Goal: Task Accomplishment & Management: Complete application form

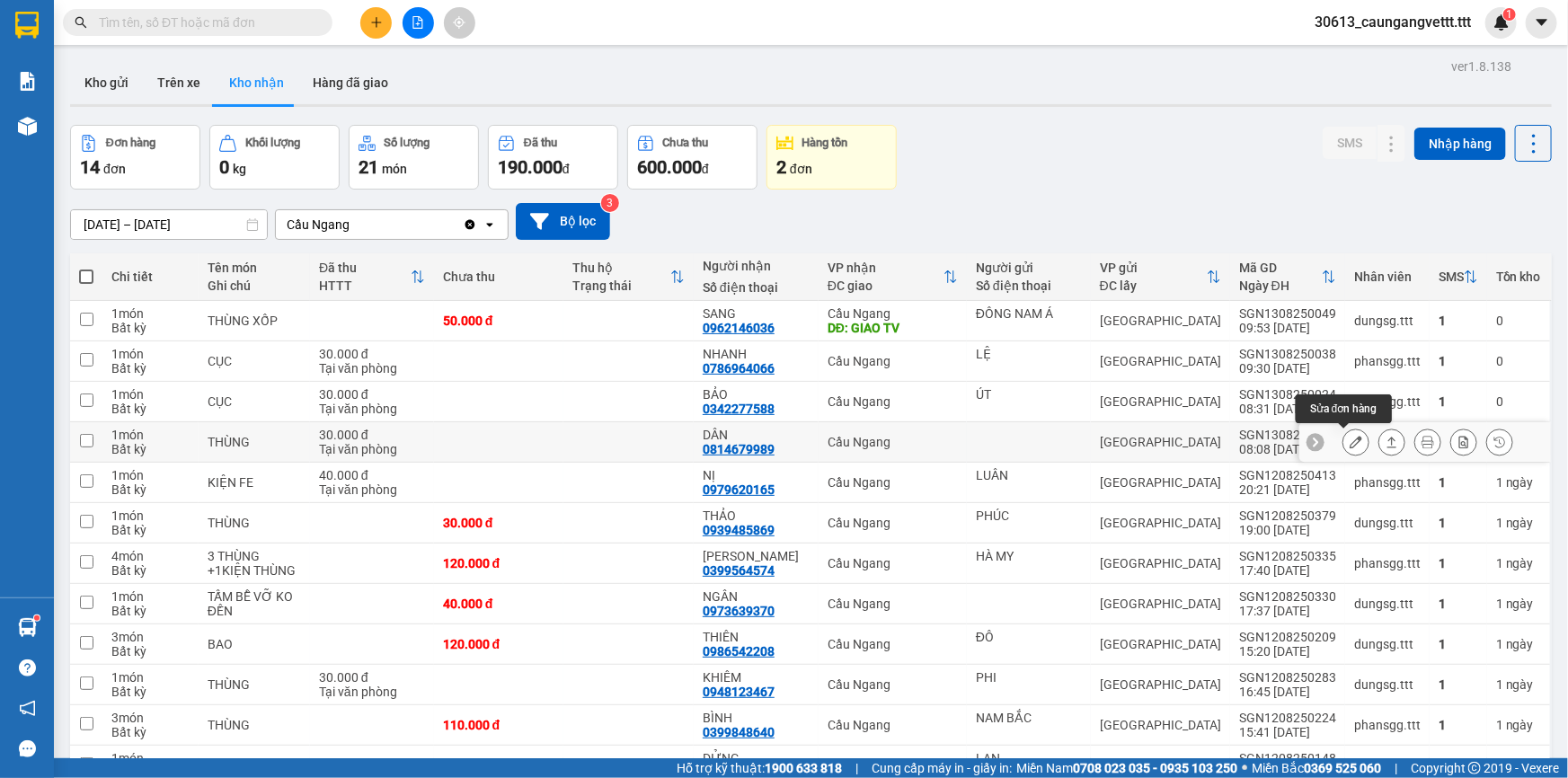
click at [1350, 442] on icon at bounding box center [1356, 442] width 13 height 13
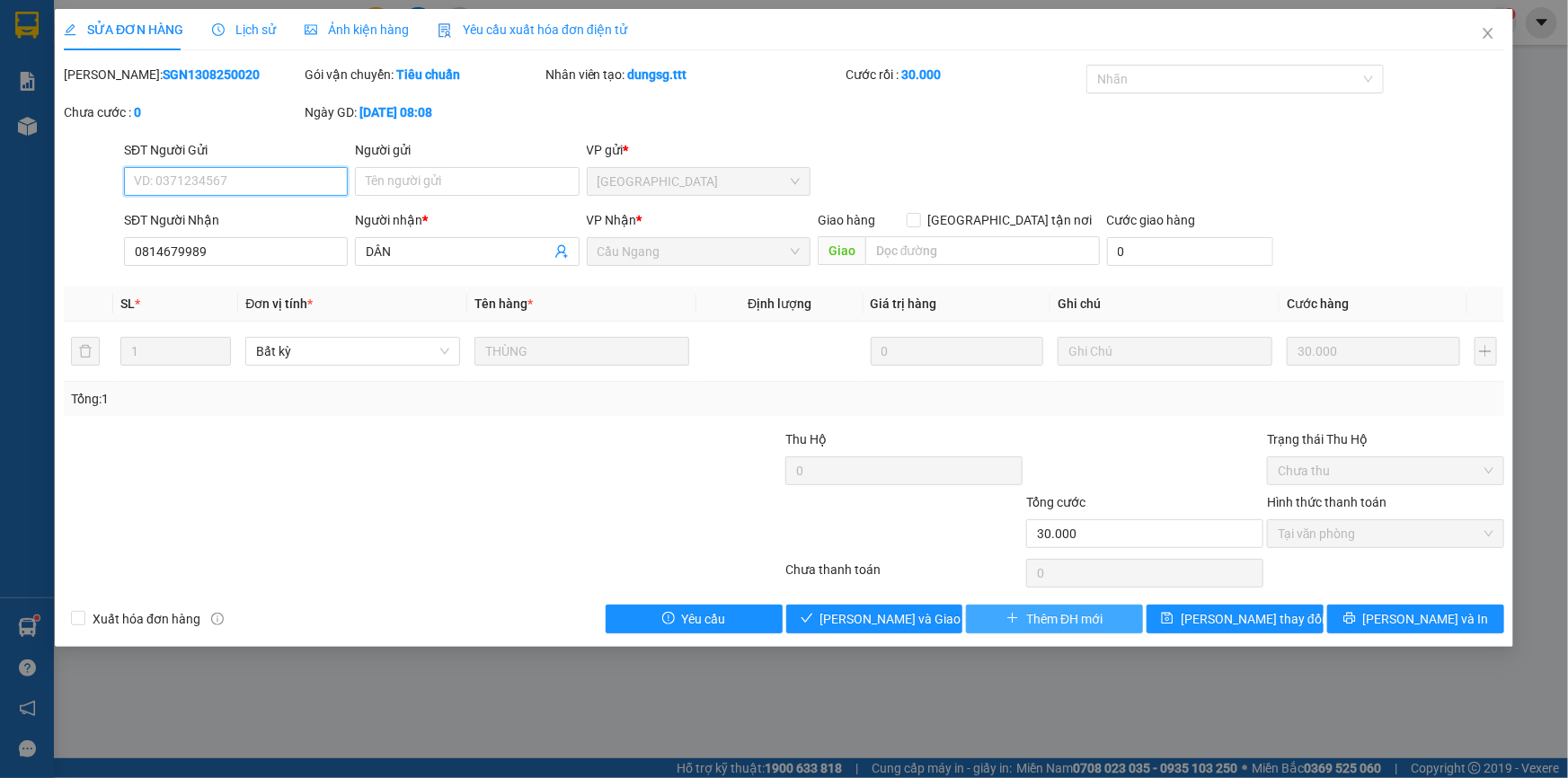
type input "0814679989"
type input "DÂN"
type input "30.000"
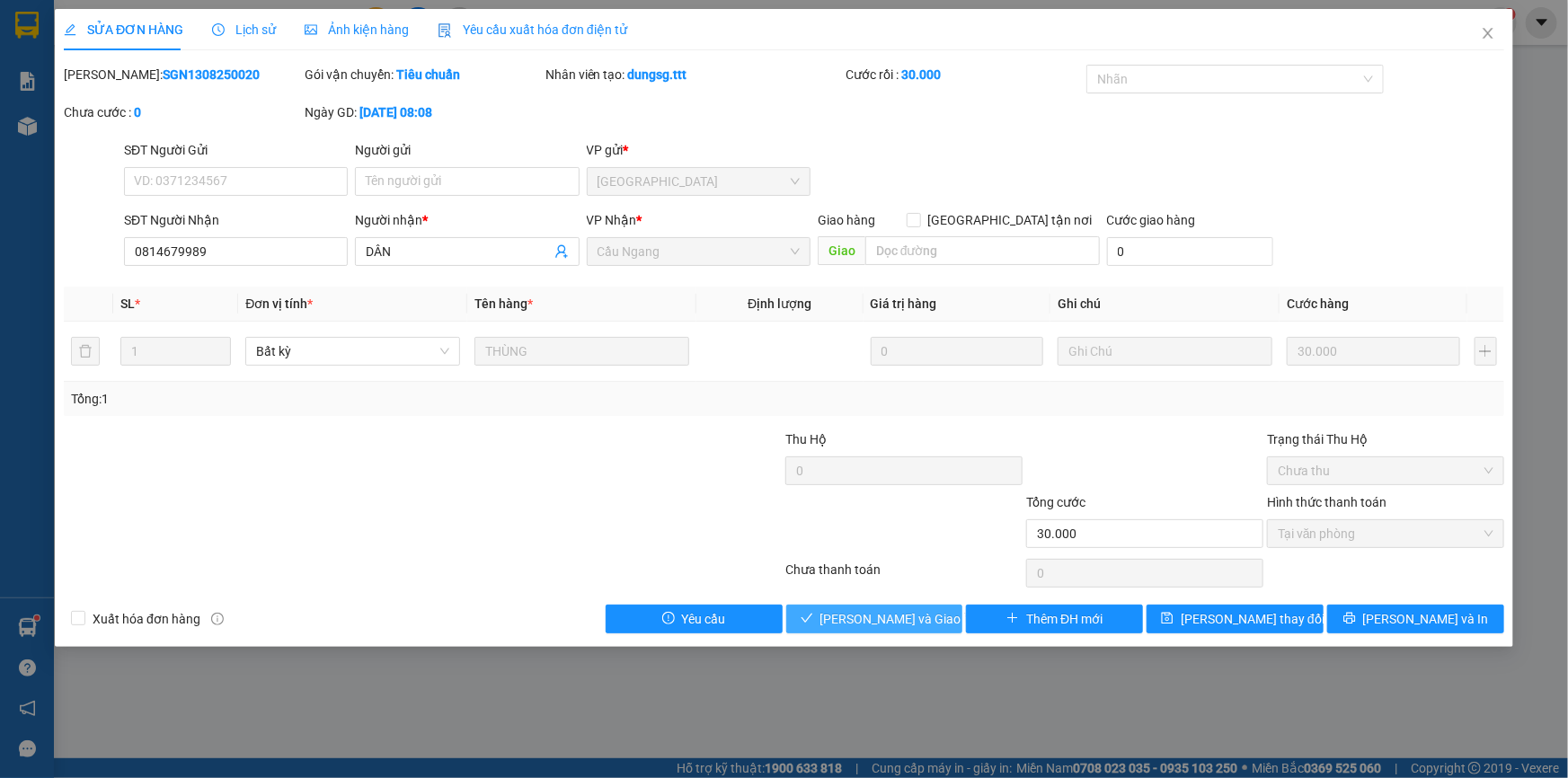
click at [892, 625] on span "[PERSON_NAME] và Giao hàng" at bounding box center [906, 618] width 173 height 19
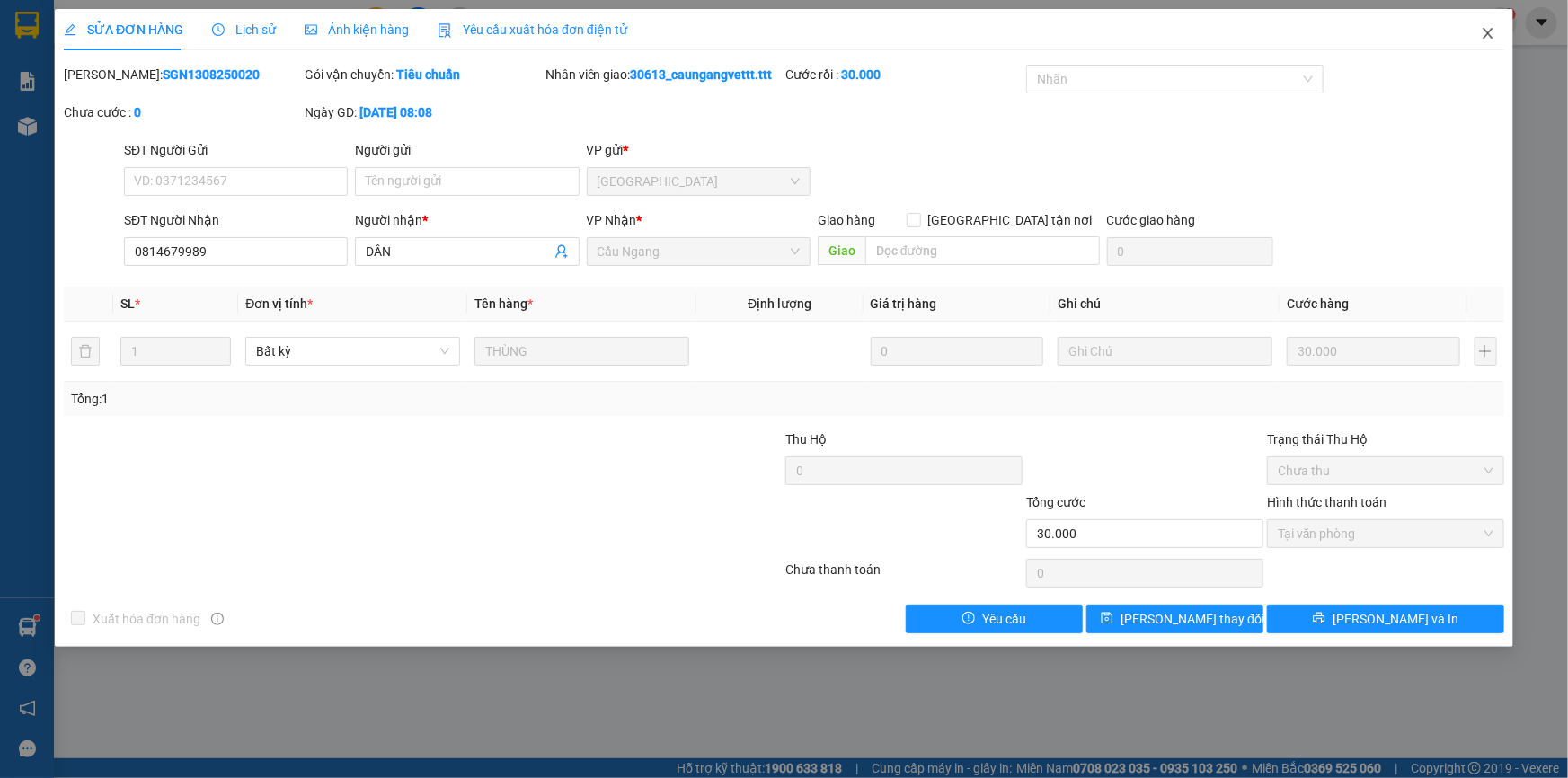
click at [1482, 39] on icon "close" at bounding box center [1488, 33] width 15 height 15
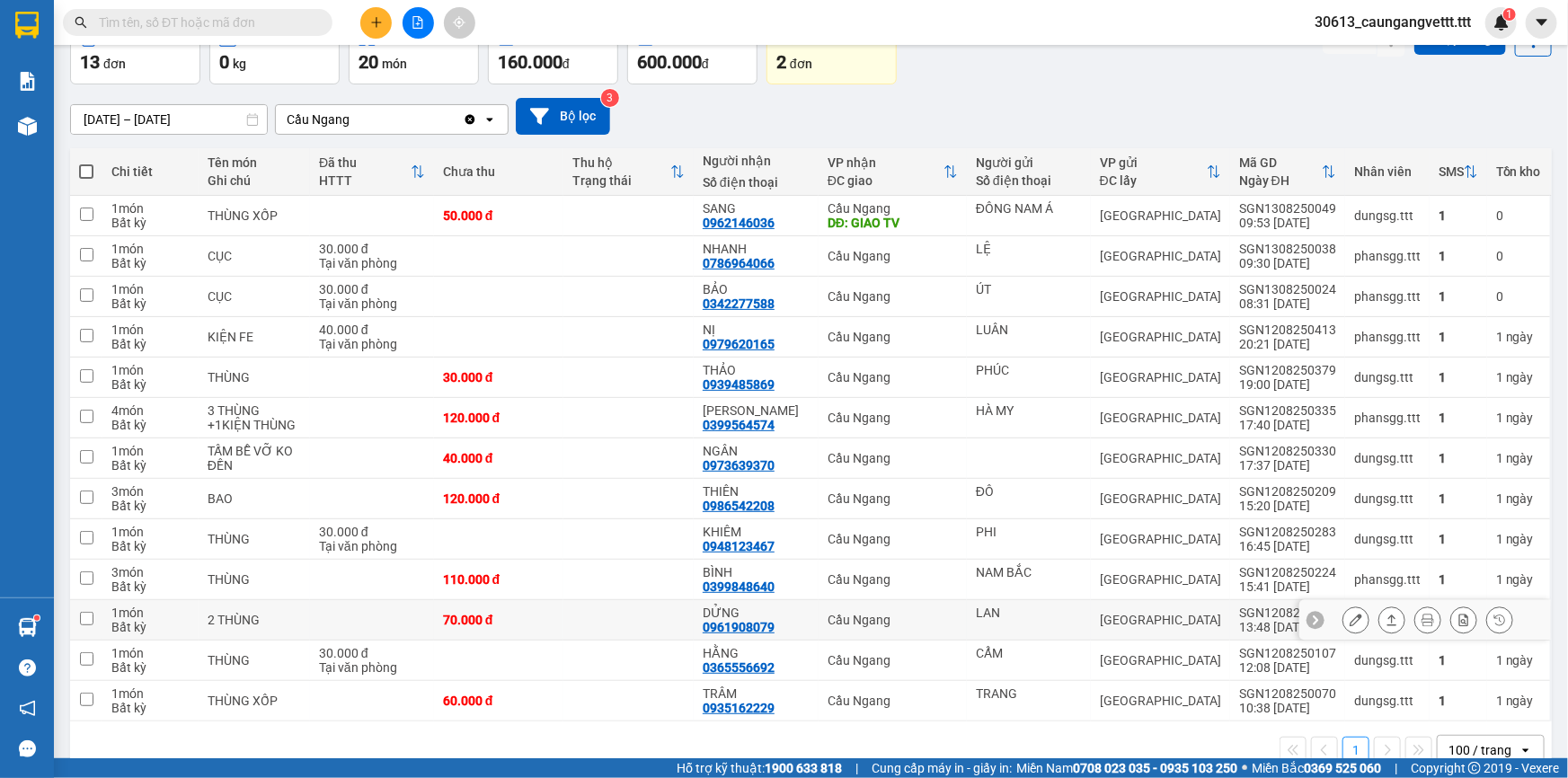
scroll to position [140, 0]
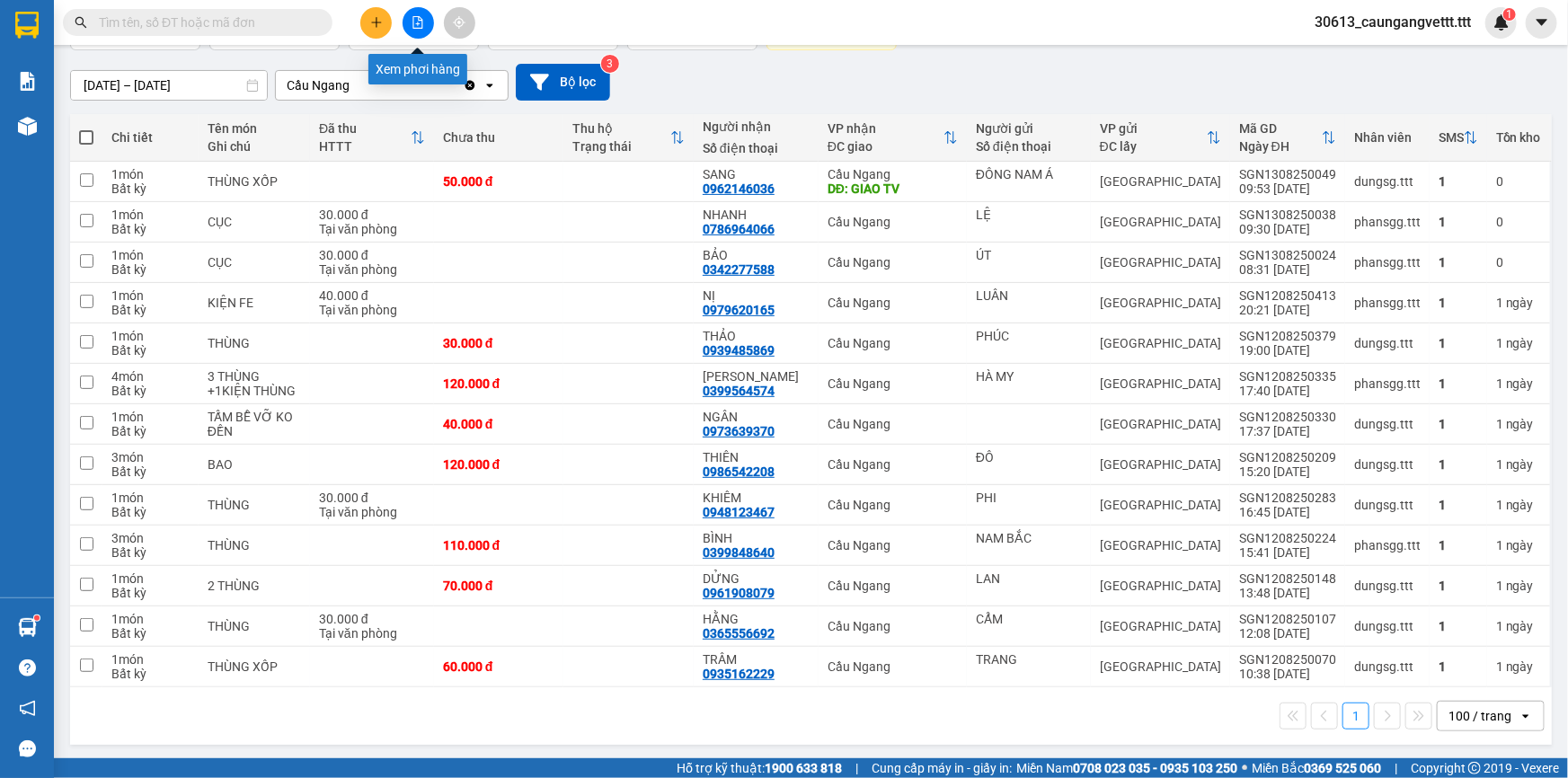
click at [412, 23] on icon "file-add" at bounding box center [418, 22] width 13 height 13
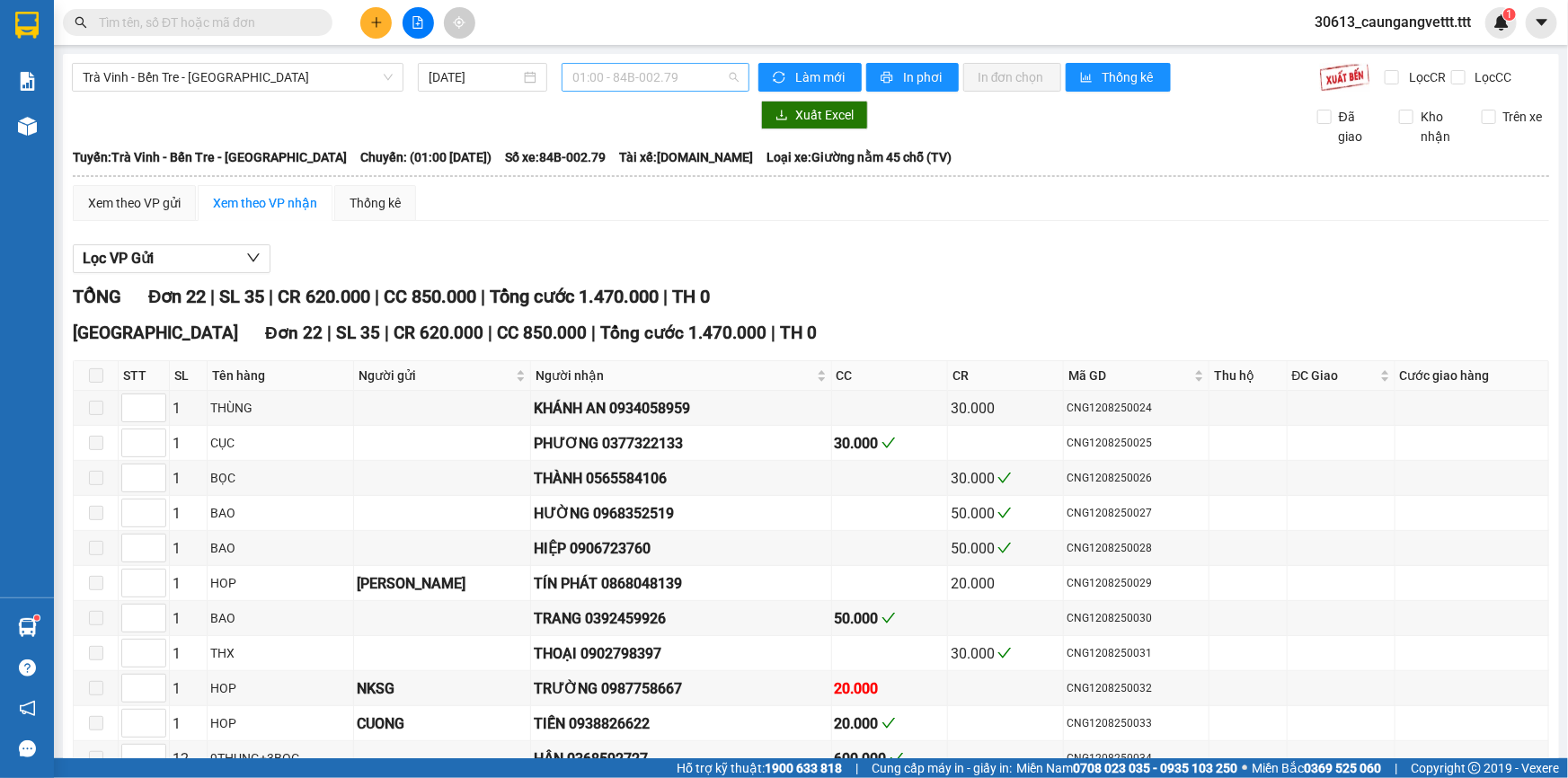
click at [683, 75] on span "01:00 - 84B-002.79" at bounding box center [655, 77] width 166 height 27
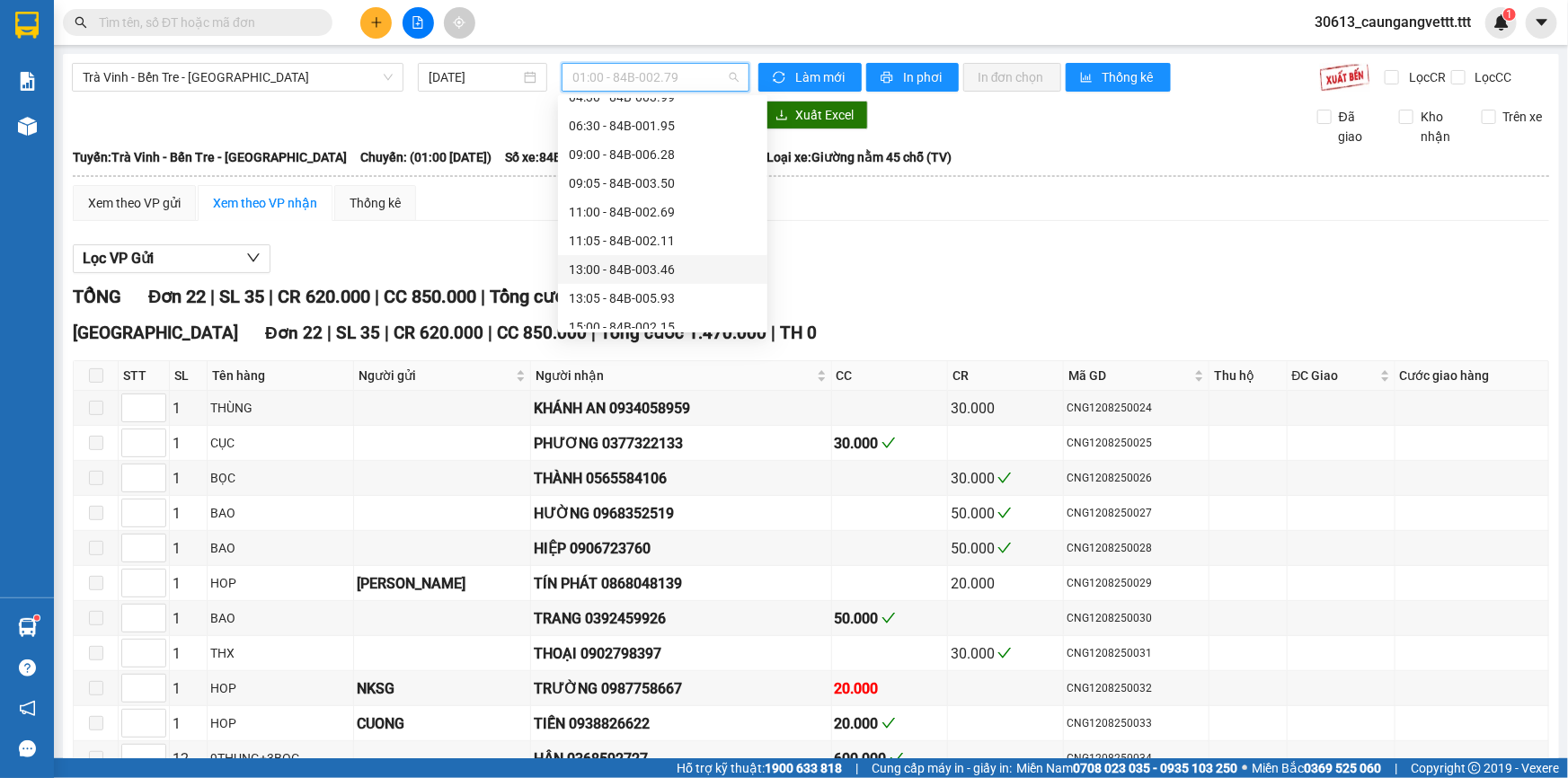
scroll to position [381, 0]
click at [615, 227] on div "17:00 - 84B-004.54" at bounding box center [662, 220] width 188 height 19
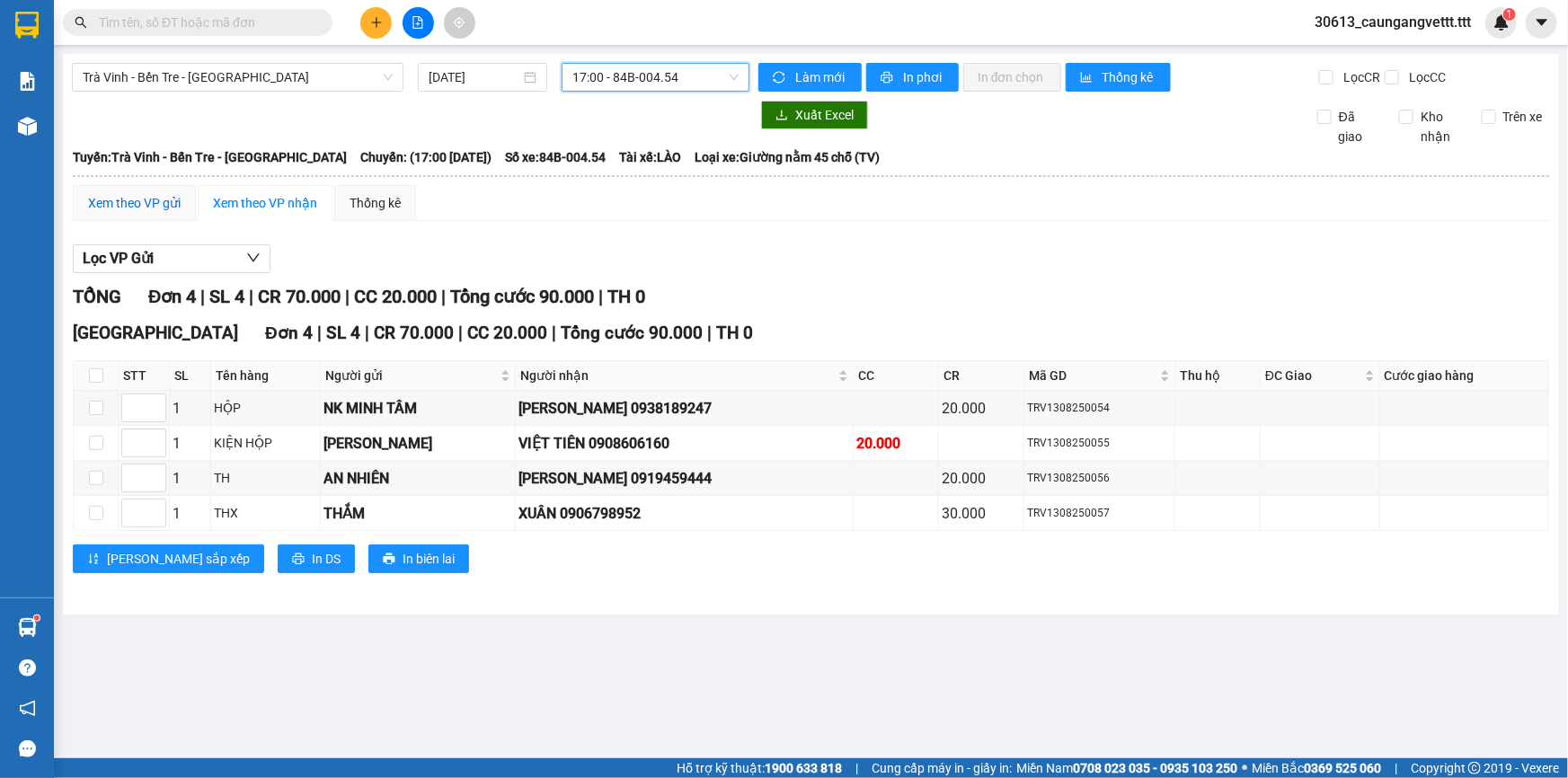
click at [130, 211] on div "Xem theo VP gửi" at bounding box center [134, 202] width 92 height 19
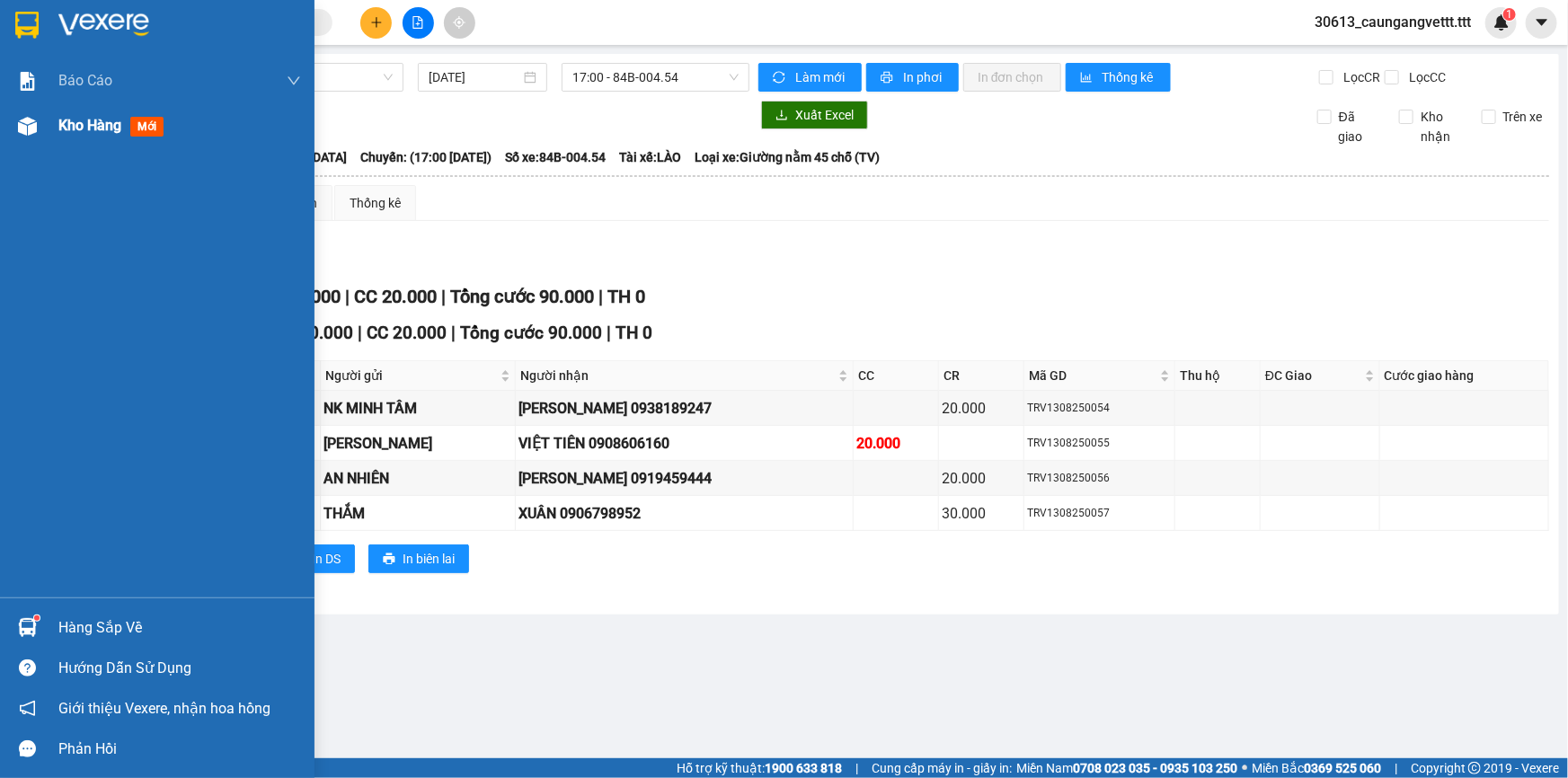
click at [86, 125] on span "Kho hàng" at bounding box center [90, 125] width 63 height 17
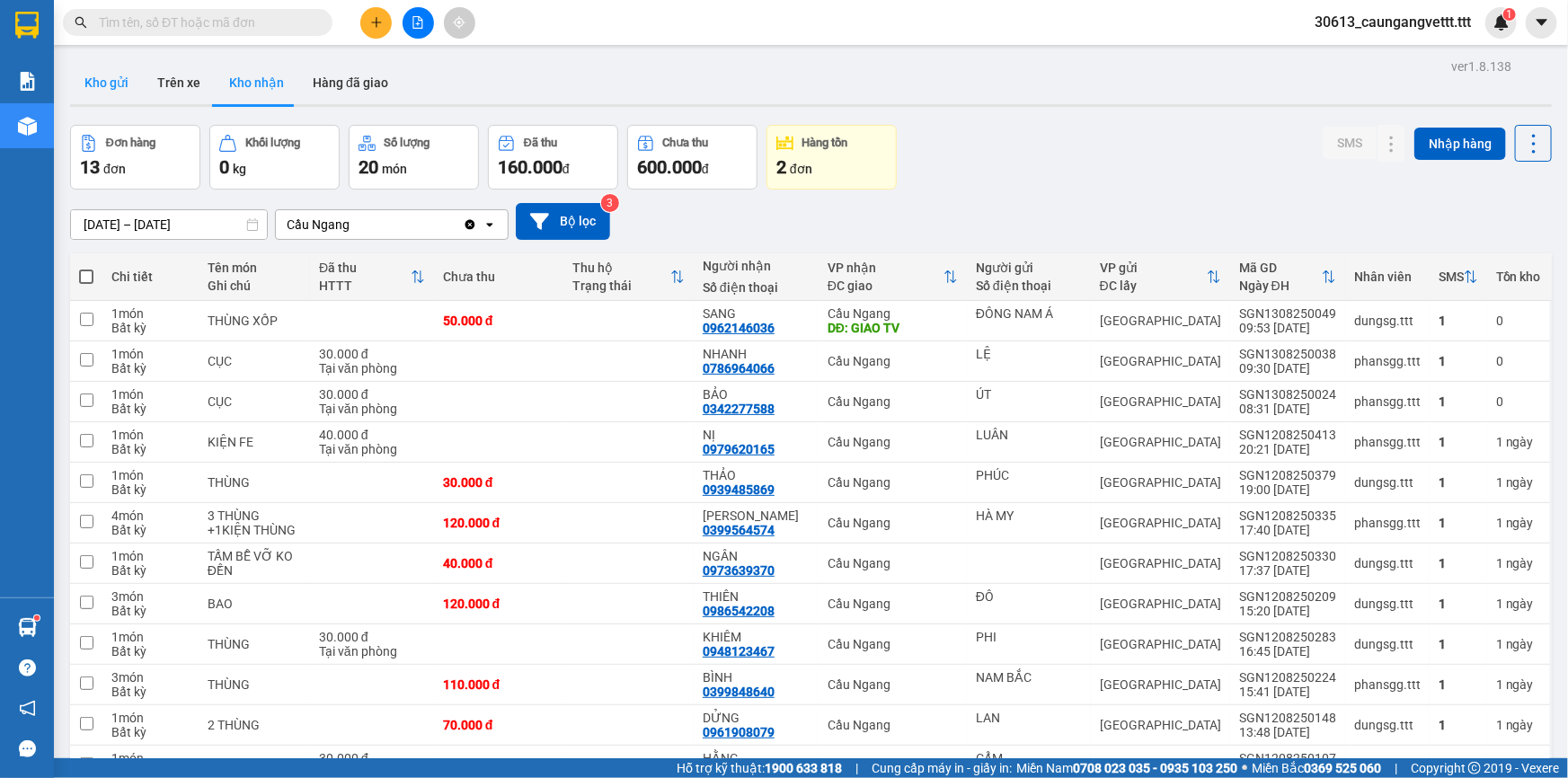
click at [101, 86] on button "Kho gửi" at bounding box center [106, 82] width 73 height 43
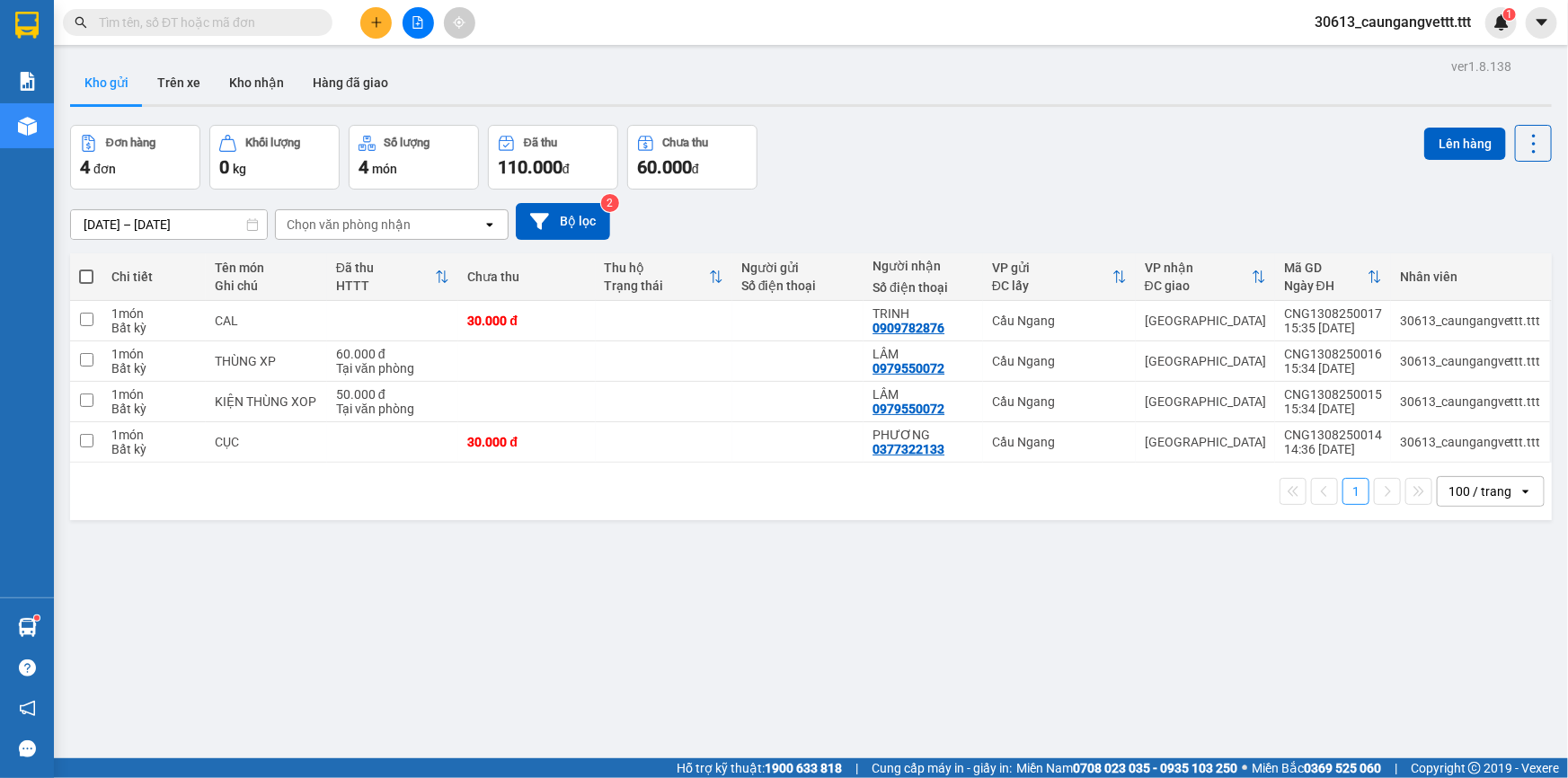
click at [84, 276] on span at bounding box center [87, 277] width 15 height 15
click at [86, 268] on input "checkbox" at bounding box center [86, 268] width 0 height 0
checkbox input "true"
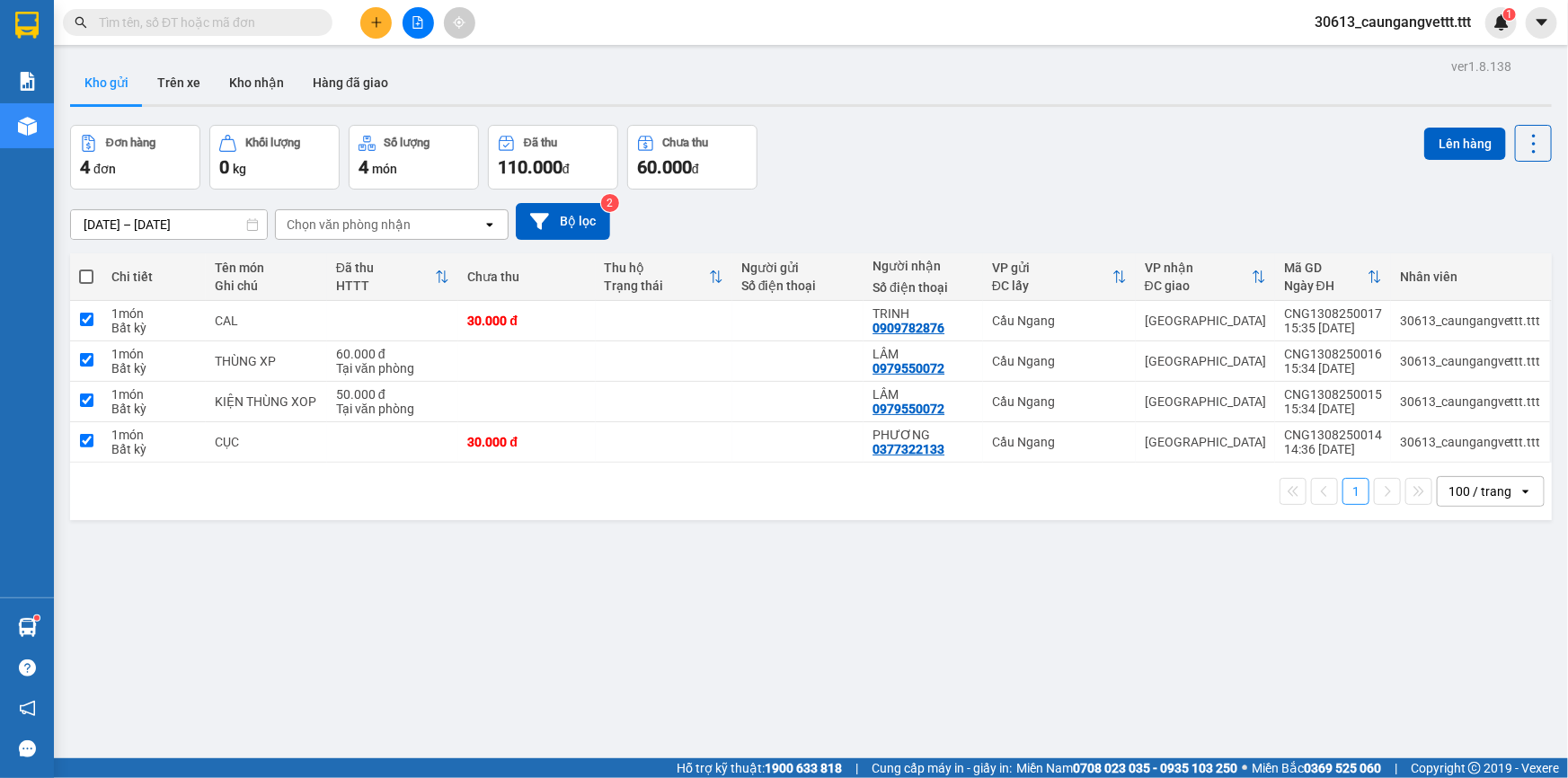
checkbox input "true"
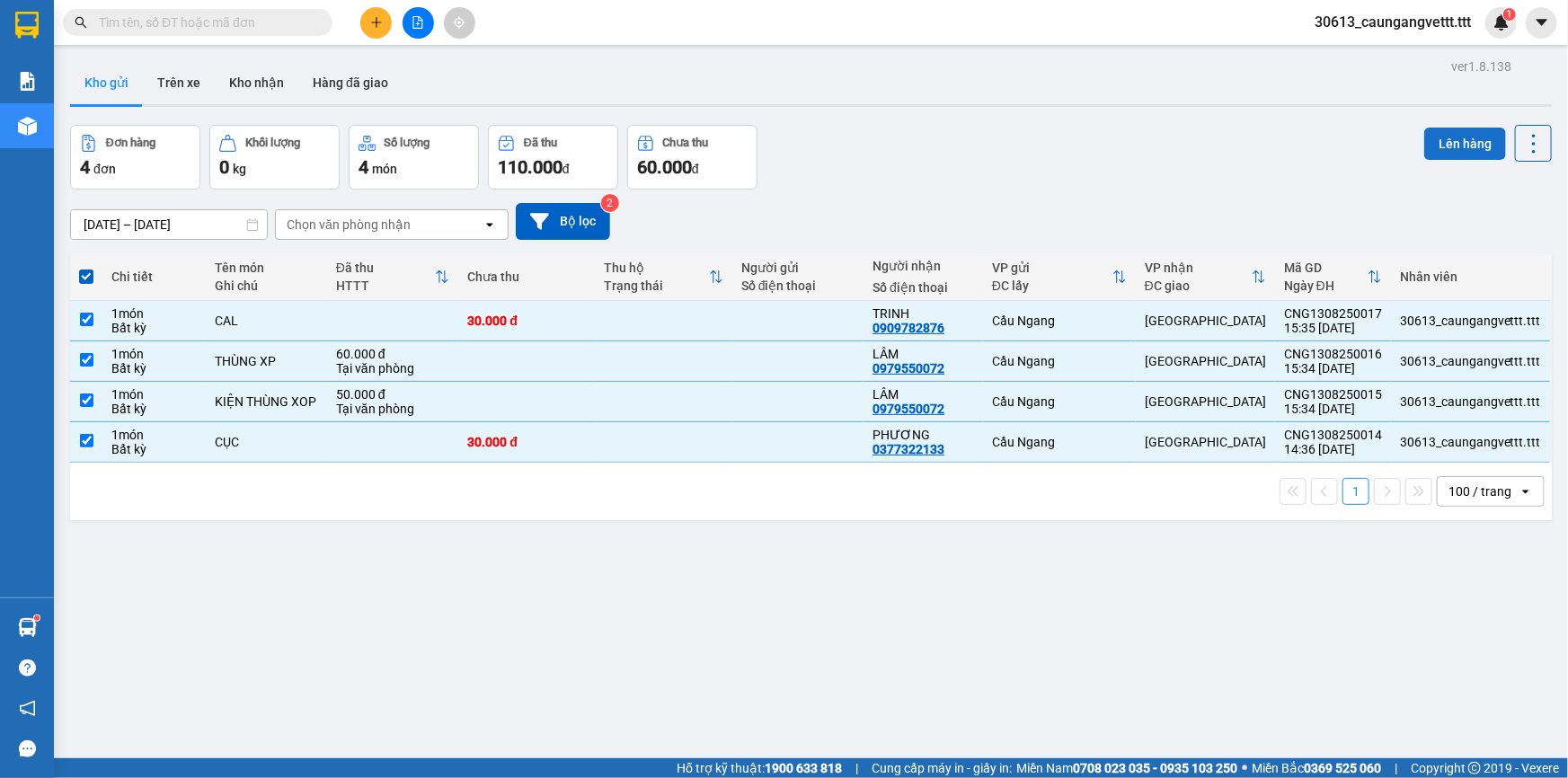
click at [1440, 143] on button "Lên hàng" at bounding box center [1464, 143] width 81 height 32
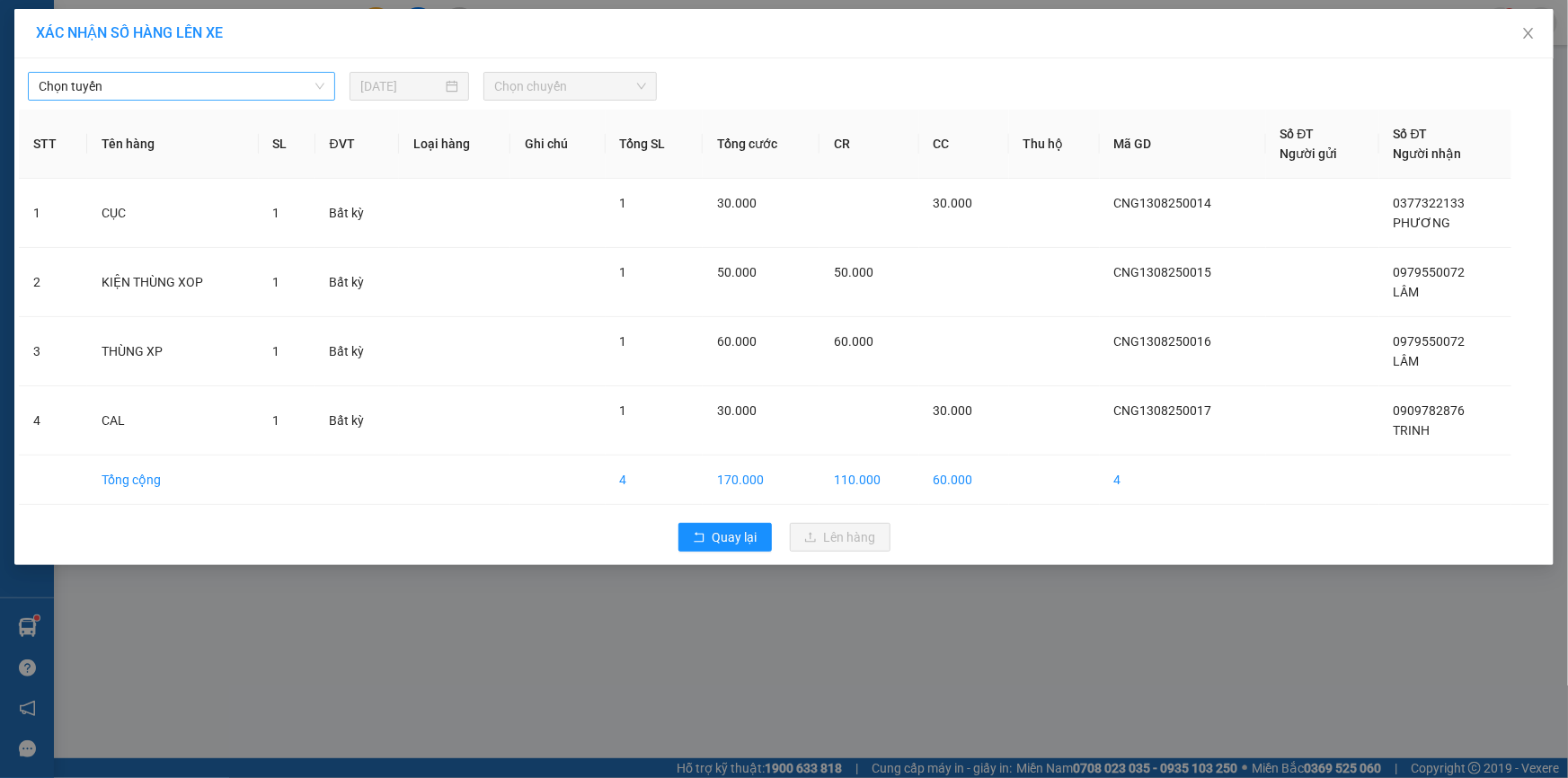
click at [202, 86] on span "Chọn tuyến" at bounding box center [181, 86] width 286 height 27
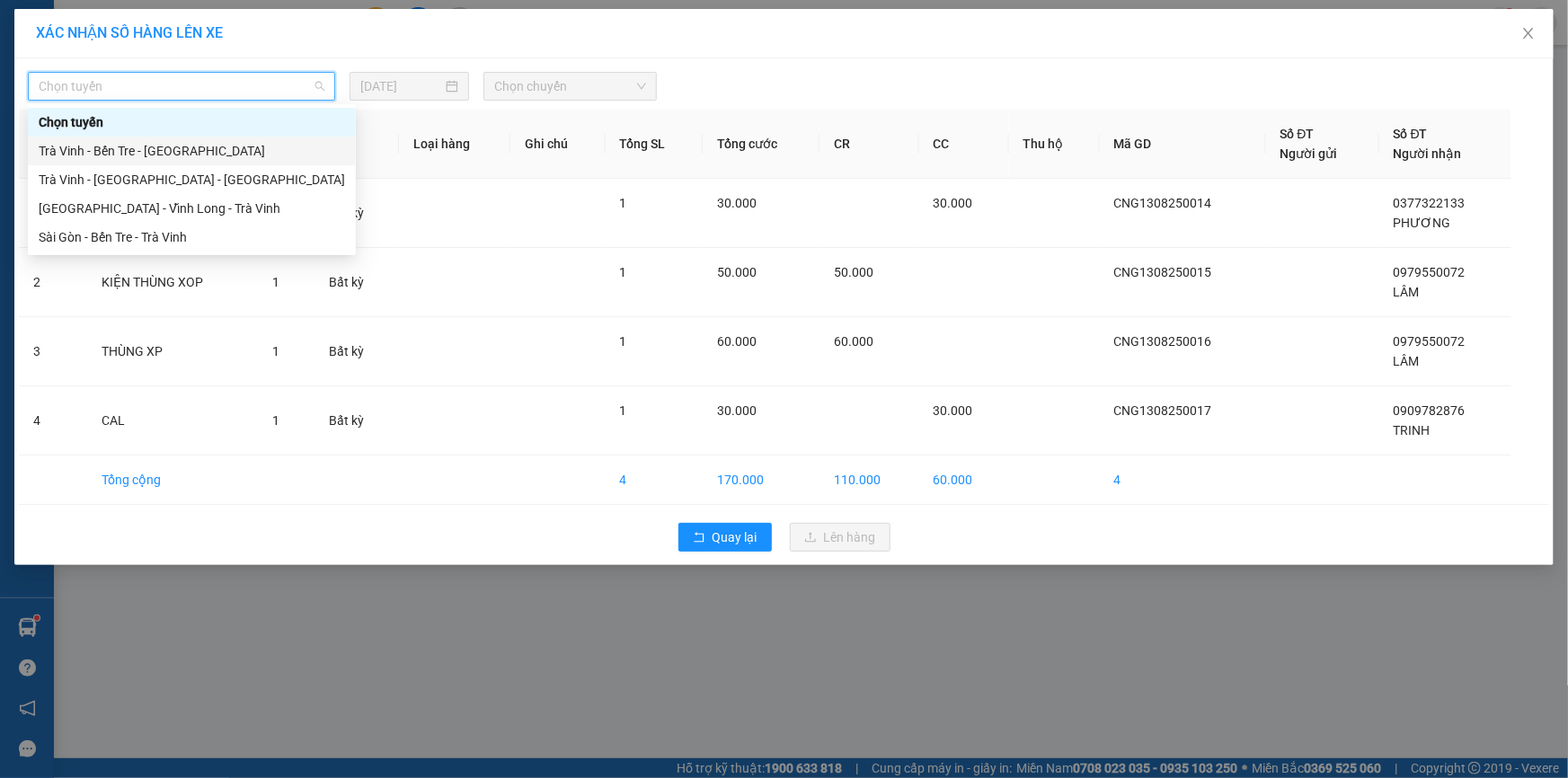
click at [187, 154] on div "Trà Vinh - Bến Tre - [GEOGRAPHIC_DATA]" at bounding box center [191, 151] width 306 height 19
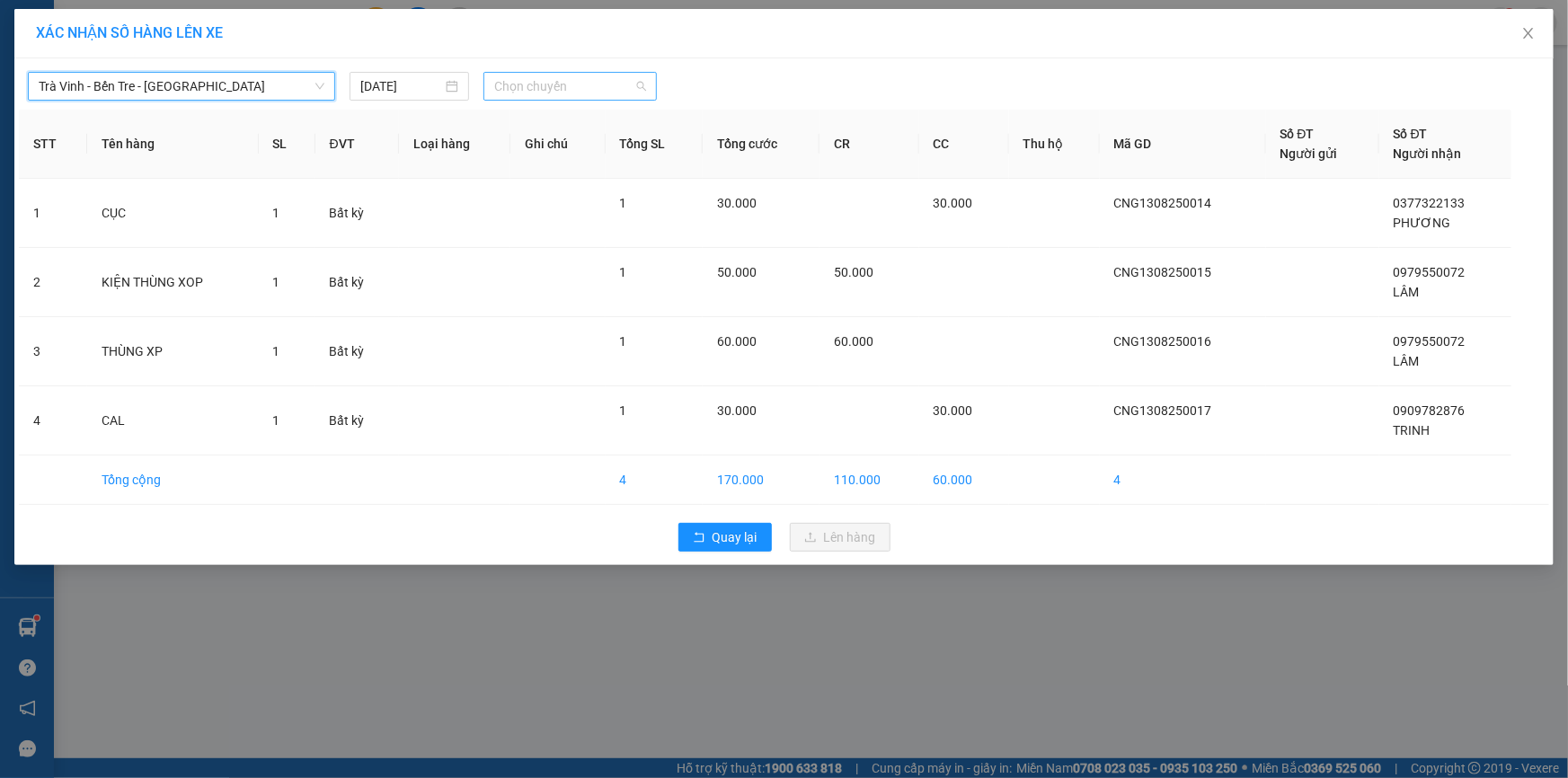
click at [593, 79] on span "Chọn chuyến" at bounding box center [570, 86] width 152 height 27
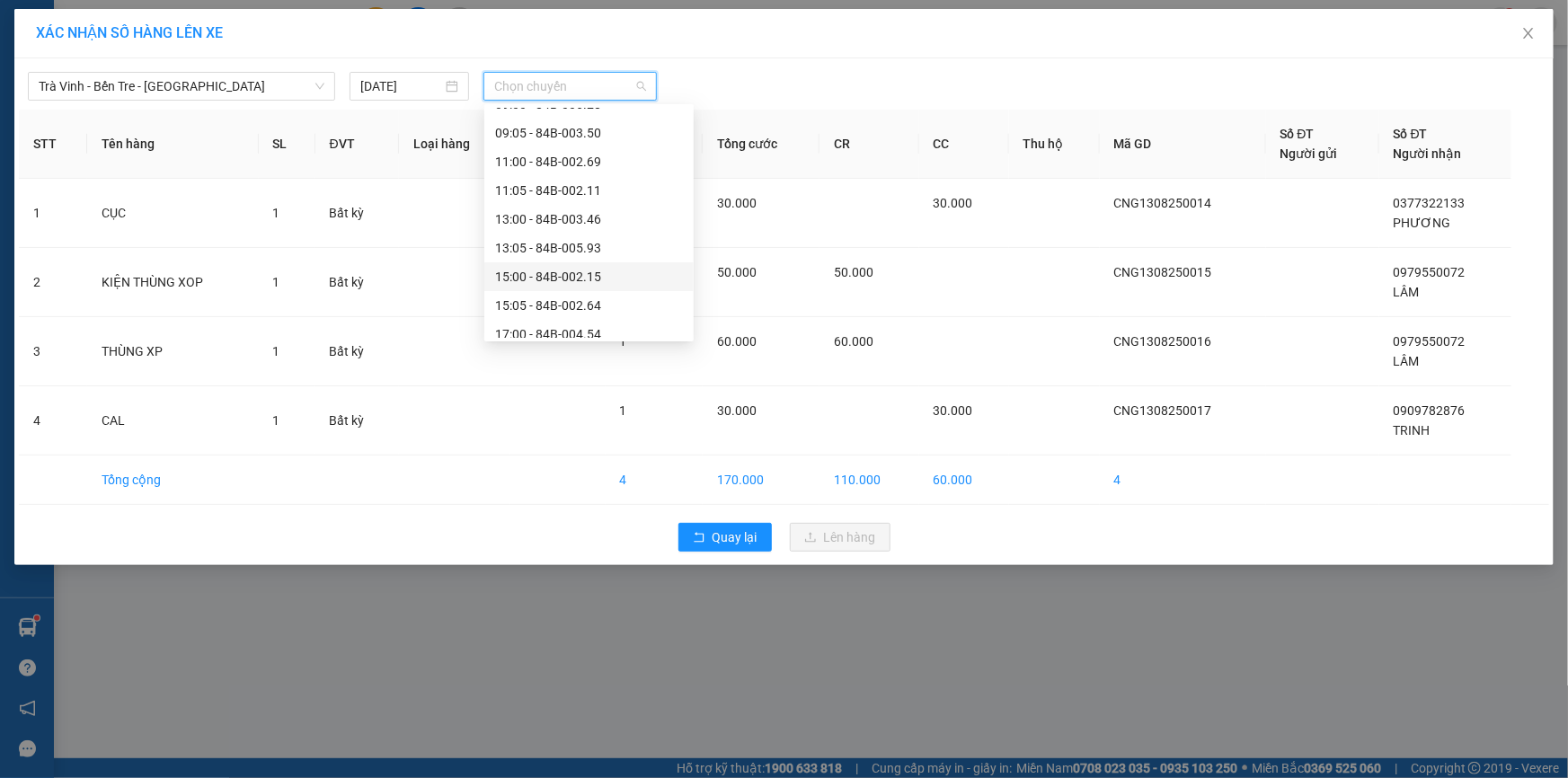
scroll to position [381, 0]
click at [551, 231] on div "17:00 - 84B-004.54" at bounding box center [588, 229] width 188 height 19
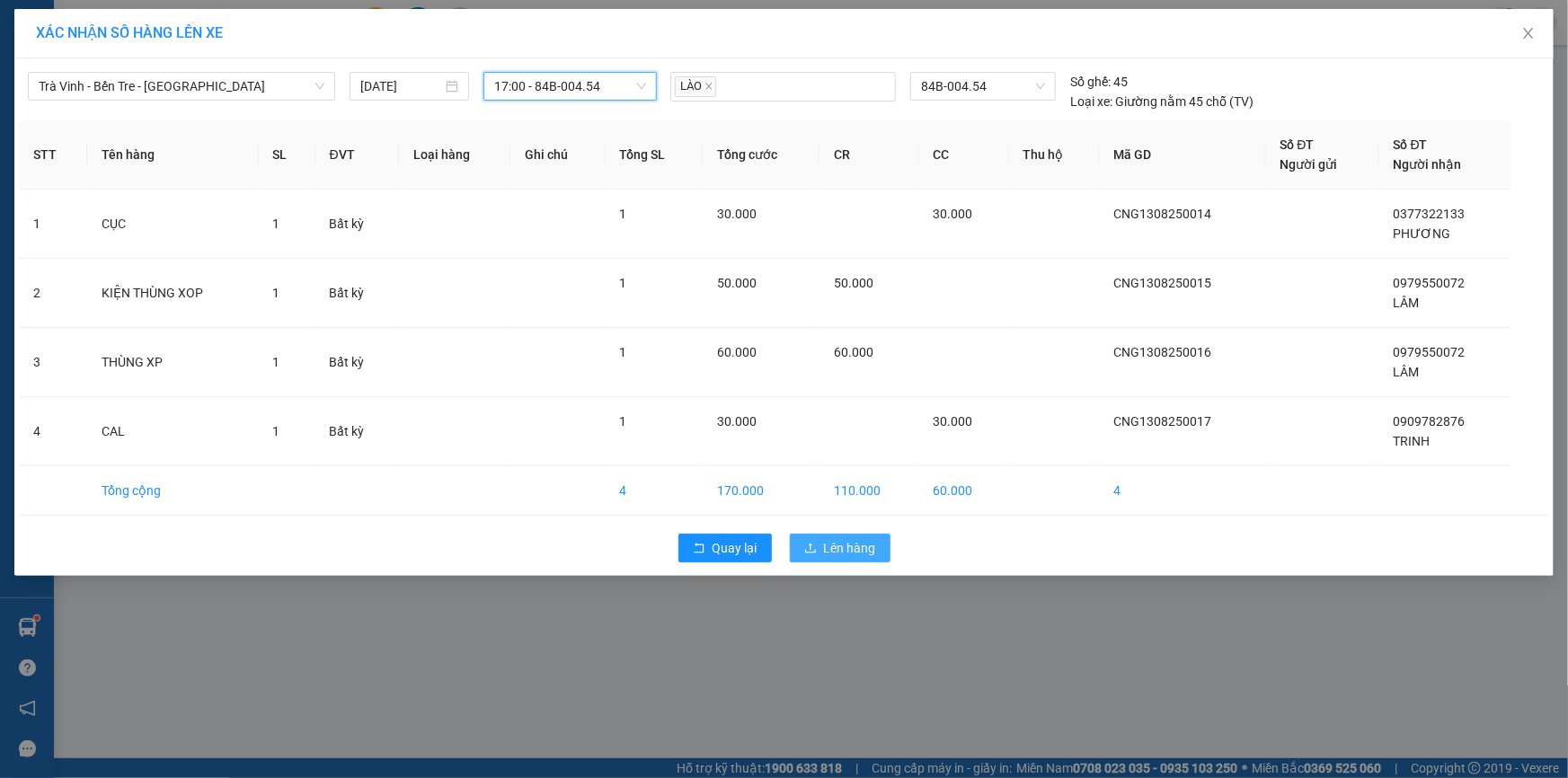
click at [866, 548] on span "Lên hàng" at bounding box center [850, 547] width 52 height 19
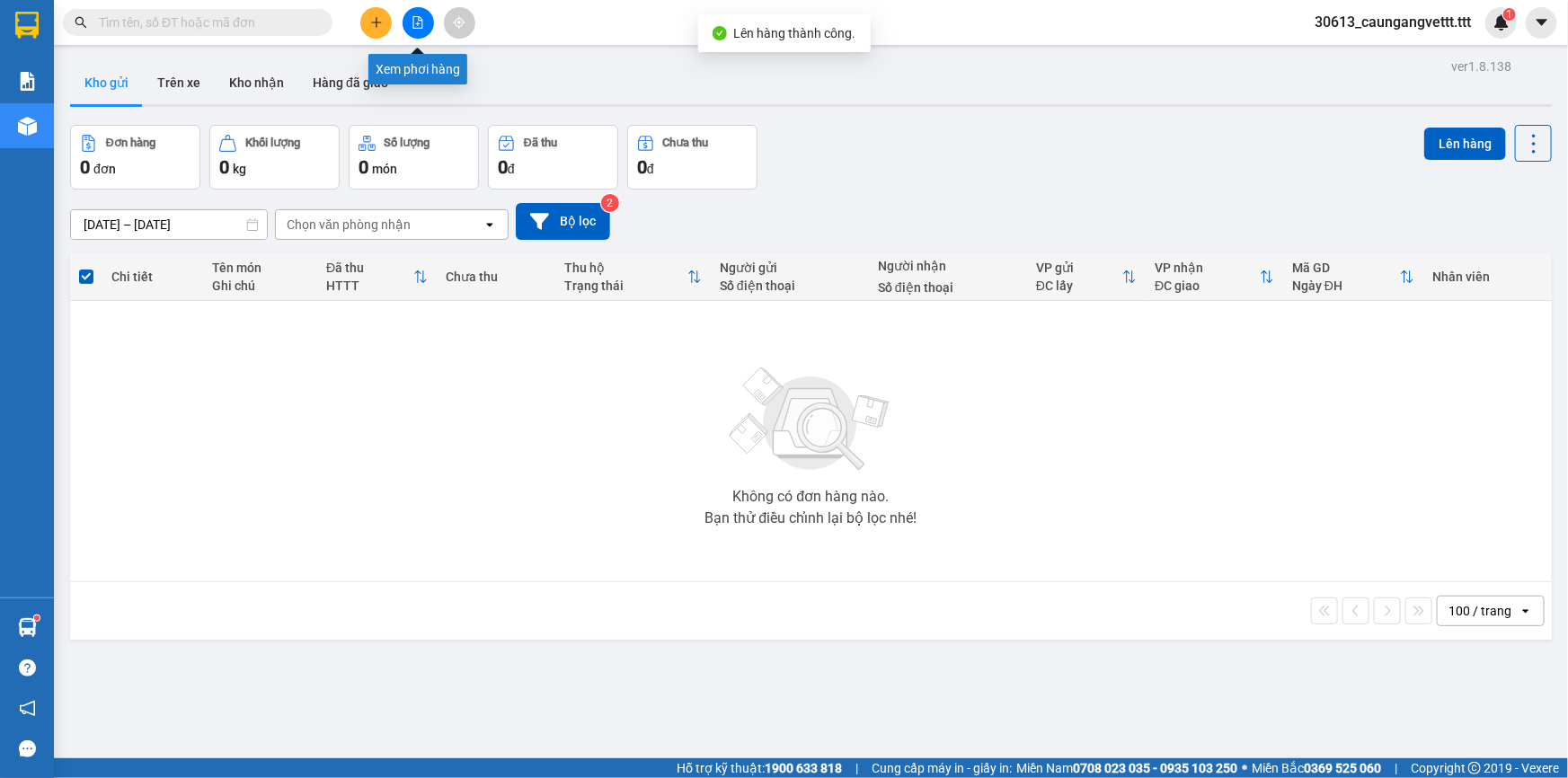
click at [413, 24] on icon "file-add" at bounding box center [418, 22] width 10 height 13
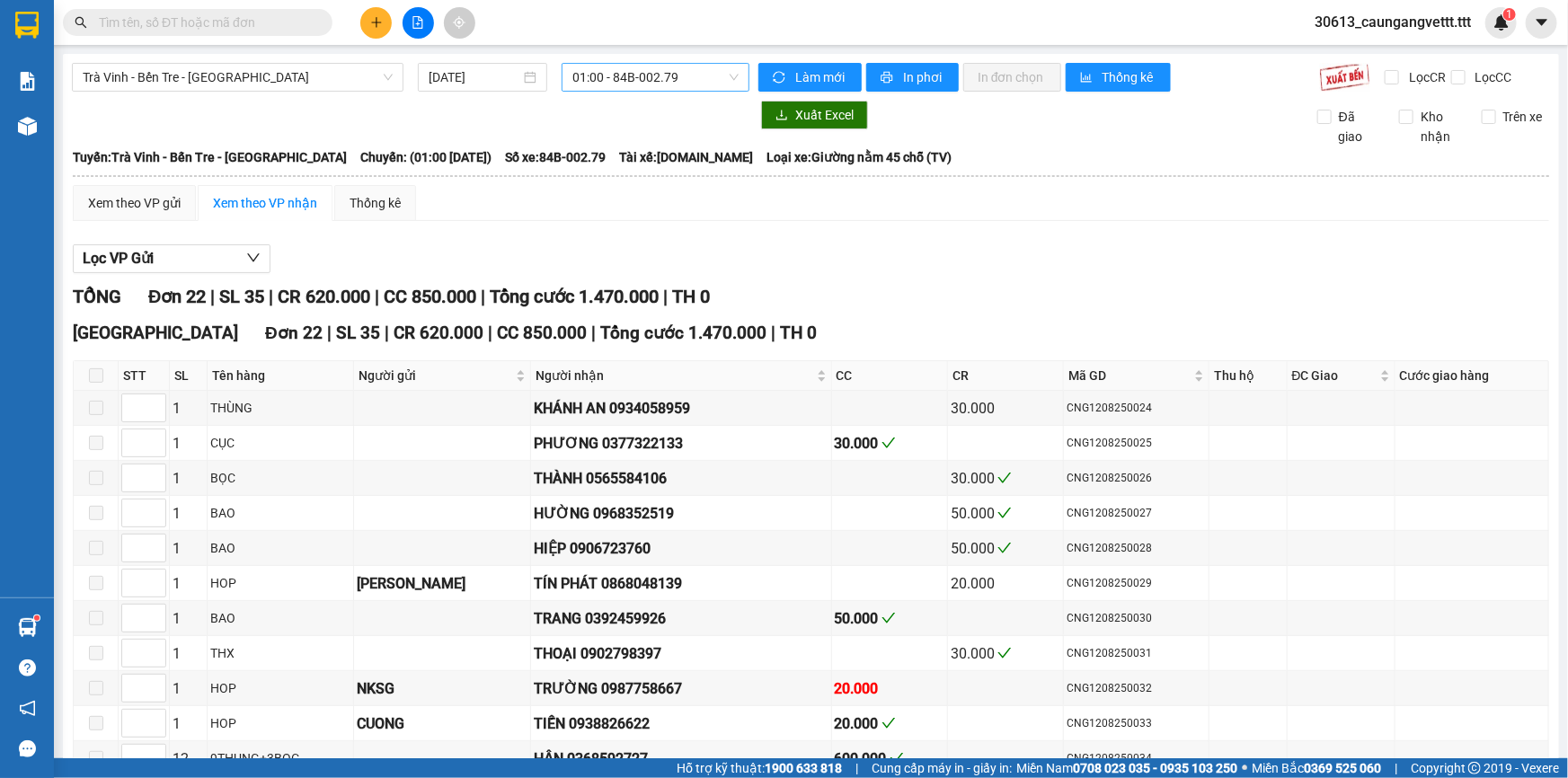
click at [667, 72] on span "01:00 - 84B-002.79" at bounding box center [655, 77] width 166 height 27
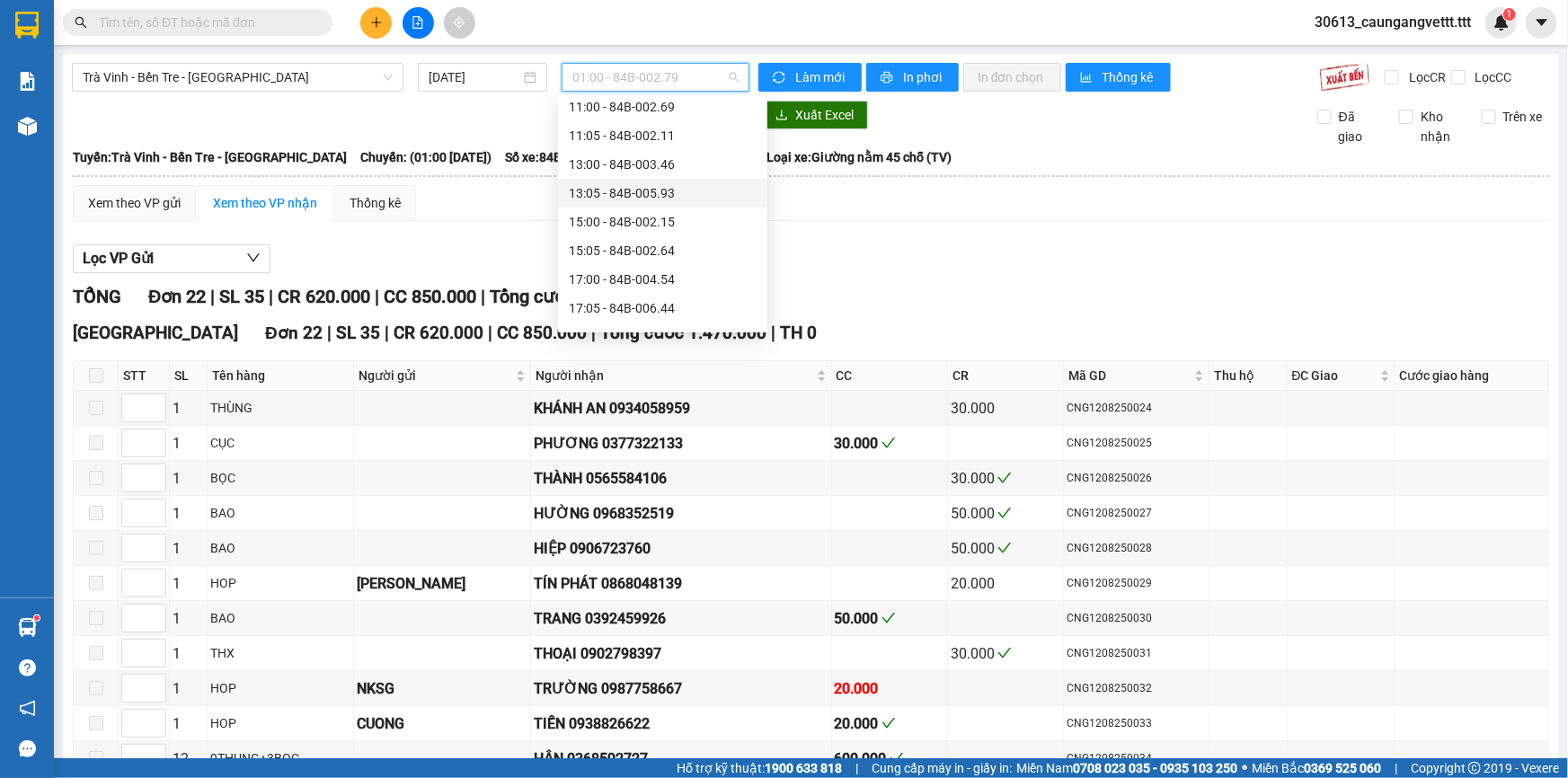
scroll to position [381, 0]
click at [618, 219] on div "17:00 - 84B-004.54" at bounding box center [662, 220] width 188 height 19
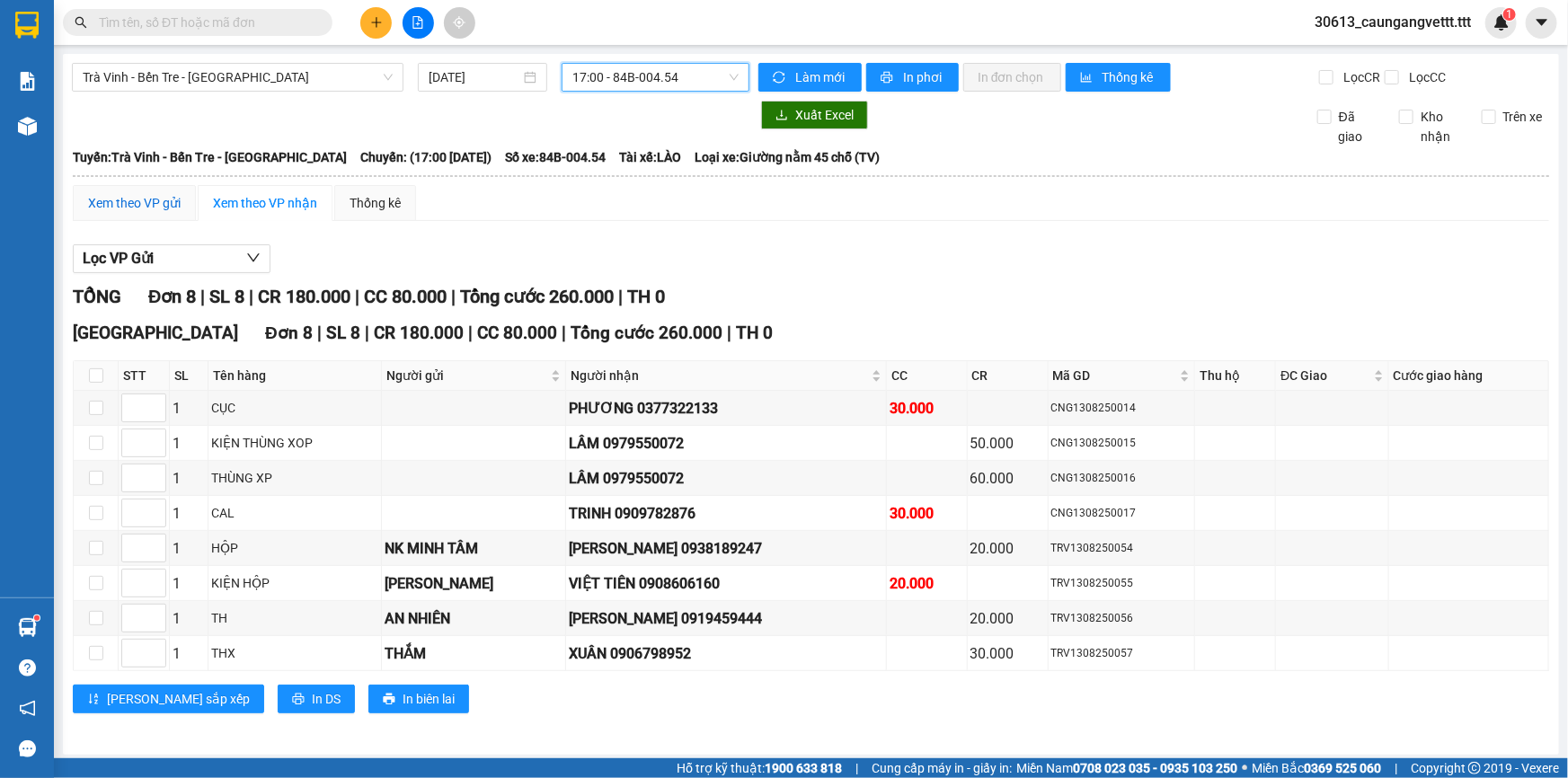
click at [129, 205] on div "Xem theo VP gửi" at bounding box center [134, 202] width 92 height 19
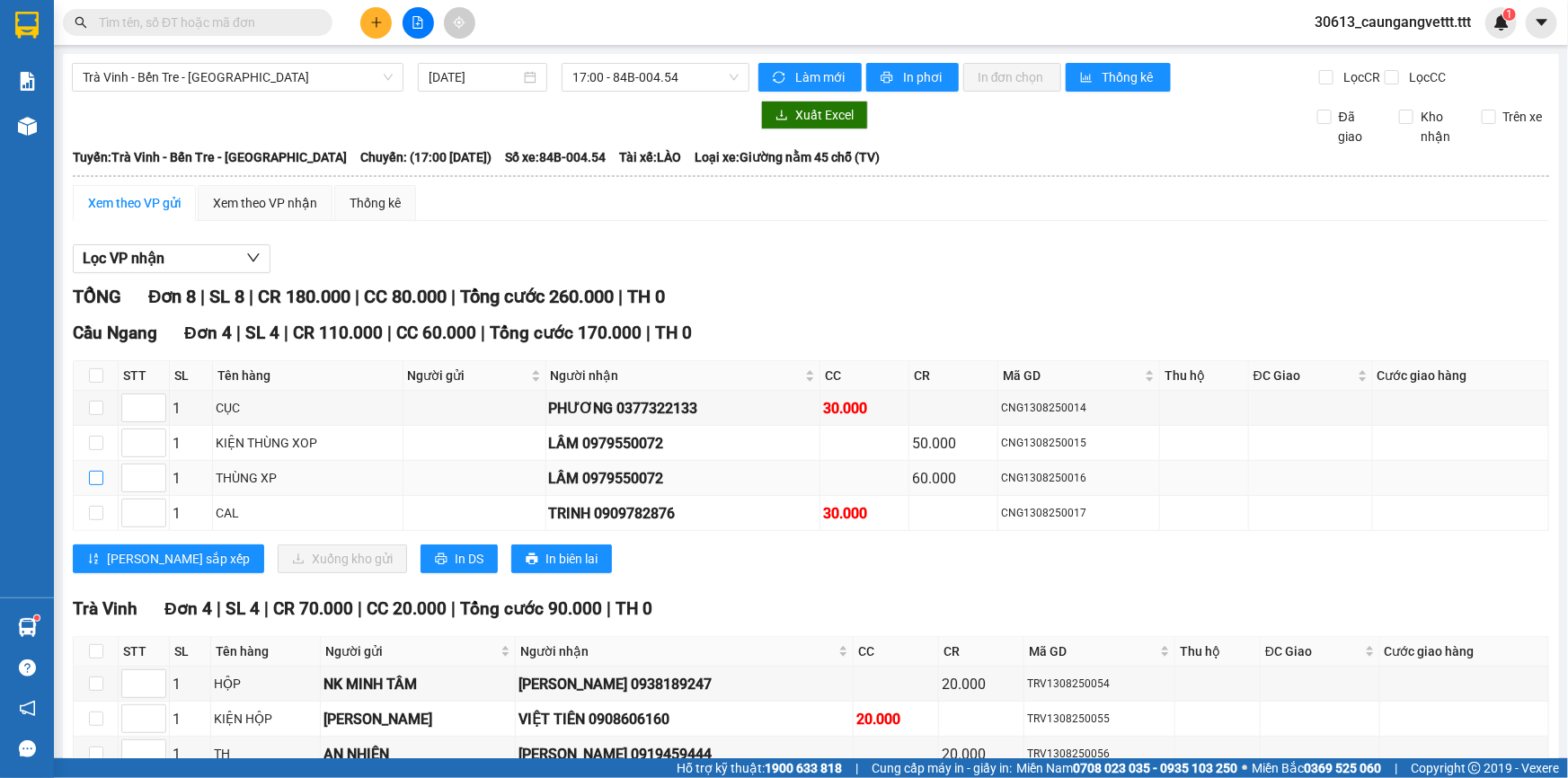
click at [89, 476] on input "checkbox" at bounding box center [96, 478] width 15 height 15
checkbox input "true"
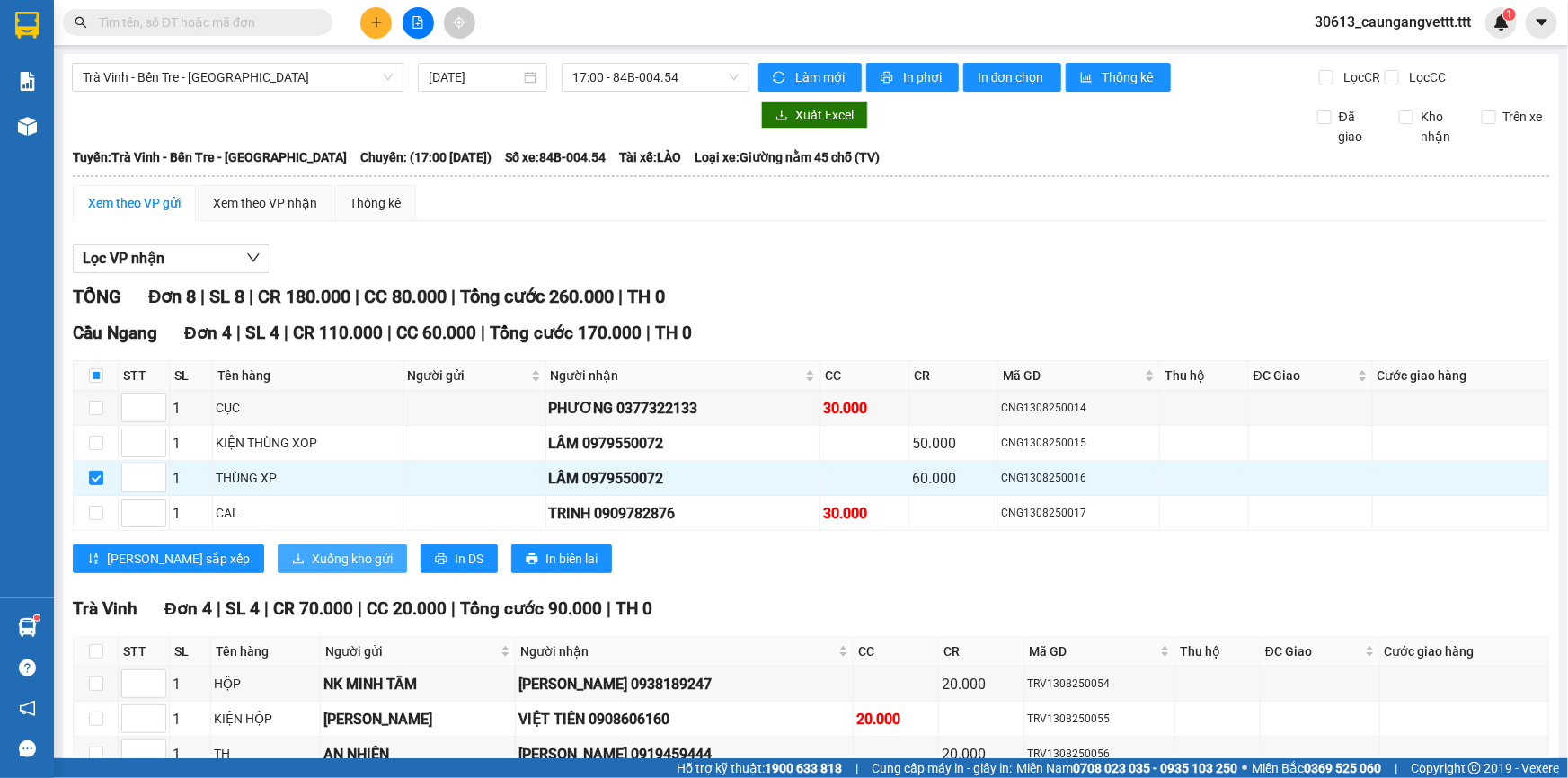
click at [277, 557] on button "Xuống kho gửi" at bounding box center [342, 558] width 129 height 29
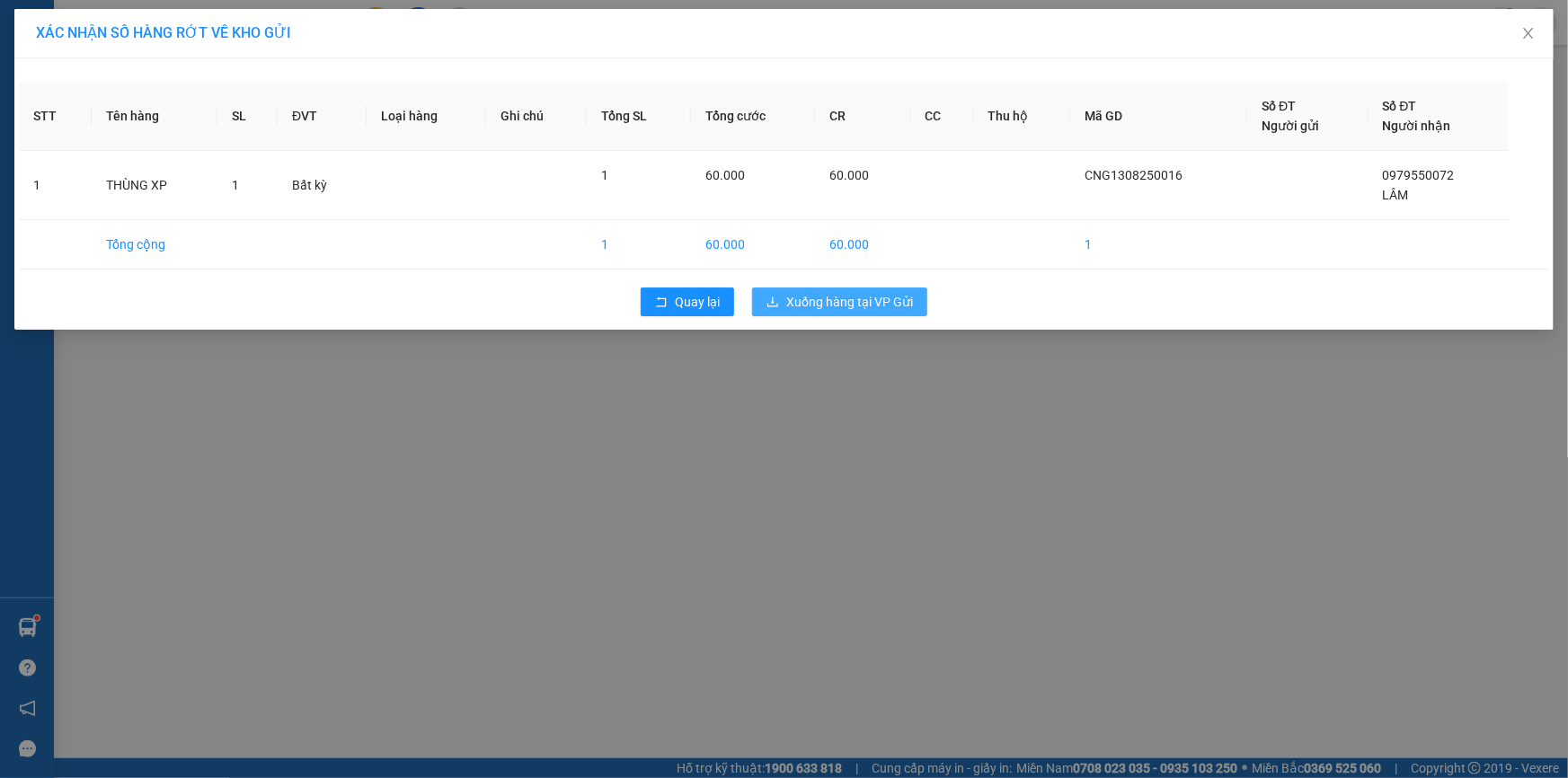
click at [840, 302] on span "Xuống hàng tại VP Gửi" at bounding box center [849, 301] width 127 height 19
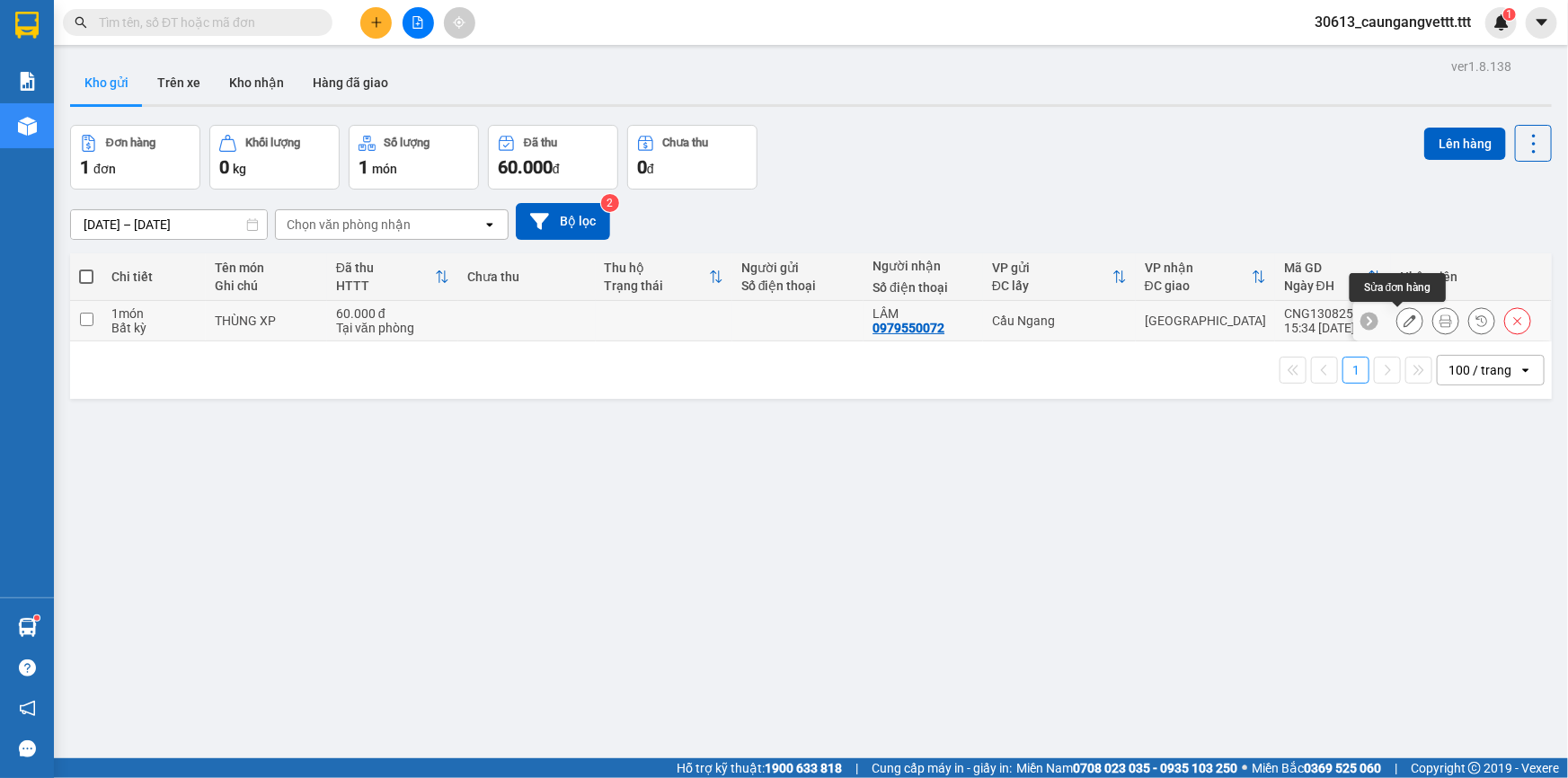
click at [1403, 323] on icon at bounding box center [1410, 321] width 13 height 13
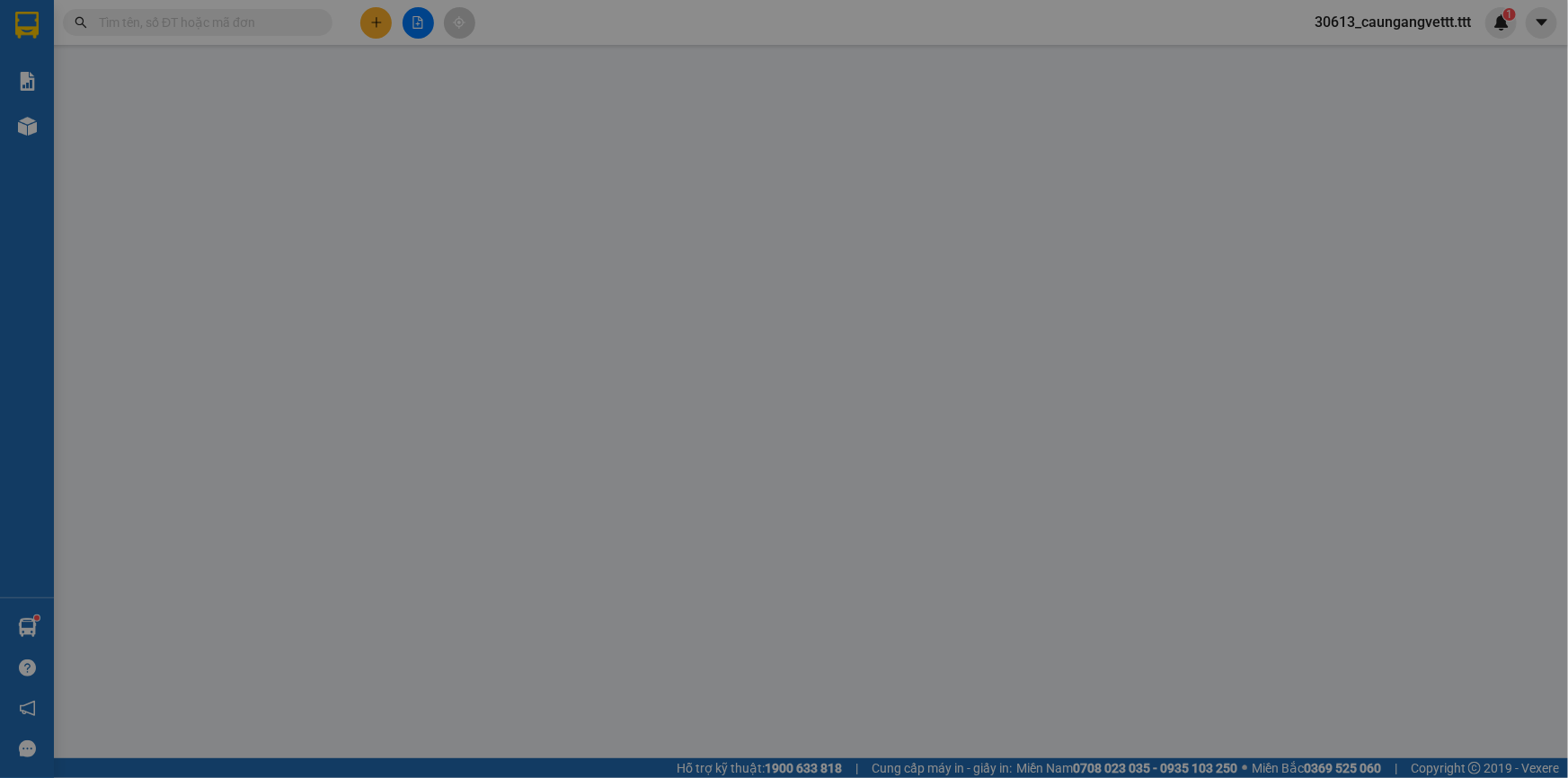
type input "0979550072"
type input "LÂM"
type input "60.000"
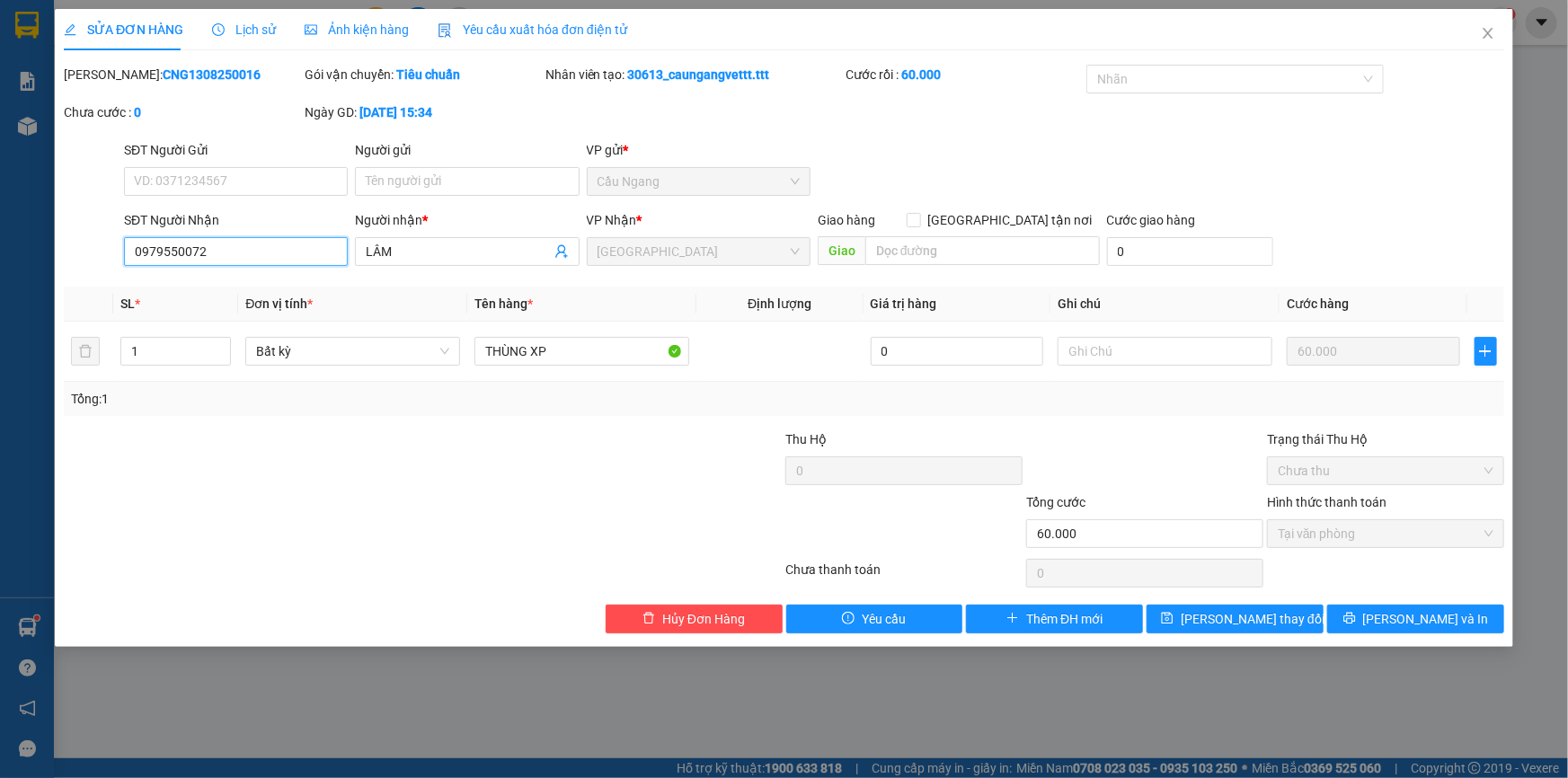
click at [233, 250] on input "0979550072" at bounding box center [236, 251] width 224 height 29
click at [153, 250] on input "0979550054" at bounding box center [236, 251] width 224 height 29
type input "0989550054"
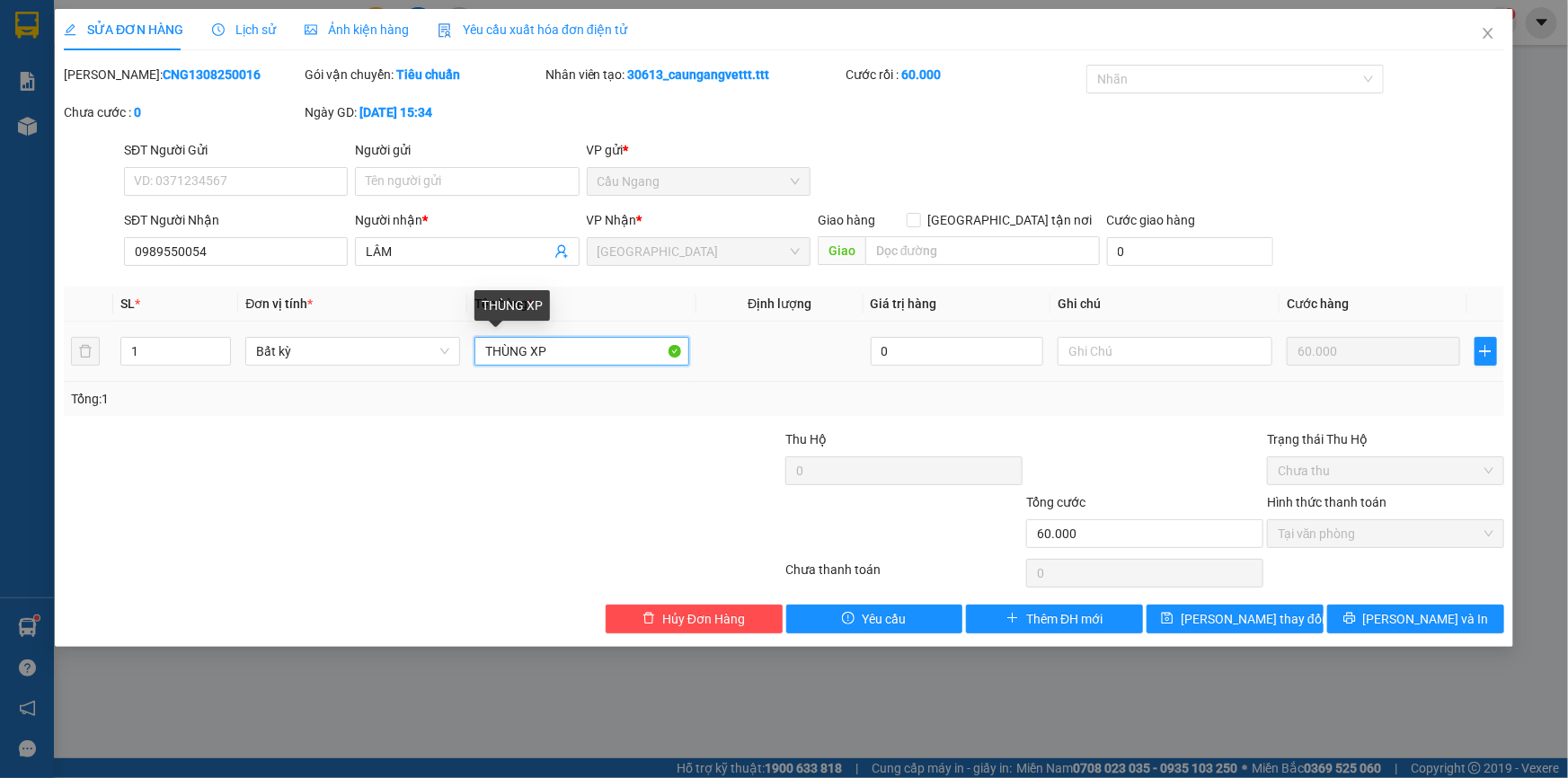
click at [562, 347] on input "THÙNG XP" at bounding box center [582, 350] width 214 height 29
type input "THÙNG"
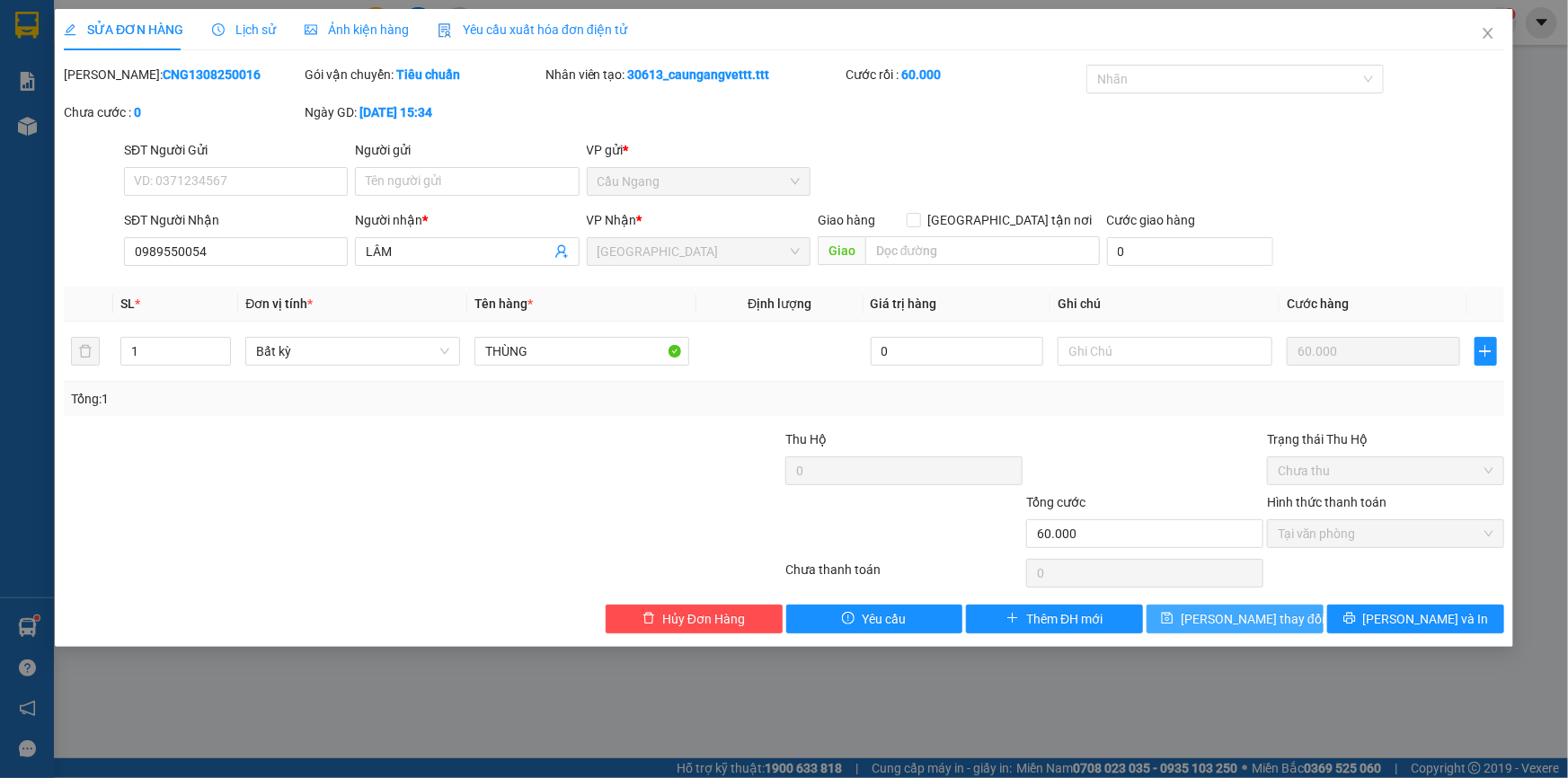
click at [1207, 620] on button "[PERSON_NAME] thay đổi" at bounding box center [1234, 618] width 177 height 29
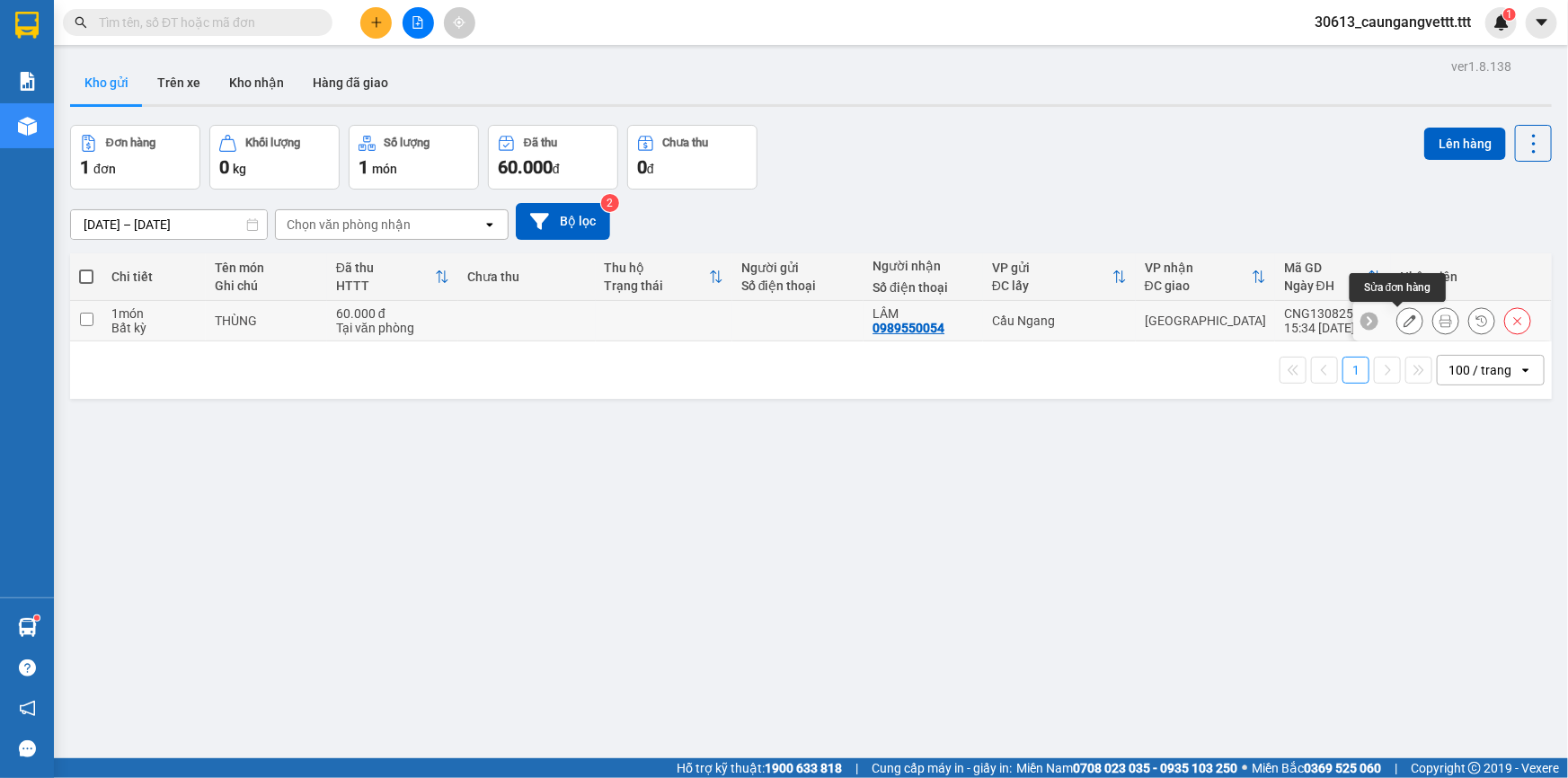
click at [1403, 323] on icon at bounding box center [1410, 321] width 13 height 13
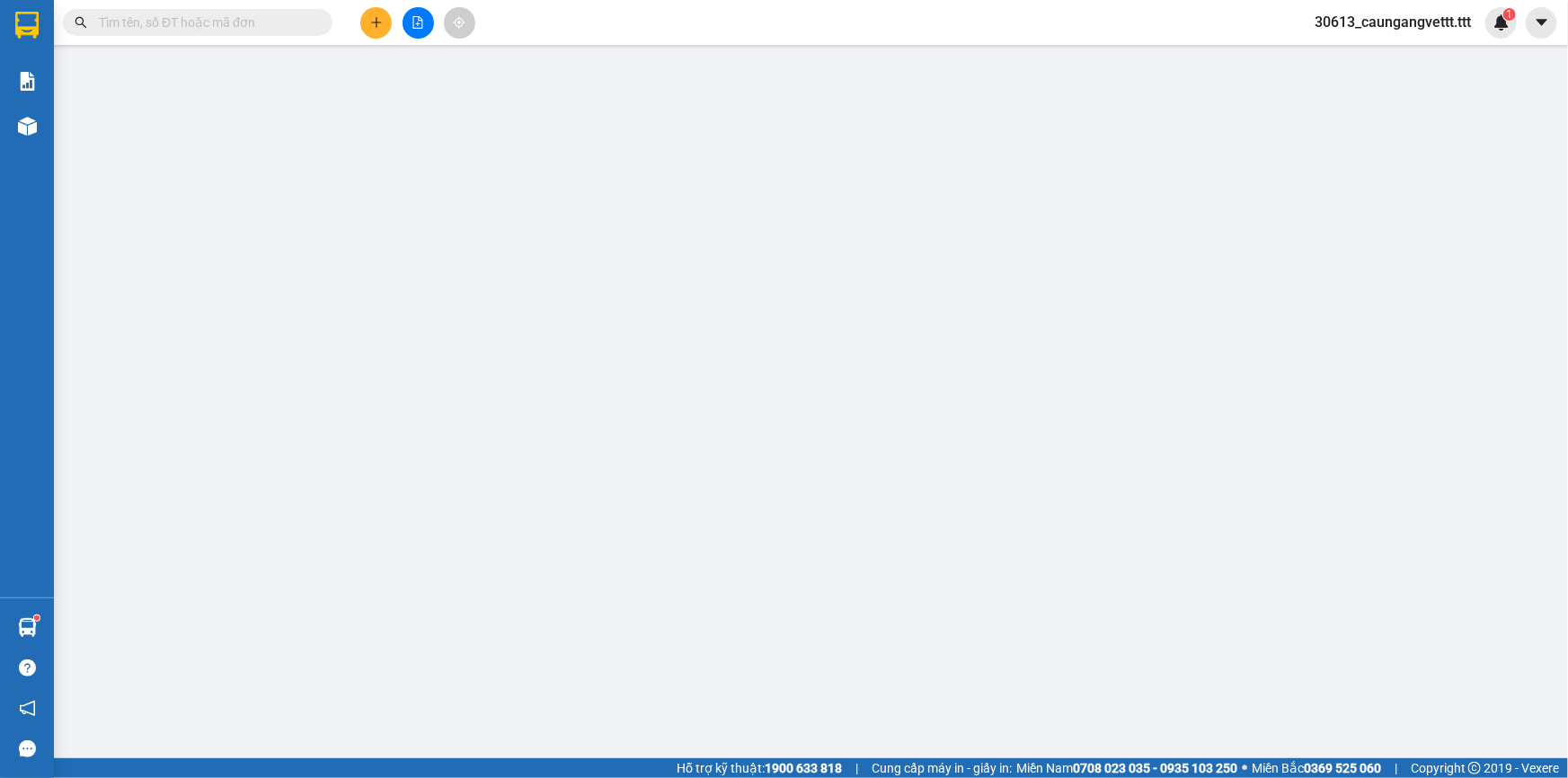
type input "0989550054"
type input "LÂM"
type input "60.000"
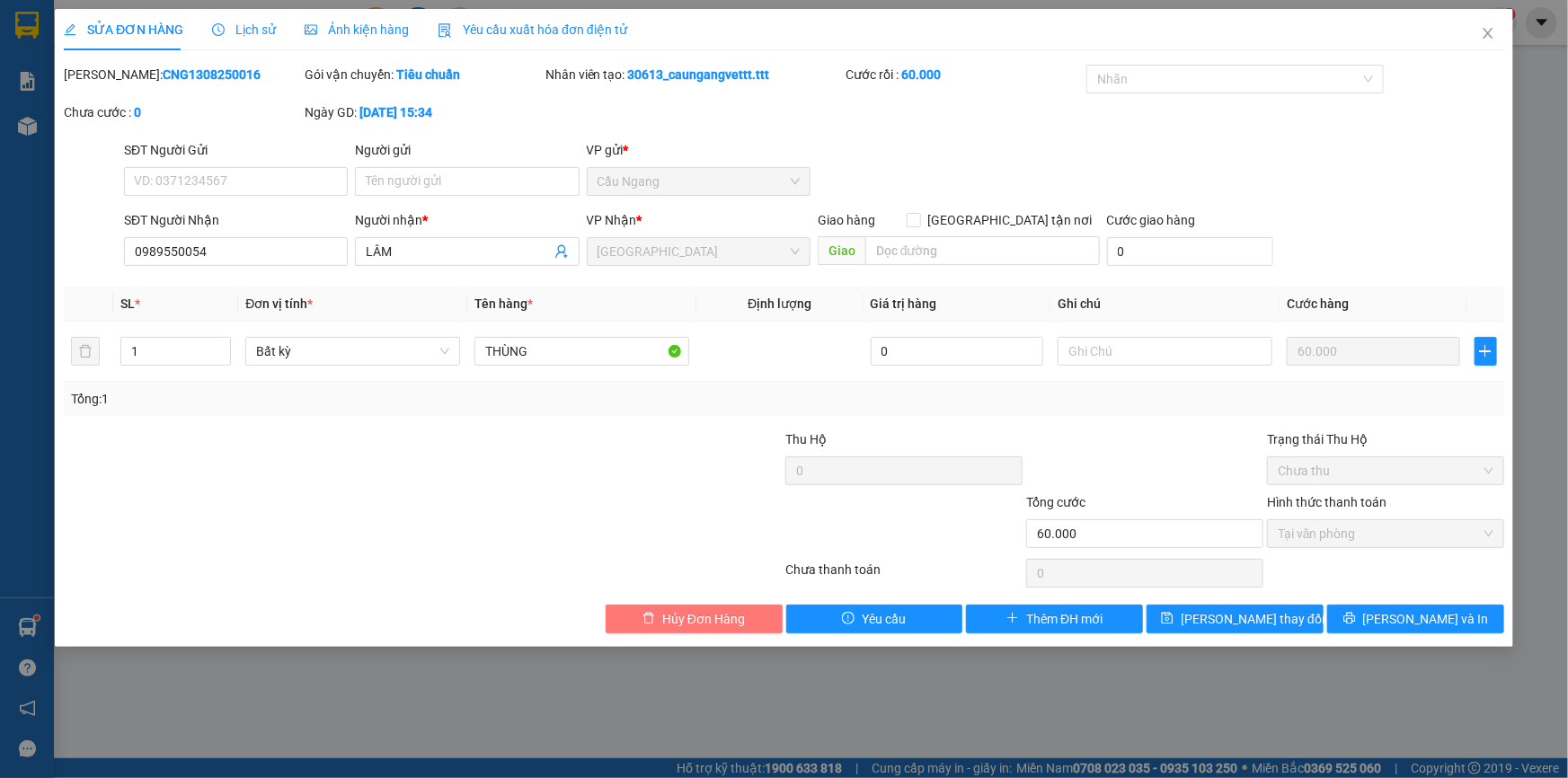
click at [723, 620] on span "Hủy Đơn Hàng" at bounding box center [703, 618] width 82 height 19
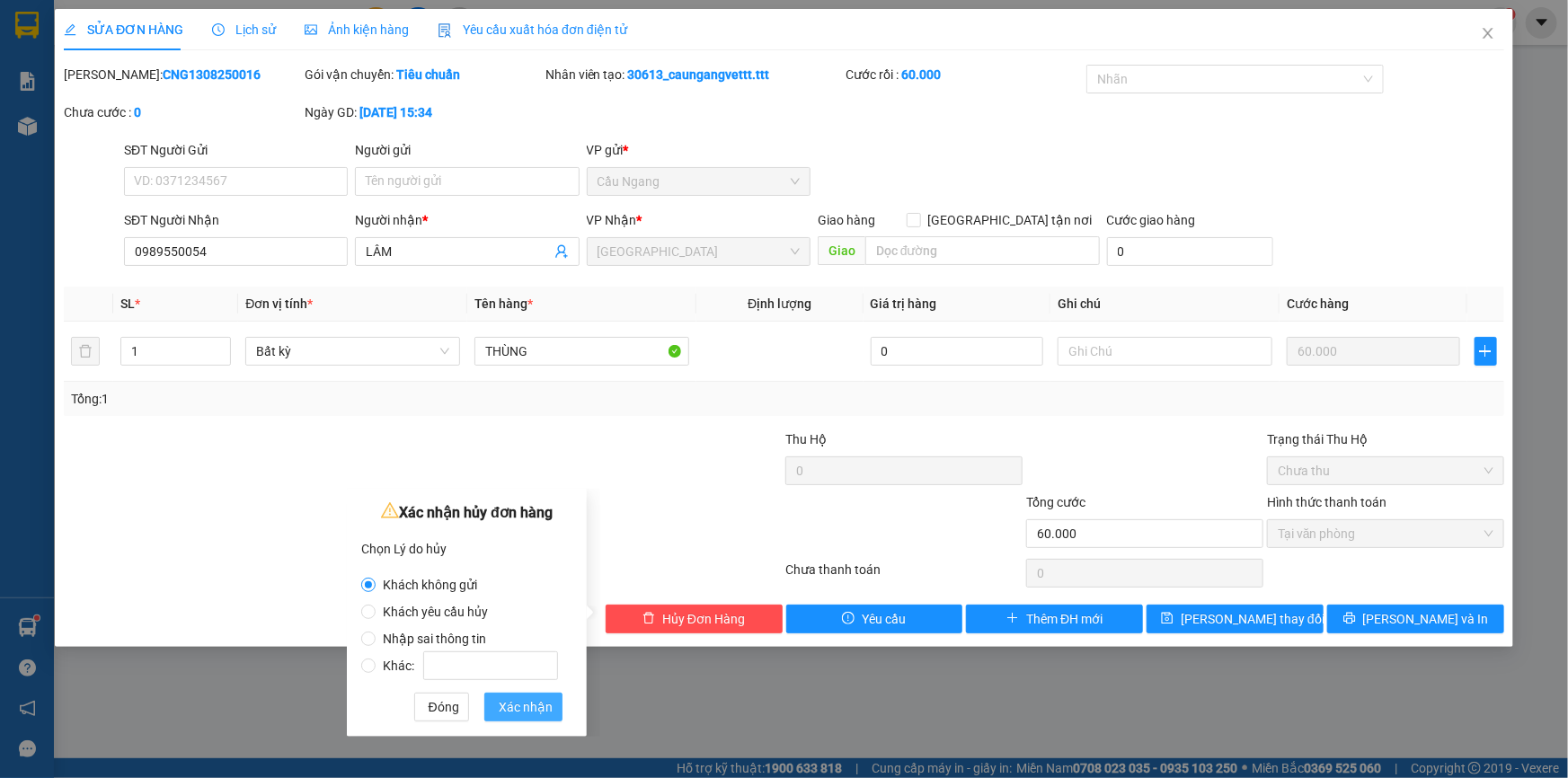
click at [524, 712] on span "Xác nhận" at bounding box center [525, 706] width 54 height 19
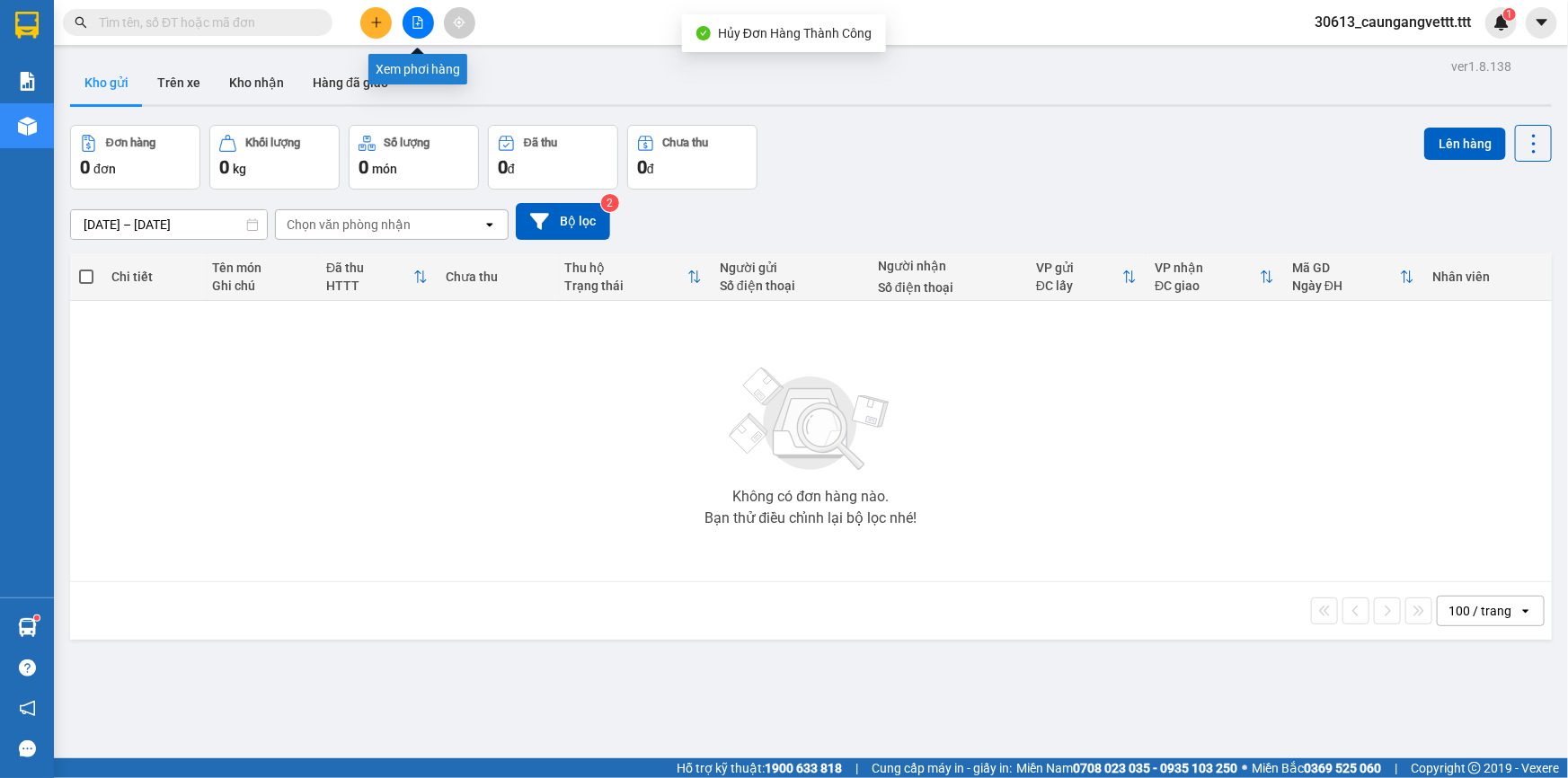
click at [411, 19] on icon "file-add" at bounding box center [418, 22] width 13 height 13
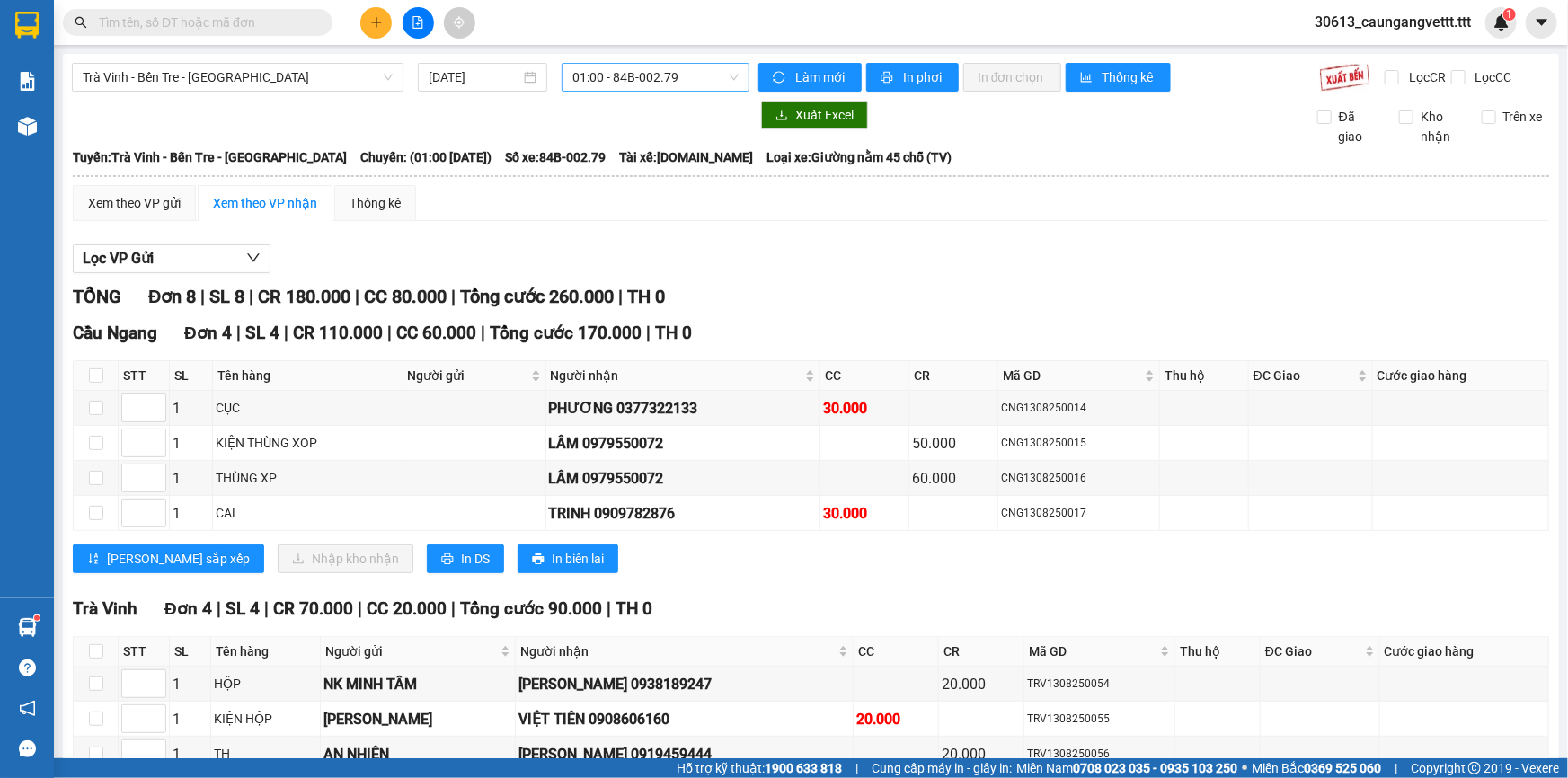
click at [666, 72] on span "01:00 - 84B-002.79" at bounding box center [655, 77] width 166 height 27
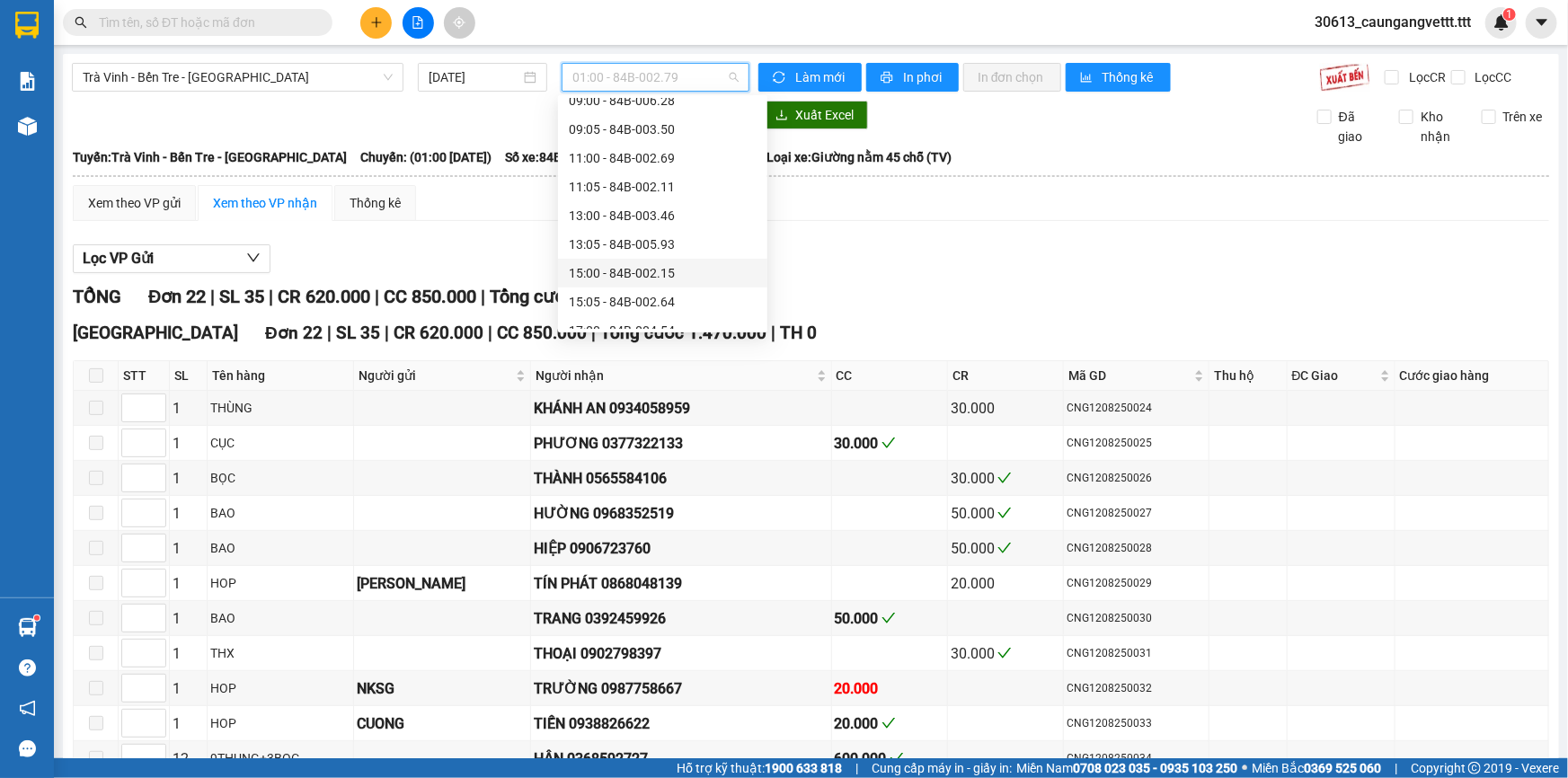
scroll to position [380, 0]
click at [604, 223] on div "17:00 - 84B-004.54" at bounding box center [662, 221] width 188 height 19
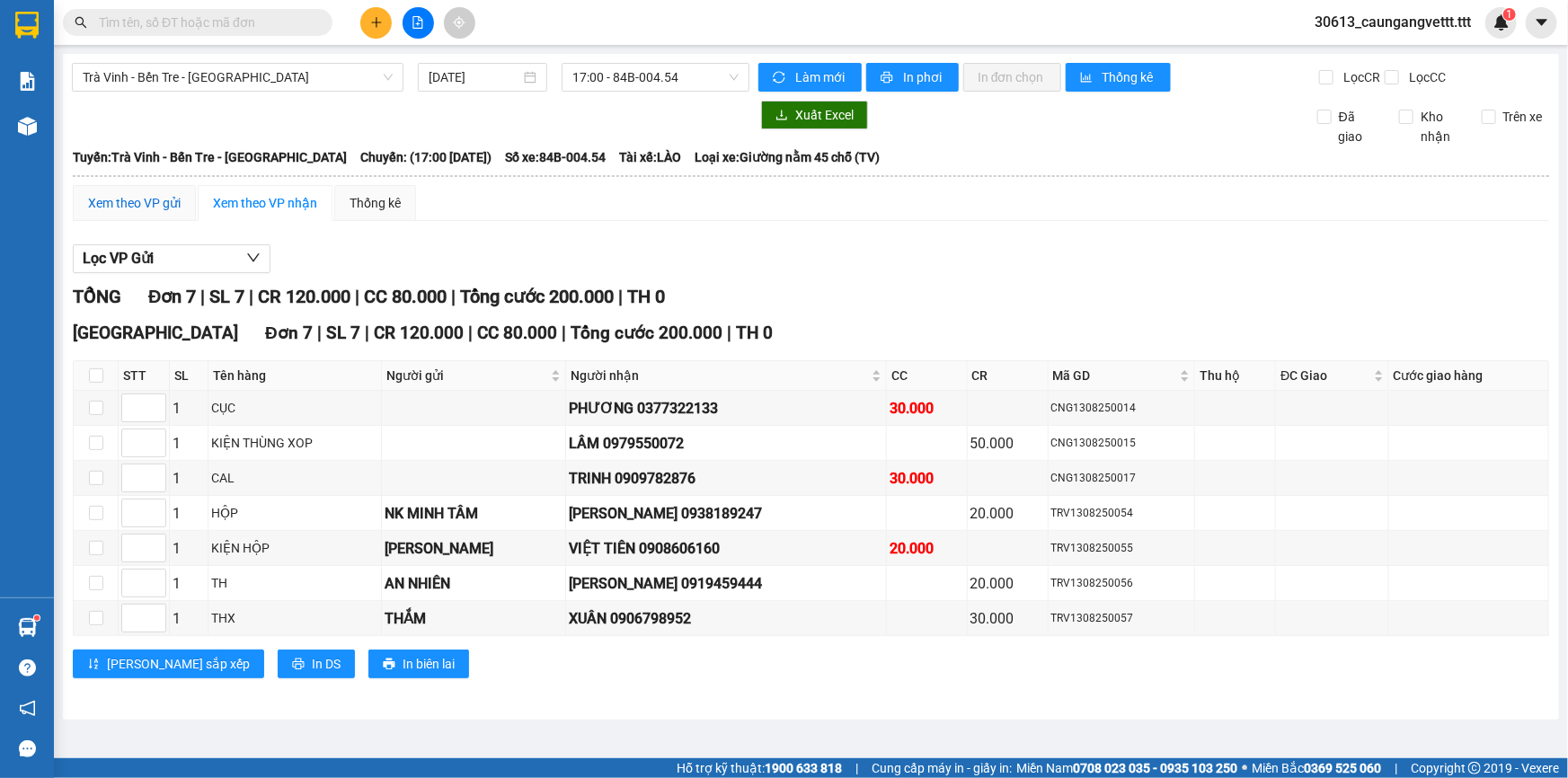
click at [119, 209] on div "Xem theo VP gửi" at bounding box center [134, 202] width 92 height 19
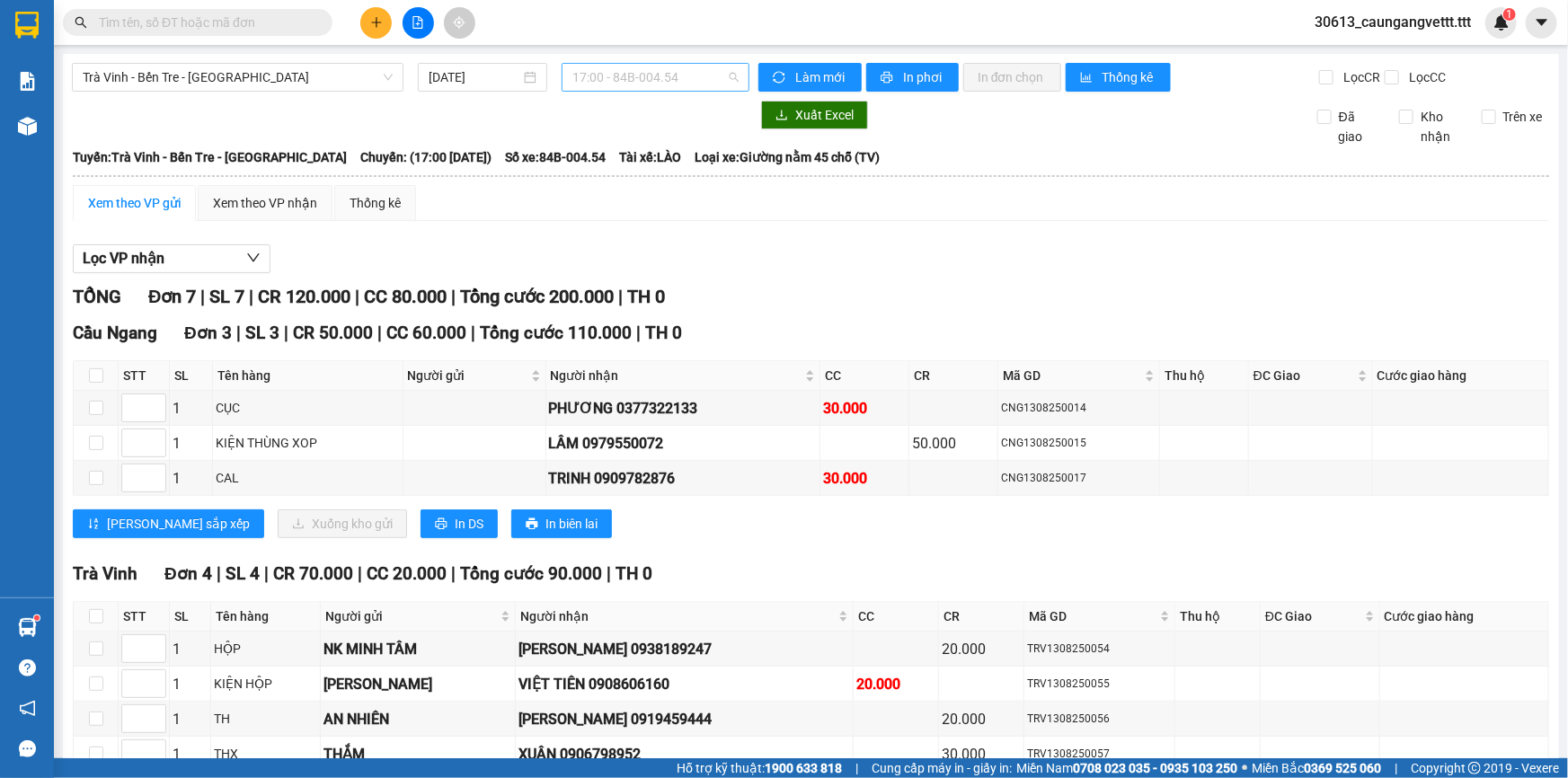
click at [661, 70] on span "17:00 - 84B-004.54" at bounding box center [655, 77] width 166 height 27
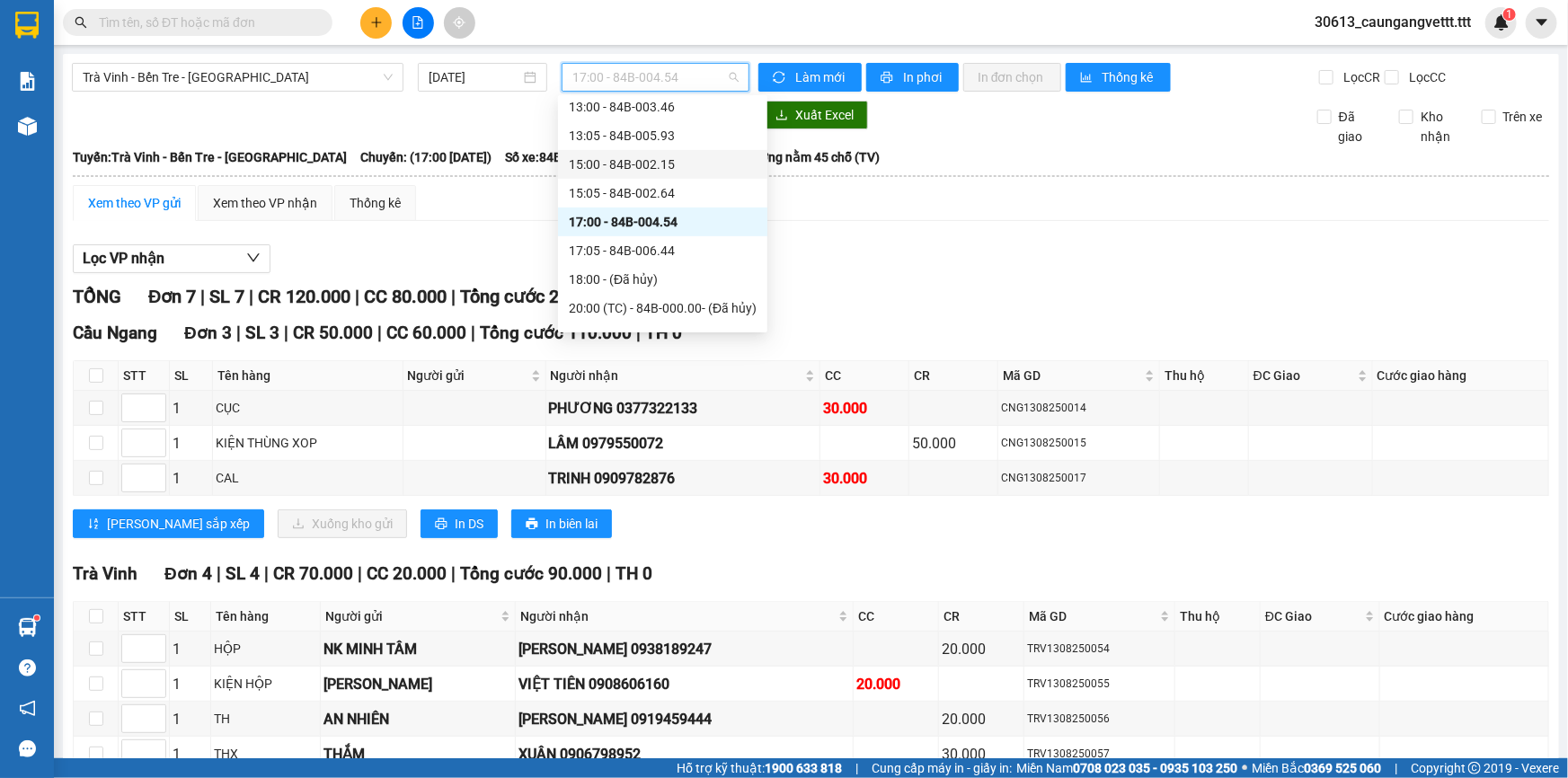
click at [614, 164] on div "15:00 - 84B-002.15" at bounding box center [662, 164] width 188 height 19
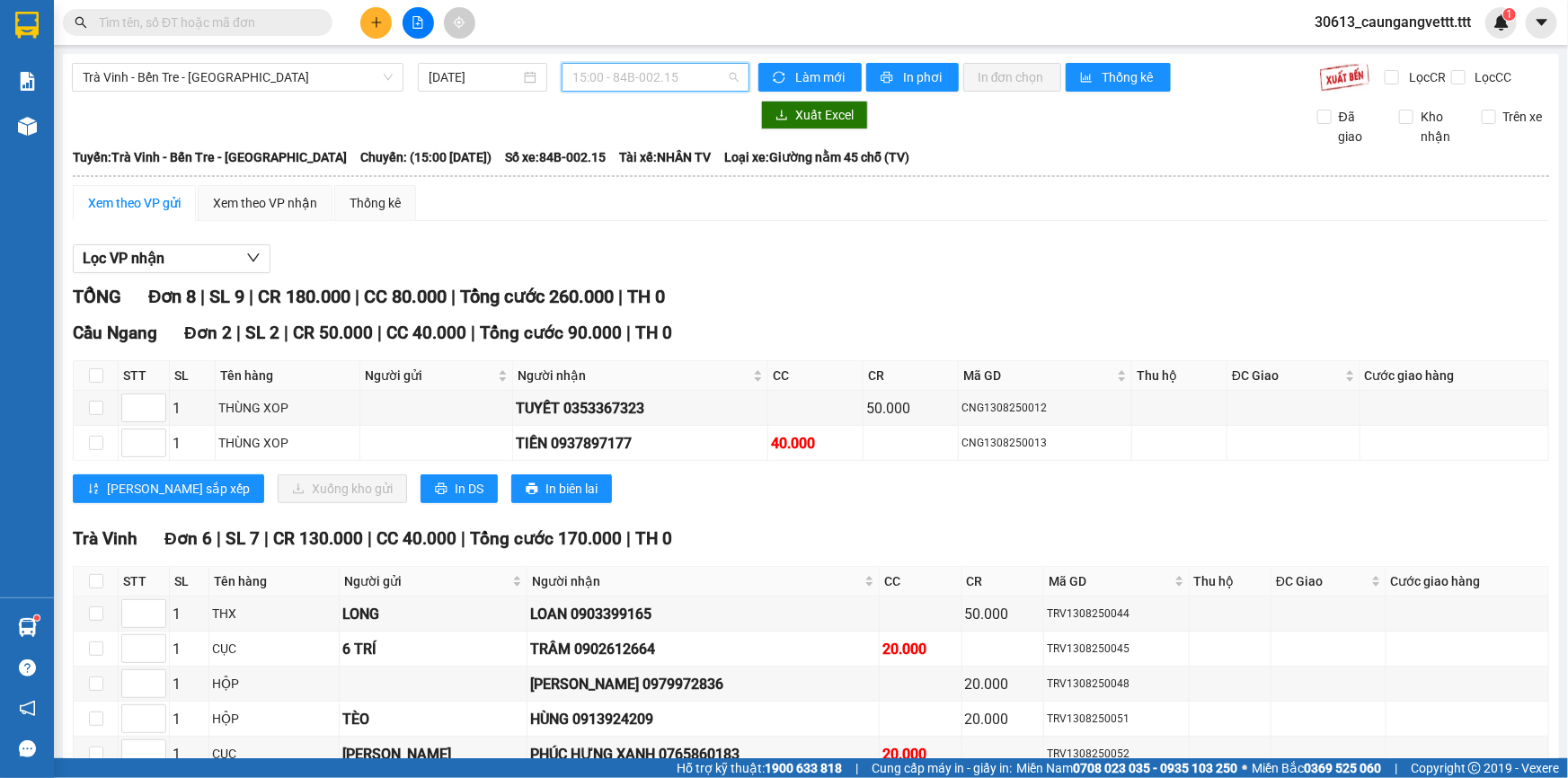
click at [710, 68] on span "15:00 - 84B-002.15" at bounding box center [655, 77] width 166 height 27
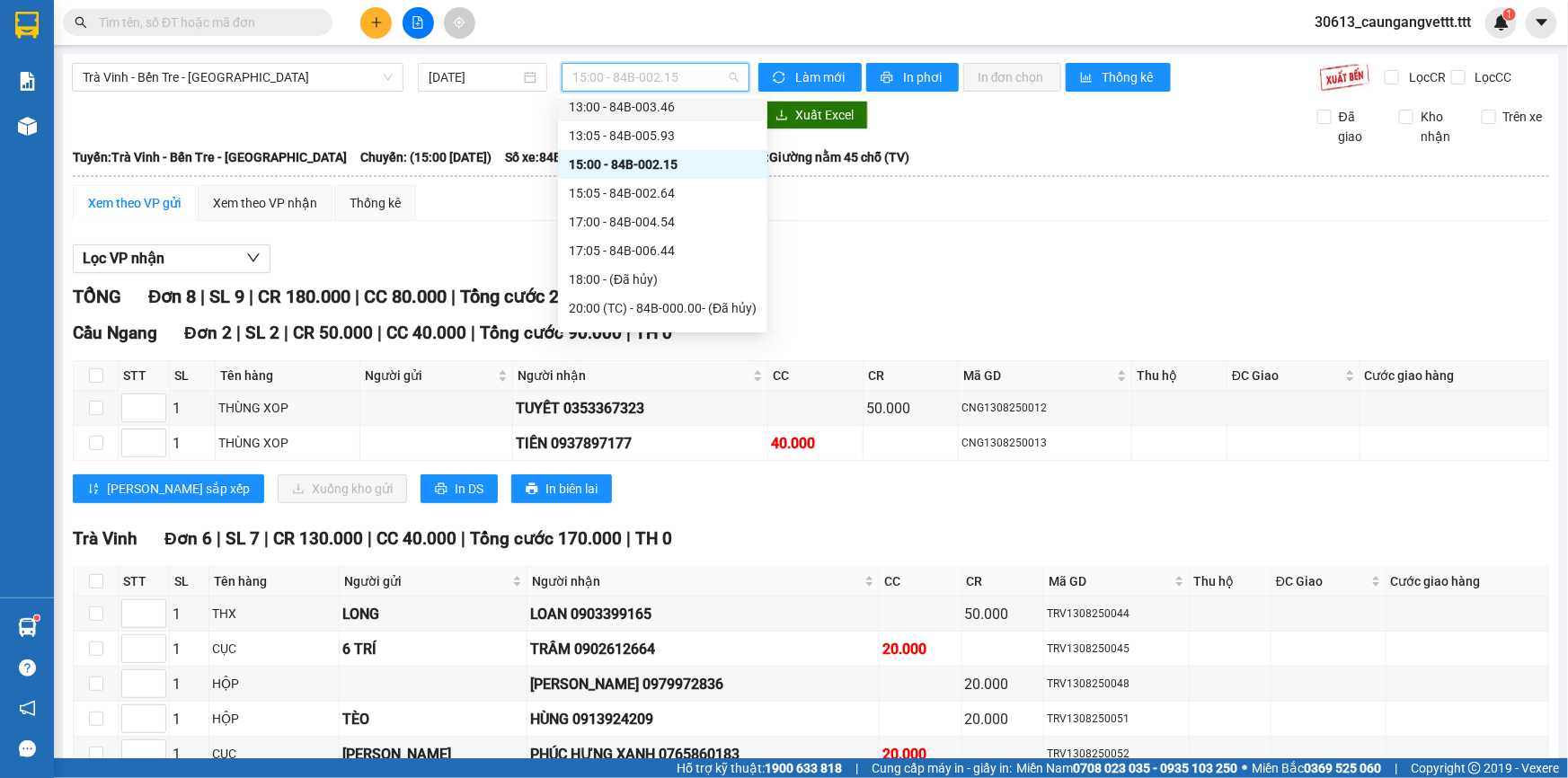
click at [629, 103] on div "13:00 - 84B-003.46" at bounding box center [662, 106] width 188 height 19
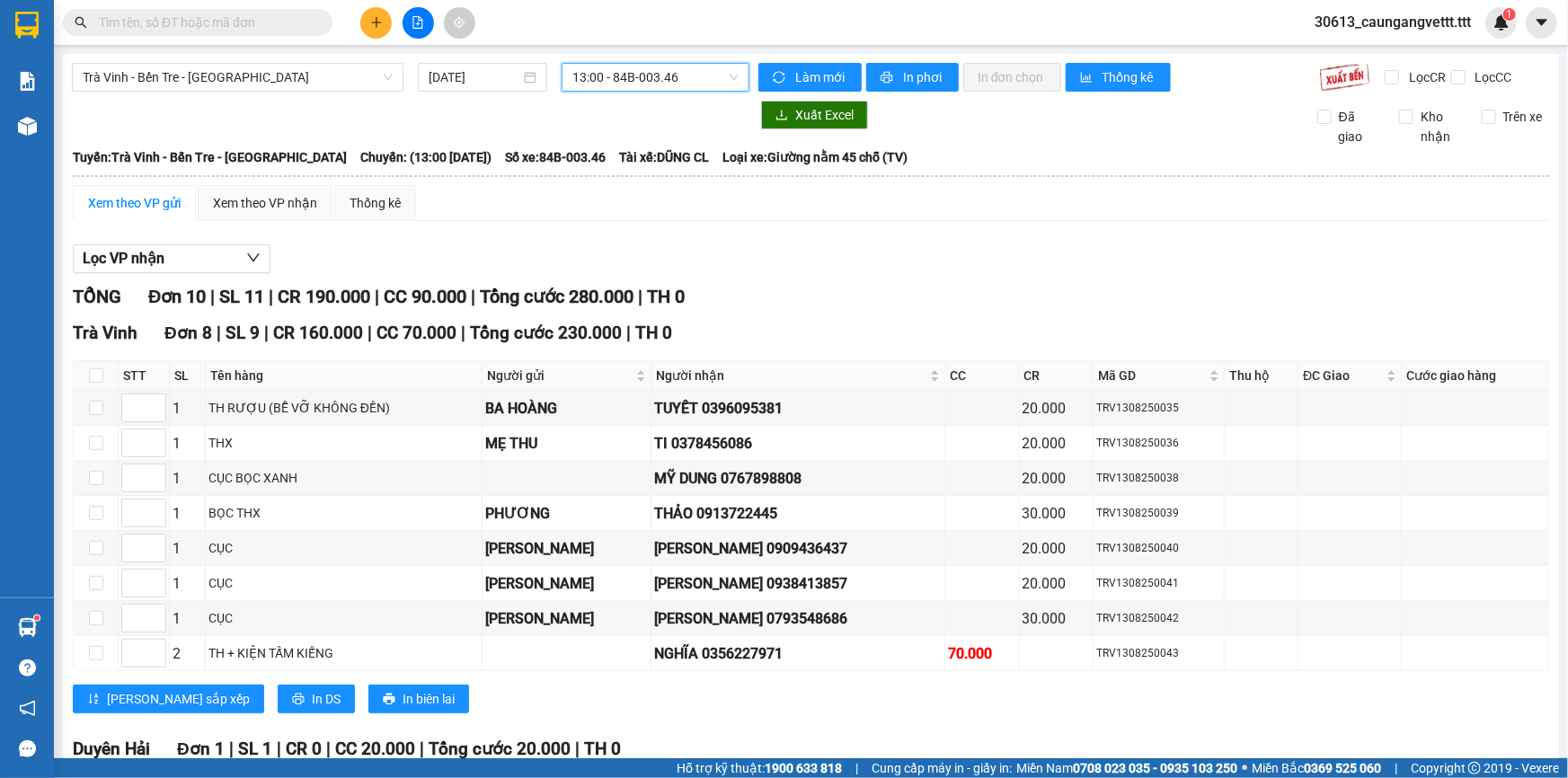
scroll to position [373, 0]
click at [704, 81] on span "13:00 - 84B-003.46" at bounding box center [655, 77] width 166 height 27
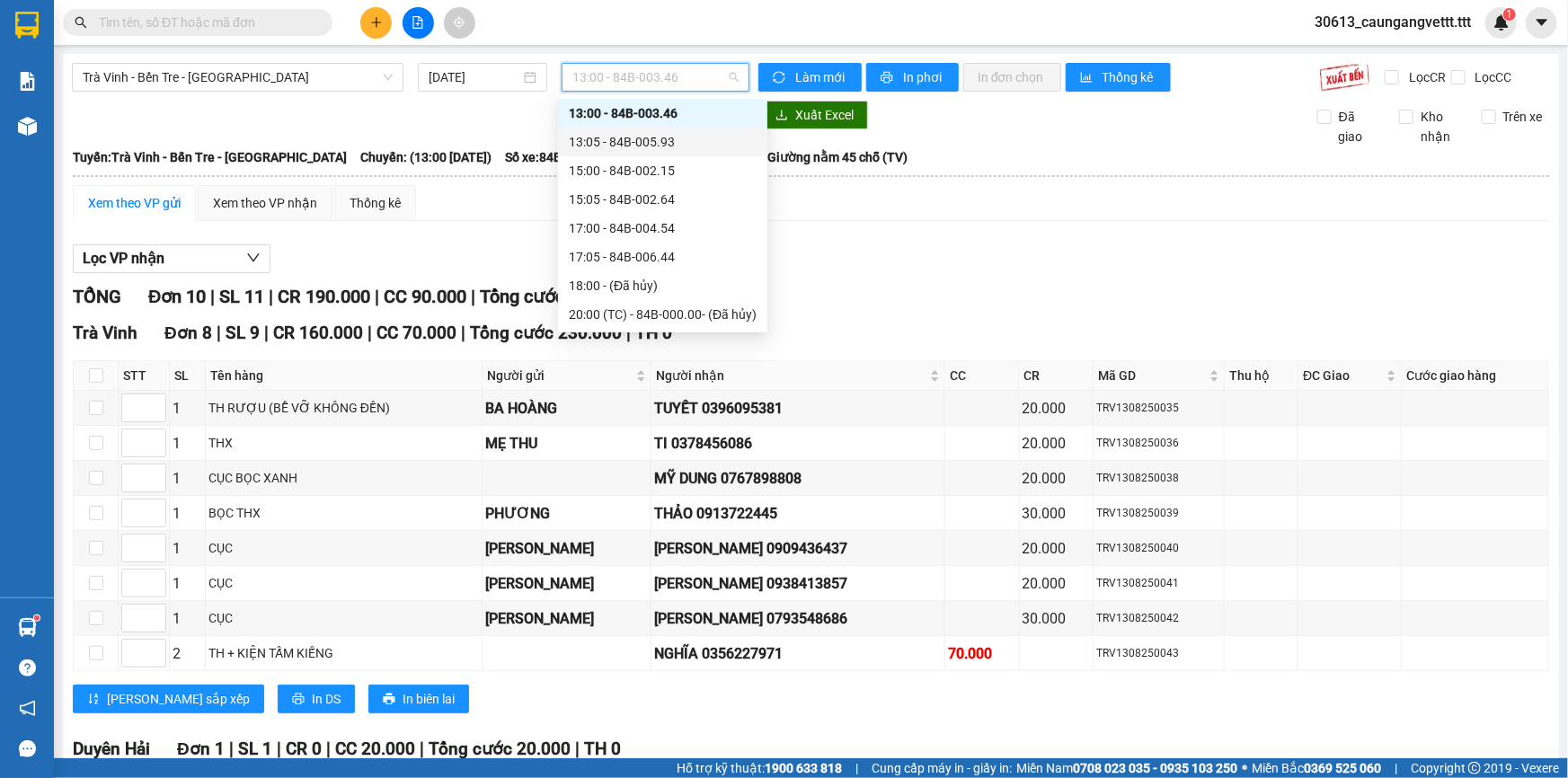
scroll to position [319, 0]
click at [643, 118] on div "11:00 - 84B-002.69" at bounding box center [662, 110] width 188 height 19
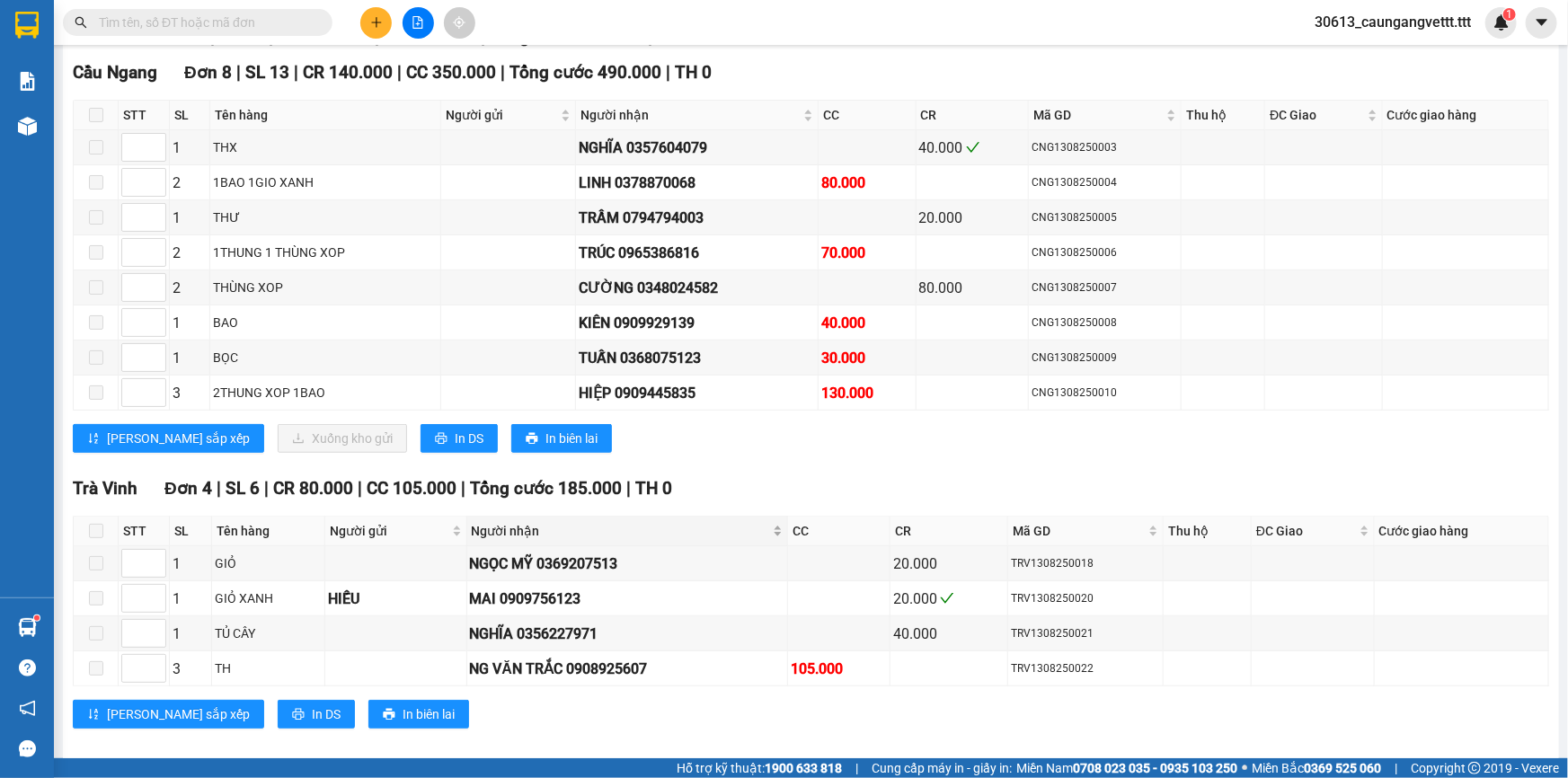
scroll to position [271, 0]
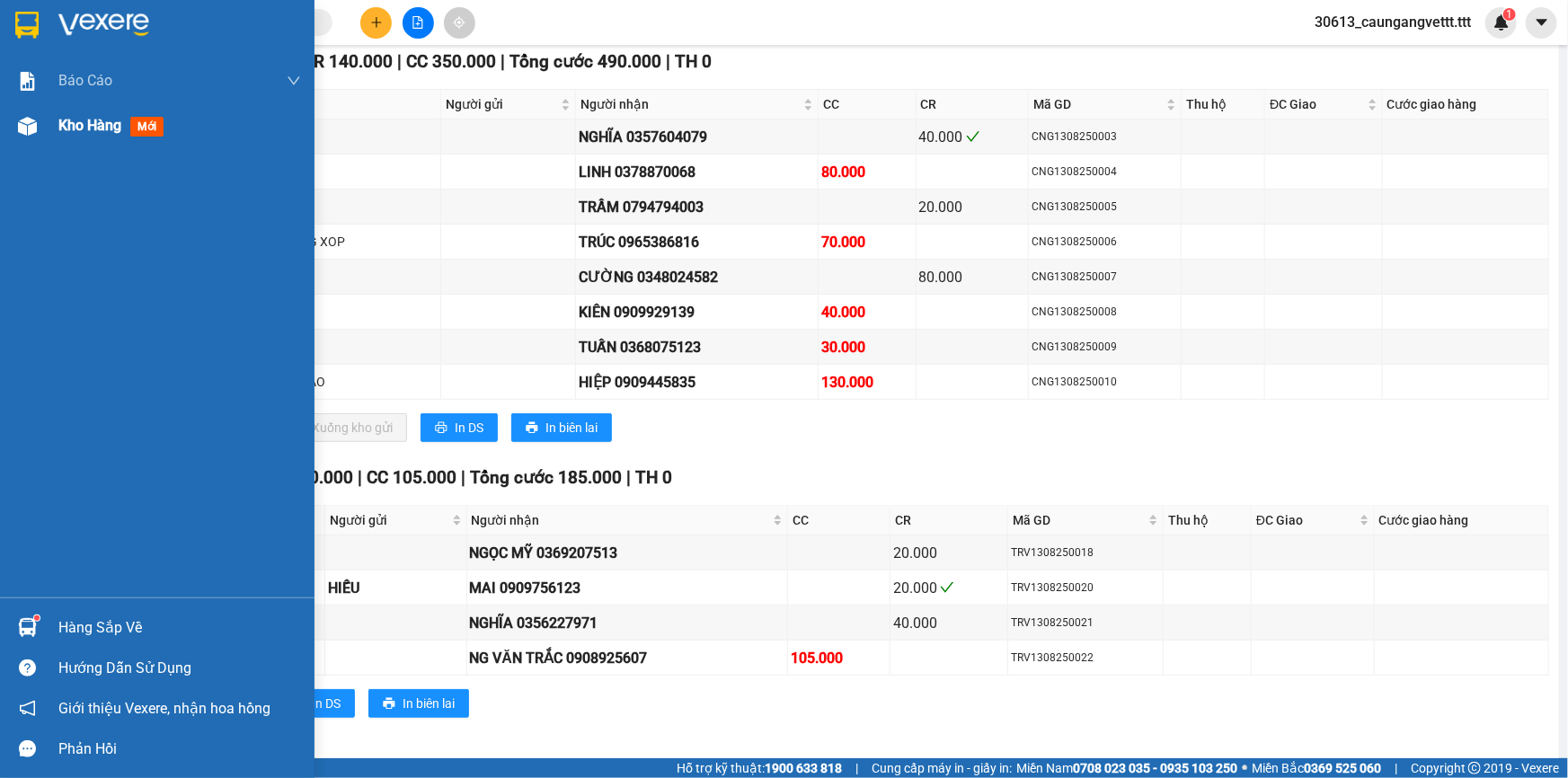
click at [64, 128] on span "Kho hàng" at bounding box center [90, 125] width 63 height 17
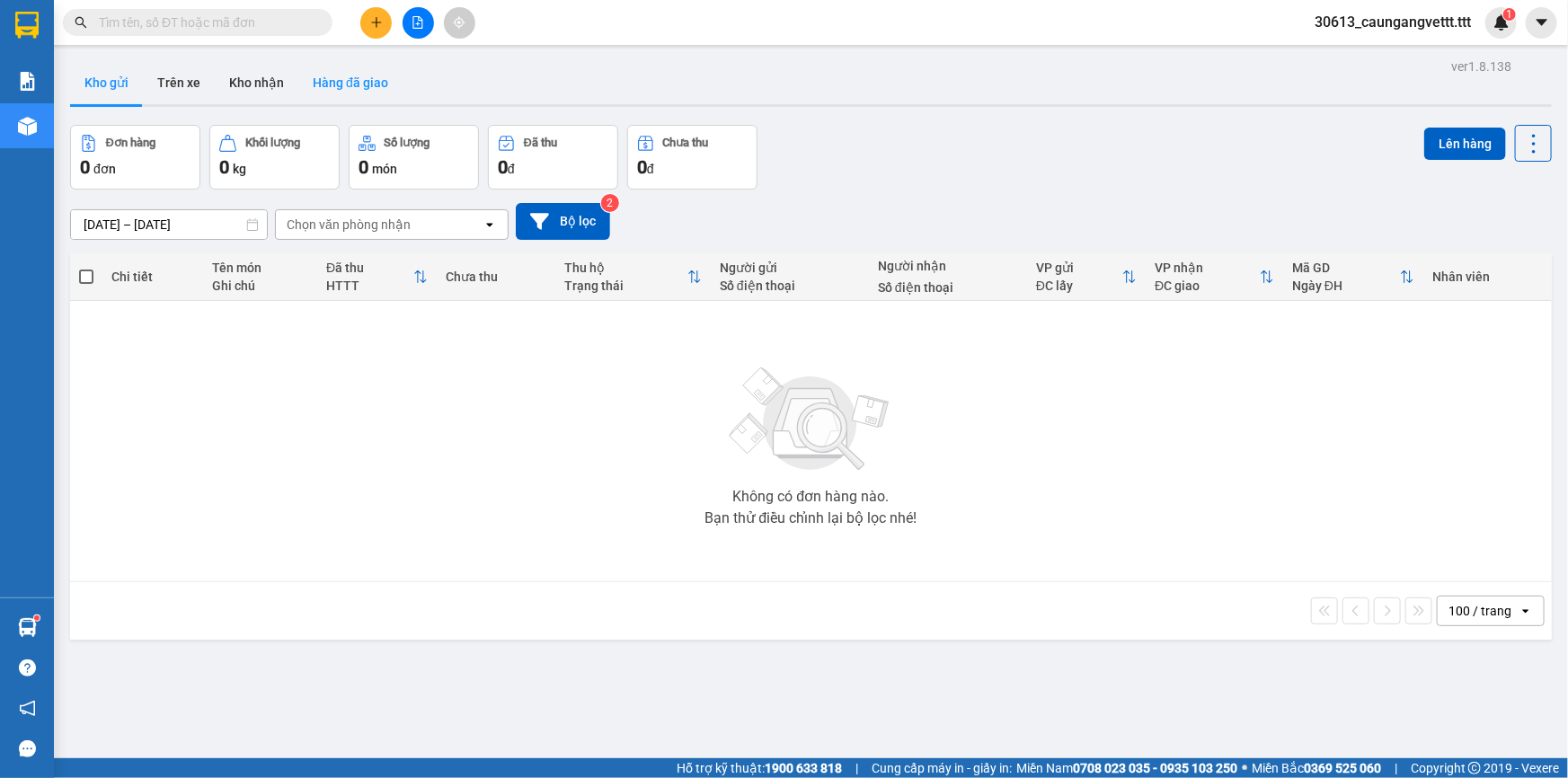
click at [363, 87] on button "Hàng đã giao" at bounding box center [350, 82] width 104 height 43
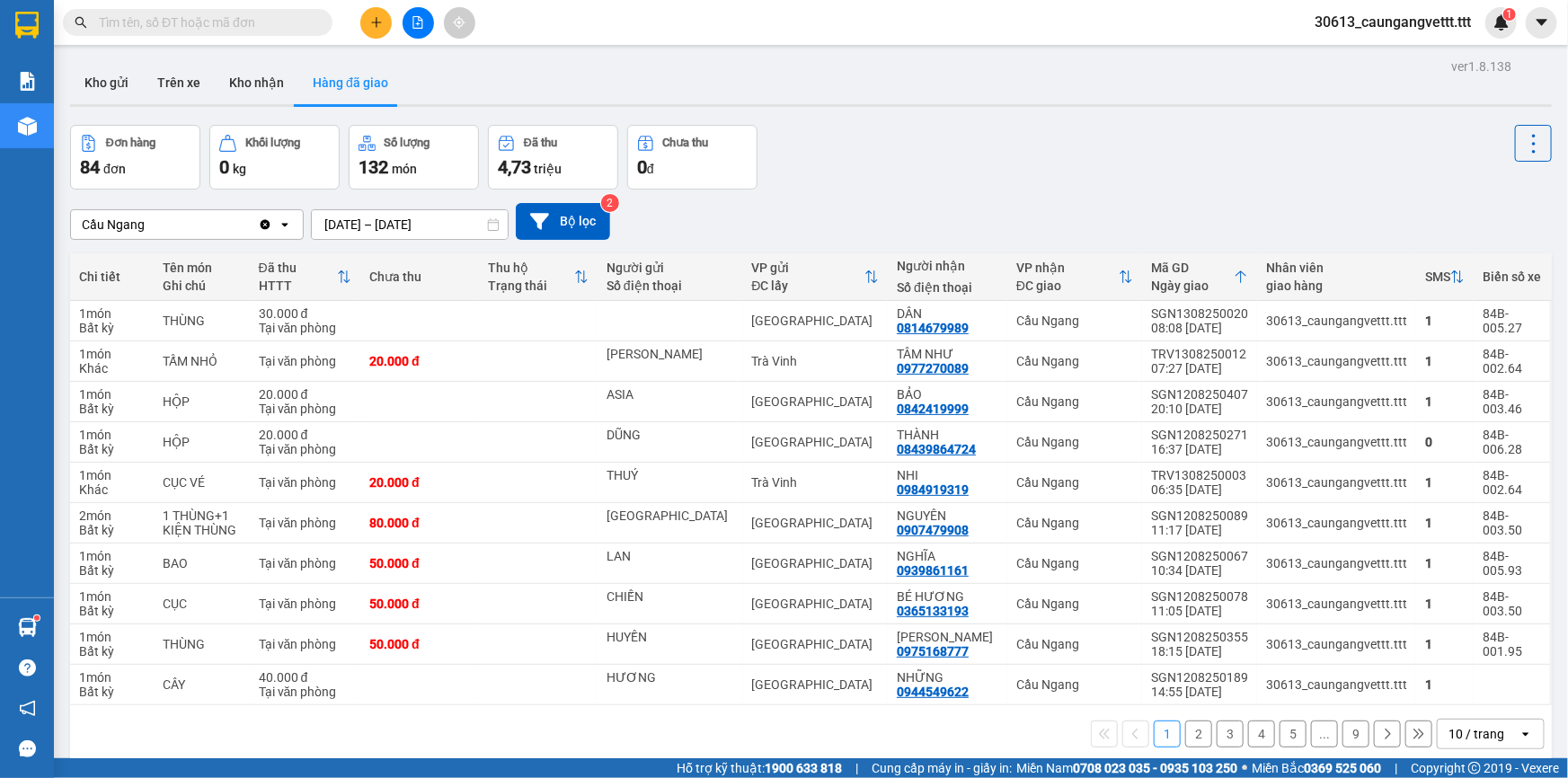
click at [1488, 731] on div "10 / trang" at bounding box center [1476, 733] width 55 height 18
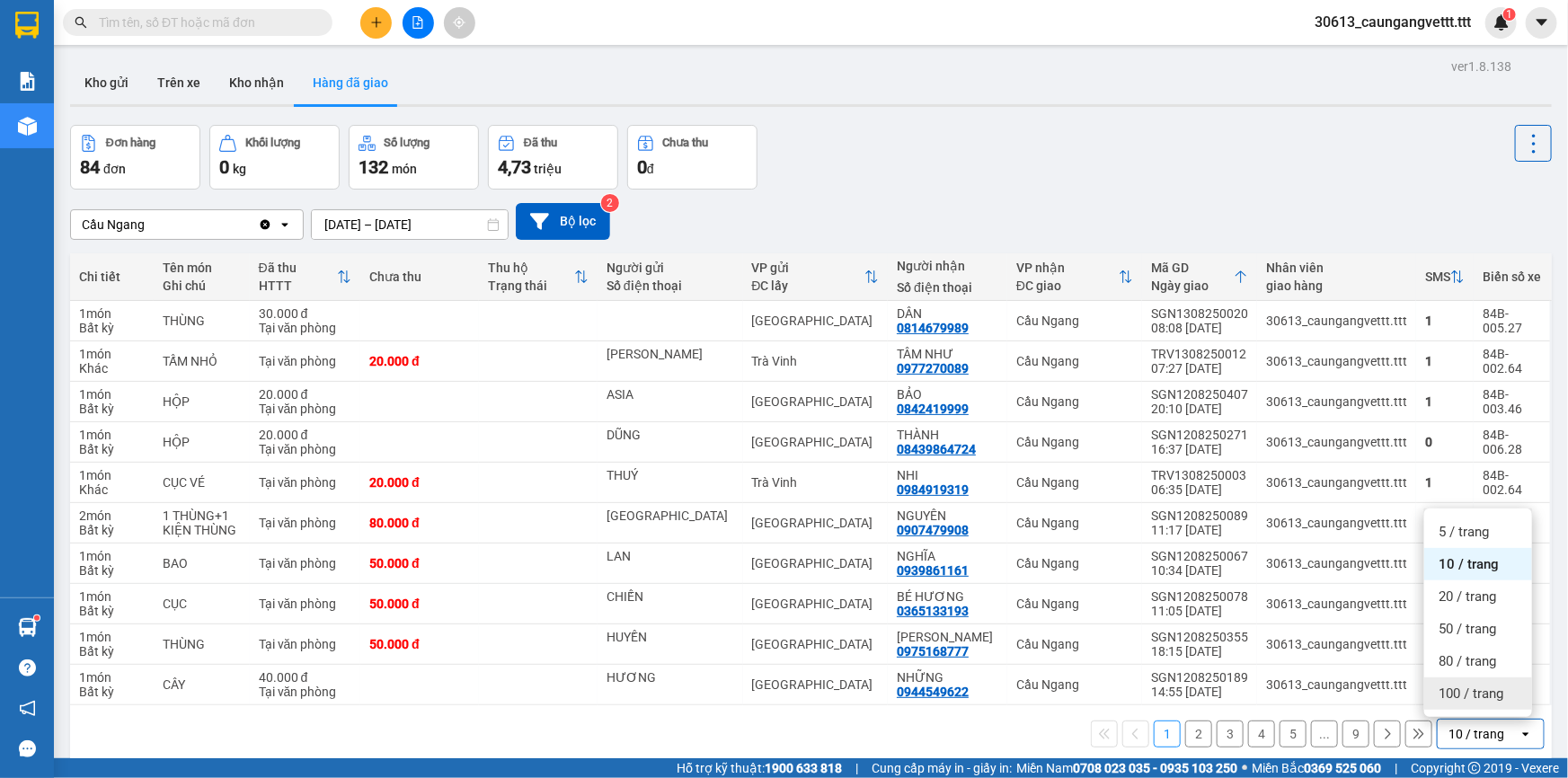
click at [1475, 699] on span "100 / trang" at bounding box center [1471, 693] width 65 height 18
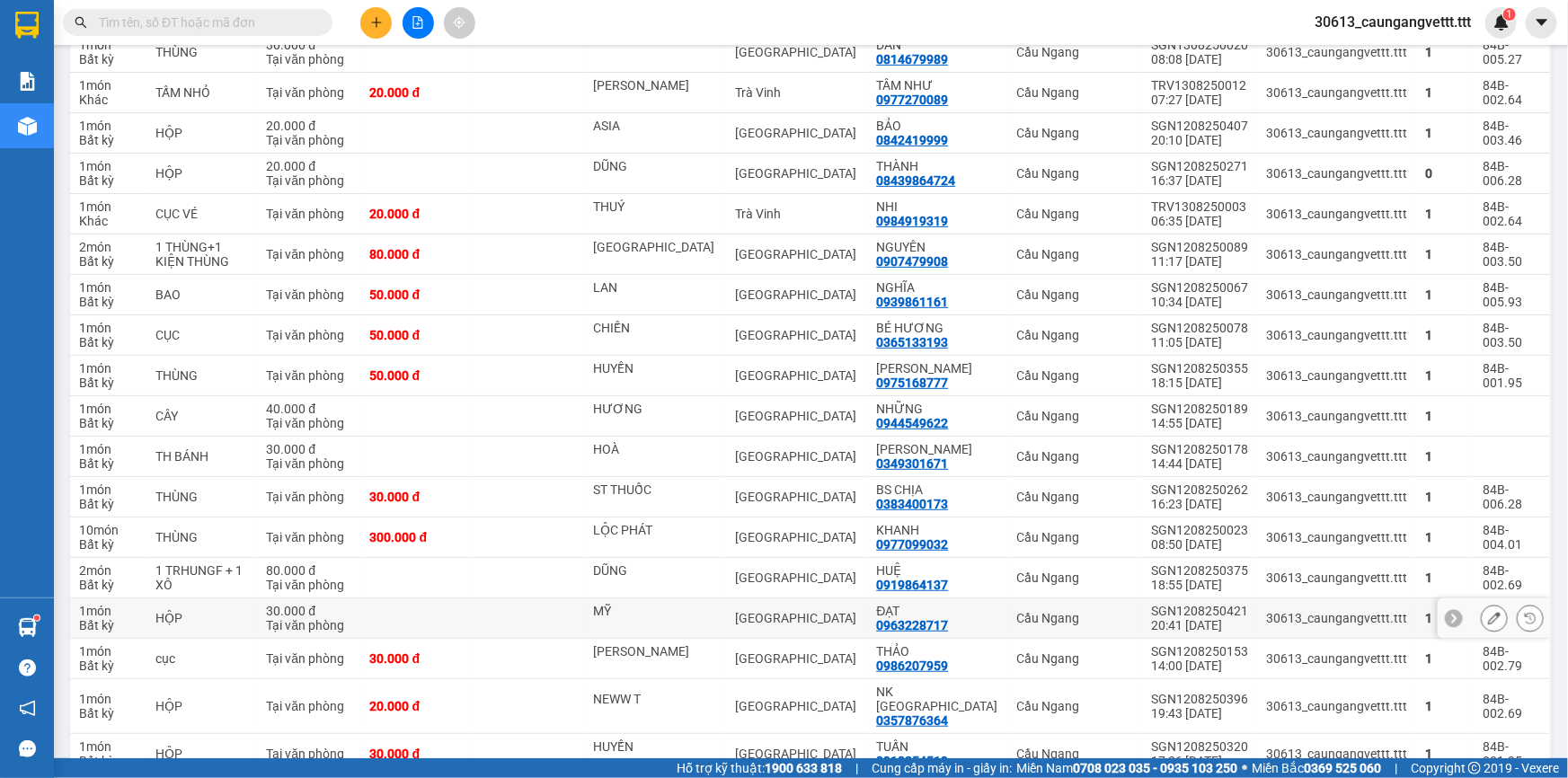
scroll to position [271, 0]
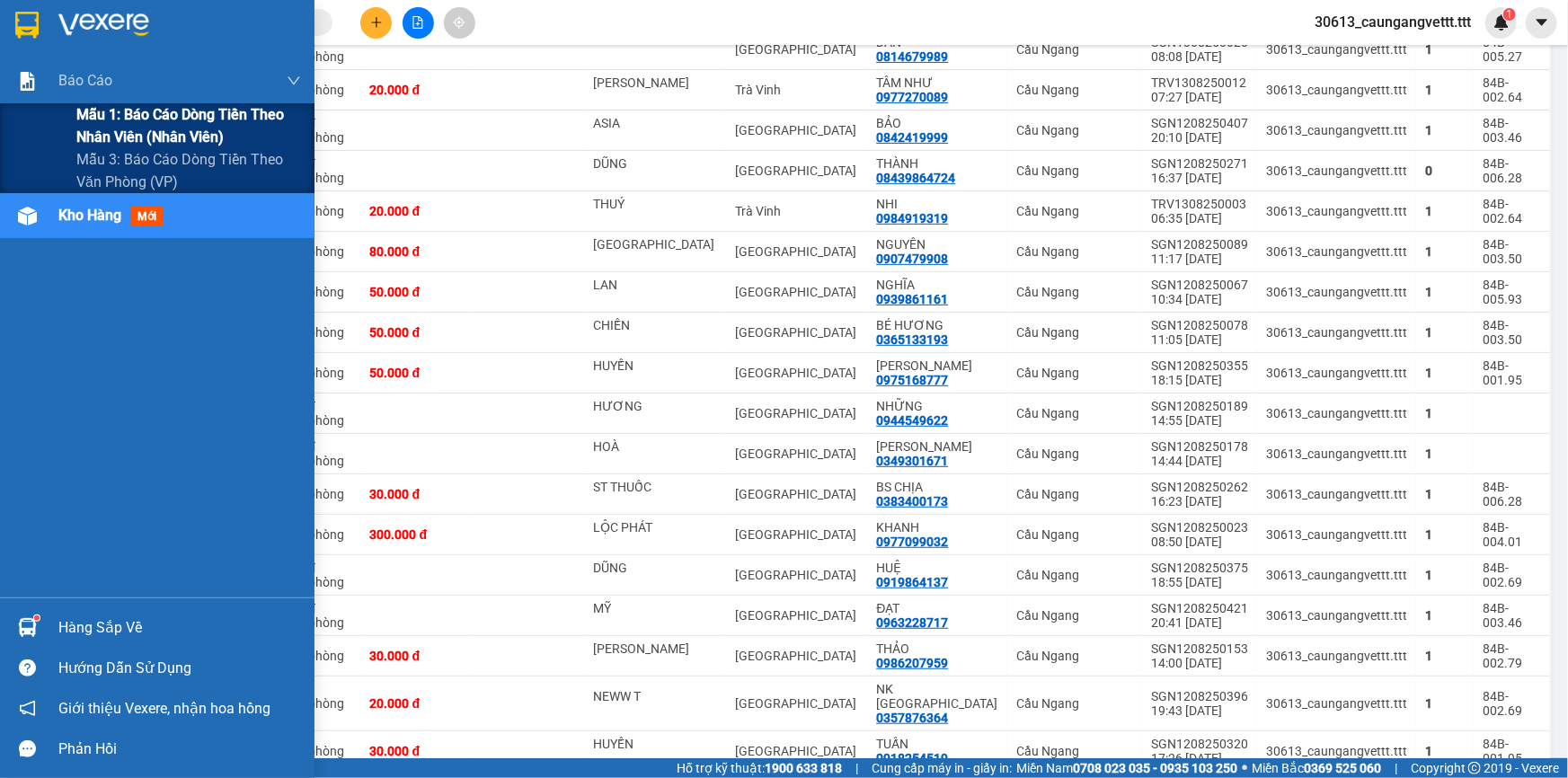
click at [160, 115] on span "Mẫu 1: Báo cáo dòng tiền theo nhân viên (nhân viên)" at bounding box center [189, 126] width 225 height 45
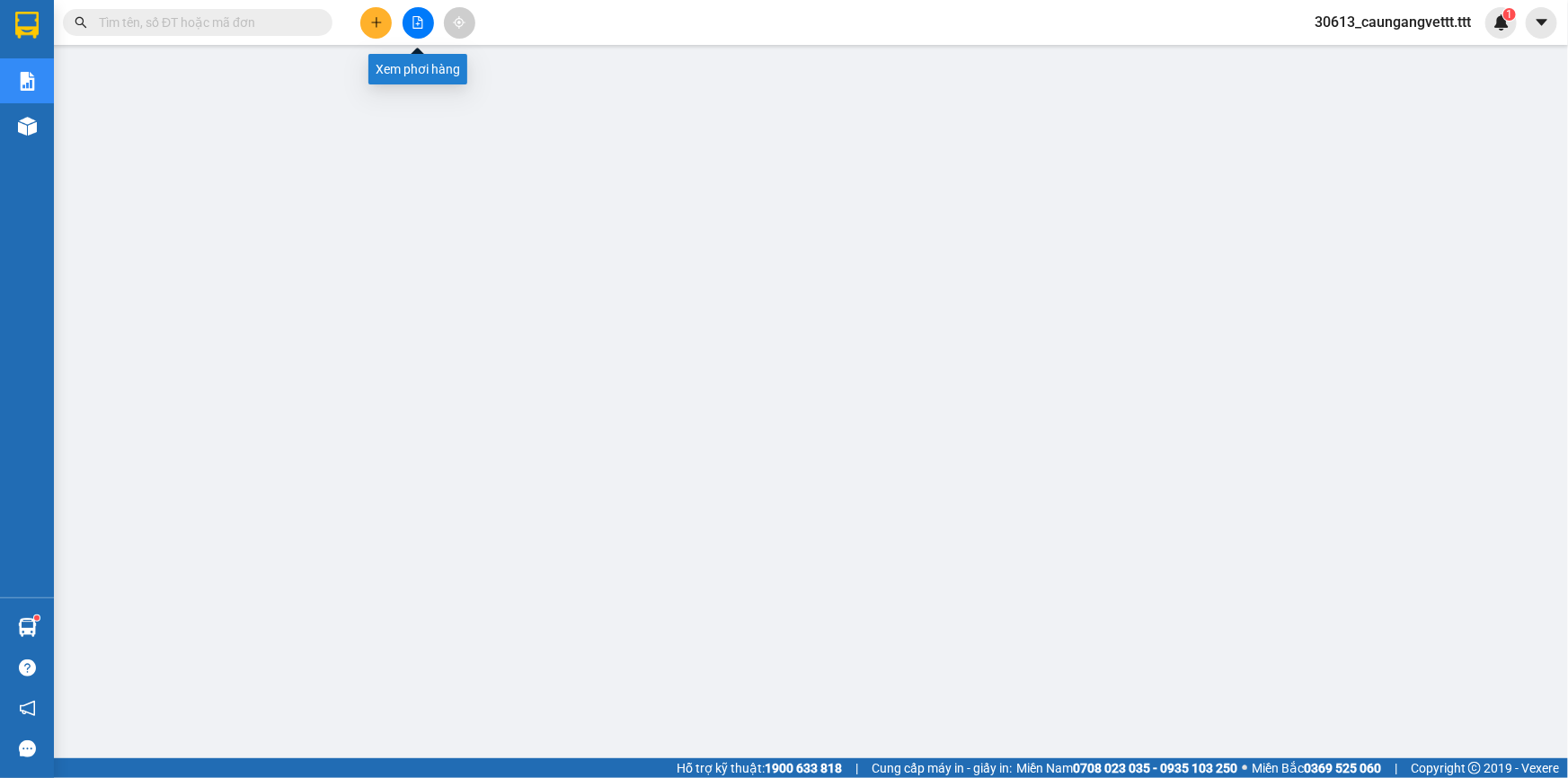
click at [413, 22] on icon "file-add" at bounding box center [418, 22] width 13 height 13
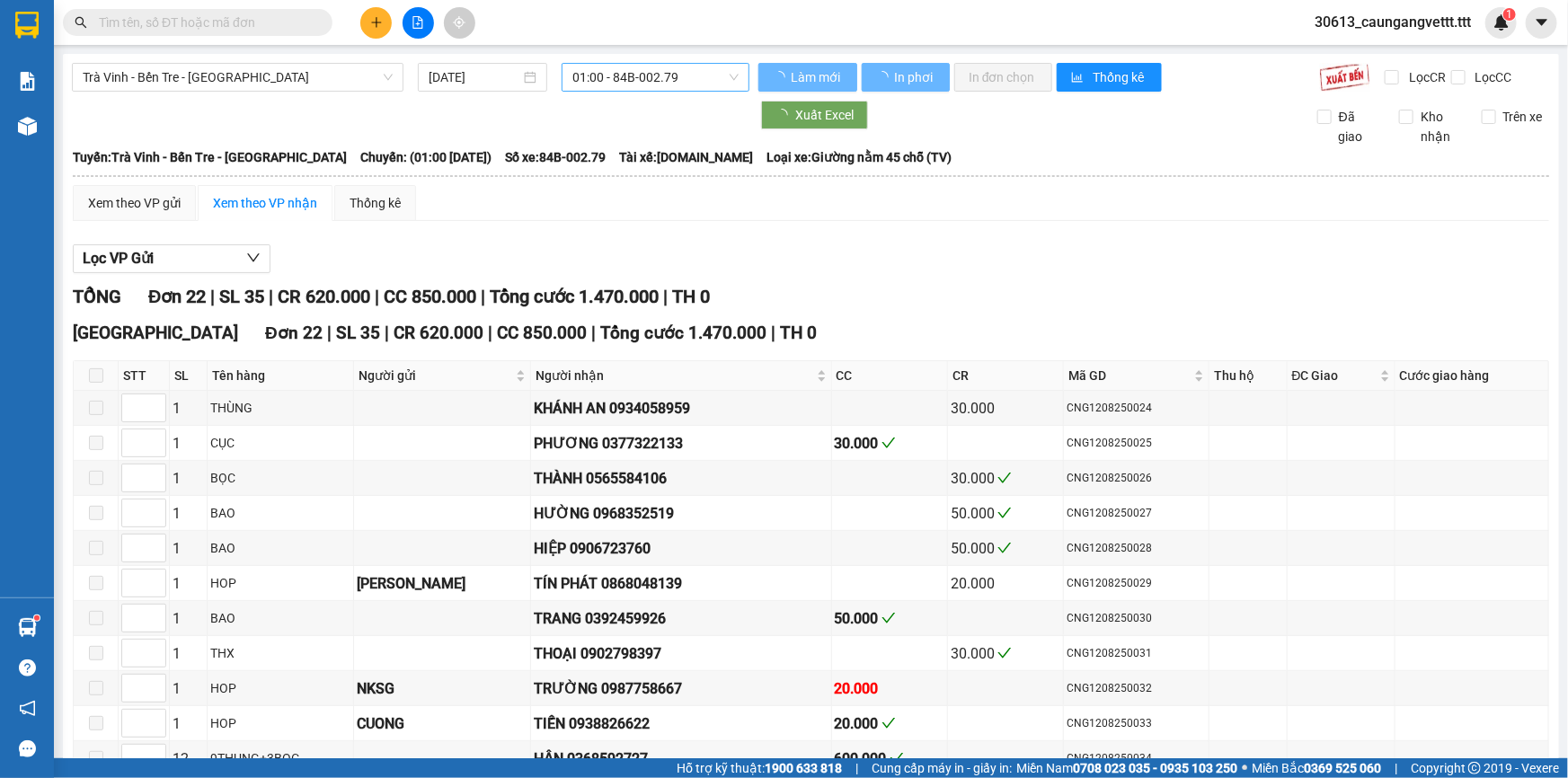
click at [702, 75] on span "01:00 - 84B-002.79" at bounding box center [655, 77] width 166 height 27
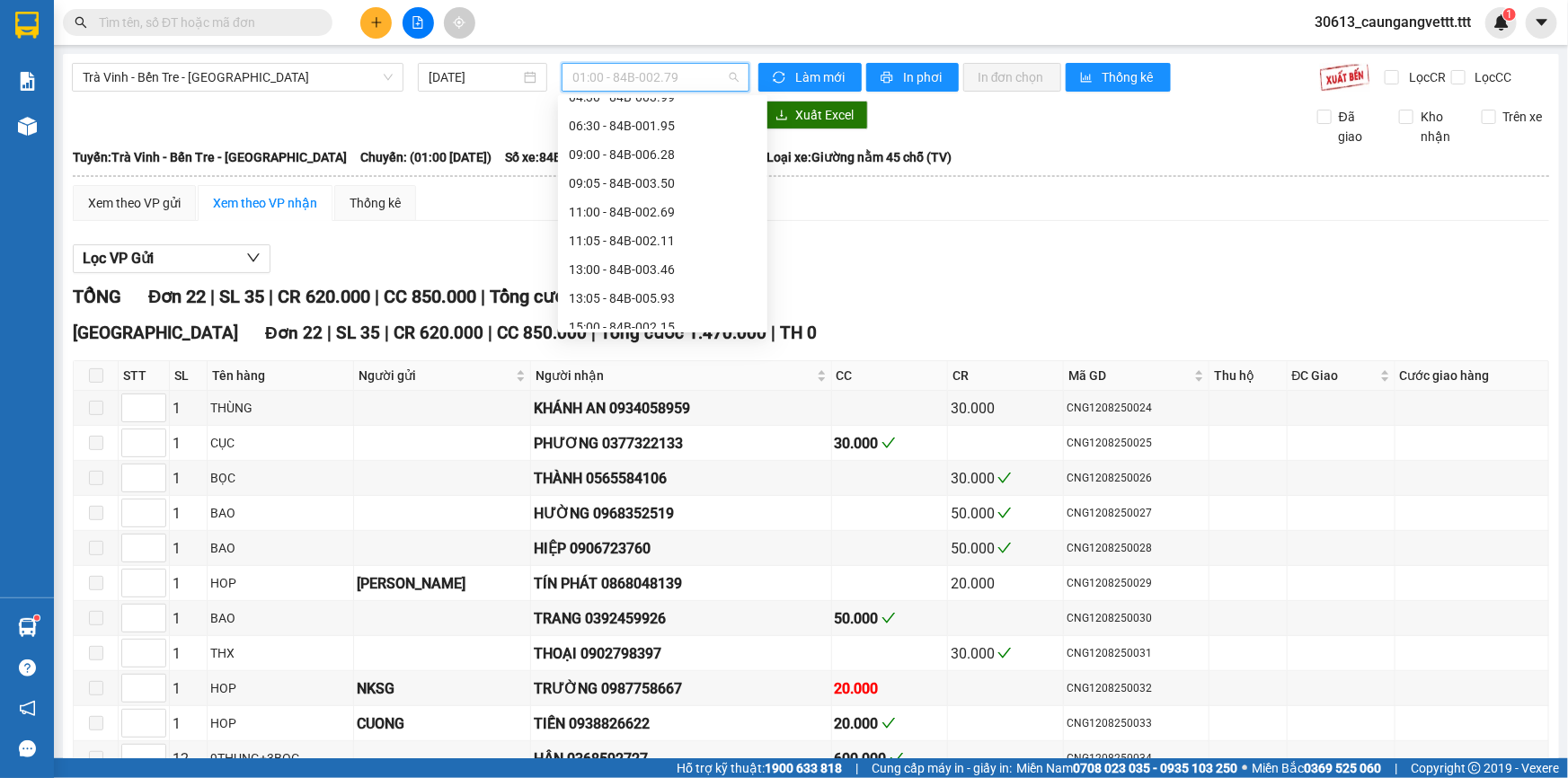
scroll to position [381, 0]
click at [612, 220] on div "17:00 - 84B-004.54" at bounding box center [662, 220] width 188 height 19
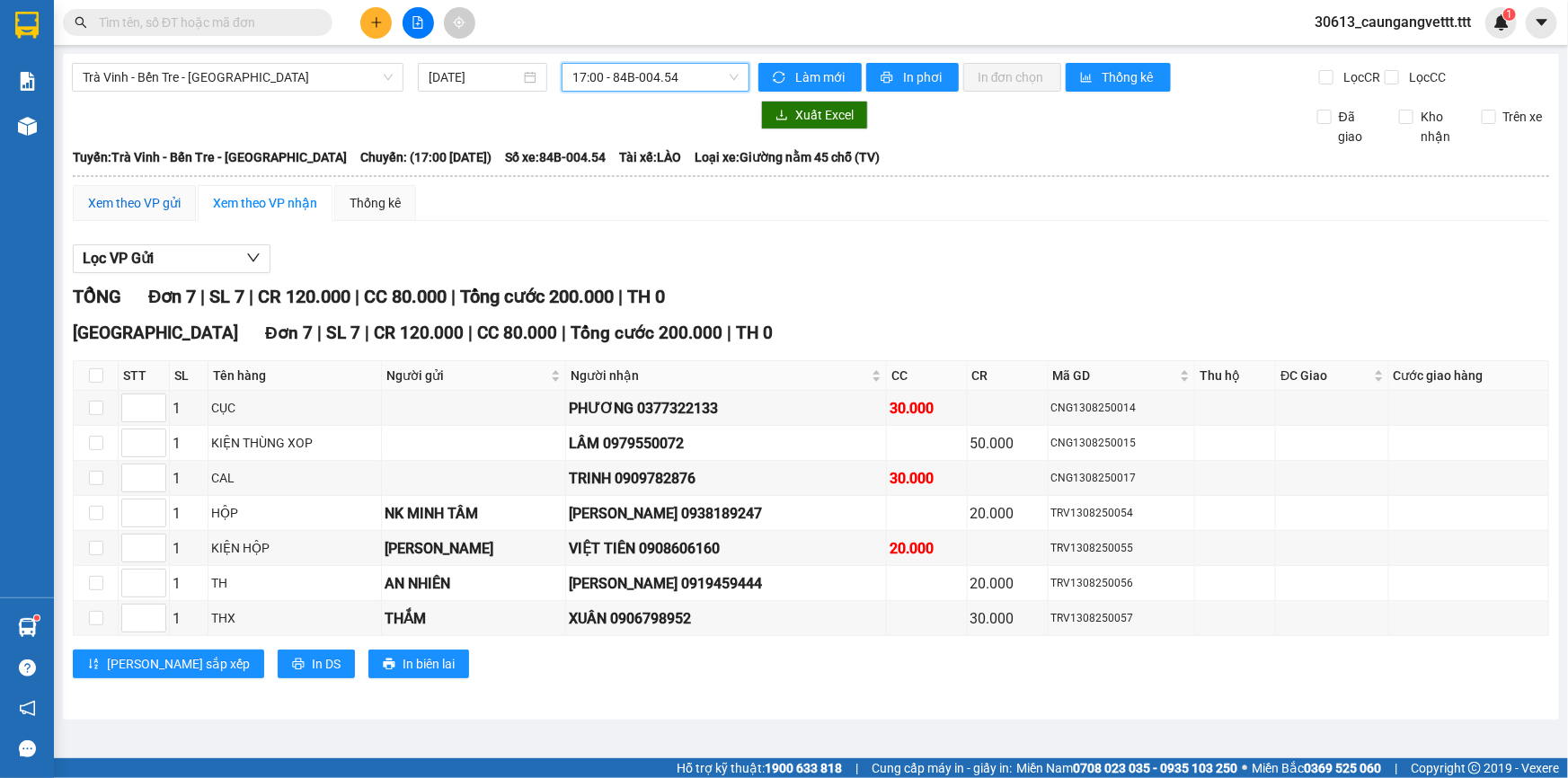
click at [114, 202] on div "Xem theo VP gửi" at bounding box center [134, 202] width 92 height 19
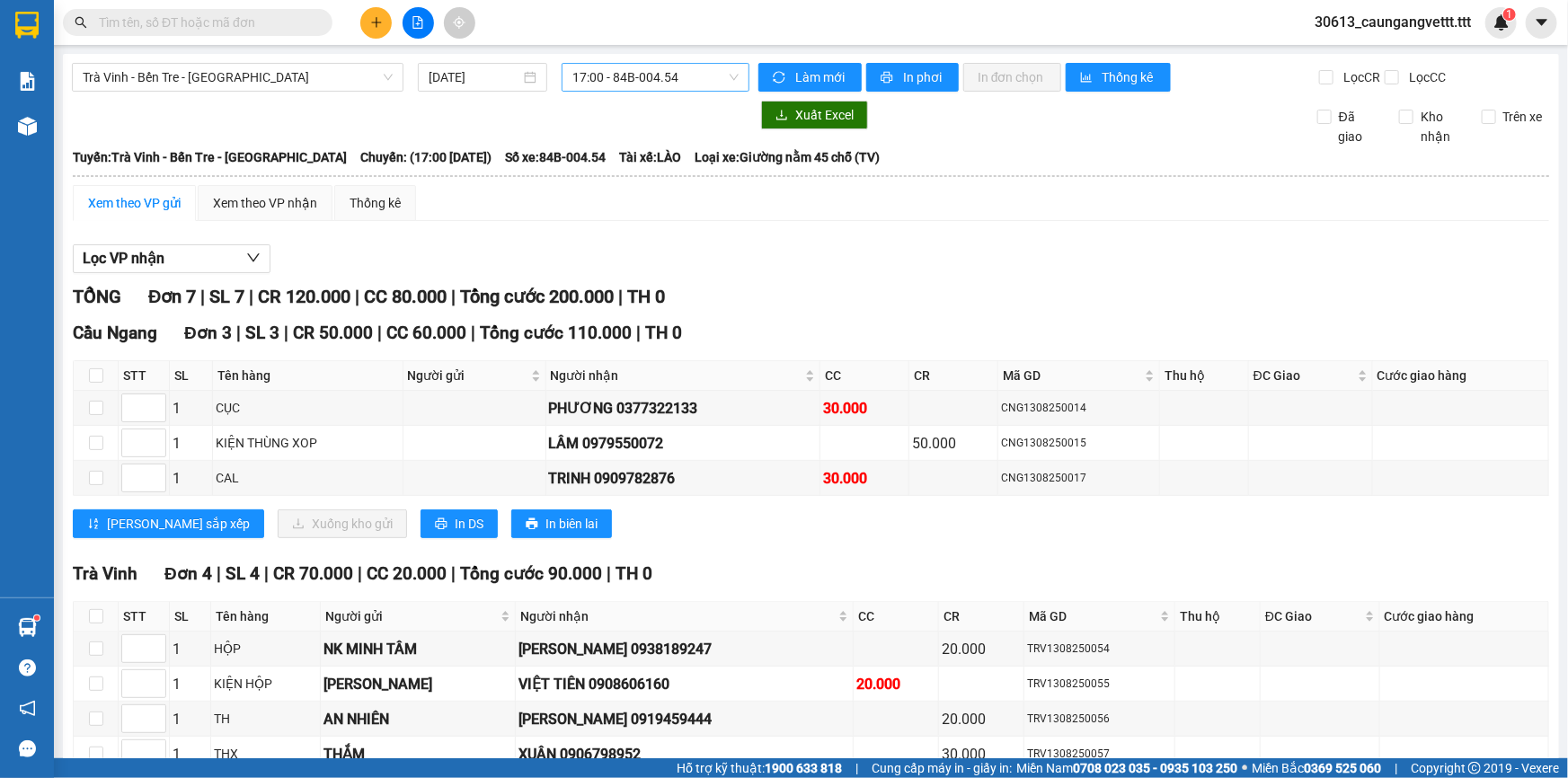
click at [688, 79] on span "17:00 - 84B-004.54" at bounding box center [655, 77] width 166 height 27
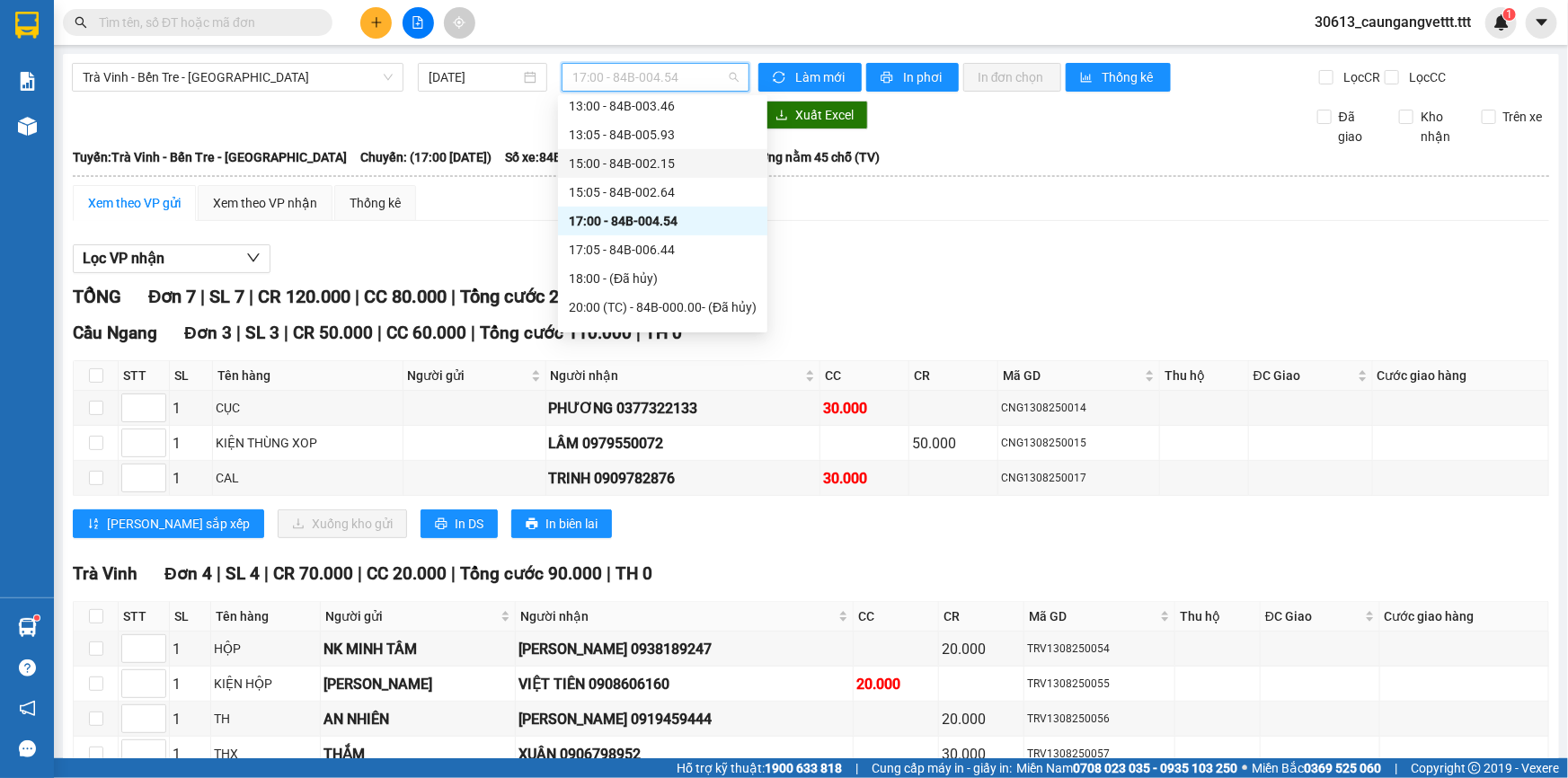
click at [633, 166] on div "15:00 - 84B-002.15" at bounding box center [662, 163] width 188 height 19
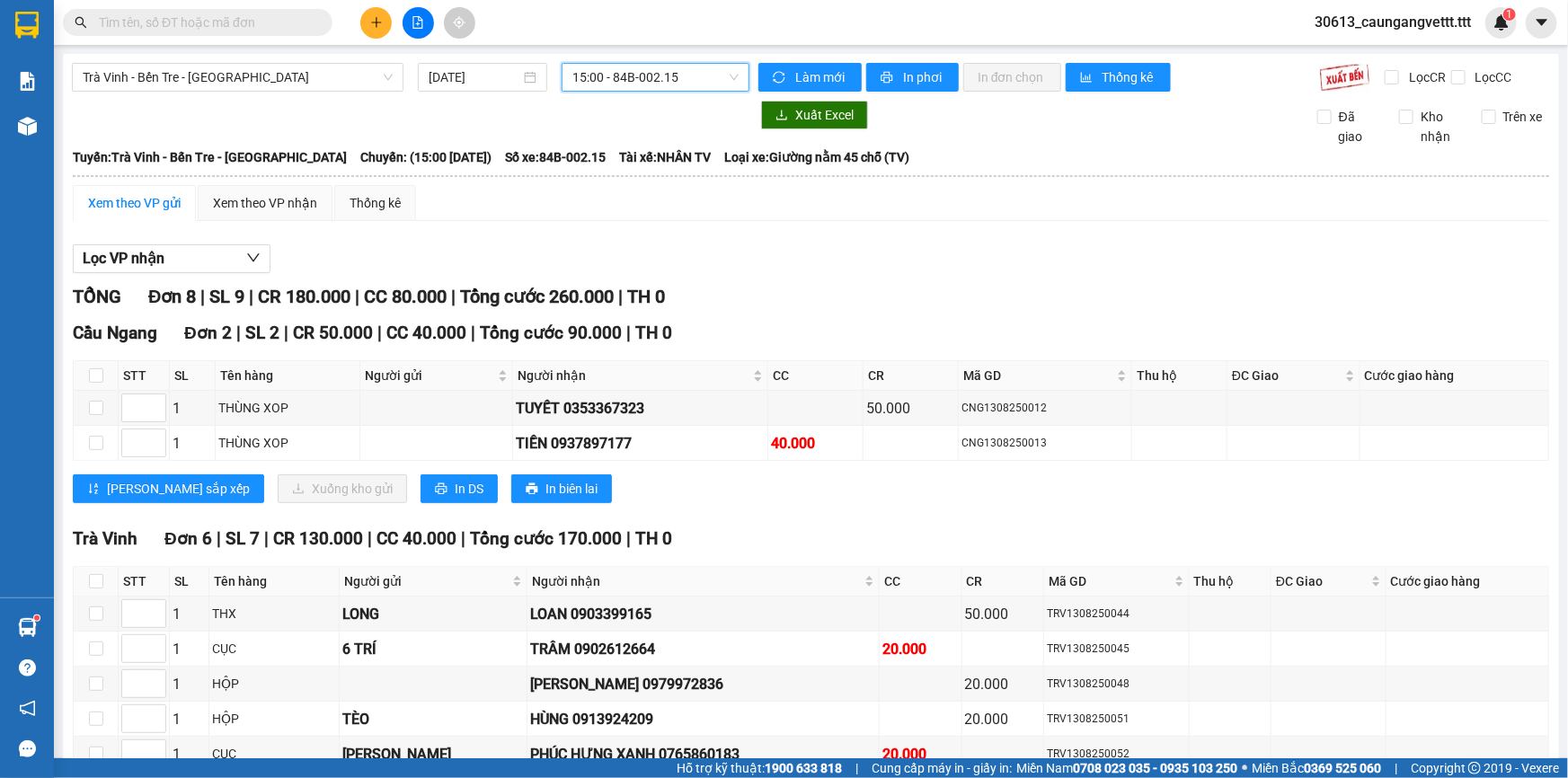
click at [718, 90] on span "15:00 - 84B-002.15" at bounding box center [655, 77] width 166 height 27
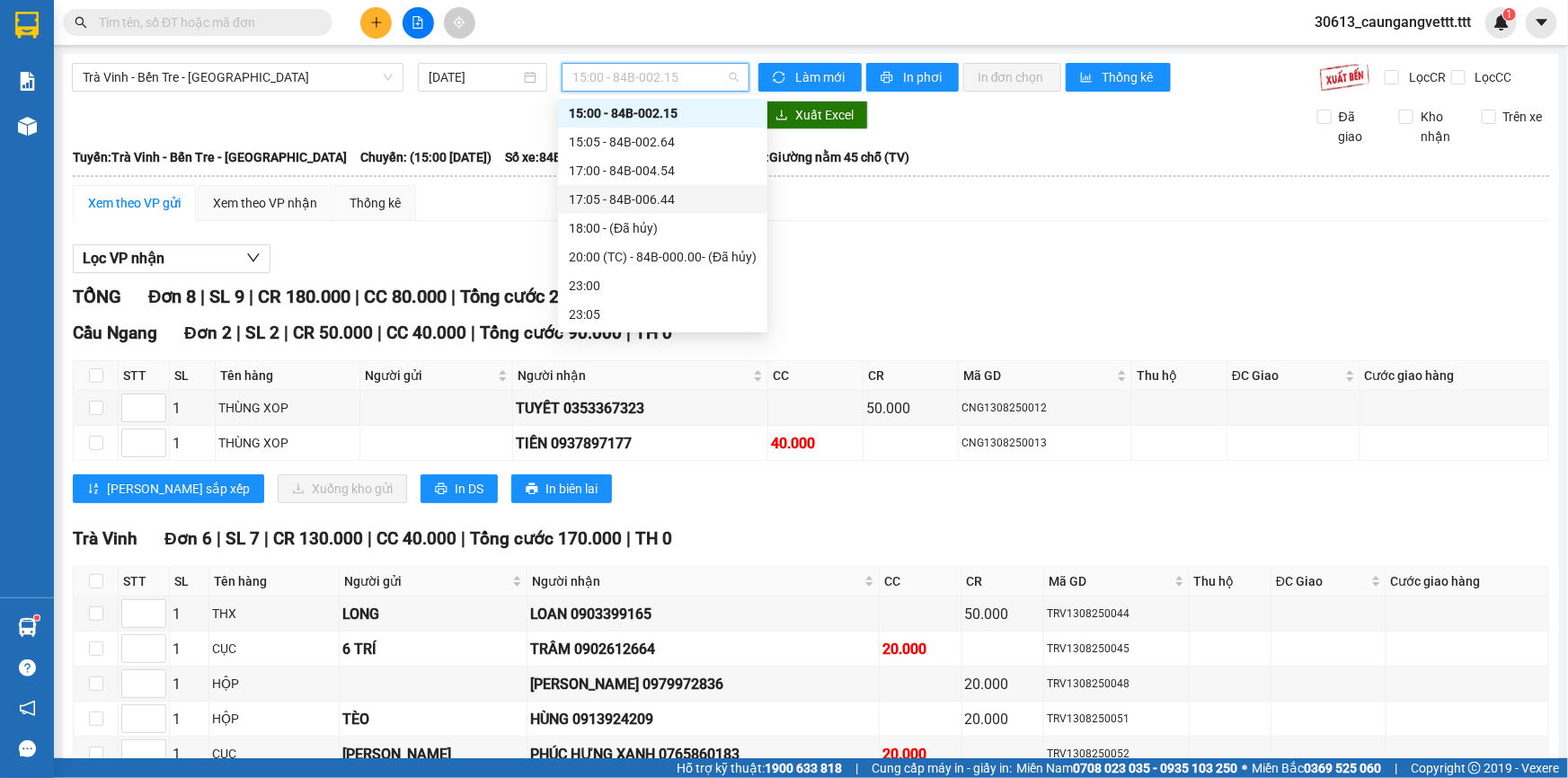
scroll to position [213, 0]
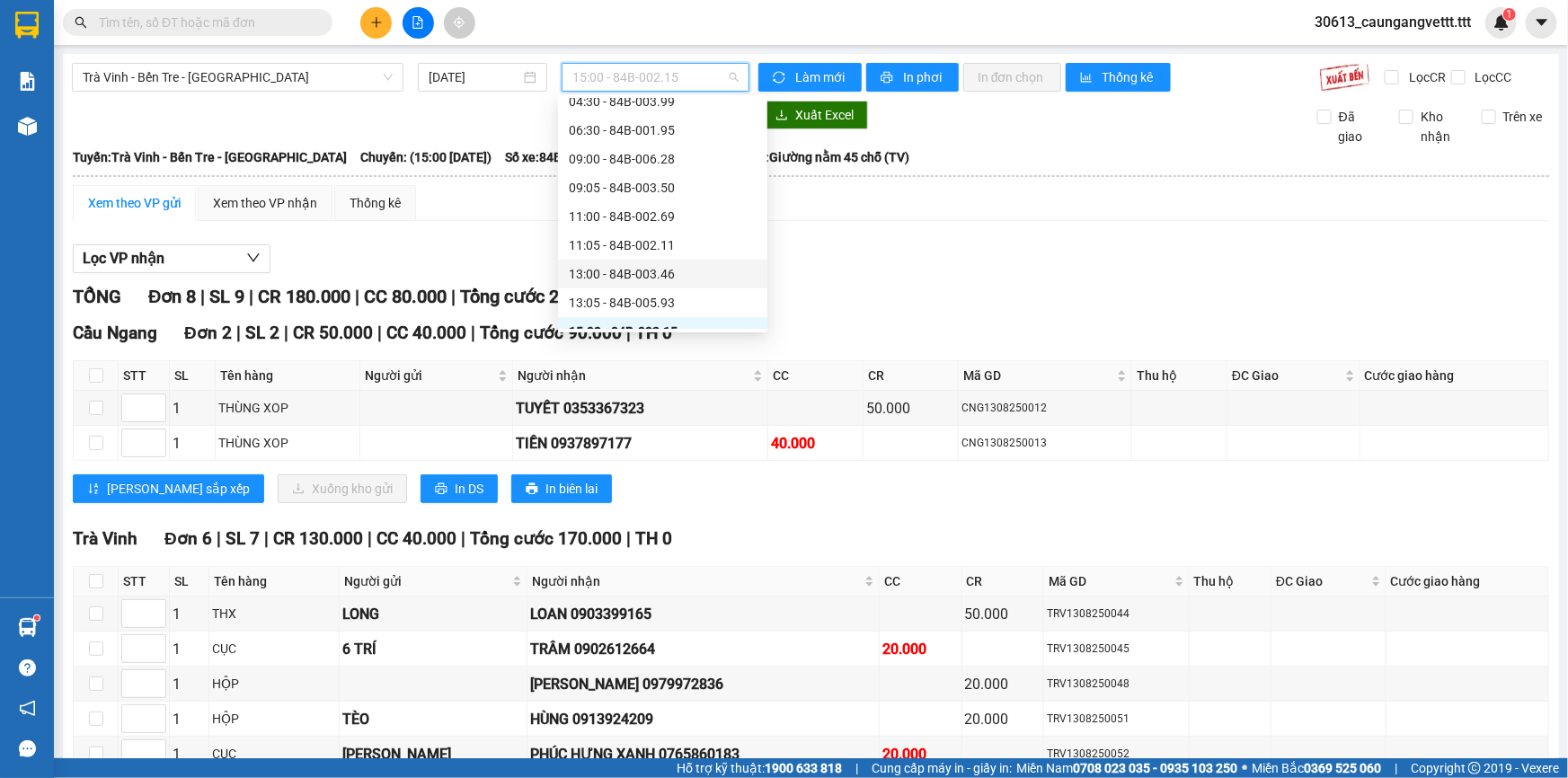
click at [613, 271] on div "13:00 - 84B-003.46" at bounding box center [662, 274] width 188 height 19
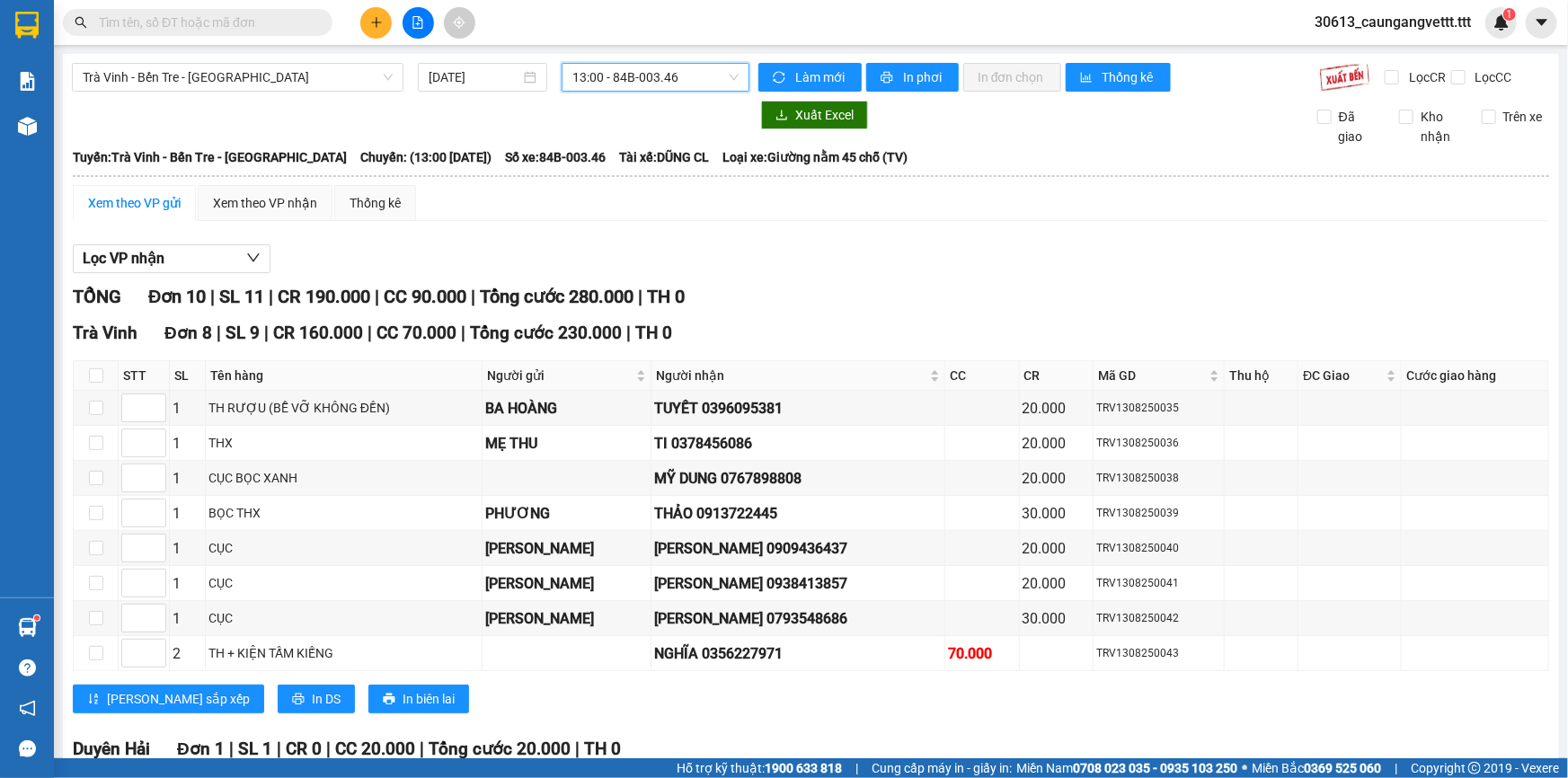
click at [707, 75] on span "13:00 - 84B-003.46" at bounding box center [655, 77] width 166 height 27
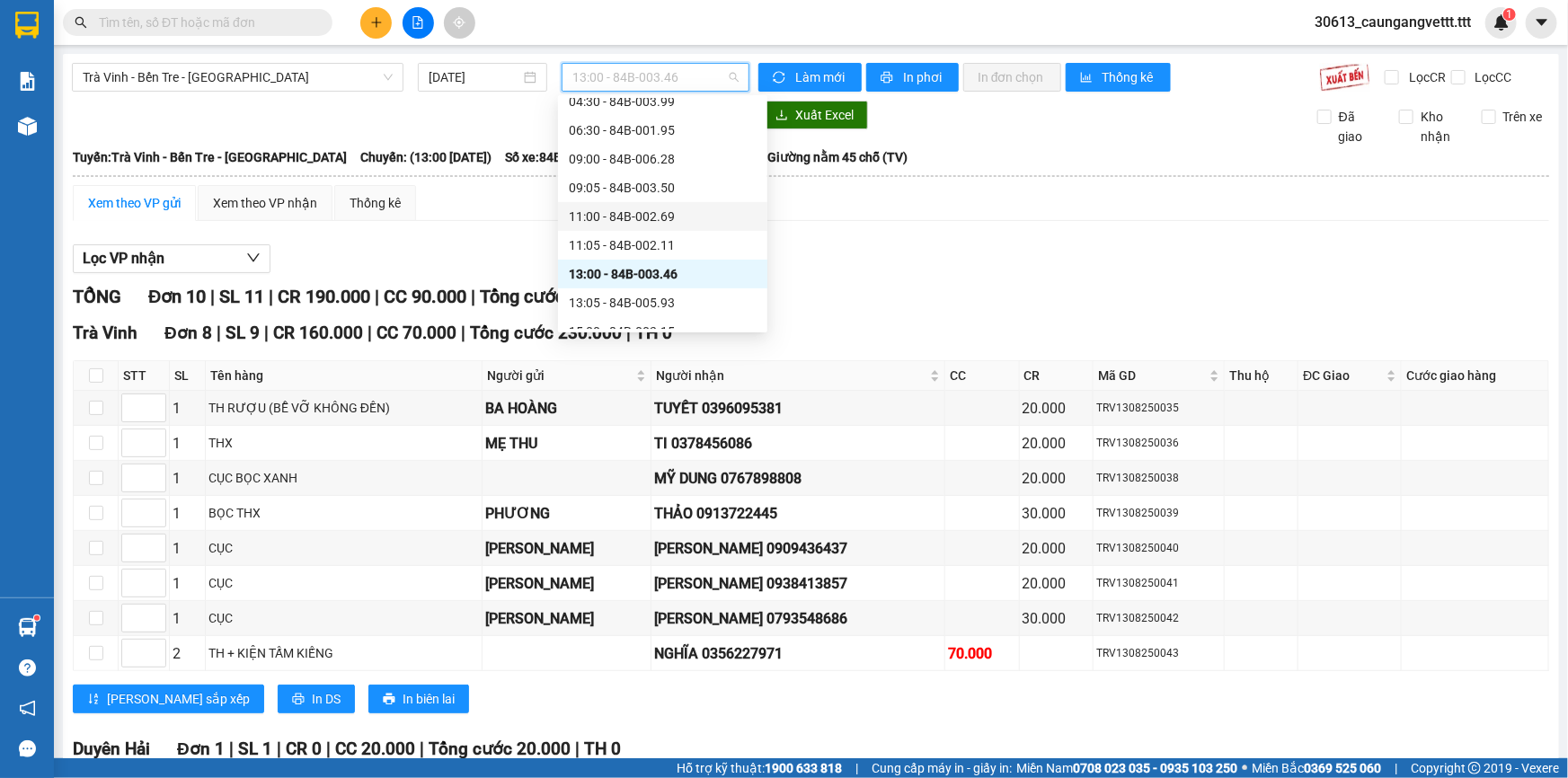
click at [613, 214] on div "11:00 - 84B-002.69" at bounding box center [662, 216] width 188 height 19
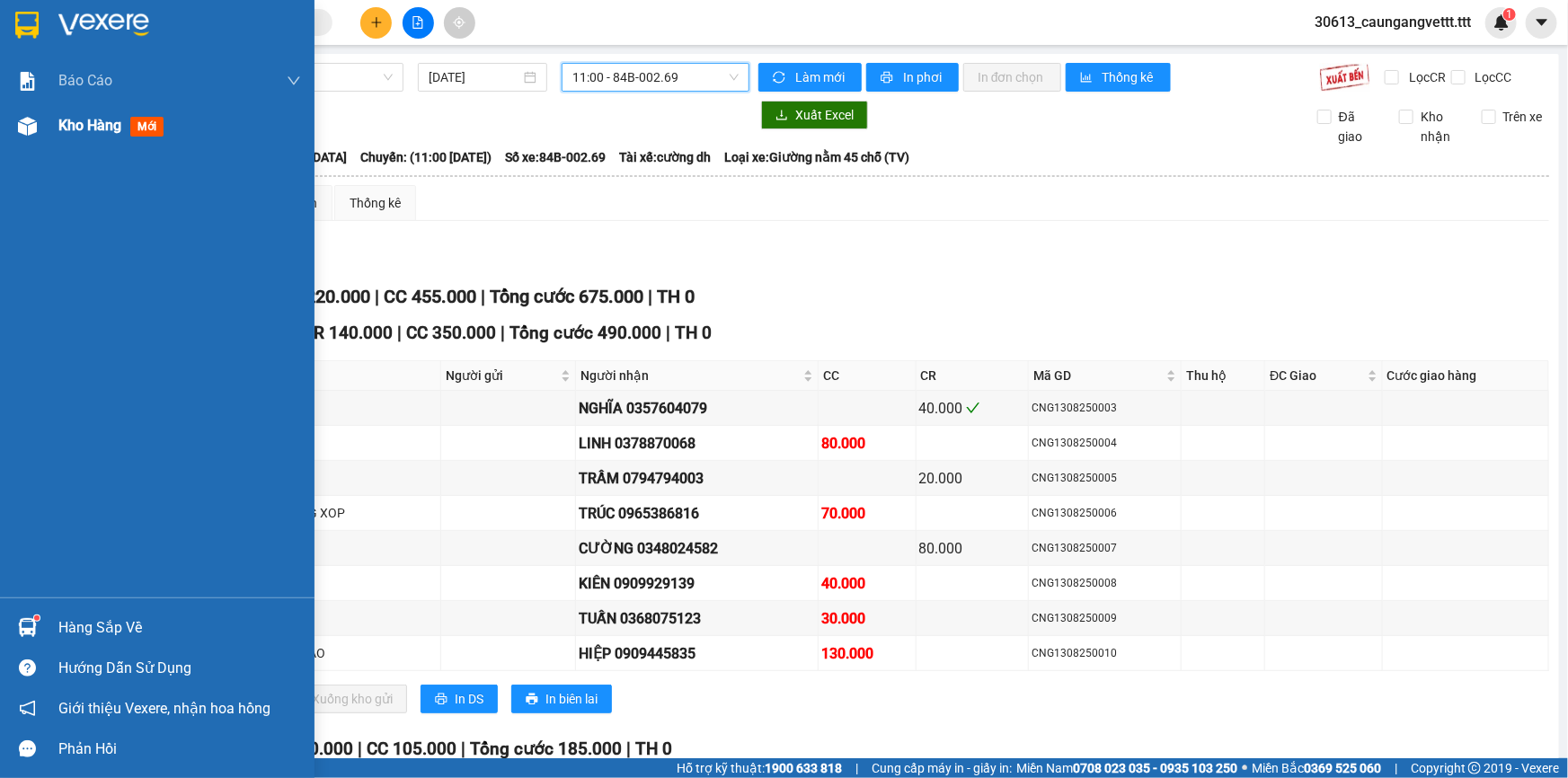
click at [68, 125] on span "Kho hàng" at bounding box center [90, 125] width 63 height 17
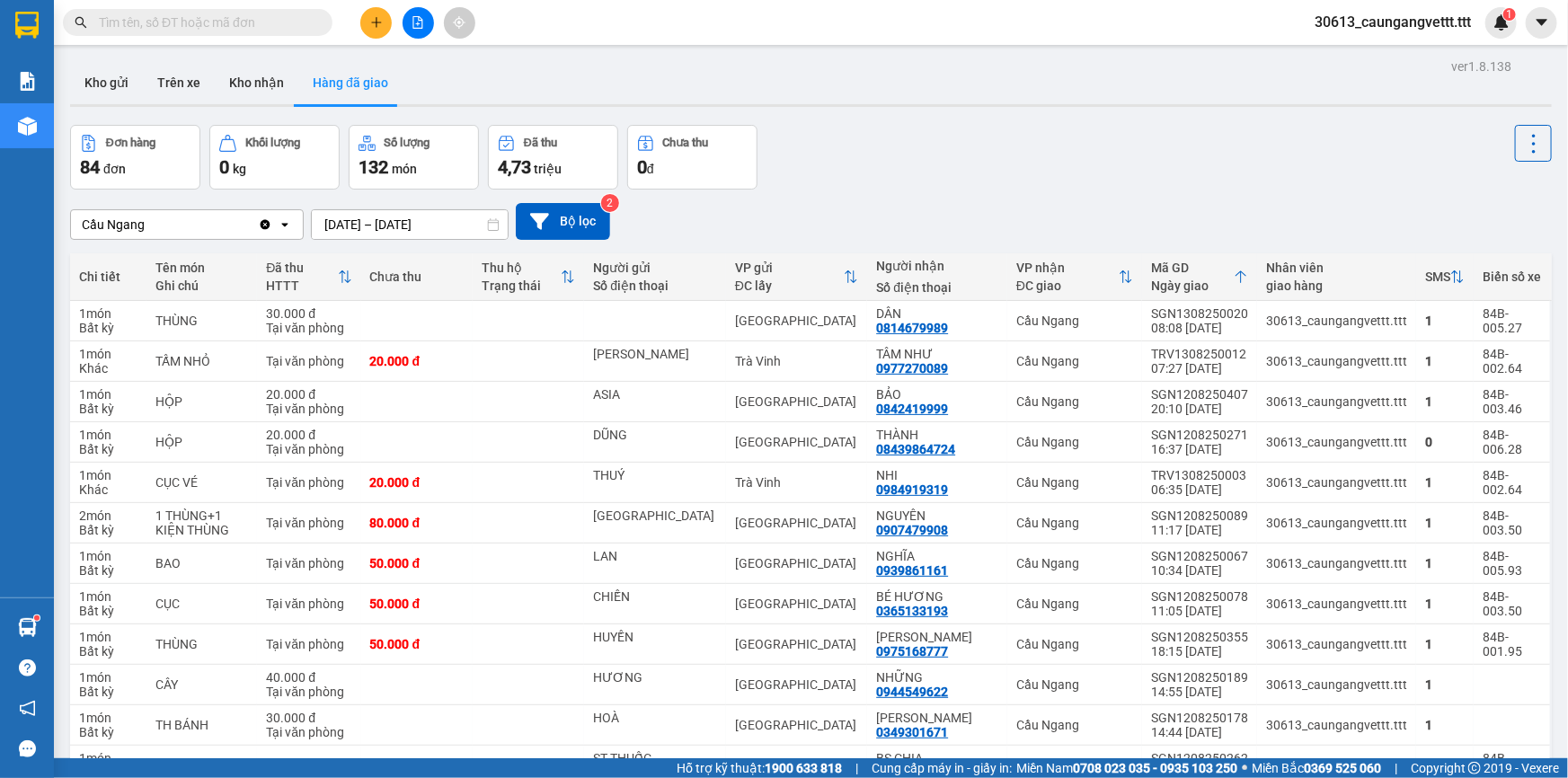
click at [413, 214] on input "[DATE] – [DATE]" at bounding box center [410, 224] width 196 height 29
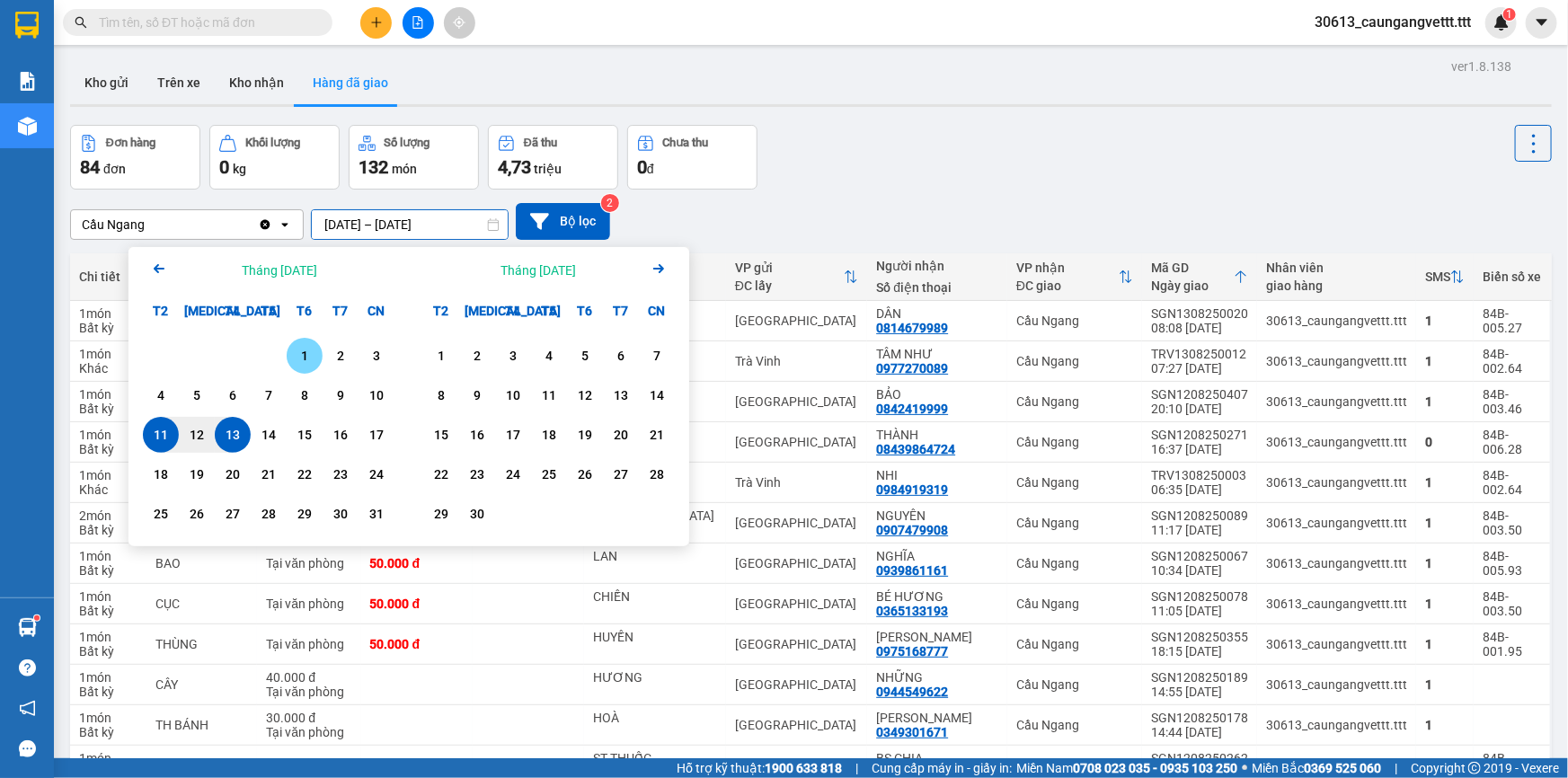
click at [305, 358] on div "1" at bounding box center [304, 355] width 25 height 21
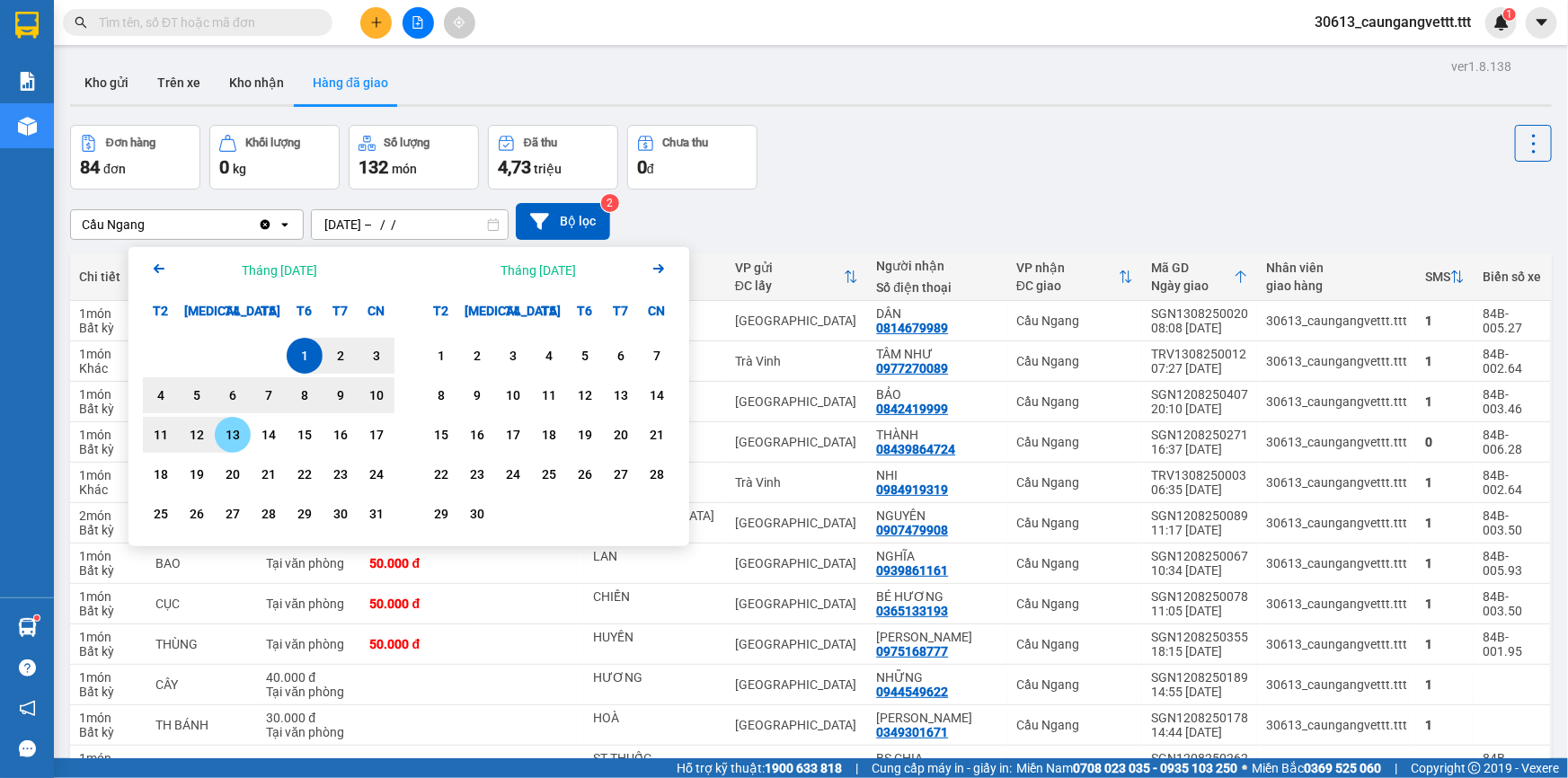
click at [229, 431] on div "13" at bounding box center [232, 434] width 25 height 21
type input "[DATE] – [DATE]"
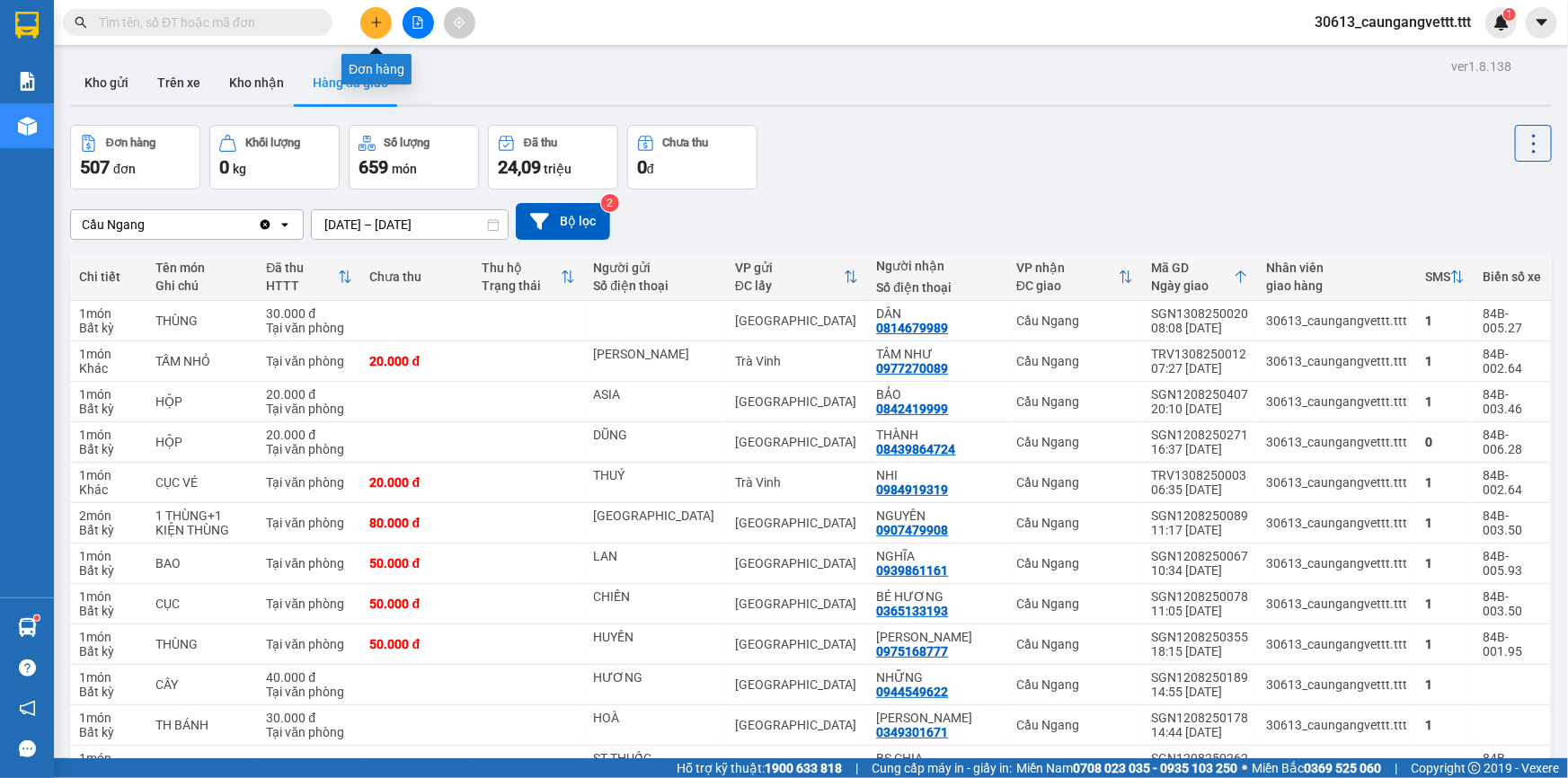
click at [368, 24] on button at bounding box center [376, 23] width 31 height 31
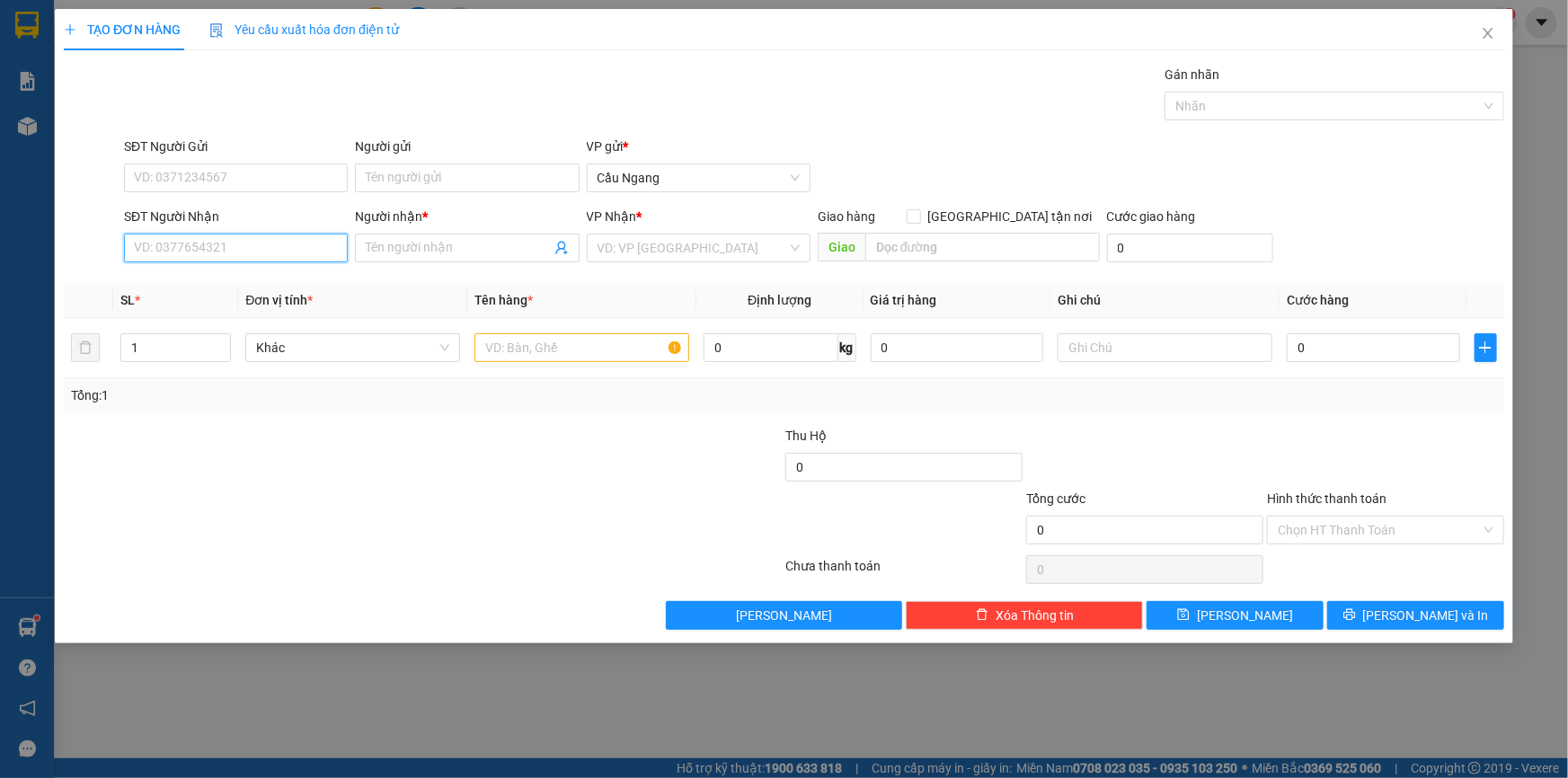
click at [254, 249] on input "SĐT Người Nhận" at bounding box center [236, 248] width 224 height 29
click at [235, 284] on div "0377322133 - PHƯƠNG" at bounding box center [236, 283] width 202 height 19
type input "0377322133"
type input "PHƯƠNG"
type input "0377322133"
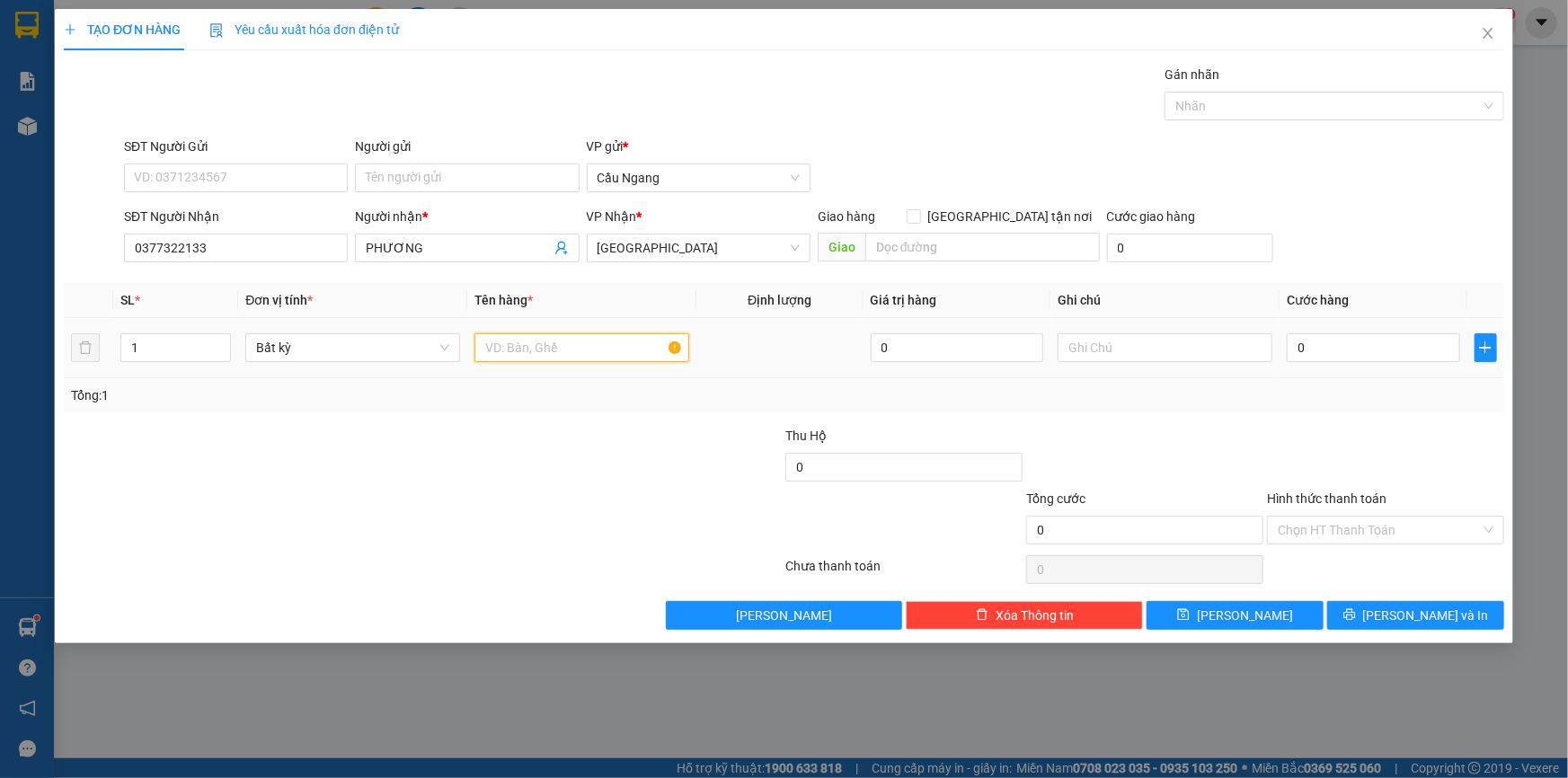
click at [583, 342] on input "text" at bounding box center [582, 347] width 214 height 29
type input "CỤC"
click at [1391, 351] on input "0" at bounding box center [1374, 347] width 174 height 29
type input "3"
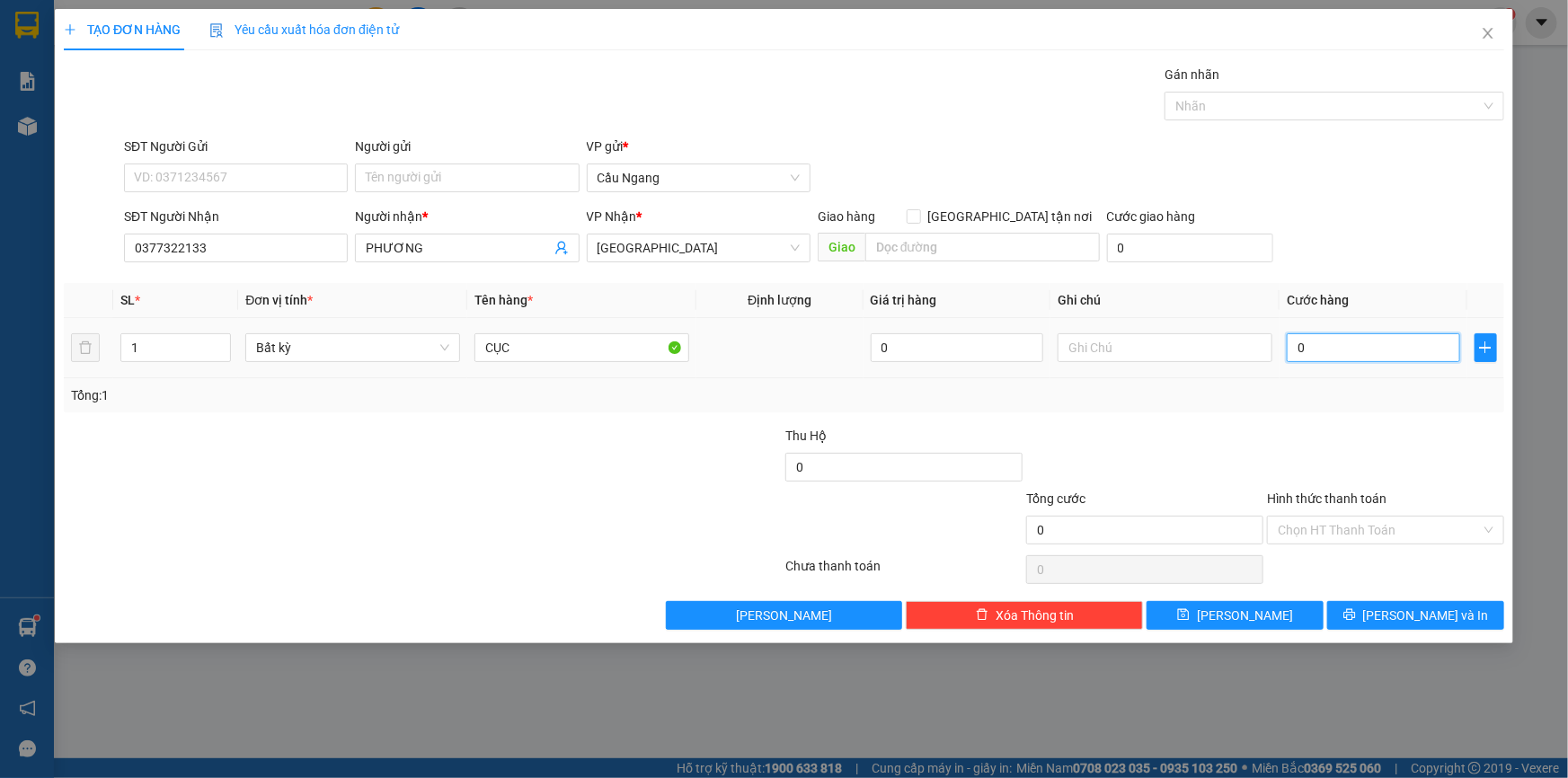
type input "3"
type input "30"
type input "300"
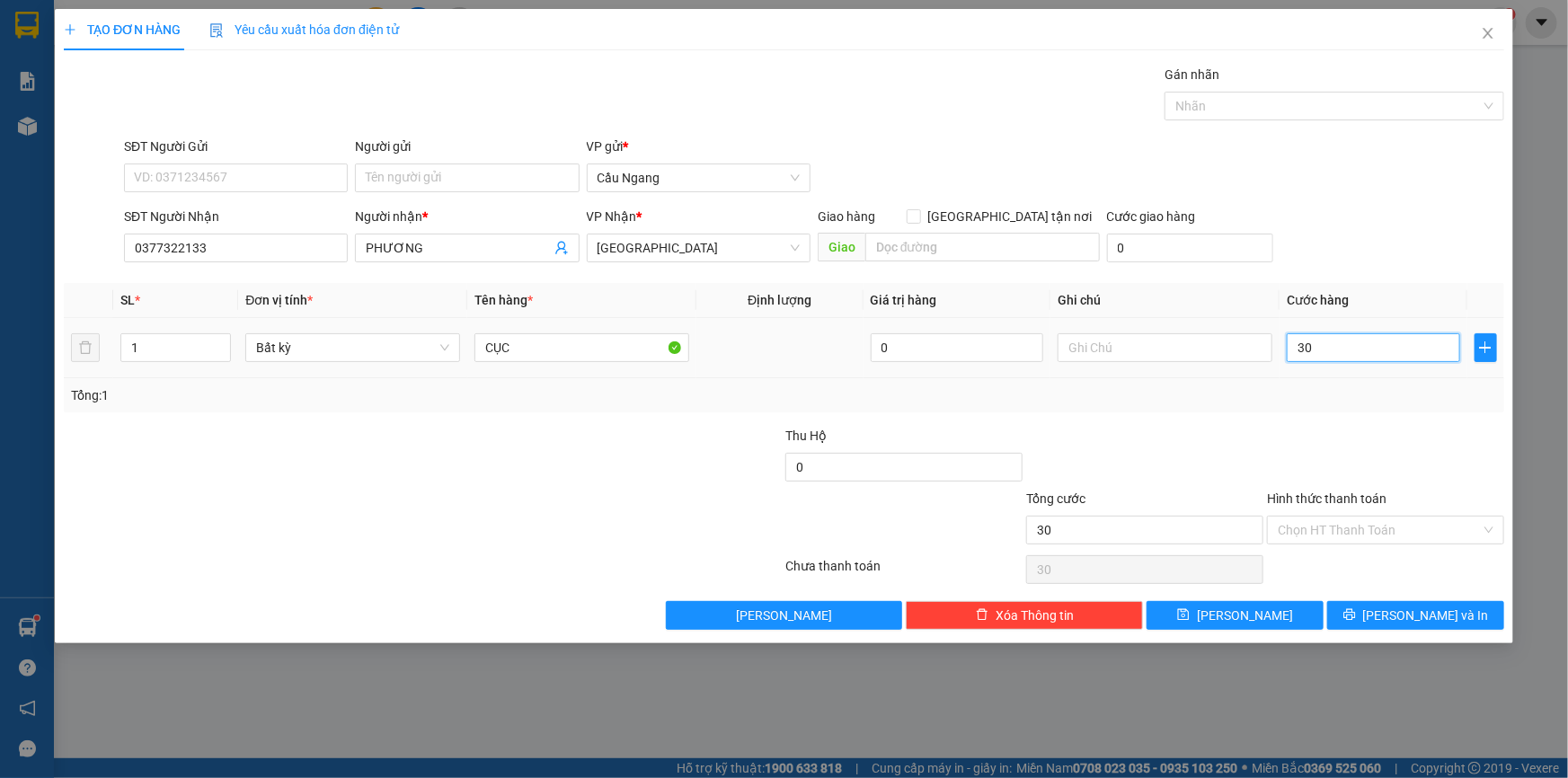
type input "300"
type input "3.000"
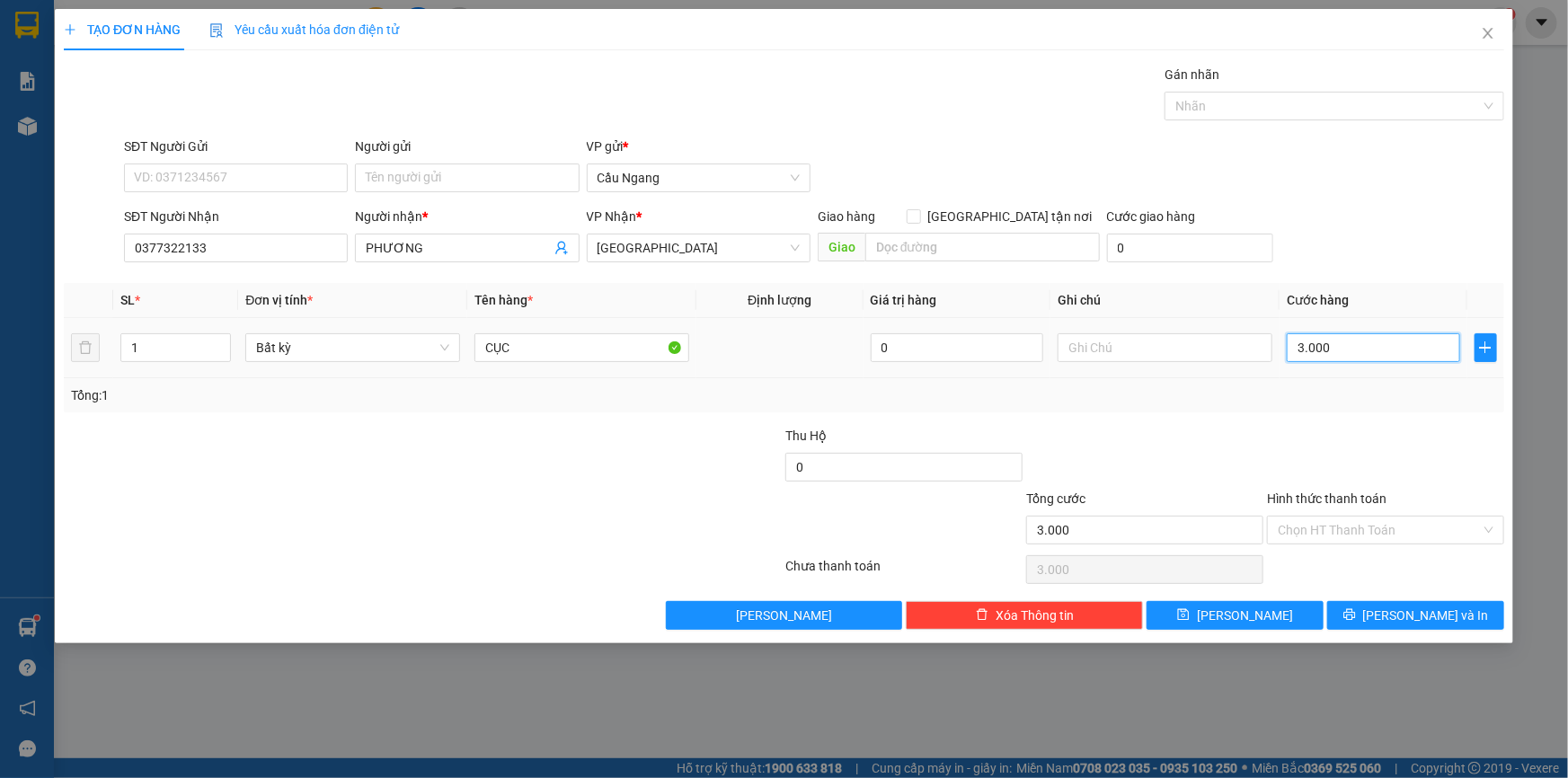
type input "30.000"
click at [1405, 616] on span "[PERSON_NAME] và In" at bounding box center [1426, 614] width 126 height 19
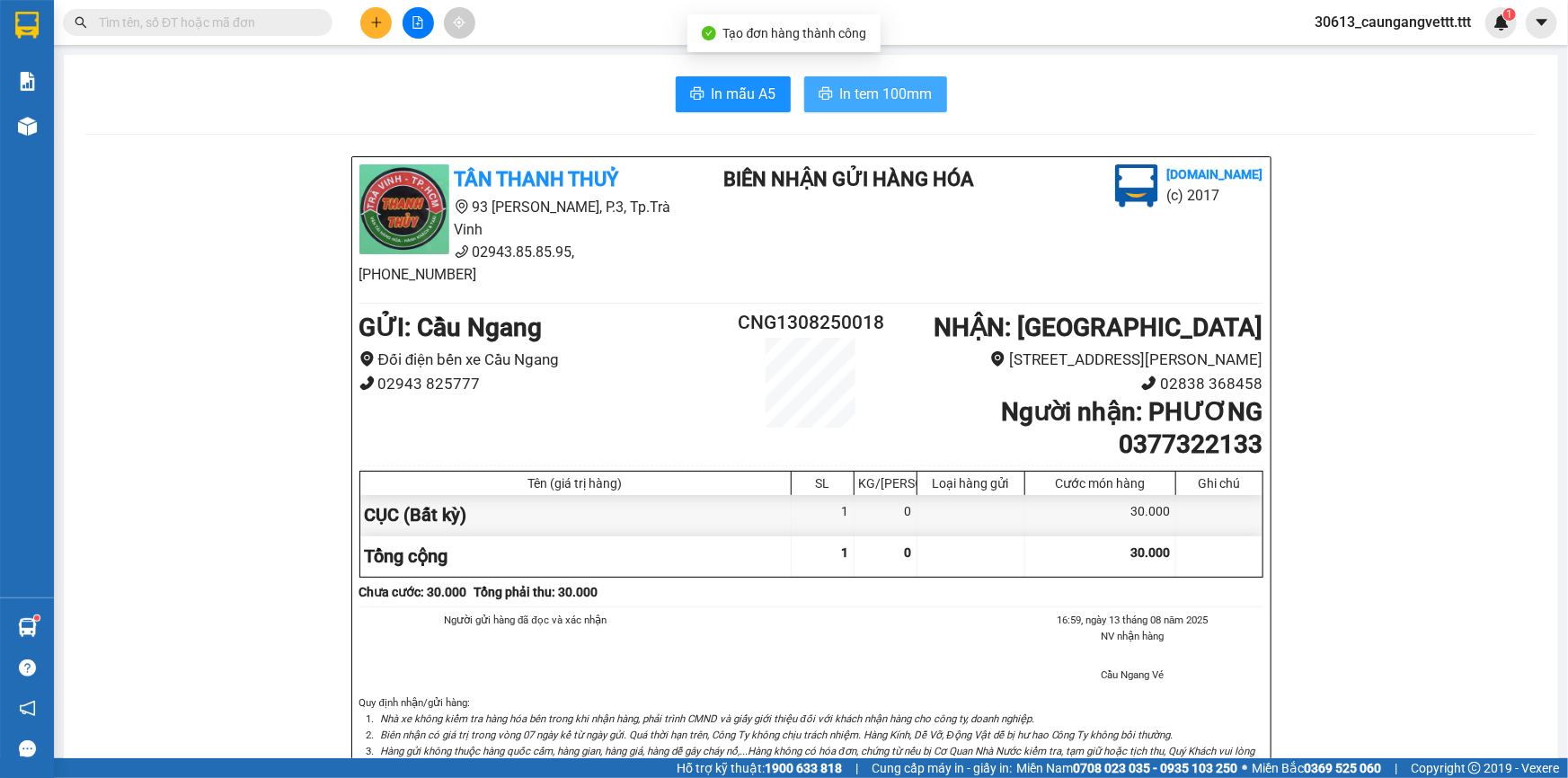
click at [873, 95] on span "In tem 100mm" at bounding box center [887, 93] width 92 height 22
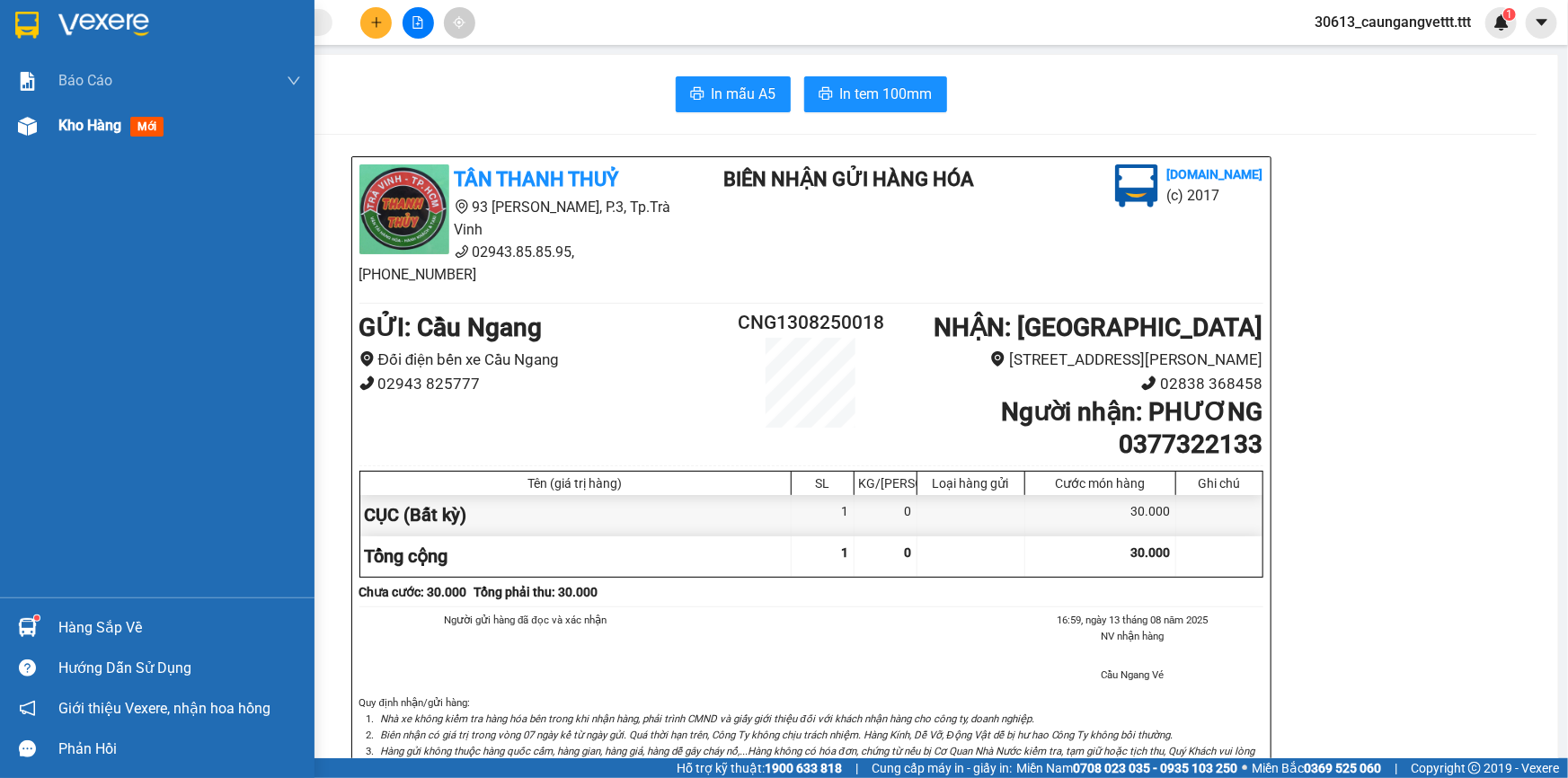
click at [76, 133] on span "Kho hàng" at bounding box center [90, 125] width 63 height 17
click at [86, 128] on span "Kho hàng" at bounding box center [90, 125] width 63 height 17
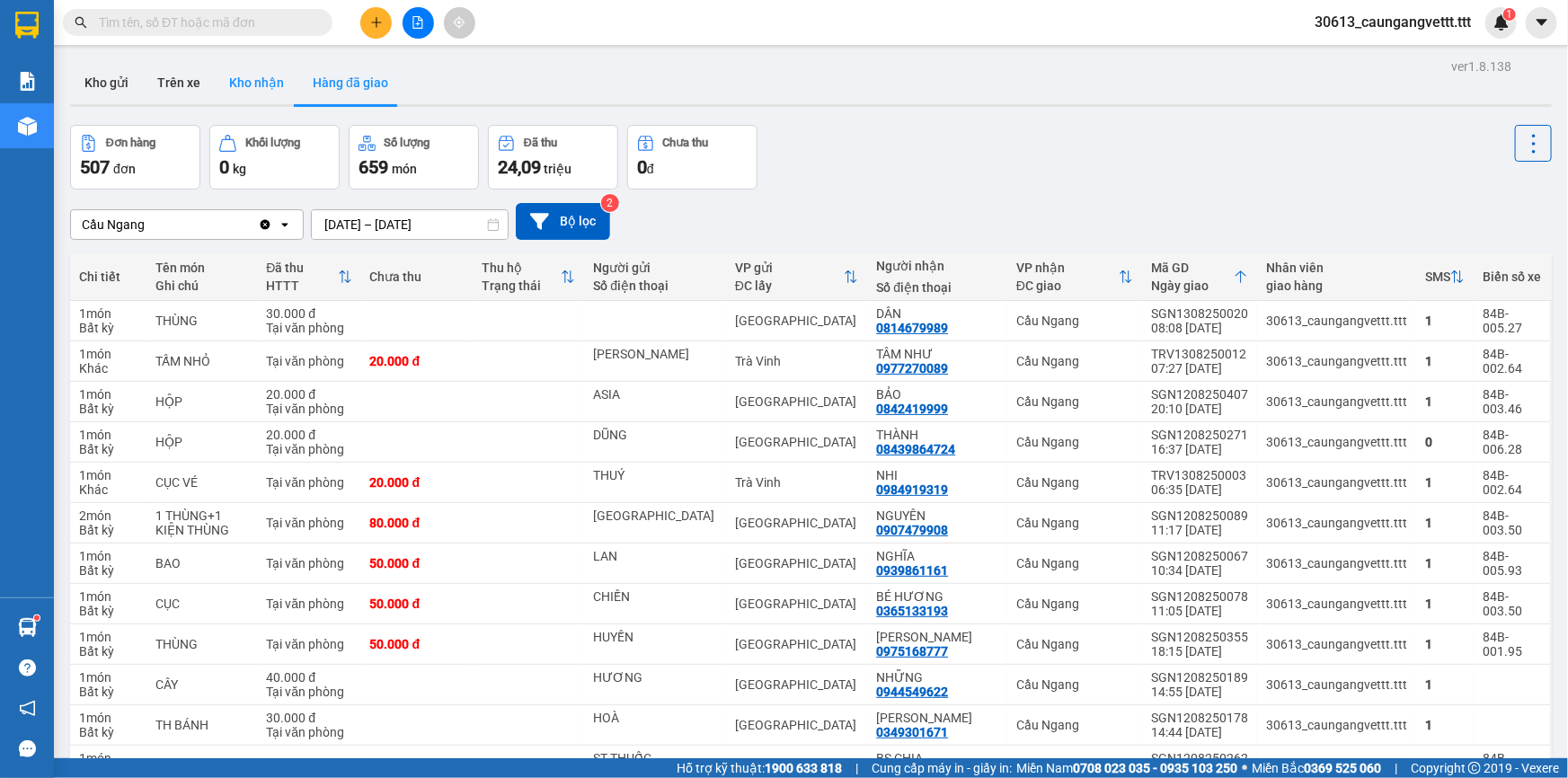
click at [241, 90] on button "Kho nhận" at bounding box center [256, 82] width 83 height 43
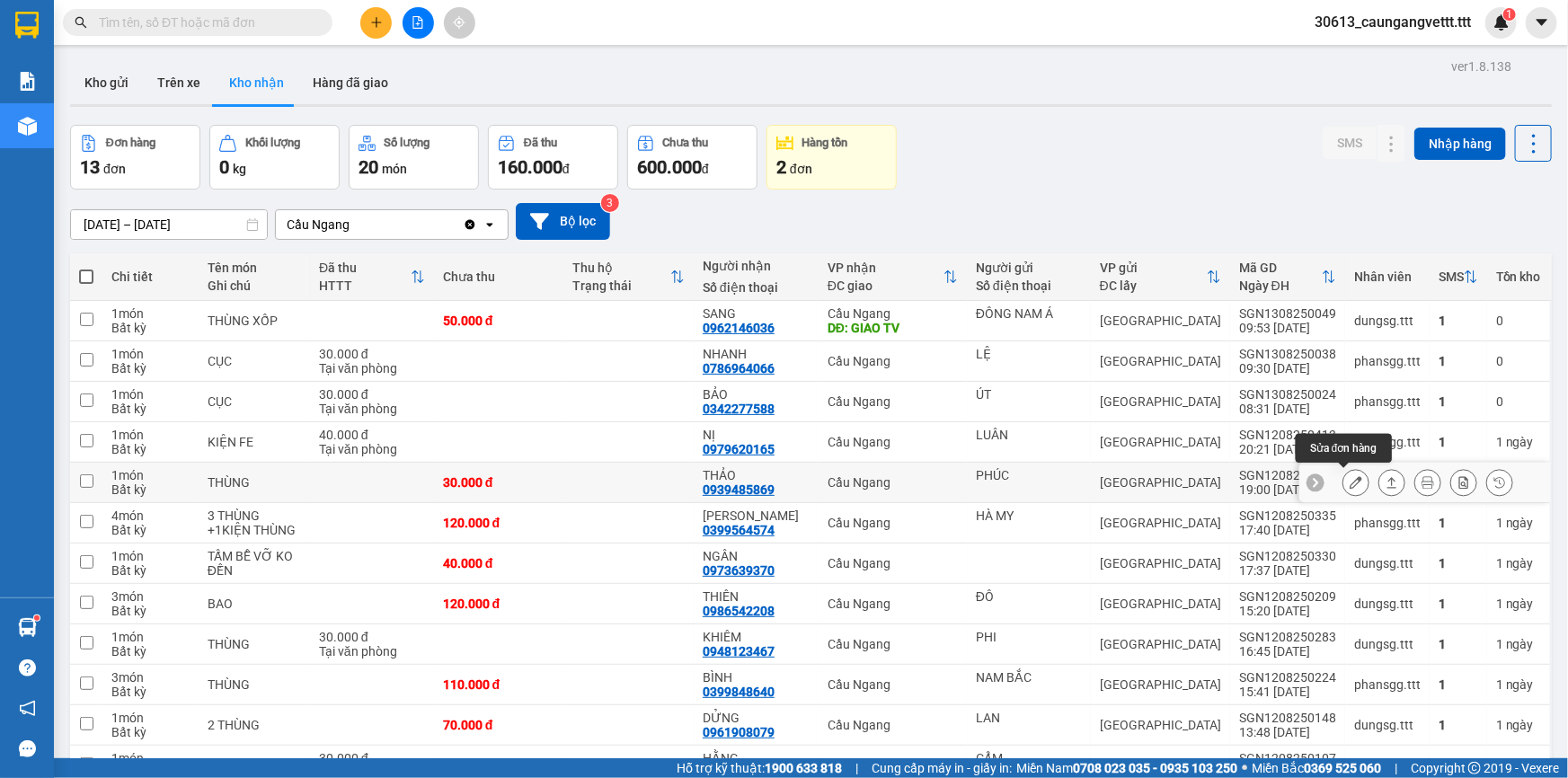
click at [1350, 482] on icon at bounding box center [1356, 482] width 13 height 13
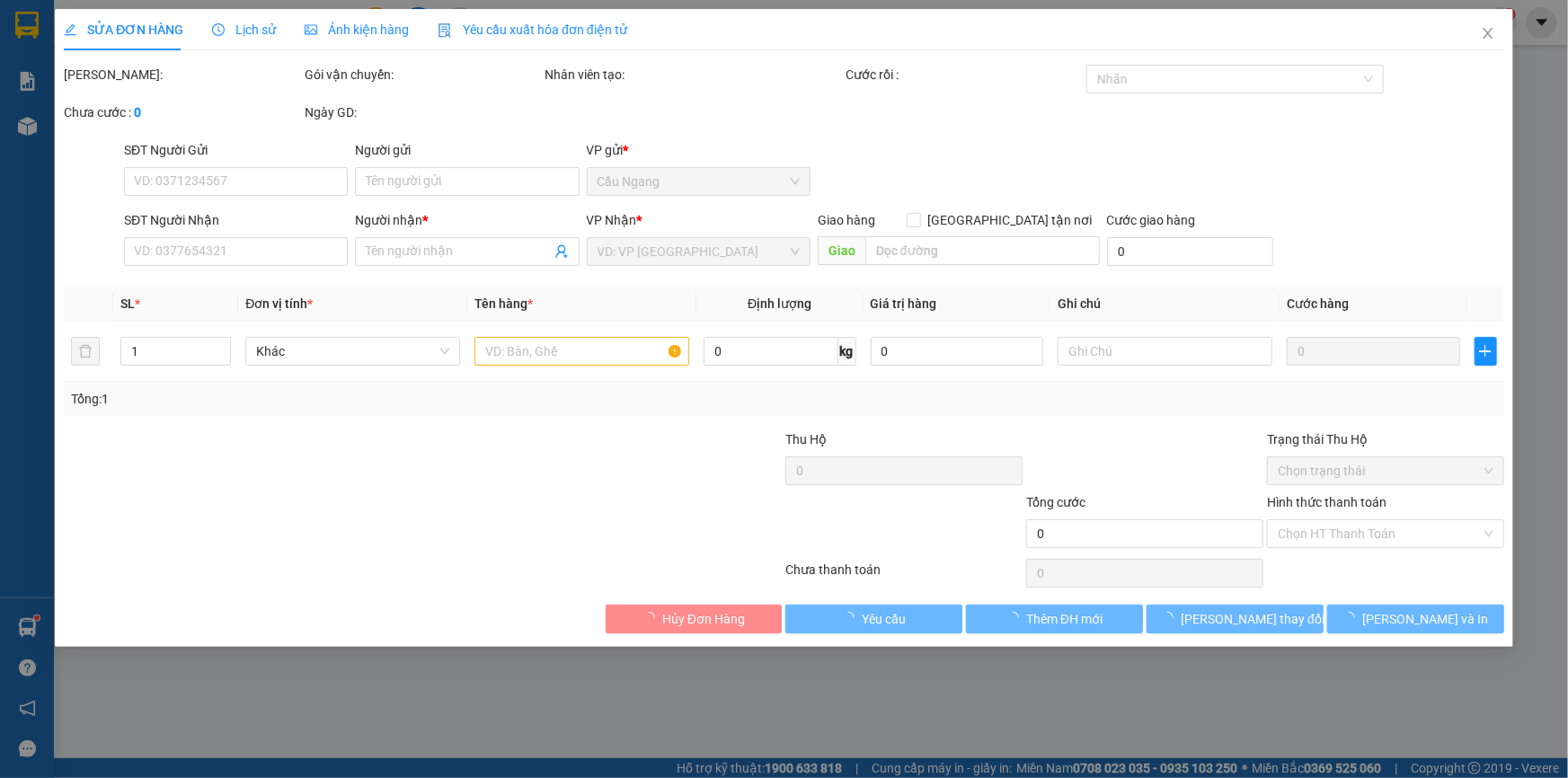
type input "PHÚC"
type input "0939485869"
type input "THẢO"
type input "30.000"
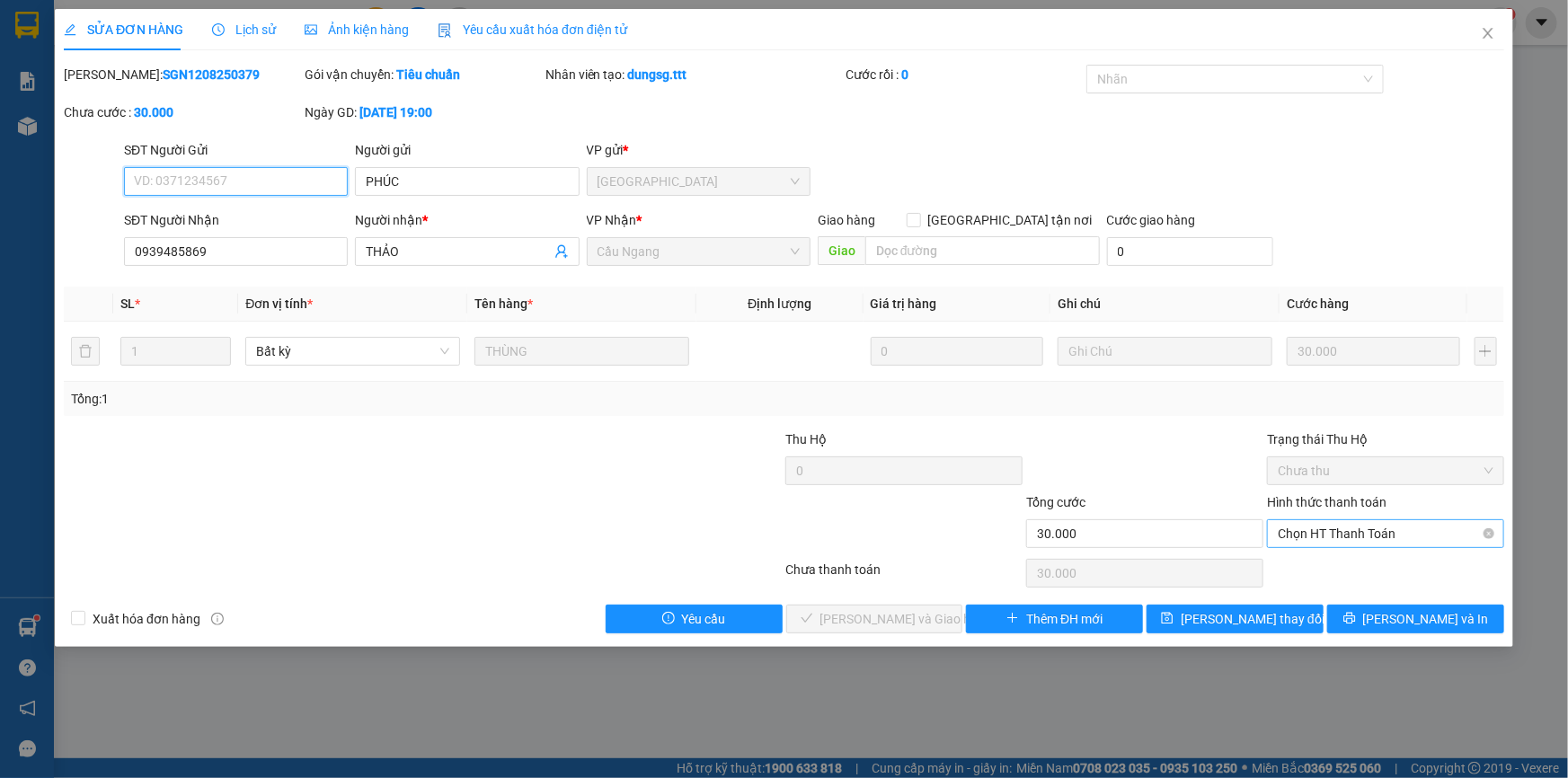
click at [1323, 528] on span "Chọn HT Thanh Toán" at bounding box center [1385, 533] width 215 height 27
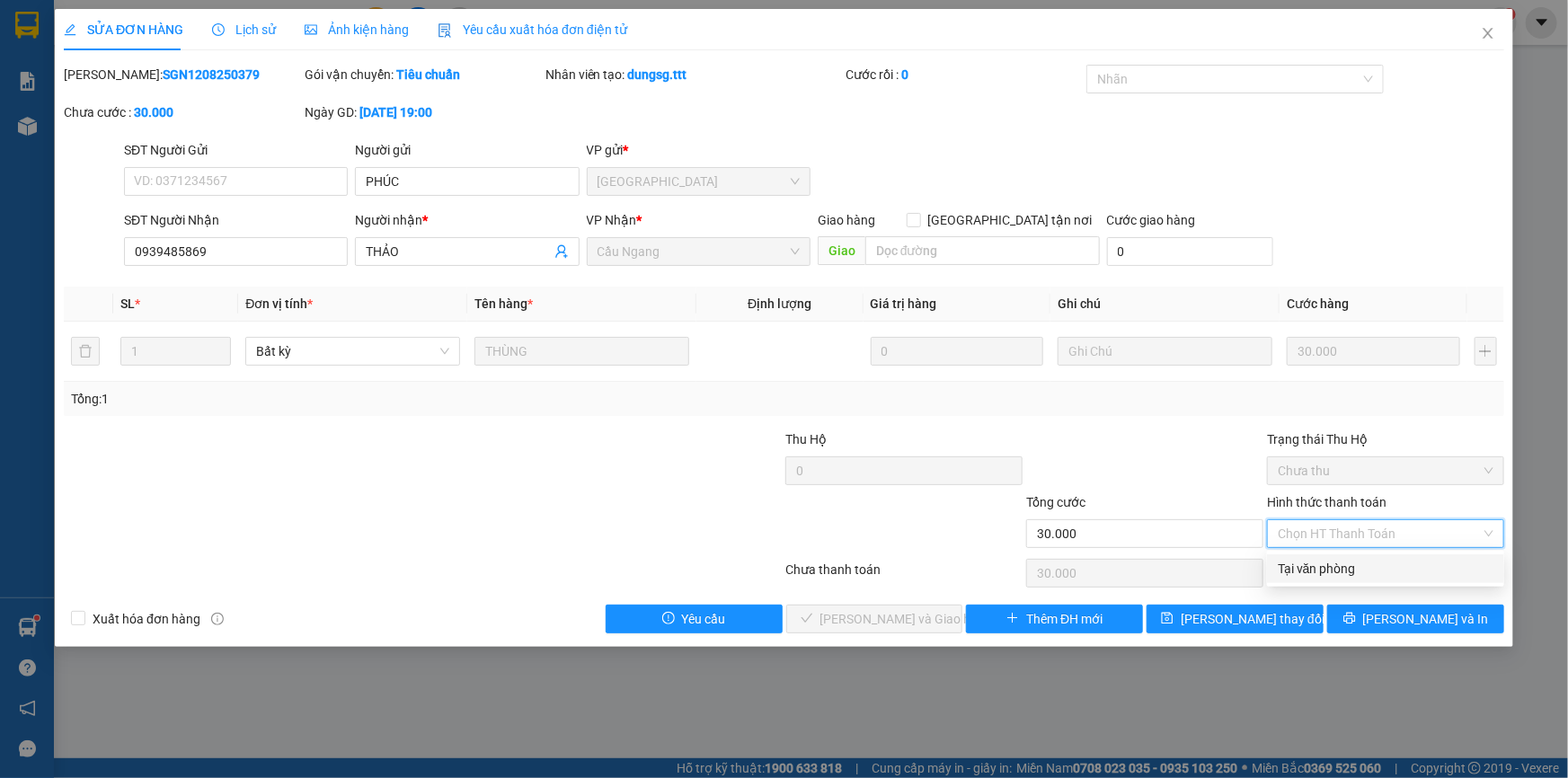
click at [1305, 567] on div "Tại văn phòng" at bounding box center [1385, 567] width 215 height 19
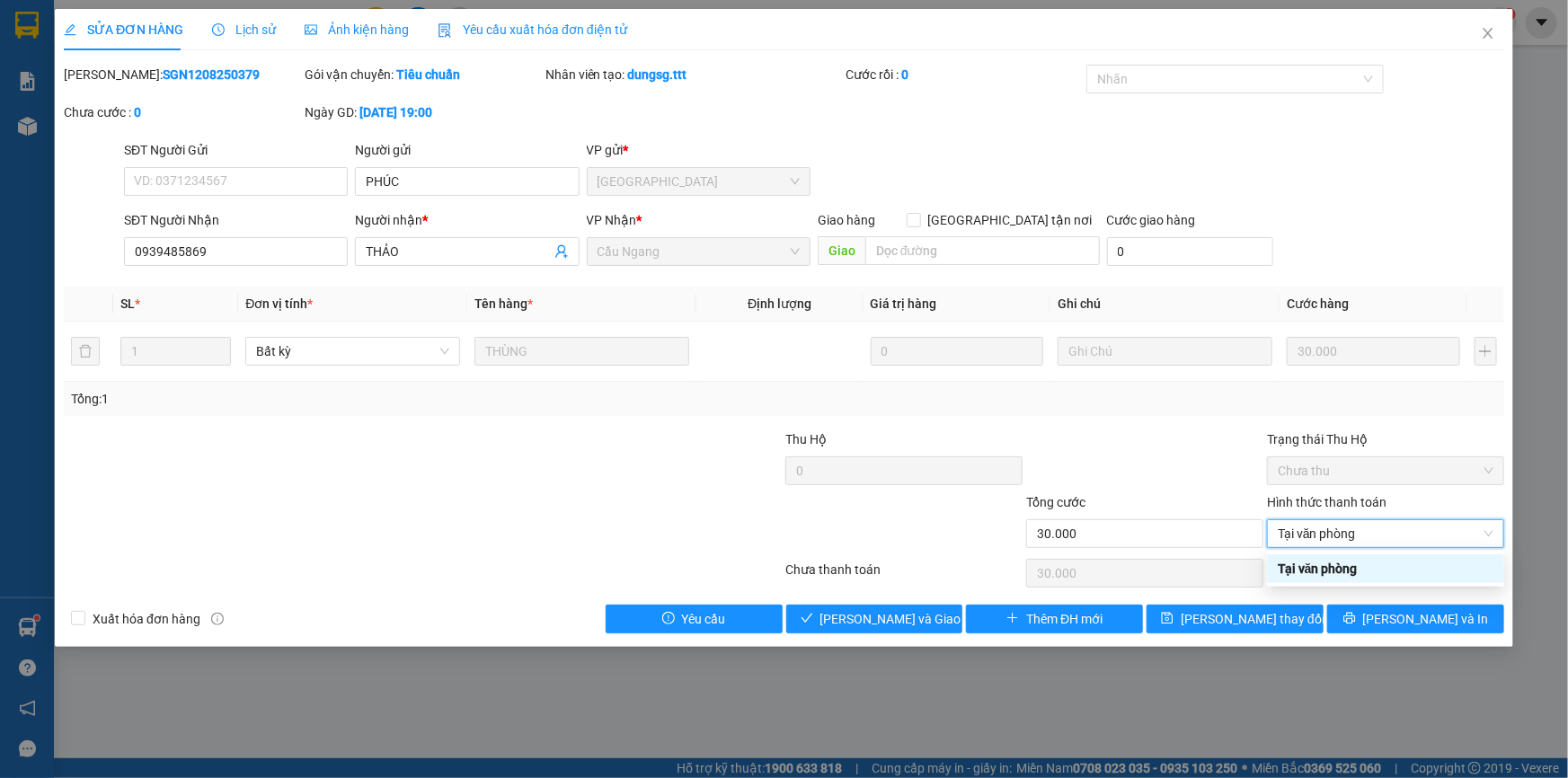
type input "0"
click at [886, 619] on span "[PERSON_NAME] và Giao hàng" at bounding box center [906, 618] width 173 height 19
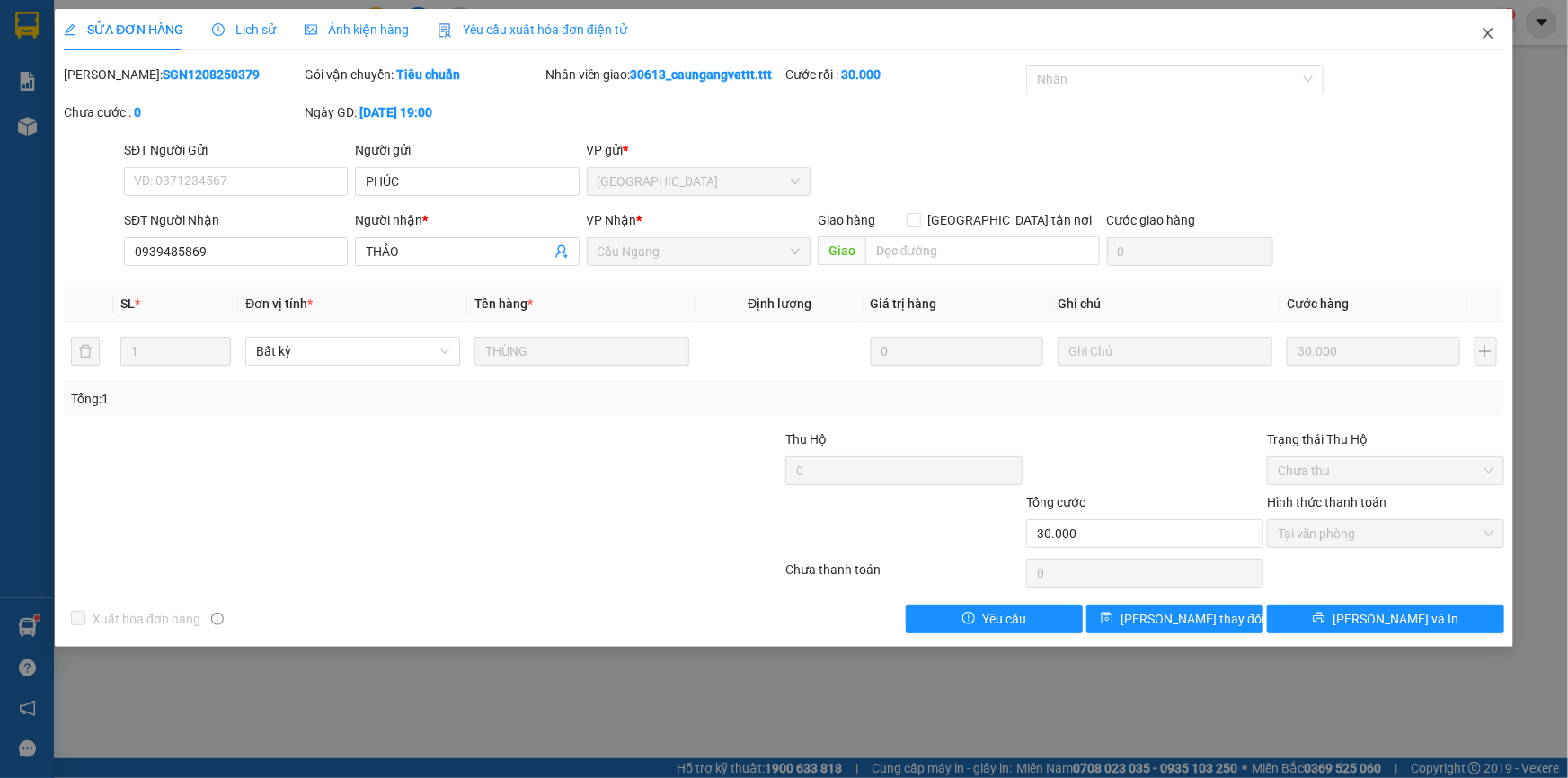
click at [1486, 36] on icon "close" at bounding box center [1488, 33] width 10 height 11
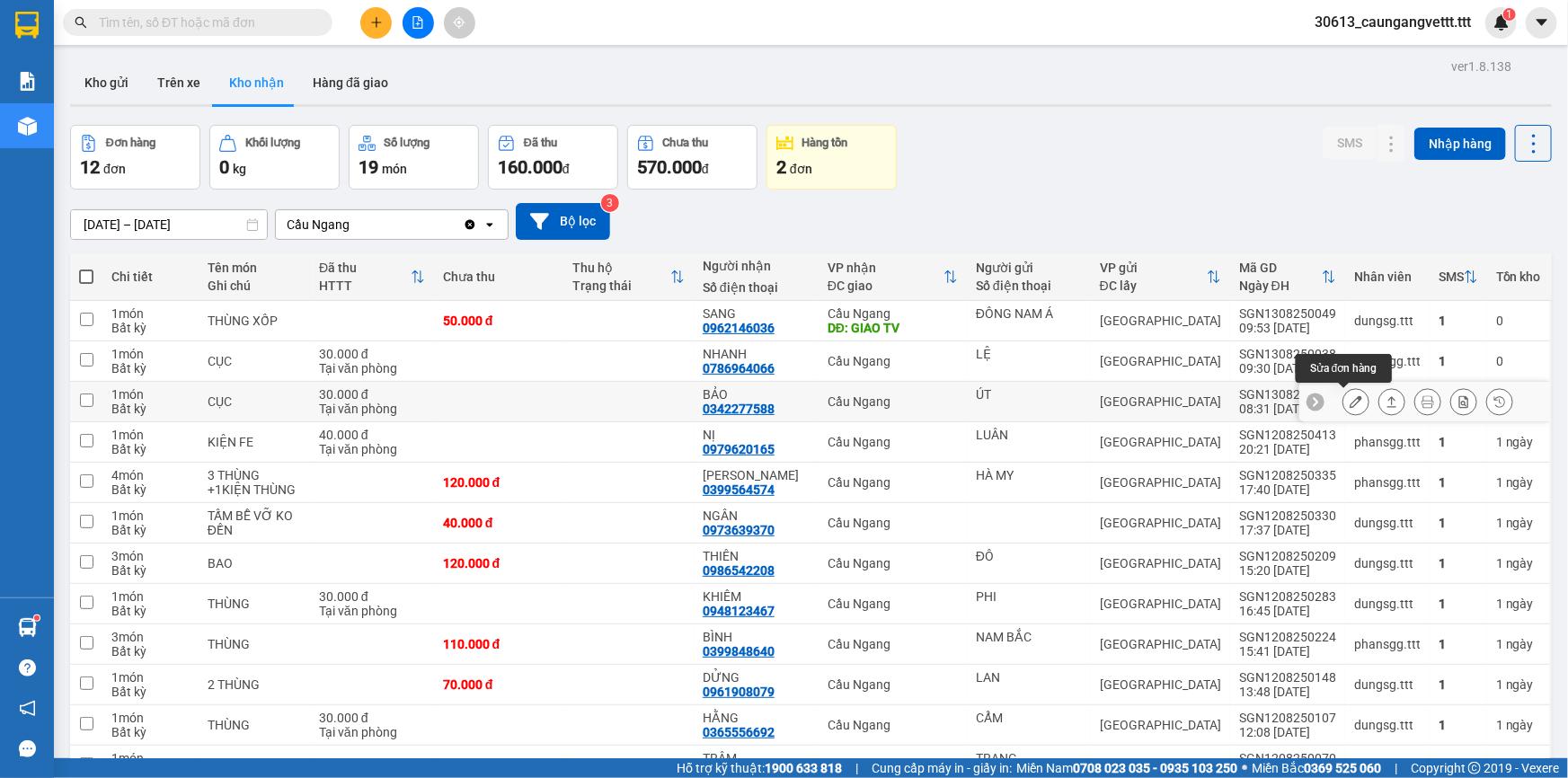
click at [1350, 402] on icon at bounding box center [1356, 402] width 13 height 13
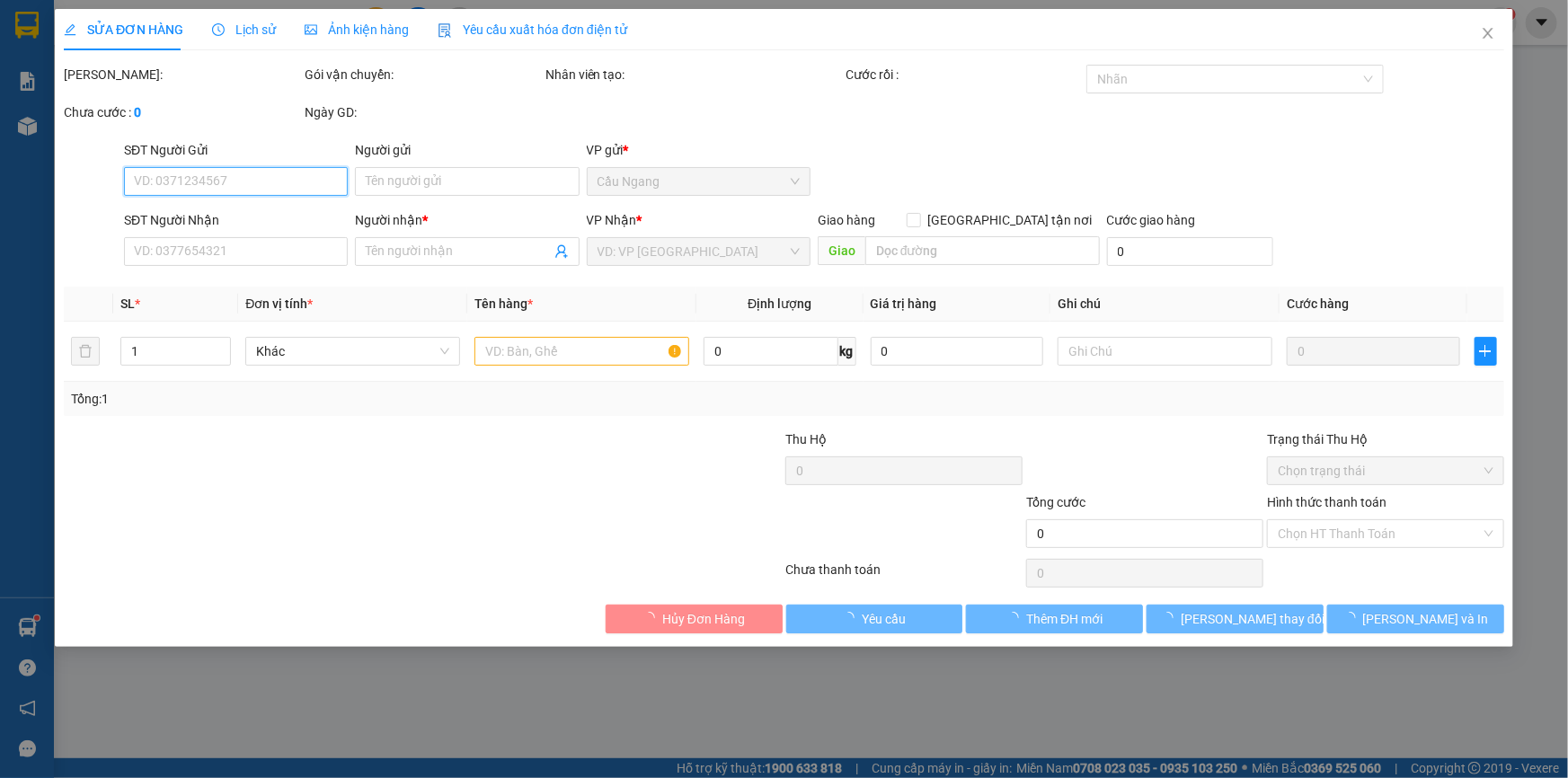
type input "ÚT"
type input "0342277588"
type input "BẢO"
type input "30.000"
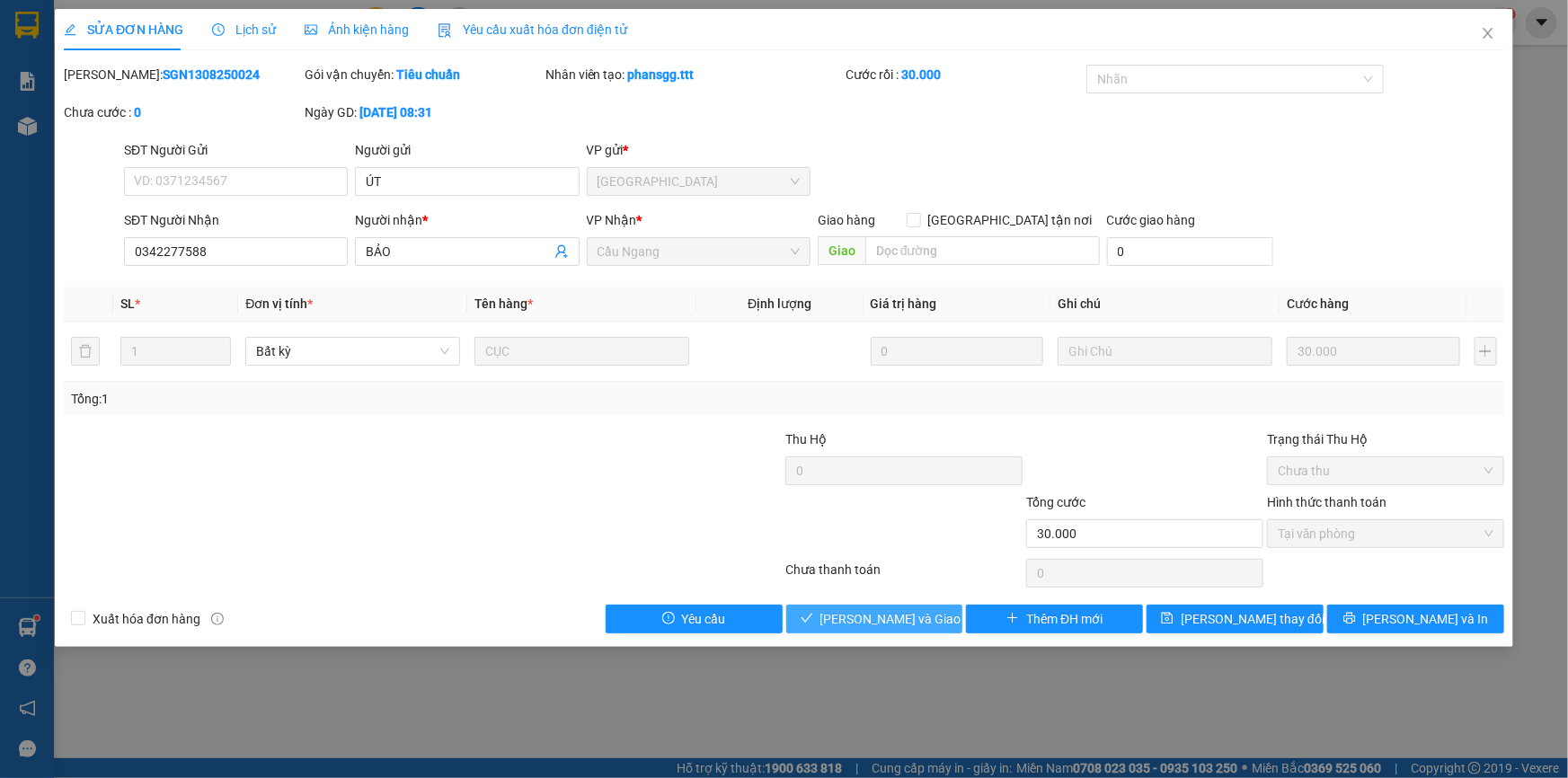
click at [900, 616] on span "[PERSON_NAME] và Giao hàng" at bounding box center [906, 618] width 173 height 19
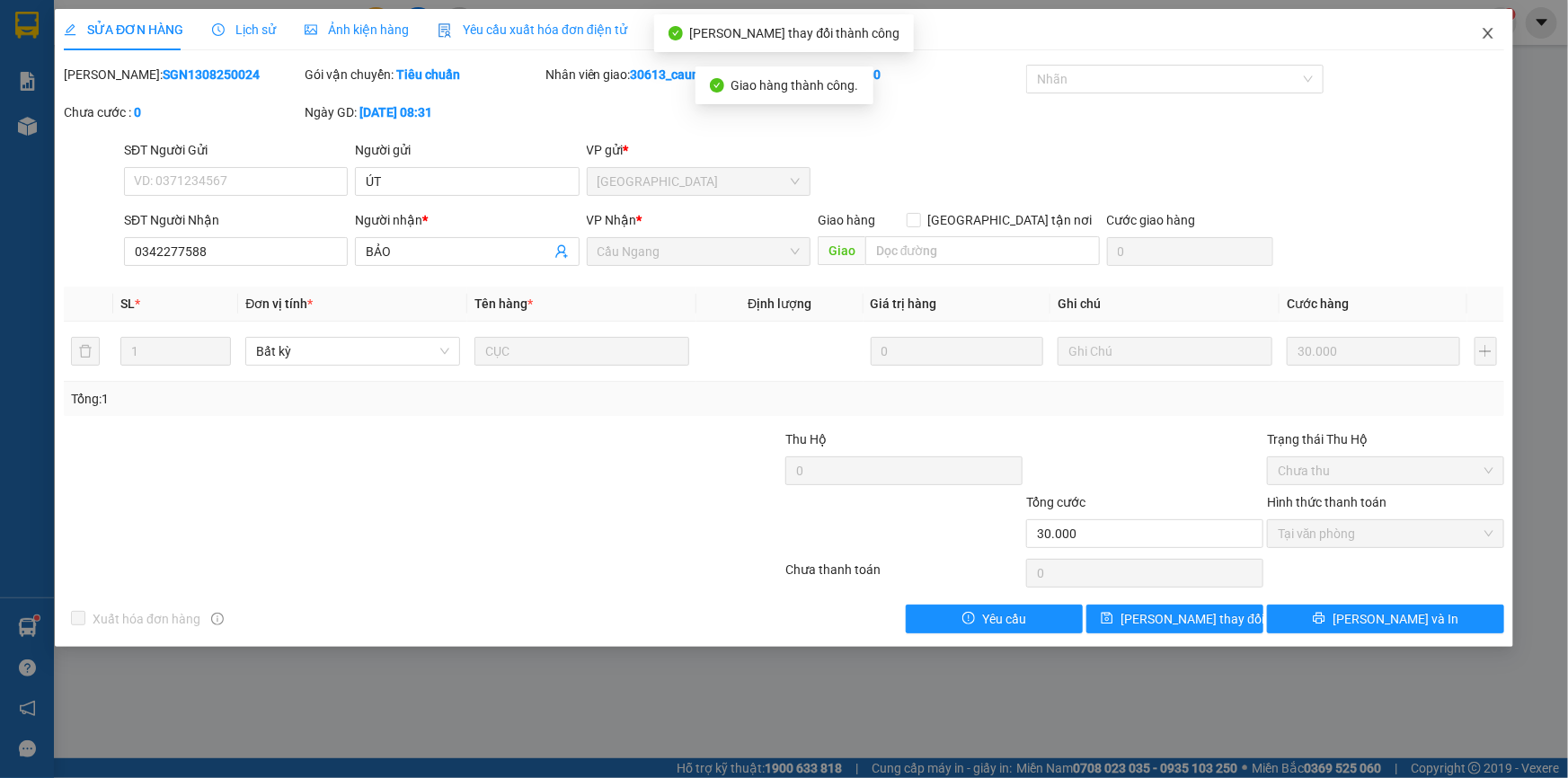
click at [1488, 38] on icon "close" at bounding box center [1488, 33] width 15 height 15
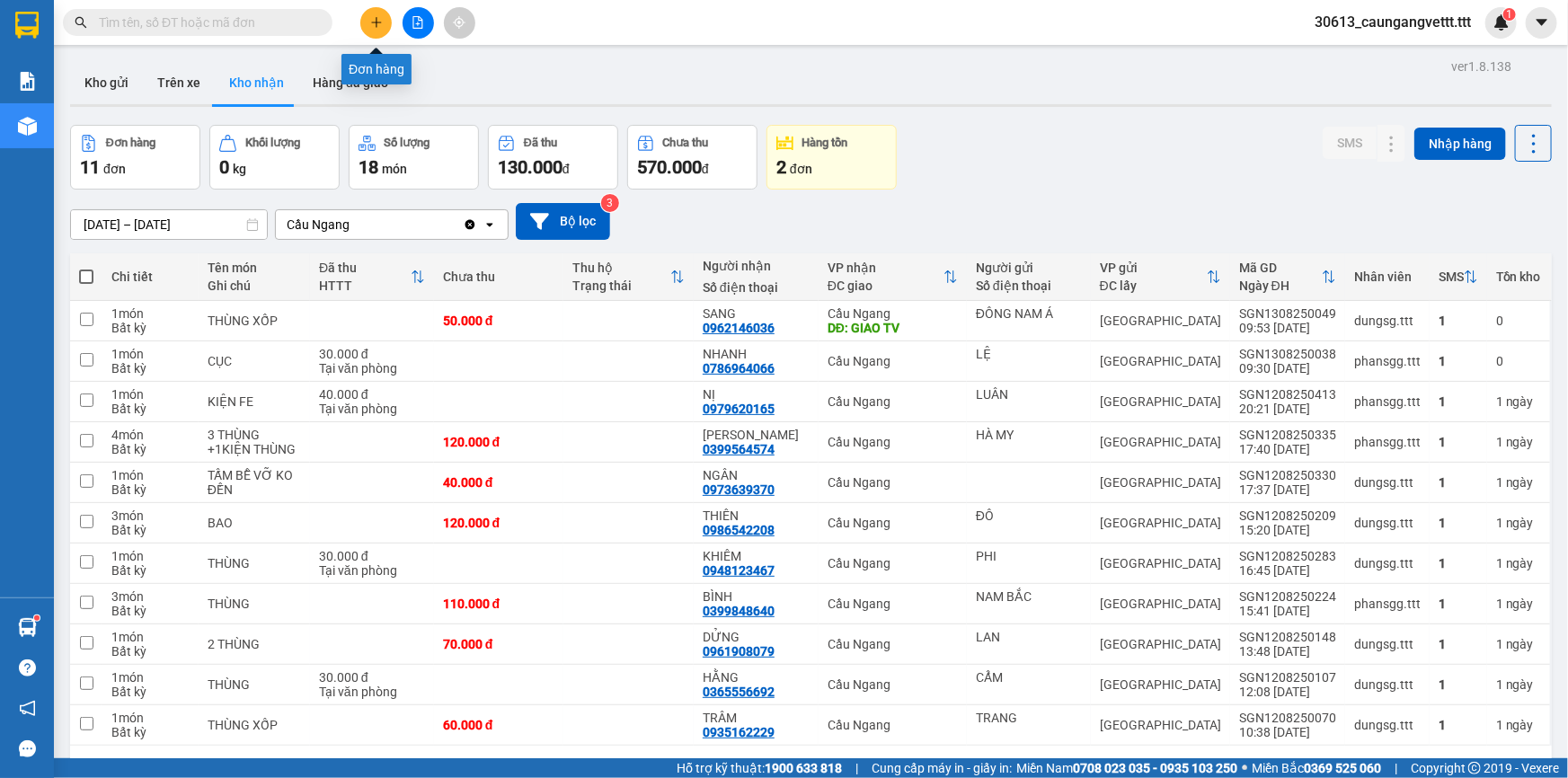
click at [377, 15] on button at bounding box center [376, 23] width 31 height 31
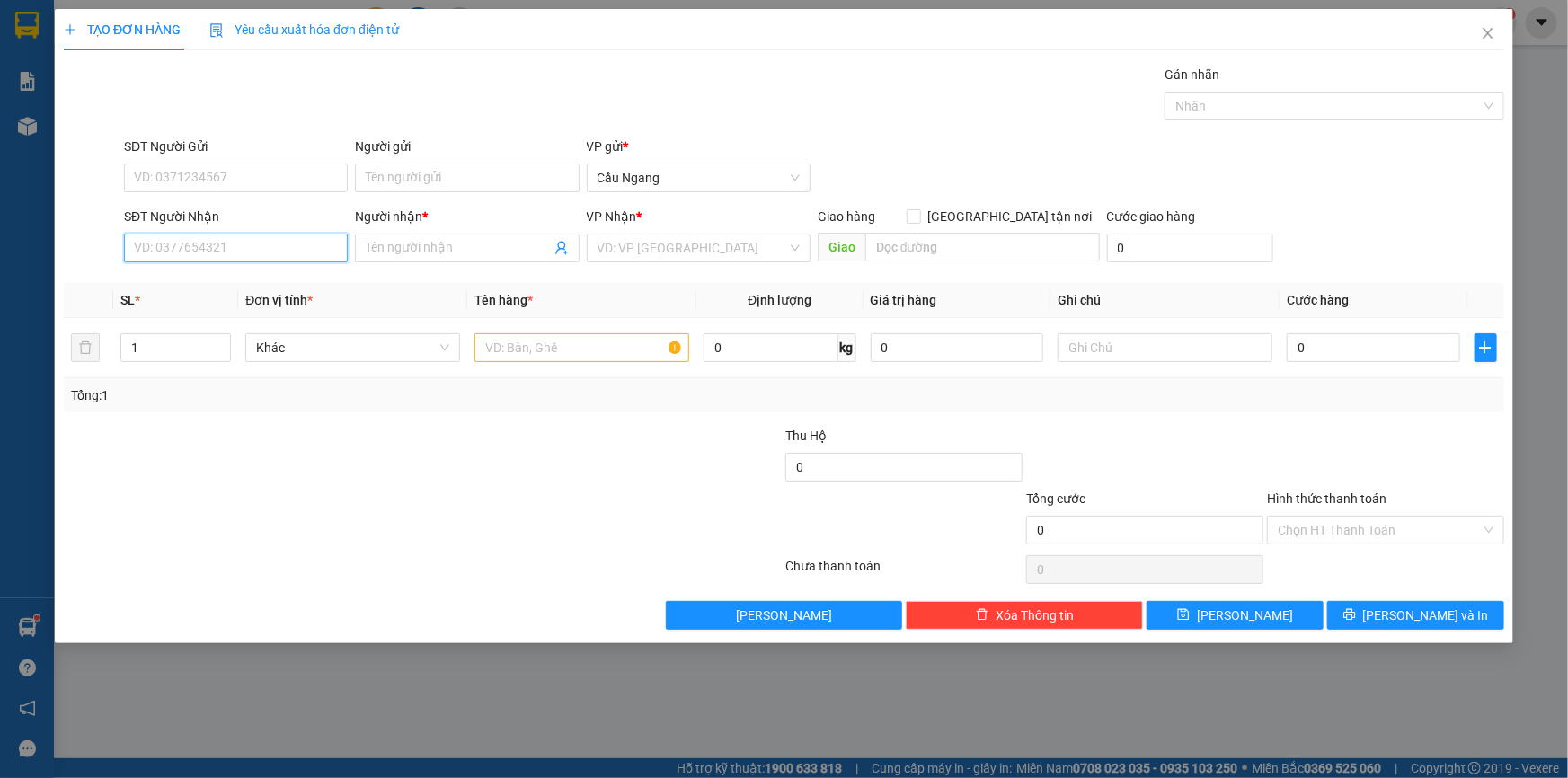
click at [224, 239] on input "SĐT Người Nhận" at bounding box center [236, 248] width 224 height 29
click at [225, 282] on div "0344191129 - HIẾU" at bounding box center [236, 283] width 202 height 19
type input "0344191129"
type input "HIẾU"
type input "0344191129"
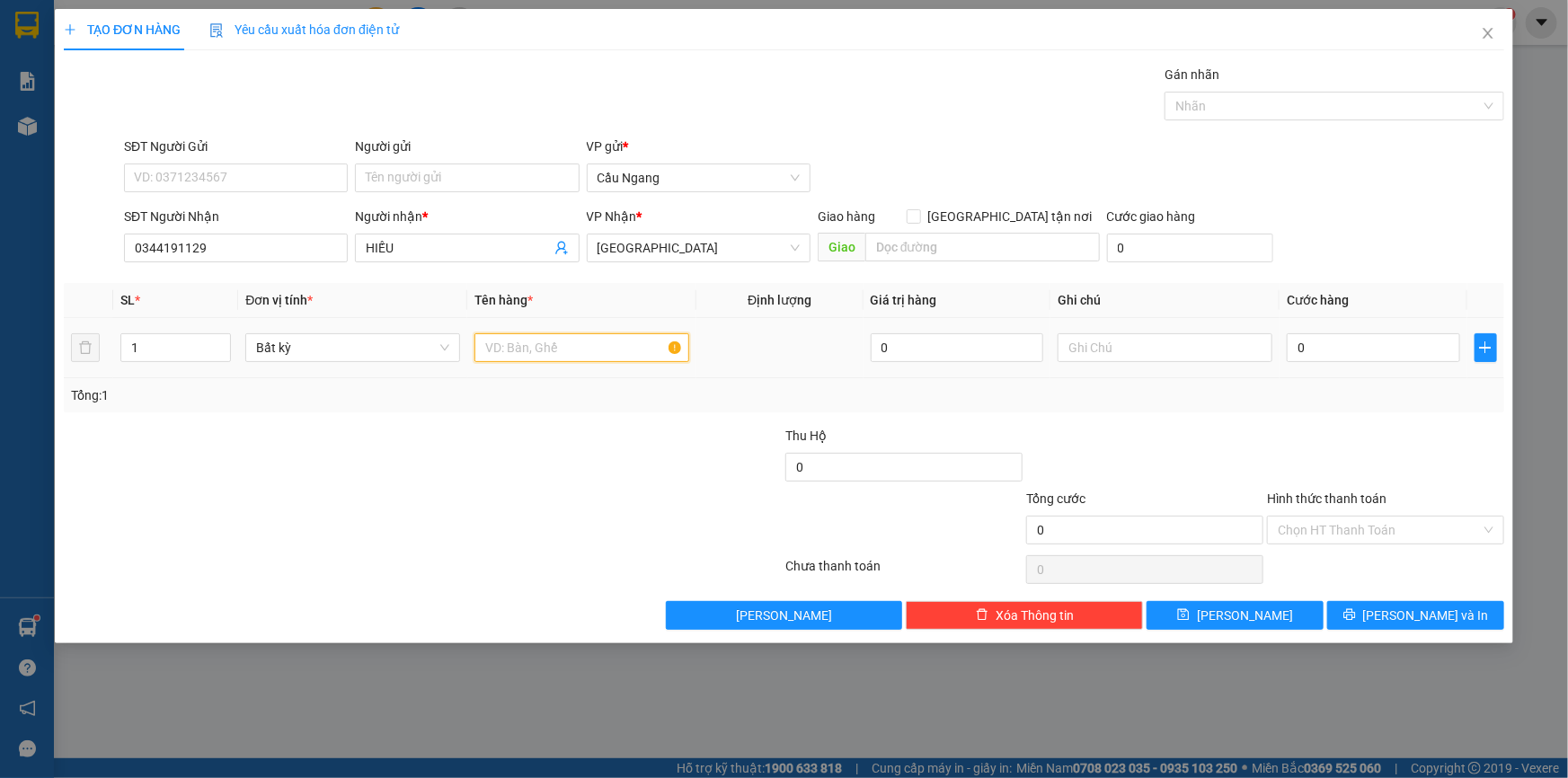
click at [578, 335] on input "text" at bounding box center [582, 347] width 214 height 29
type input "BAO"
click at [1382, 348] on input "0" at bounding box center [1374, 347] width 174 height 29
type input "3"
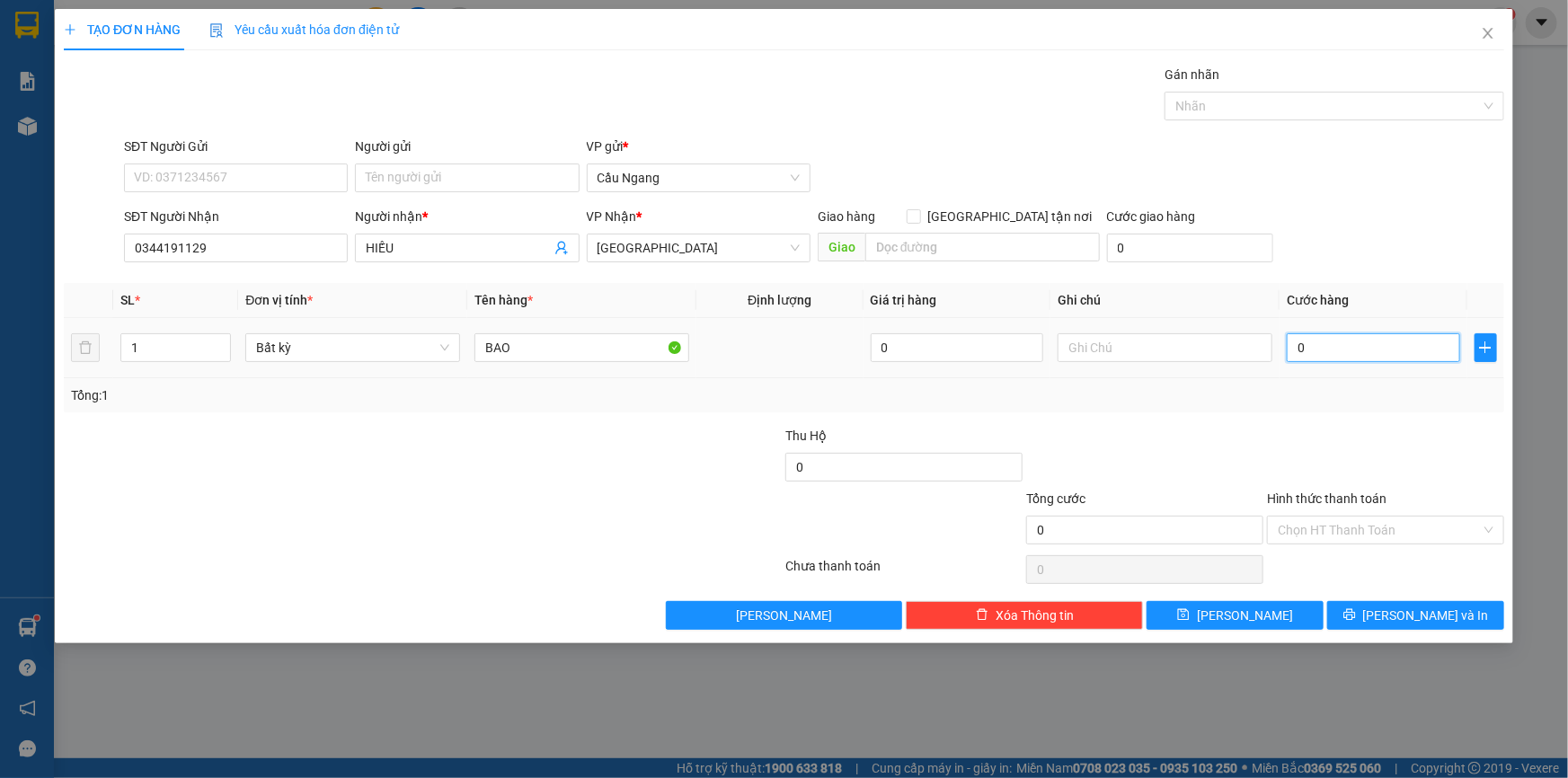
type input "3"
type input "30"
type input "300"
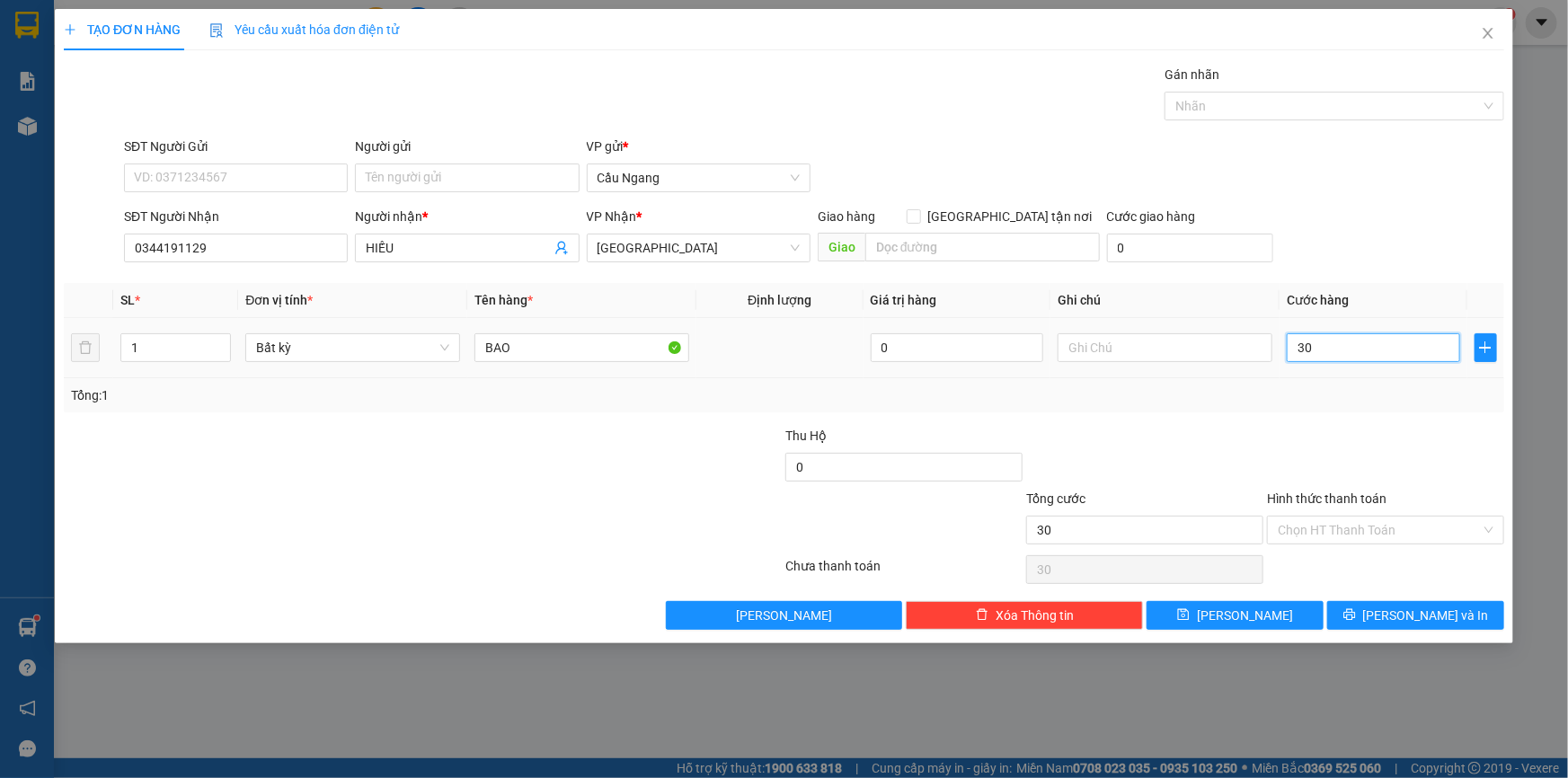
type input "300"
type input "3.000"
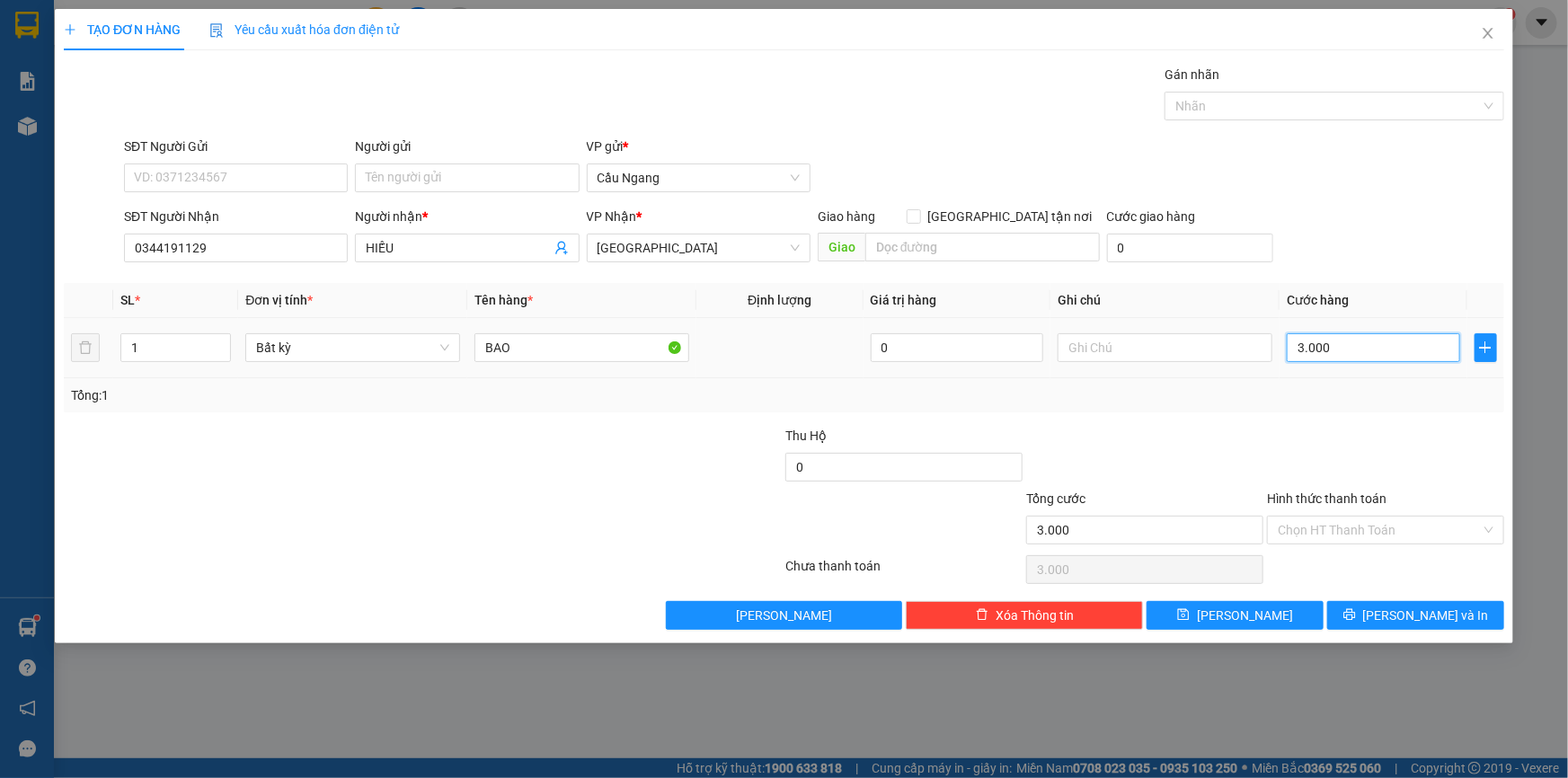
type input "30.000"
click at [1355, 619] on icon "printer" at bounding box center [1349, 614] width 12 height 12
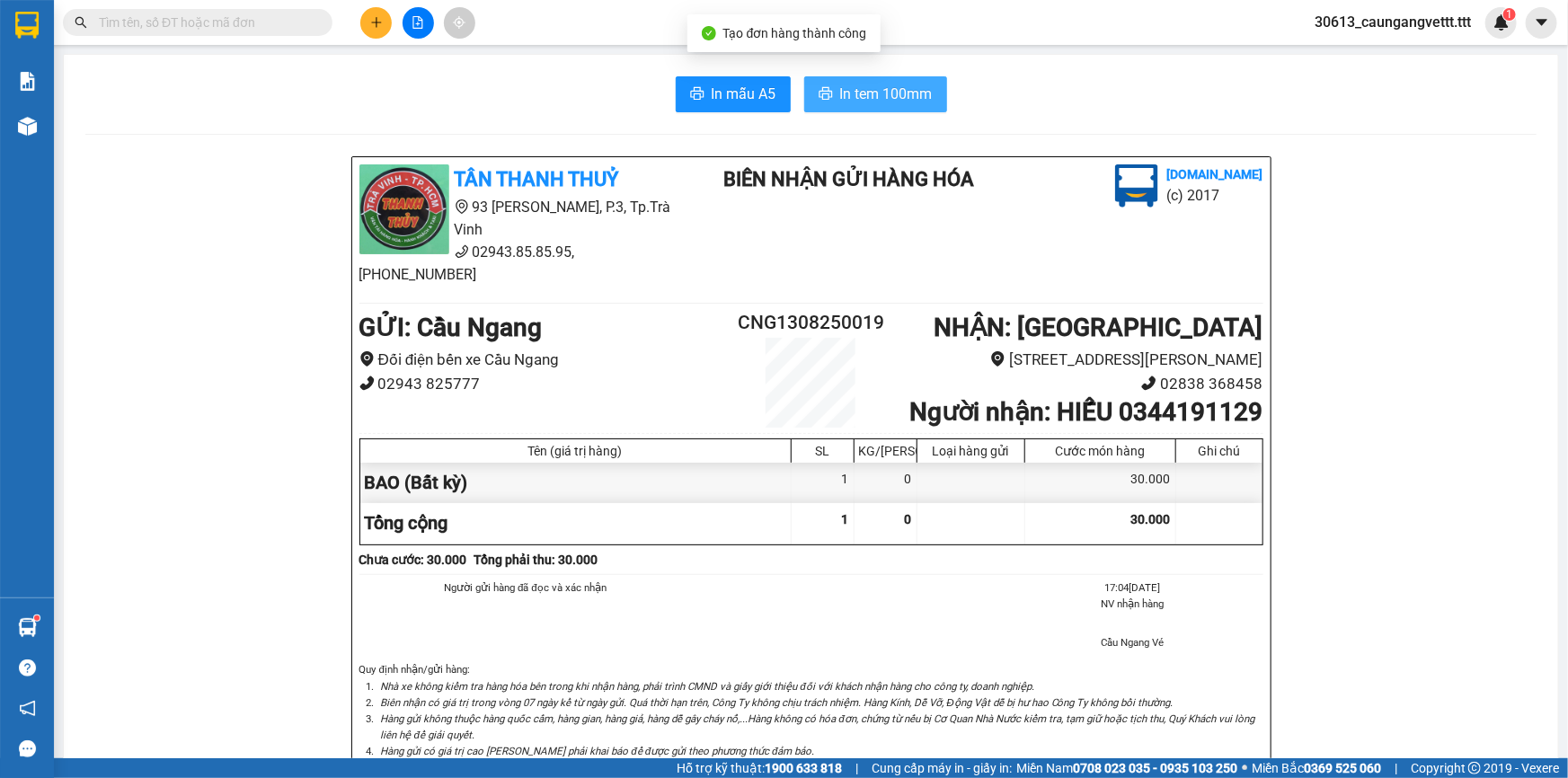
click at [888, 91] on span "In tem 100mm" at bounding box center [887, 93] width 92 height 22
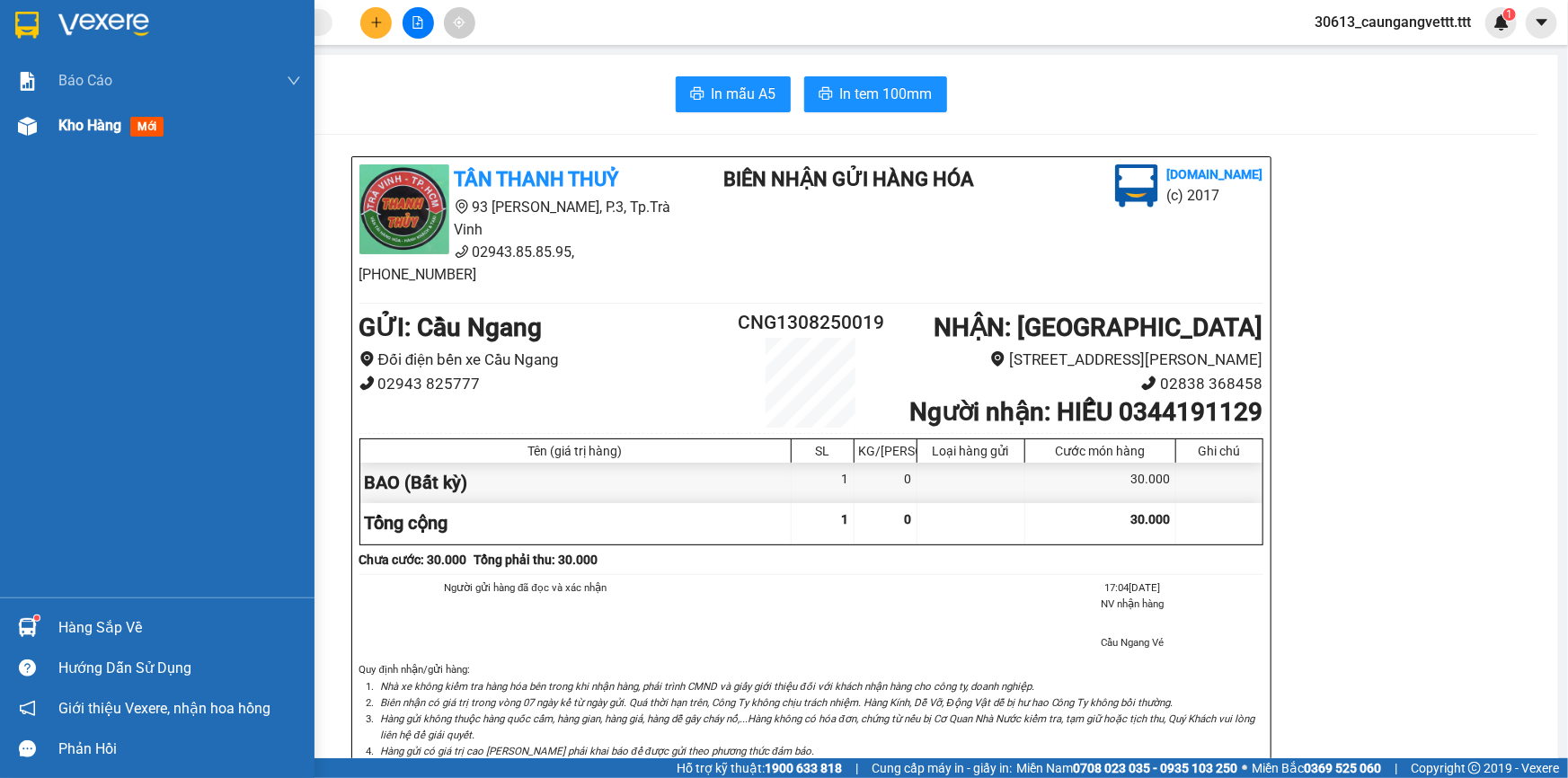
click at [61, 134] on span "Kho hàng" at bounding box center [90, 125] width 63 height 17
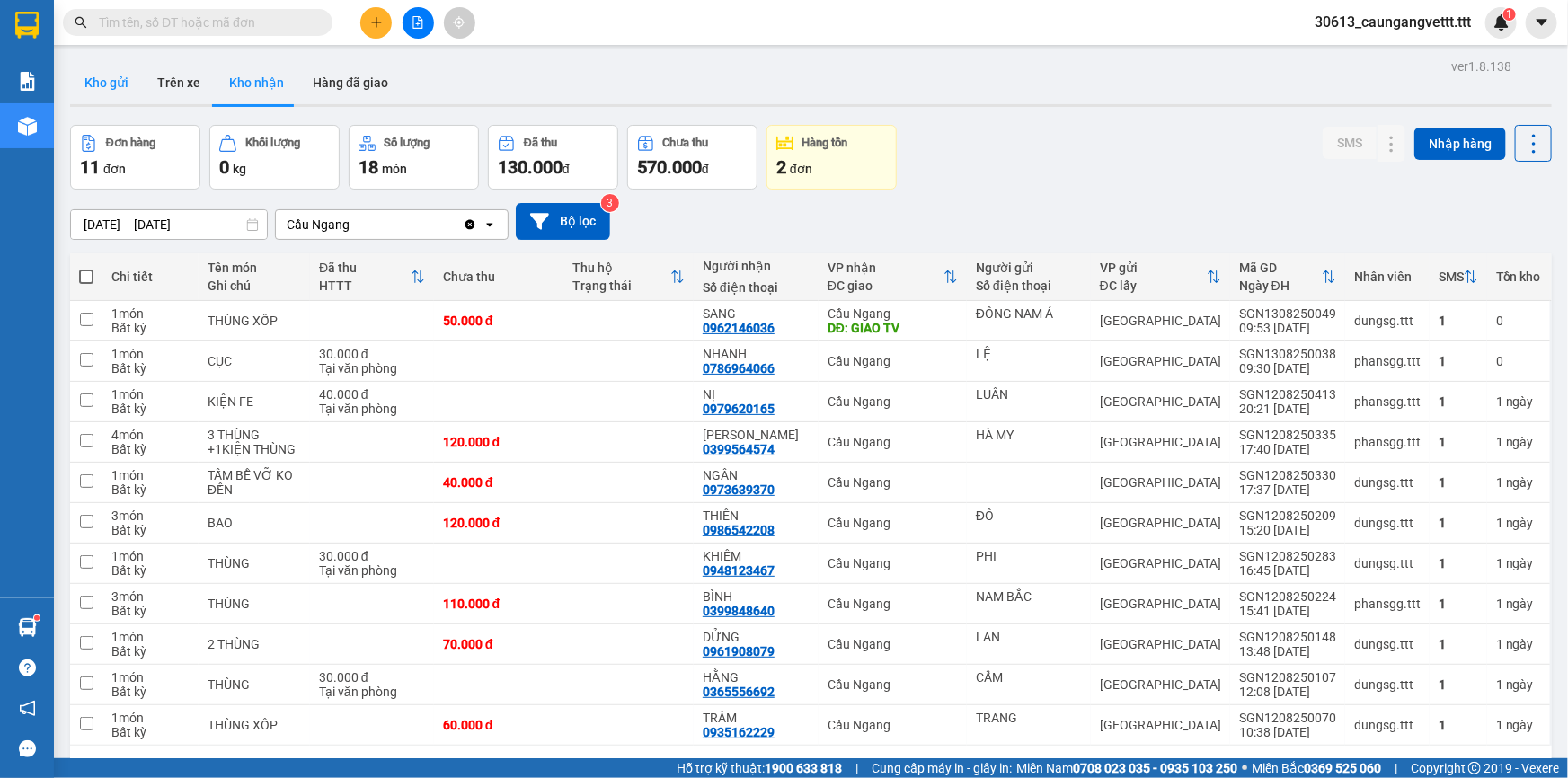
click at [112, 88] on button "Kho gửi" at bounding box center [106, 82] width 73 height 43
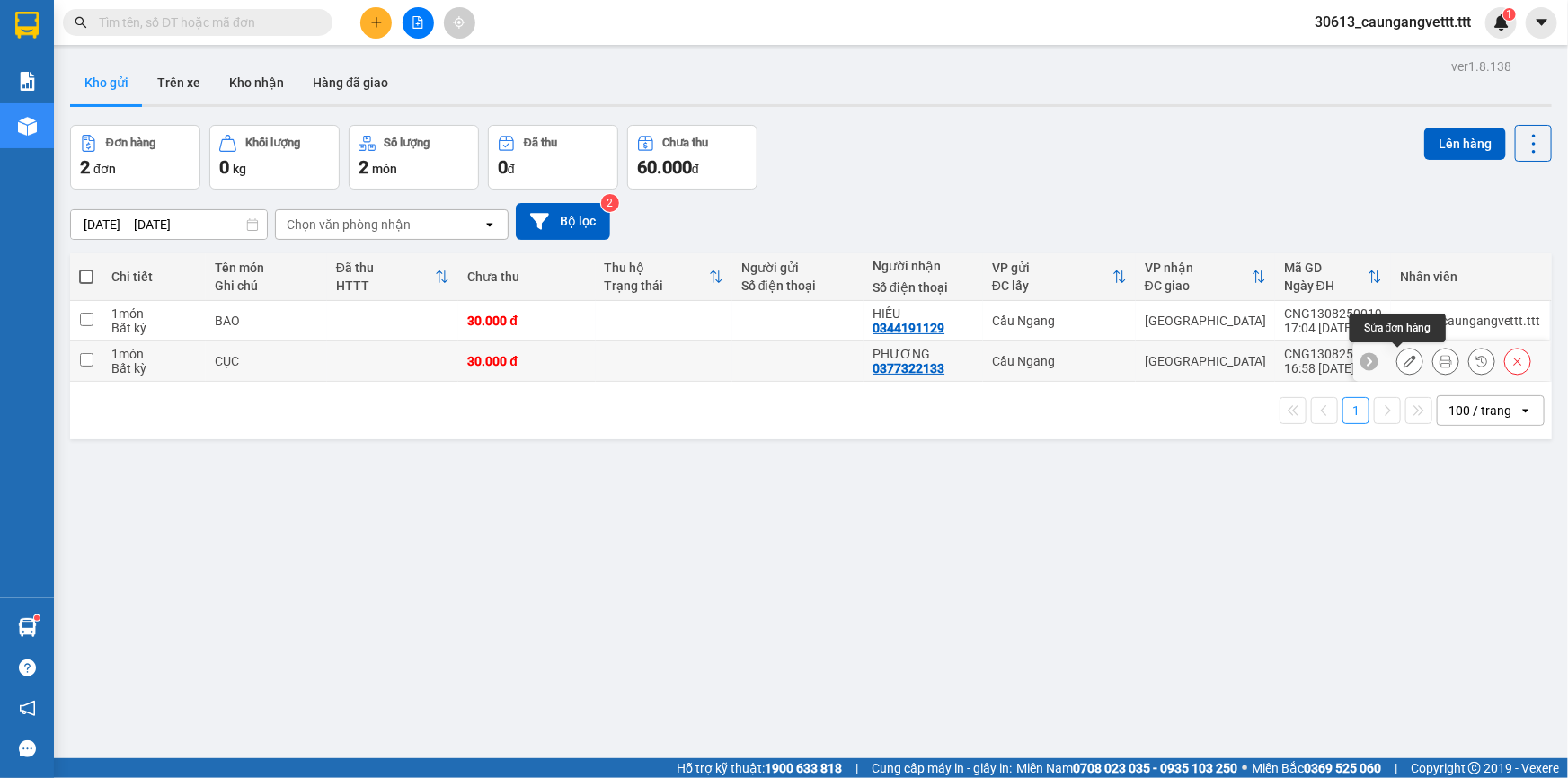
click at [1403, 365] on icon at bounding box center [1410, 361] width 13 height 13
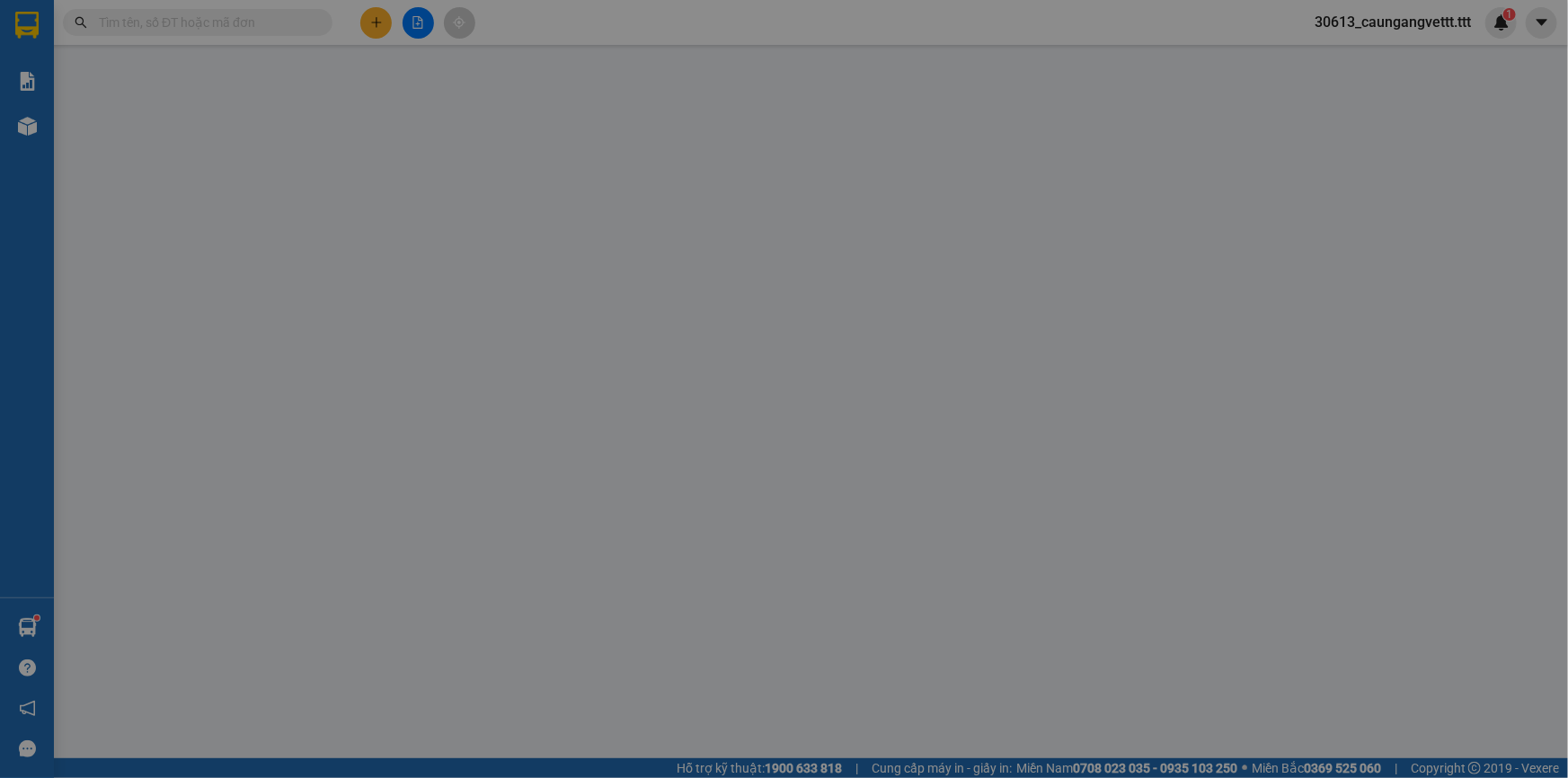
type input "0377322133"
type input "PHƯƠNG"
type input "30.000"
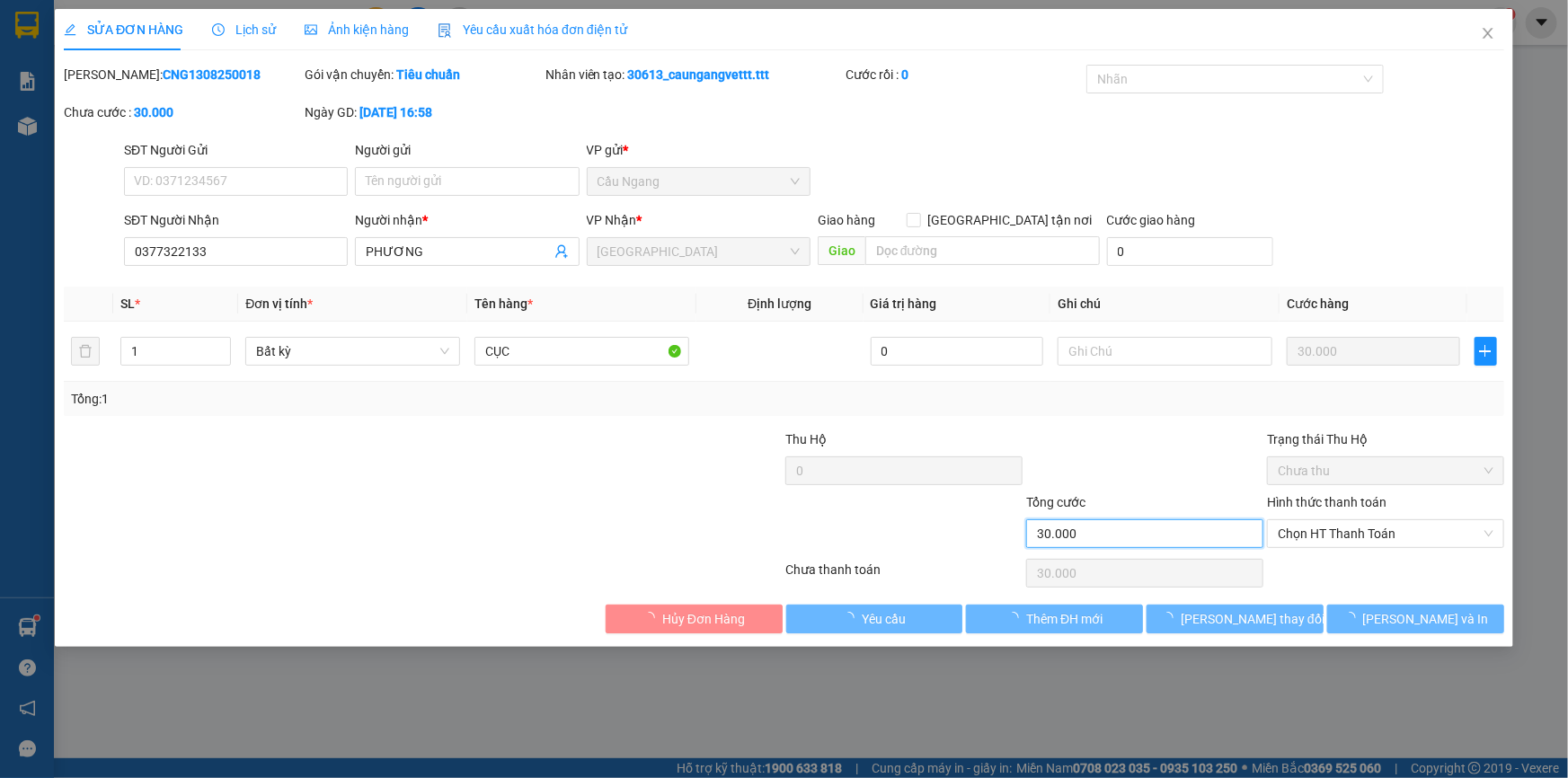
click at [1126, 528] on input "30.000" at bounding box center [1145, 533] width 238 height 29
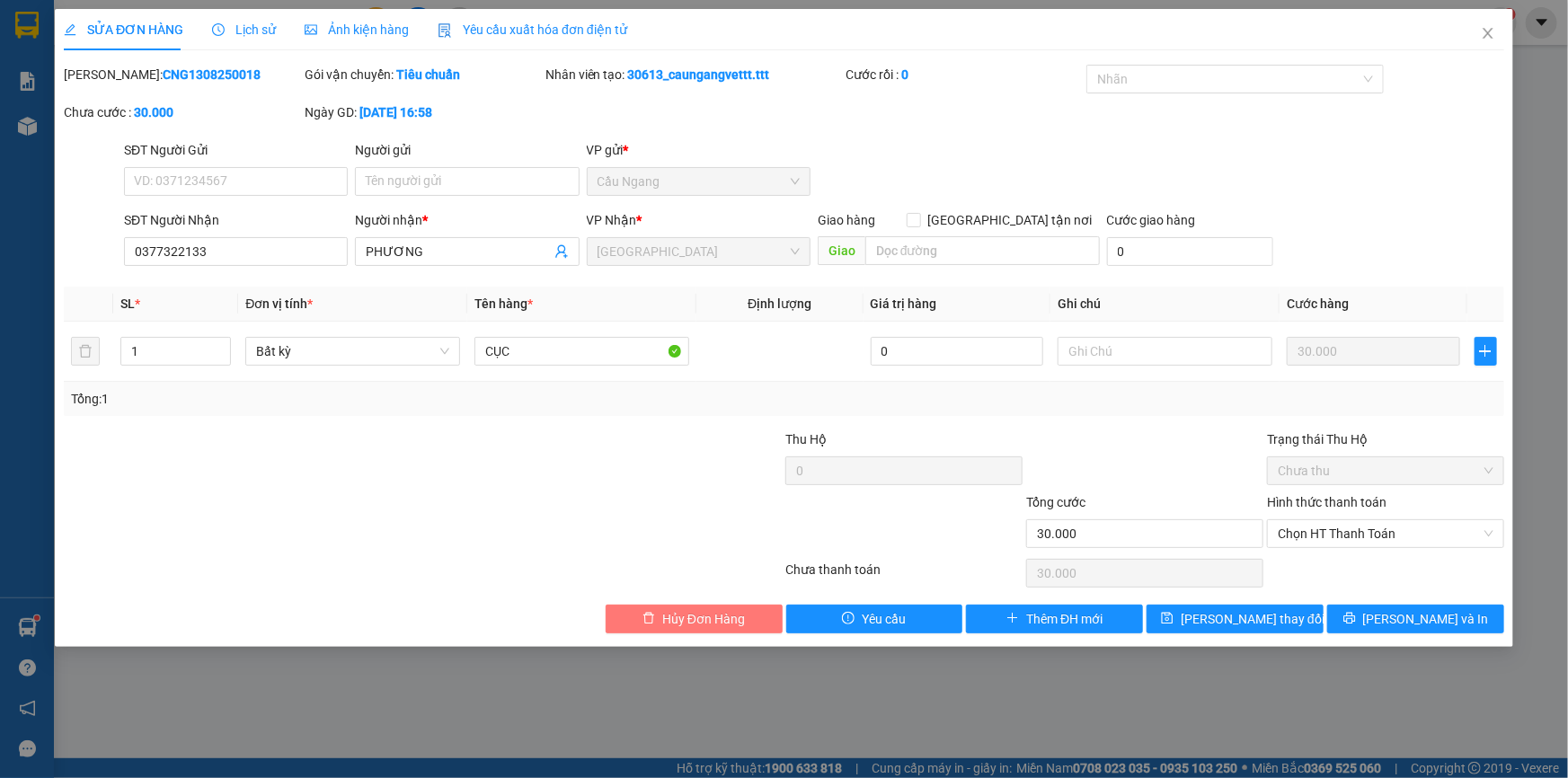
click at [694, 621] on span "Hủy Đơn Hàng" at bounding box center [703, 618] width 82 height 19
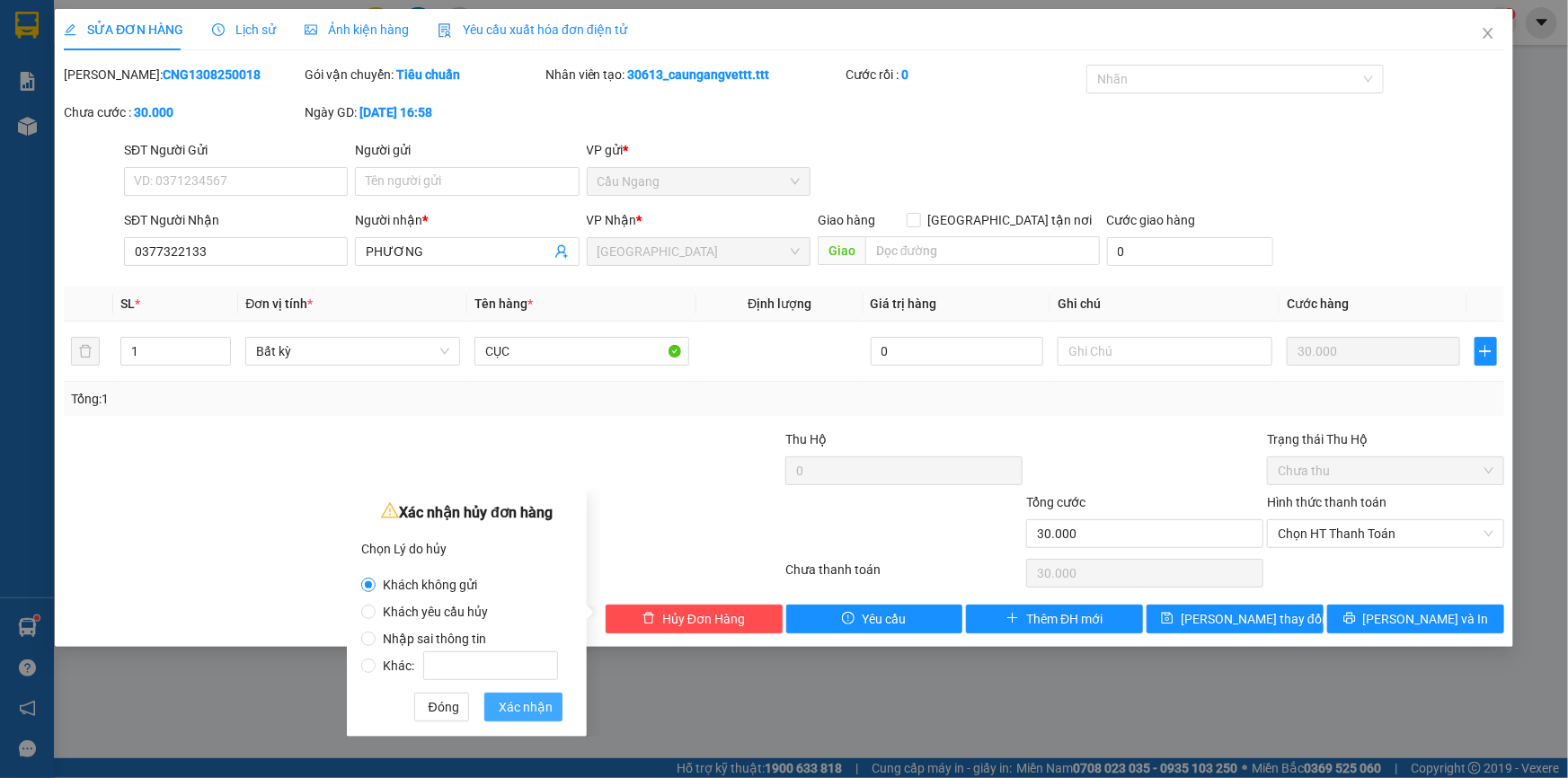
click at [521, 711] on span "Xác nhận" at bounding box center [525, 706] width 54 height 19
click at [530, 703] on div "SỬA ĐƠN HÀNG Lịch sử Ảnh kiện hàng Yêu cầu xuất hóa đơn điện tử Total Paid Fee …" at bounding box center [784, 389] width 1568 height 778
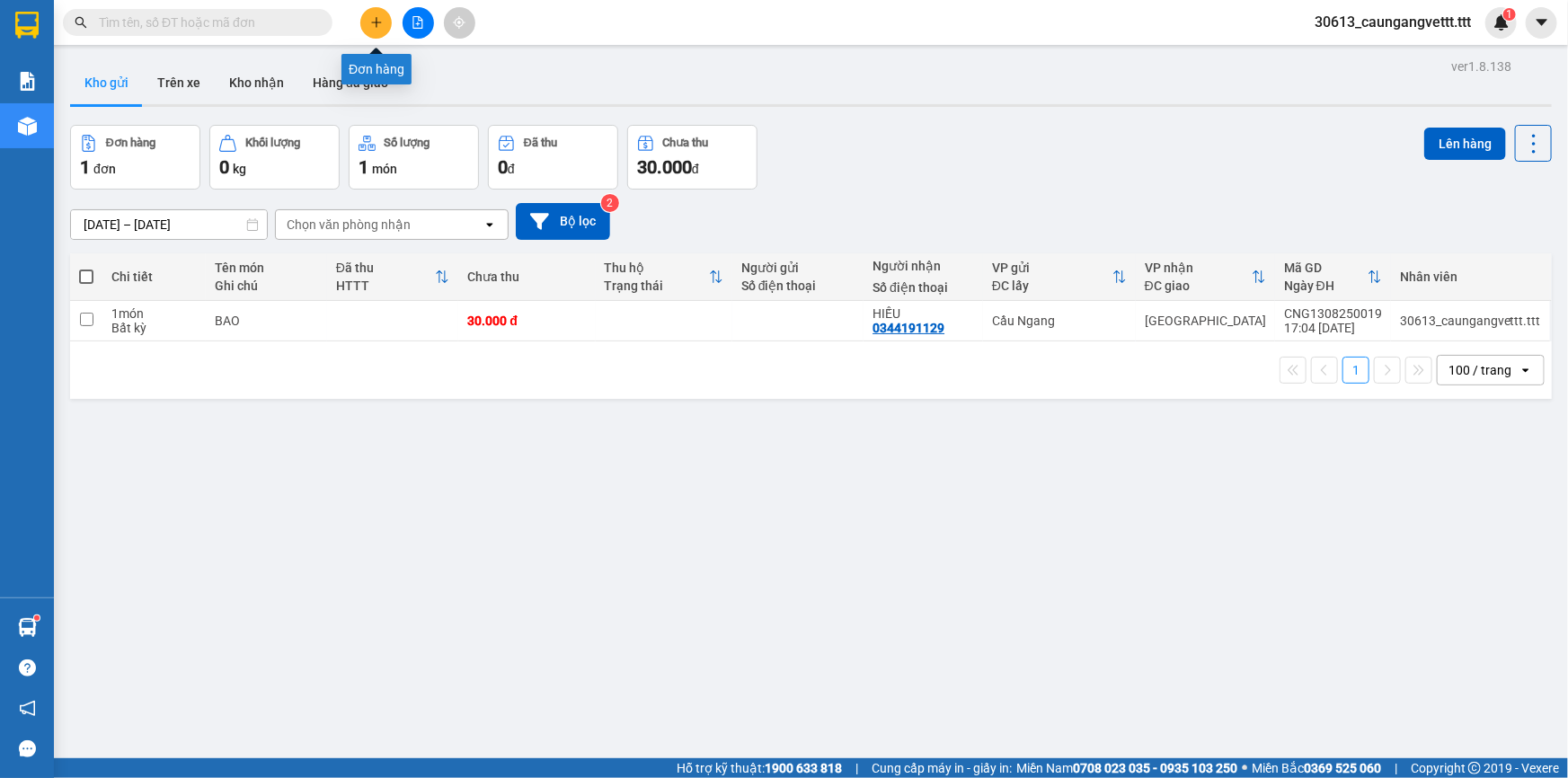
click at [373, 24] on icon "plus" at bounding box center [376, 22] width 13 height 13
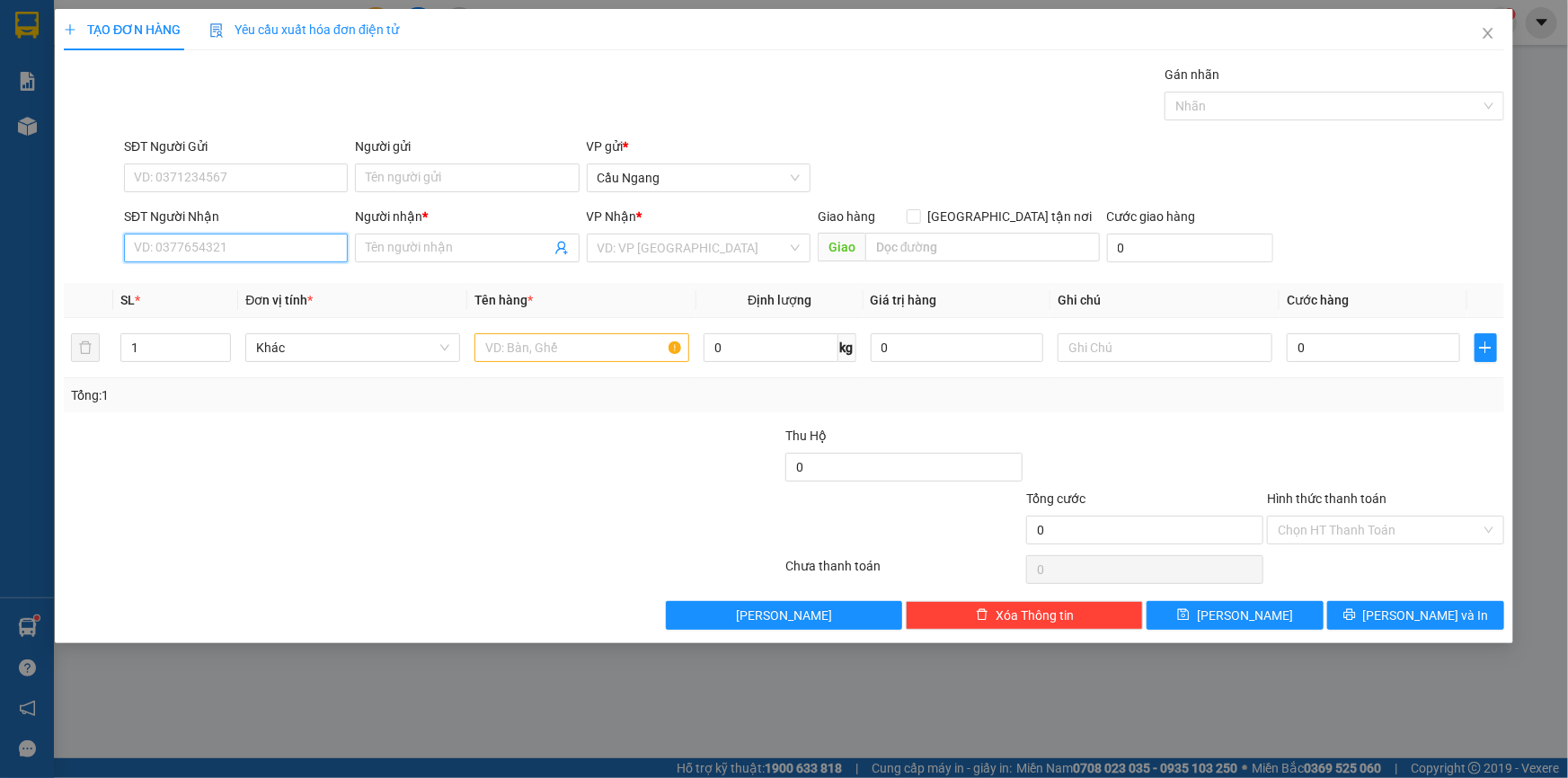
click at [292, 252] on input "SĐT Người Nhận" at bounding box center [236, 248] width 224 height 29
click at [264, 278] on div "0377322133 - PHƯƠNG" at bounding box center [236, 283] width 202 height 19
type input "0377322133"
type input "PHƯƠNG"
type input "0377322133"
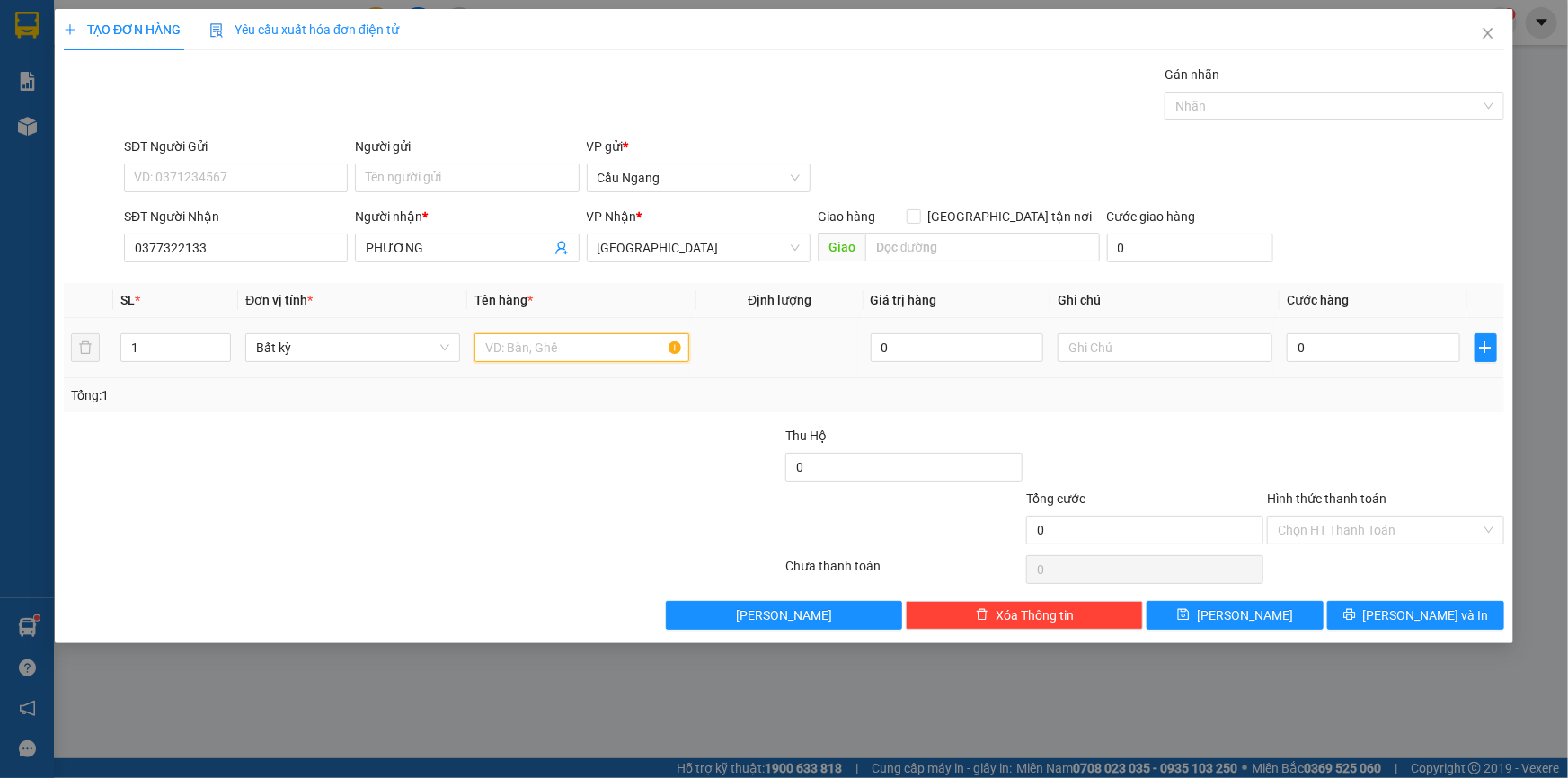
click at [514, 346] on input "text" at bounding box center [582, 347] width 214 height 29
type input "KIỆN CỤC"
click at [1390, 356] on input "0" at bounding box center [1374, 347] width 174 height 29
type input "4"
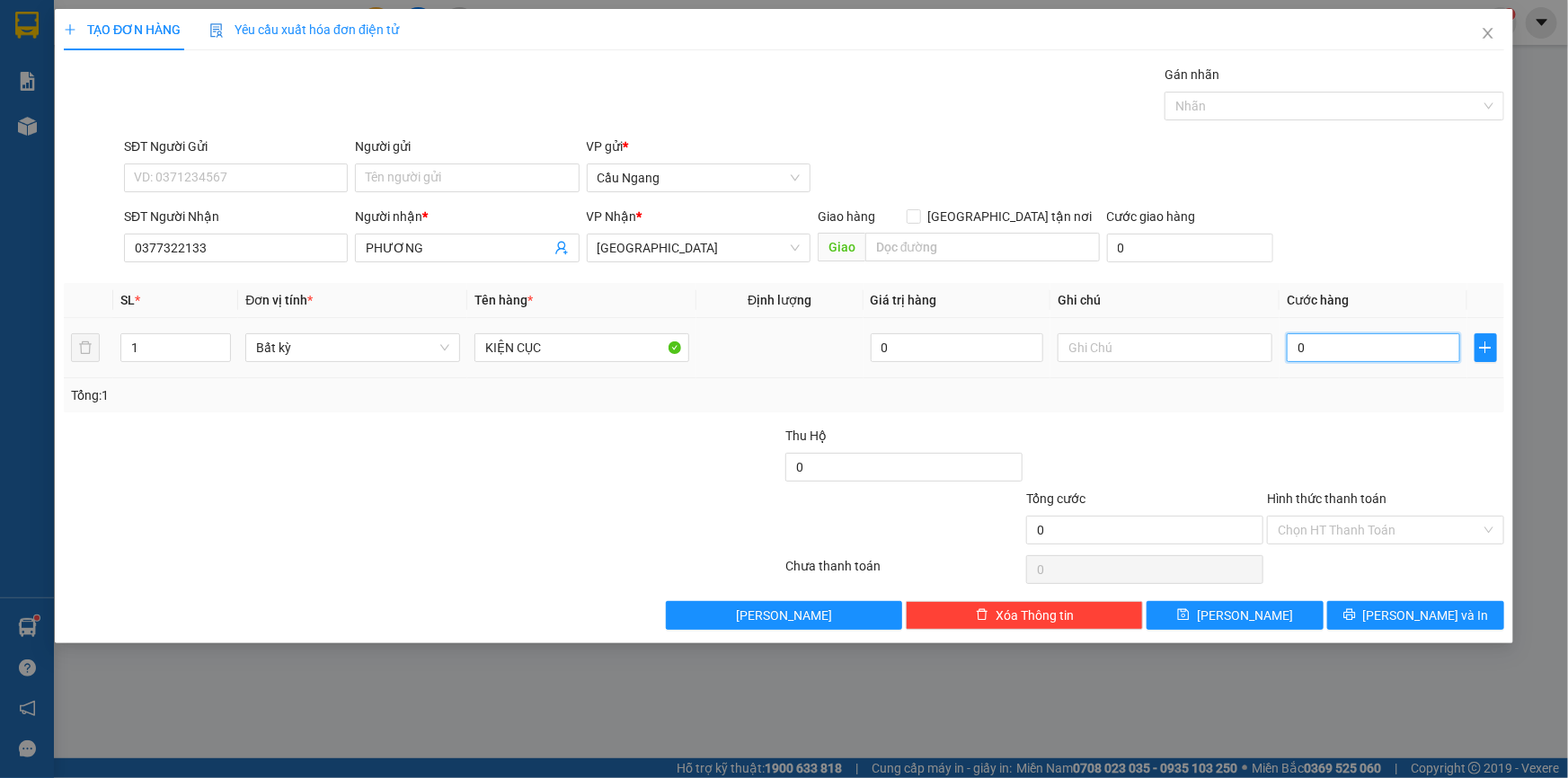
type input "4"
type input "40"
type input "400"
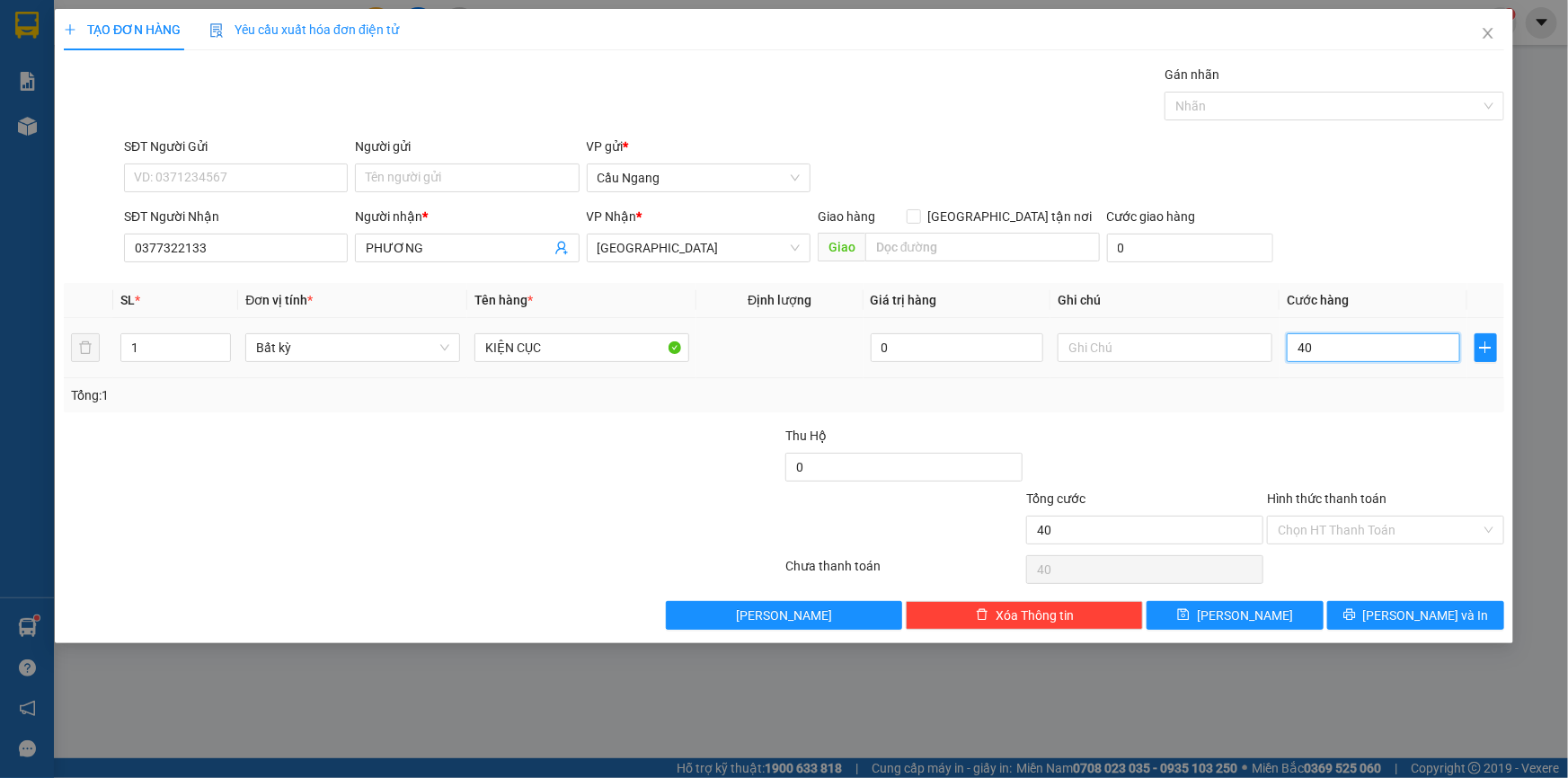
type input "400"
type input "4.000"
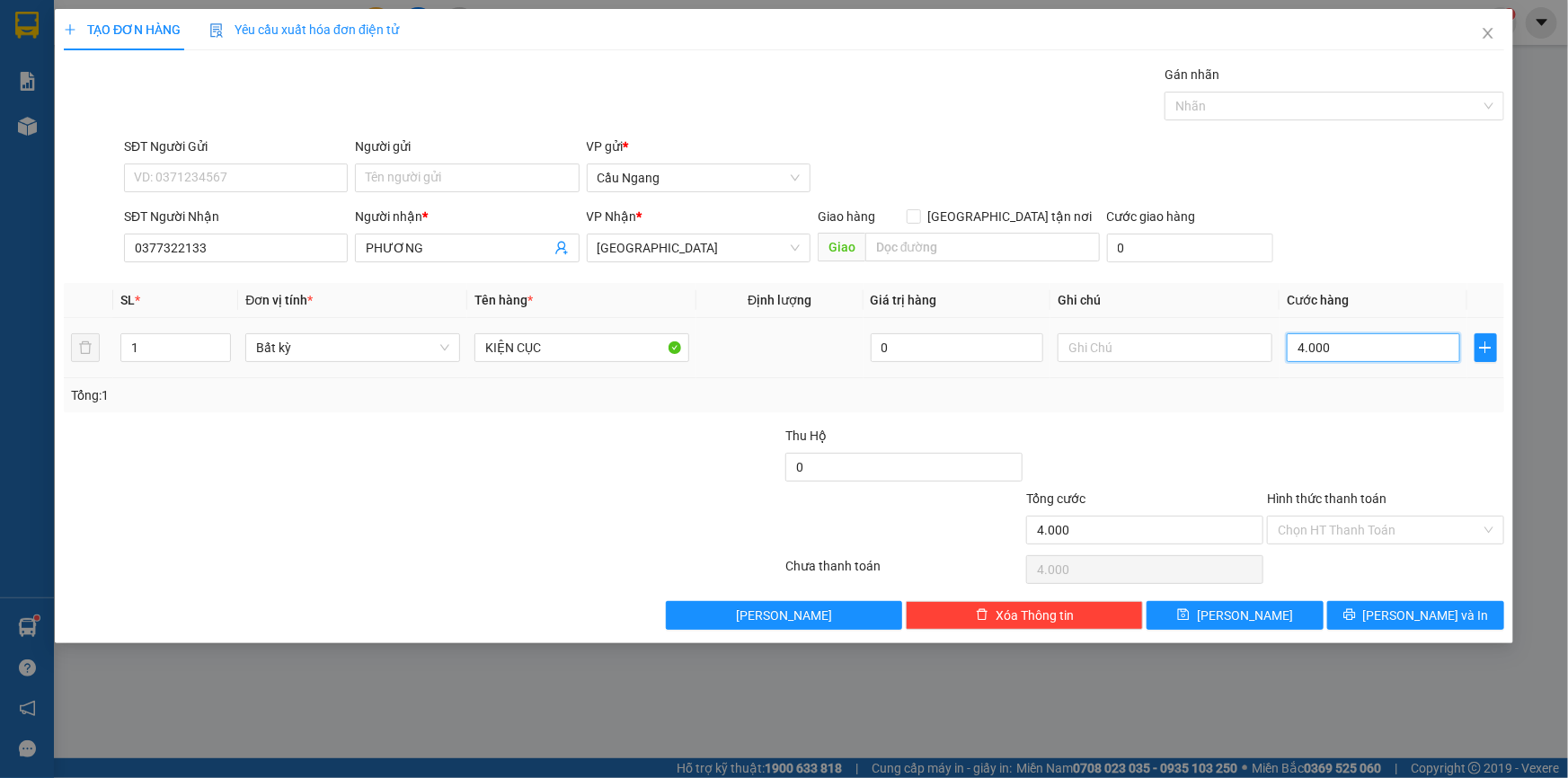
type input "40.000"
click at [1407, 611] on span "[PERSON_NAME] và In" at bounding box center [1426, 614] width 126 height 19
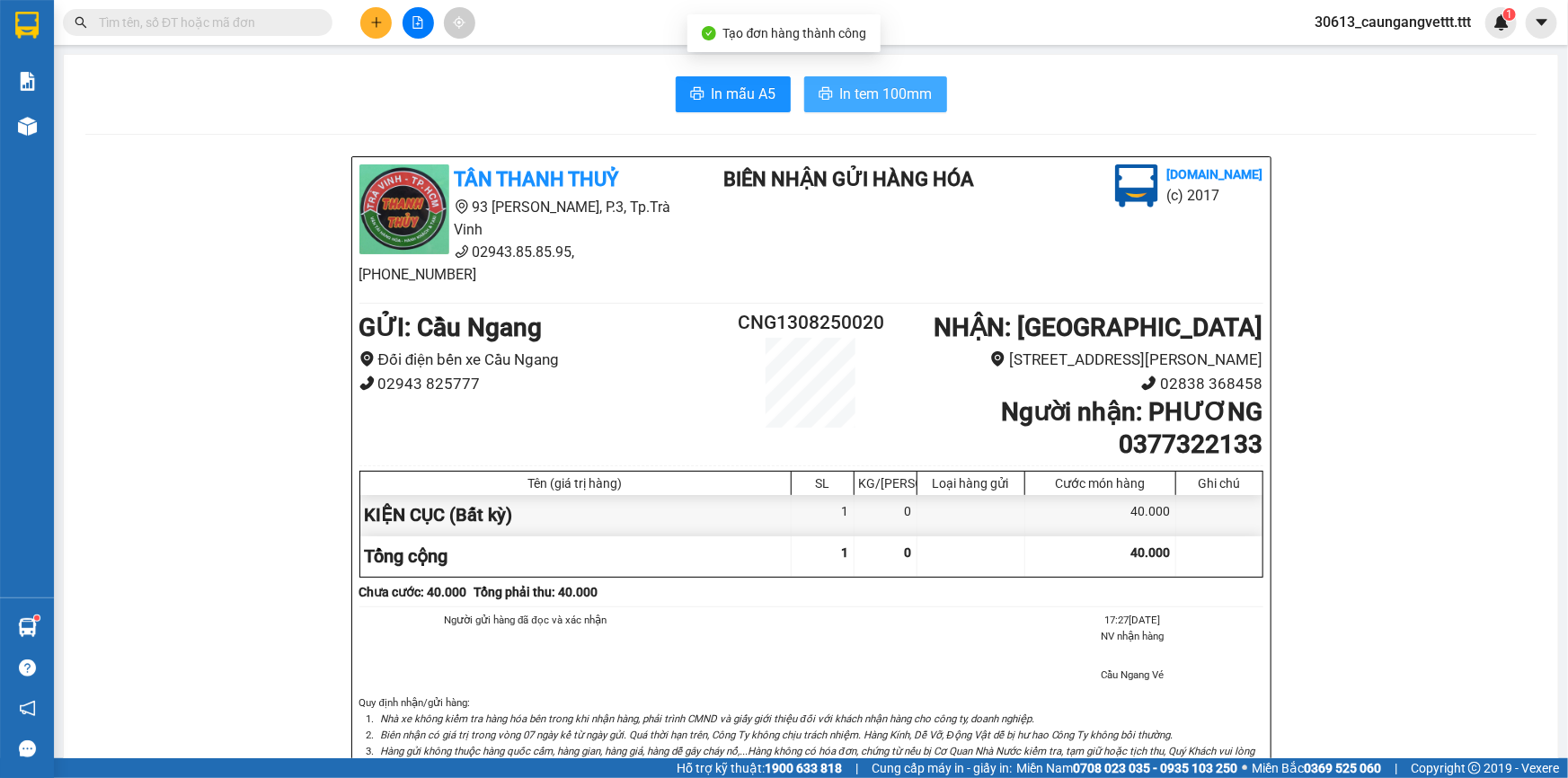
click at [862, 96] on span "In tem 100mm" at bounding box center [887, 93] width 92 height 22
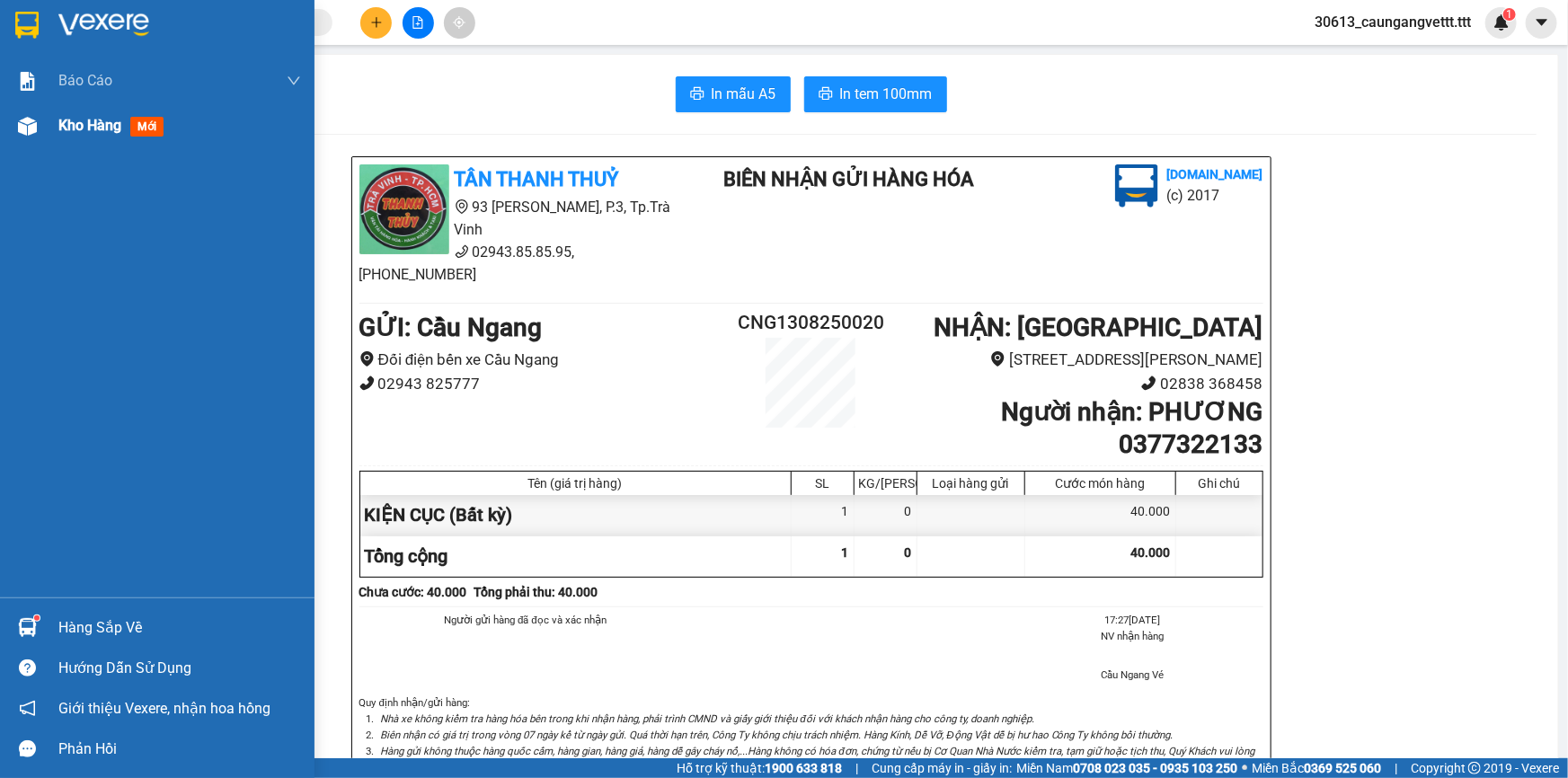
click at [55, 126] on div "Kho hàng mới" at bounding box center [157, 126] width 314 height 45
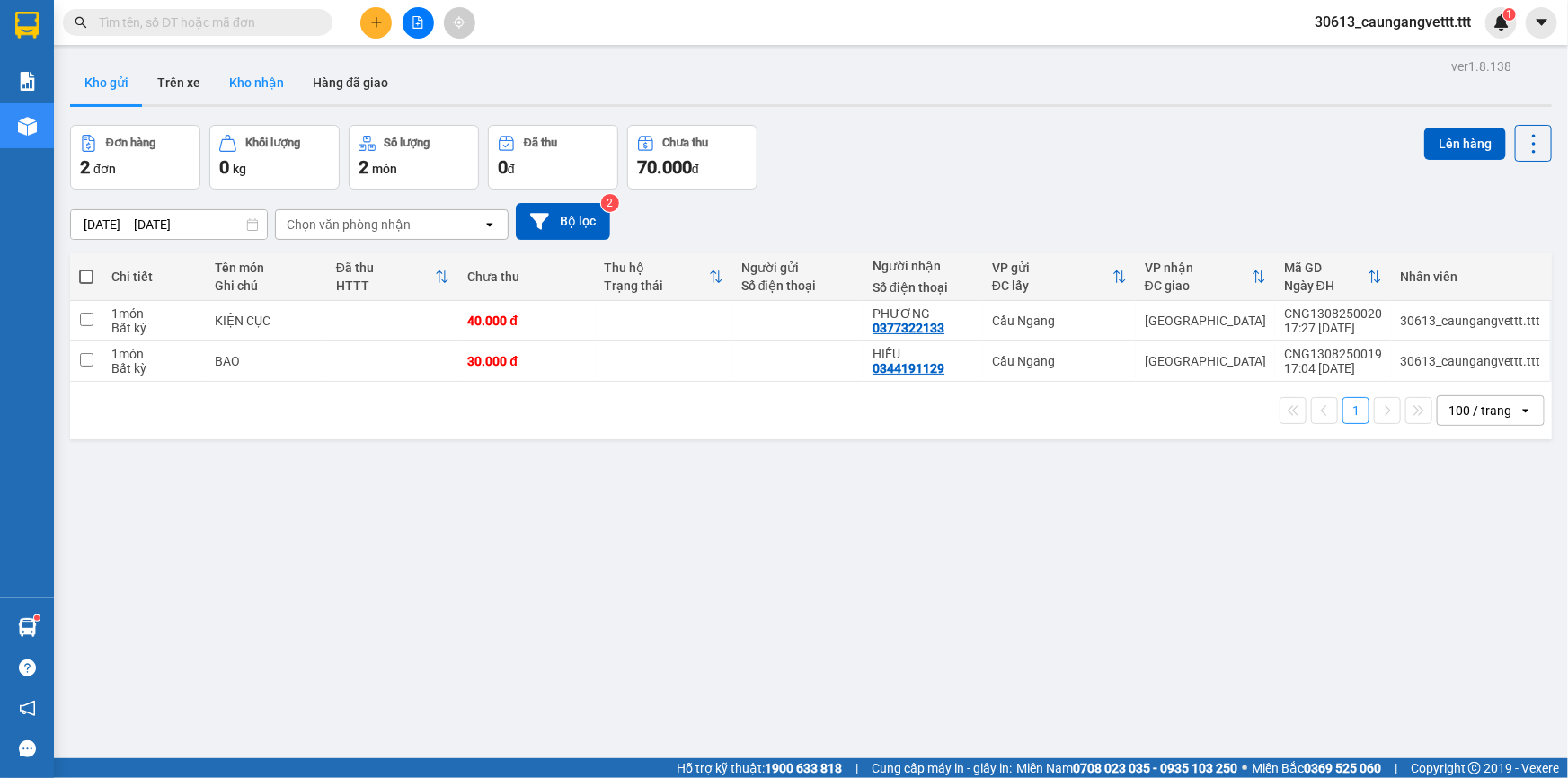
click at [264, 82] on button "Kho nhận" at bounding box center [256, 82] width 83 height 43
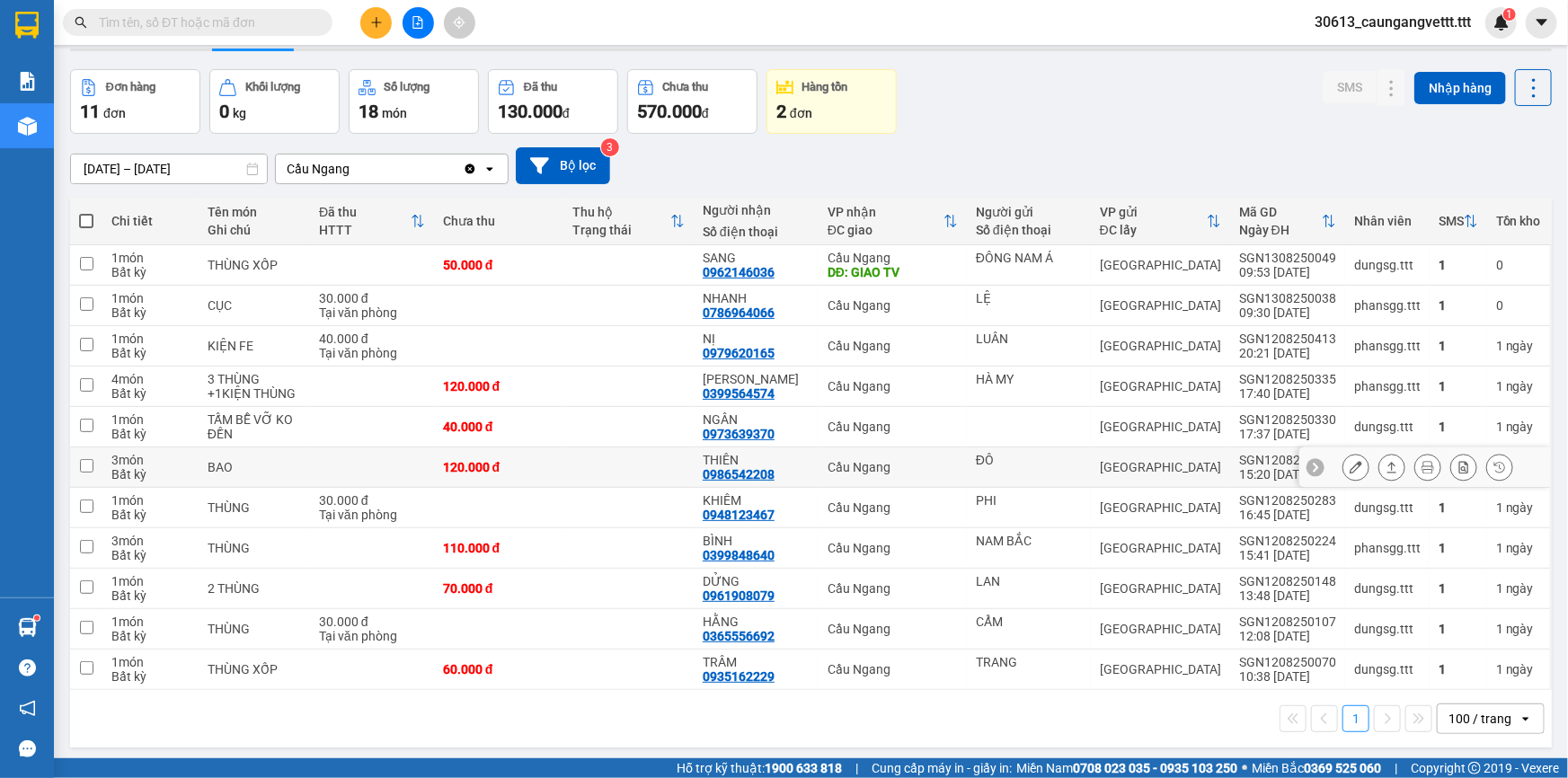
scroll to position [81, 0]
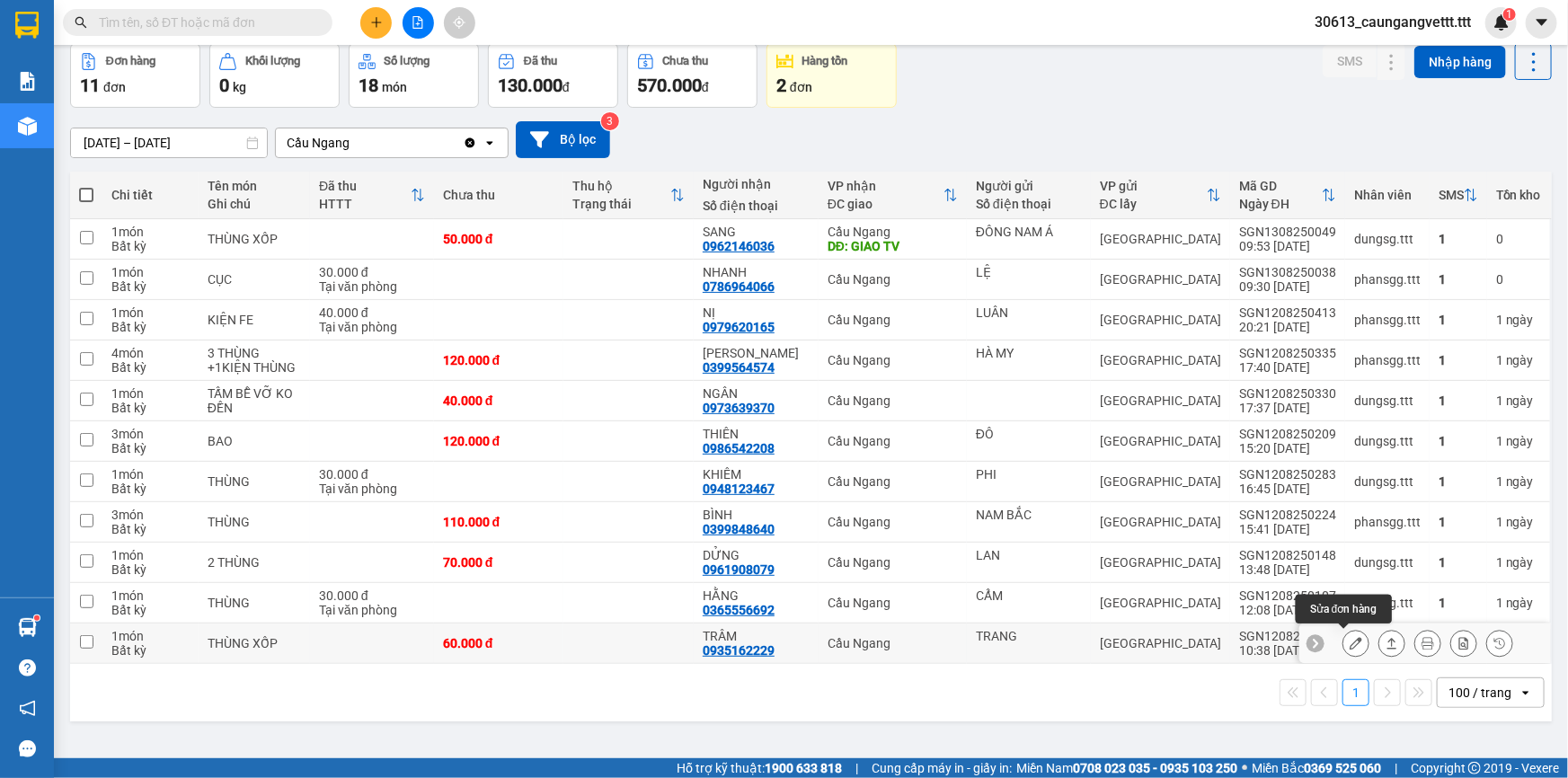
click at [1350, 647] on icon at bounding box center [1356, 643] width 13 height 13
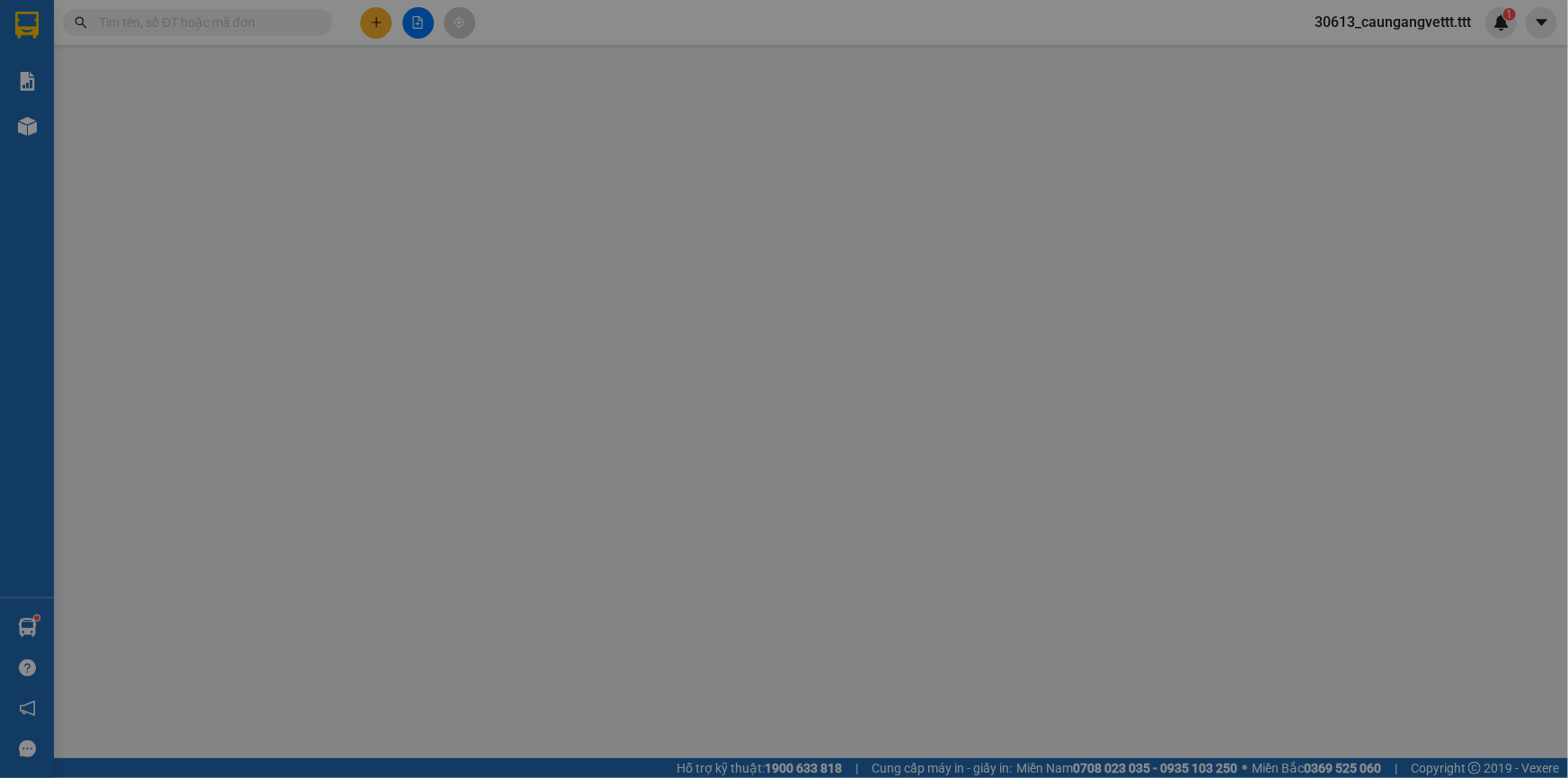
type input "TRANG"
type input "0935162229"
type input "TRÂM"
type input "60.000"
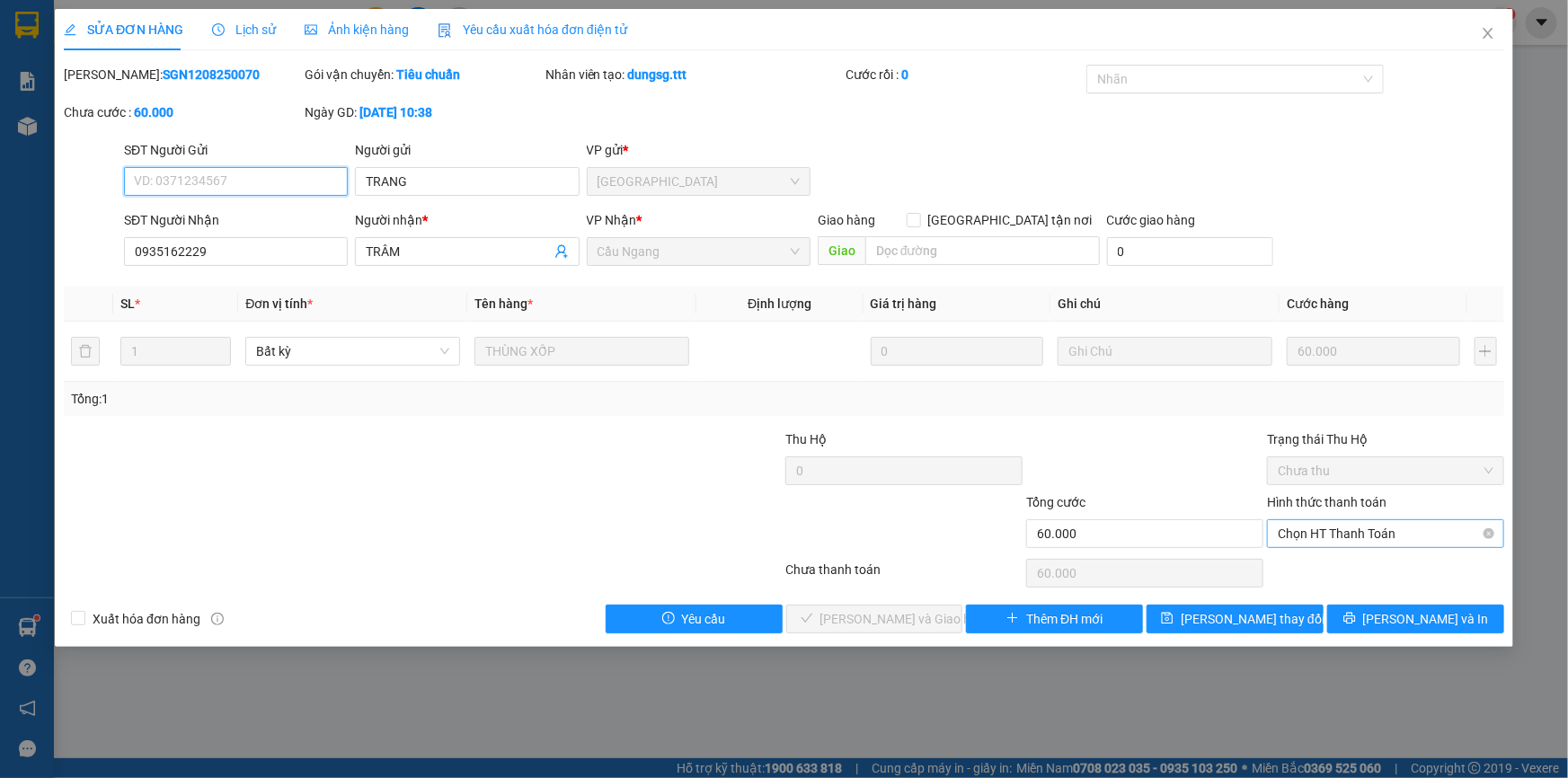
click at [1341, 529] on span "Chọn HT Thanh Toán" at bounding box center [1385, 533] width 215 height 27
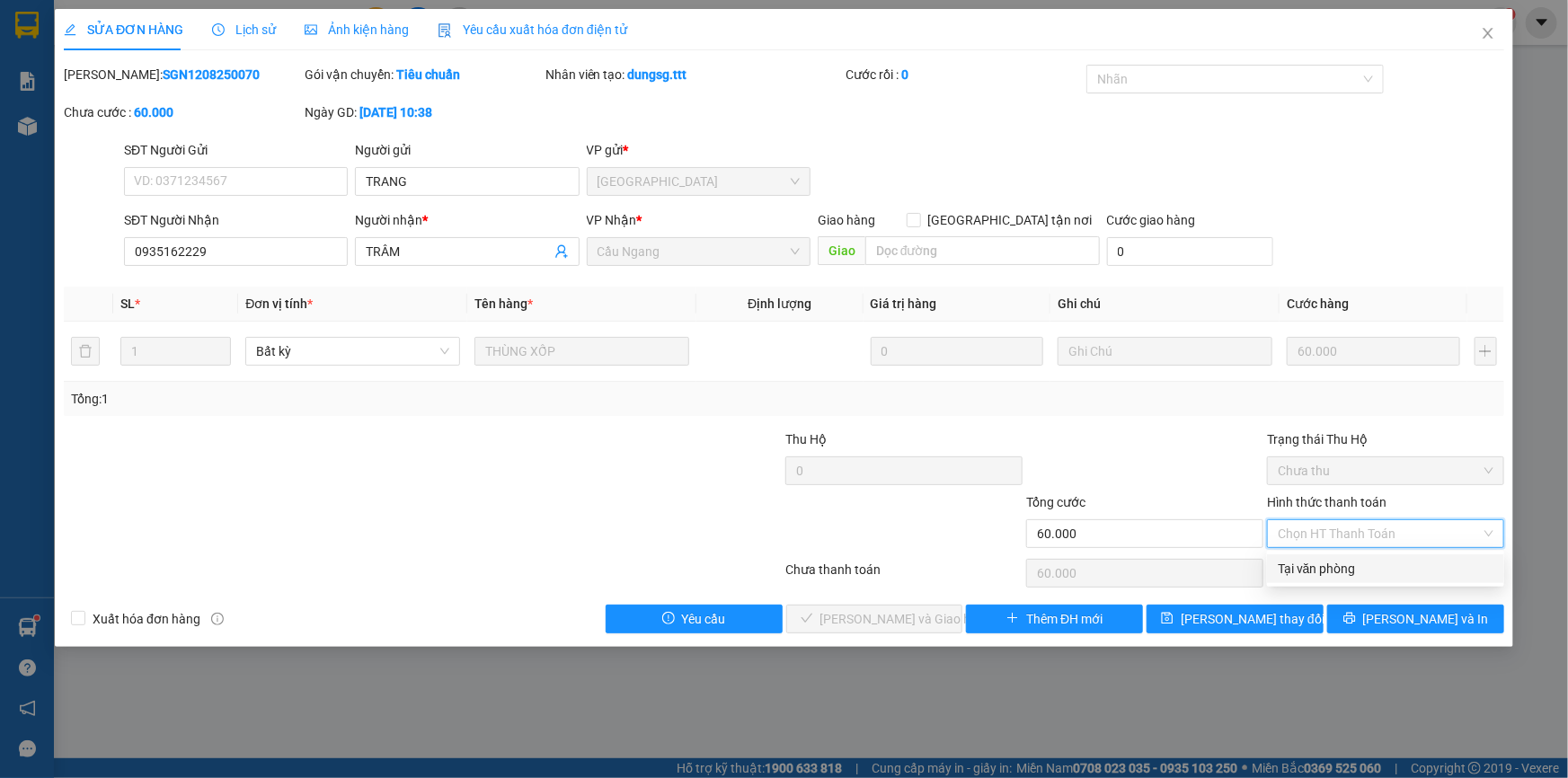
click at [1329, 564] on div "Tại văn phòng" at bounding box center [1385, 567] width 215 height 19
type input "0"
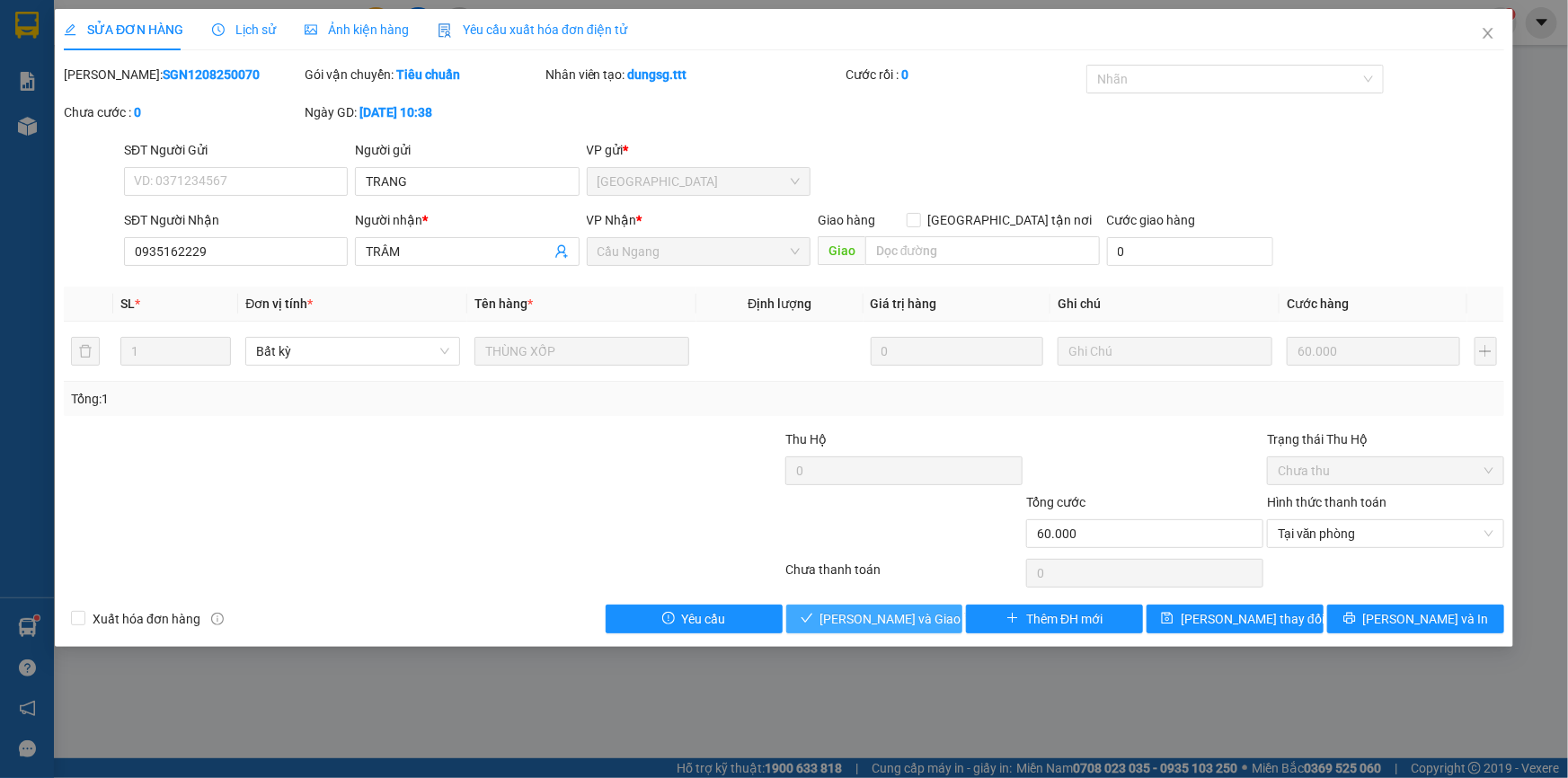
click at [907, 614] on span "[PERSON_NAME] và Giao hàng" at bounding box center [906, 618] width 173 height 19
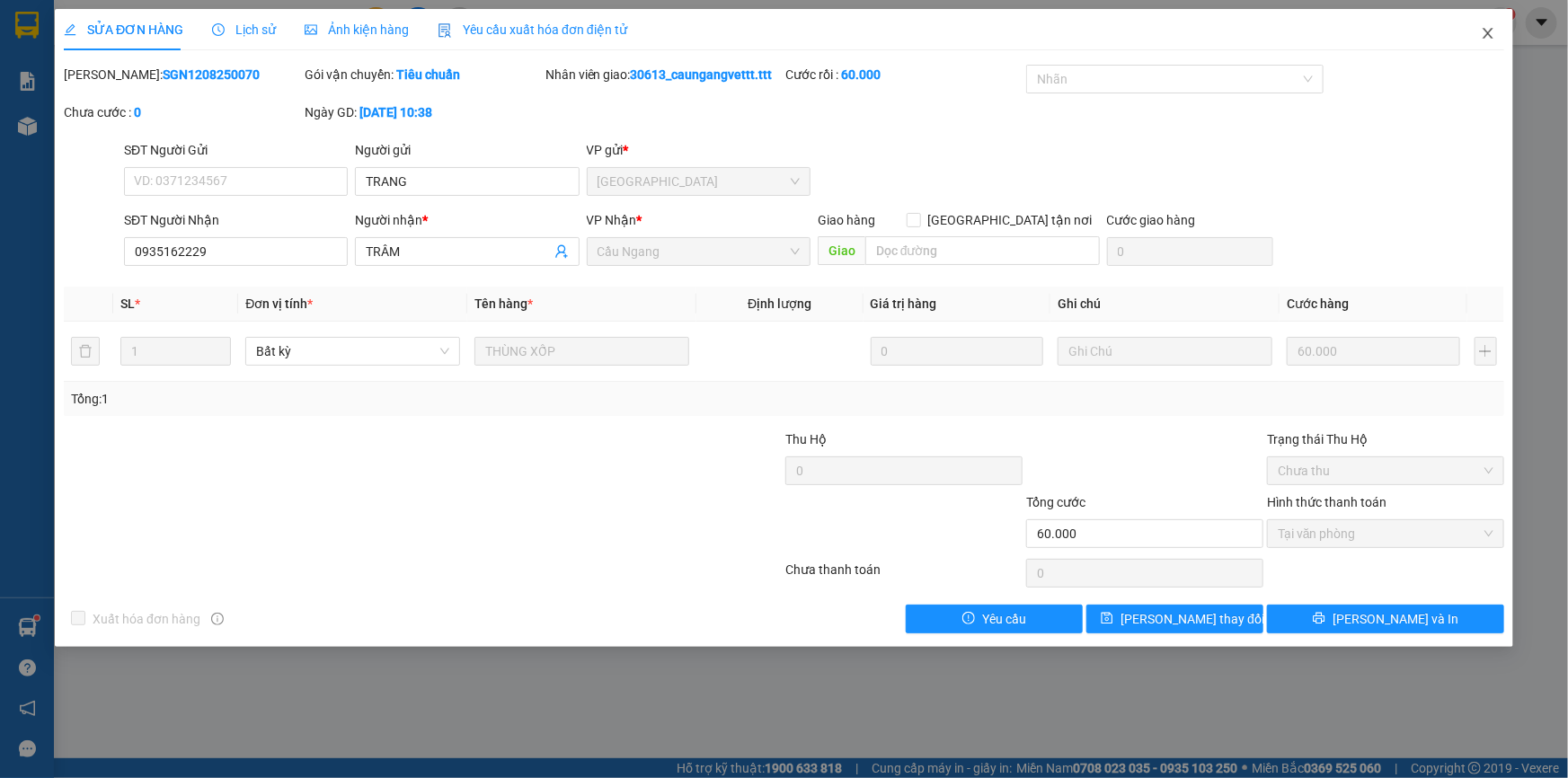
click at [1486, 31] on icon "close" at bounding box center [1488, 33] width 10 height 11
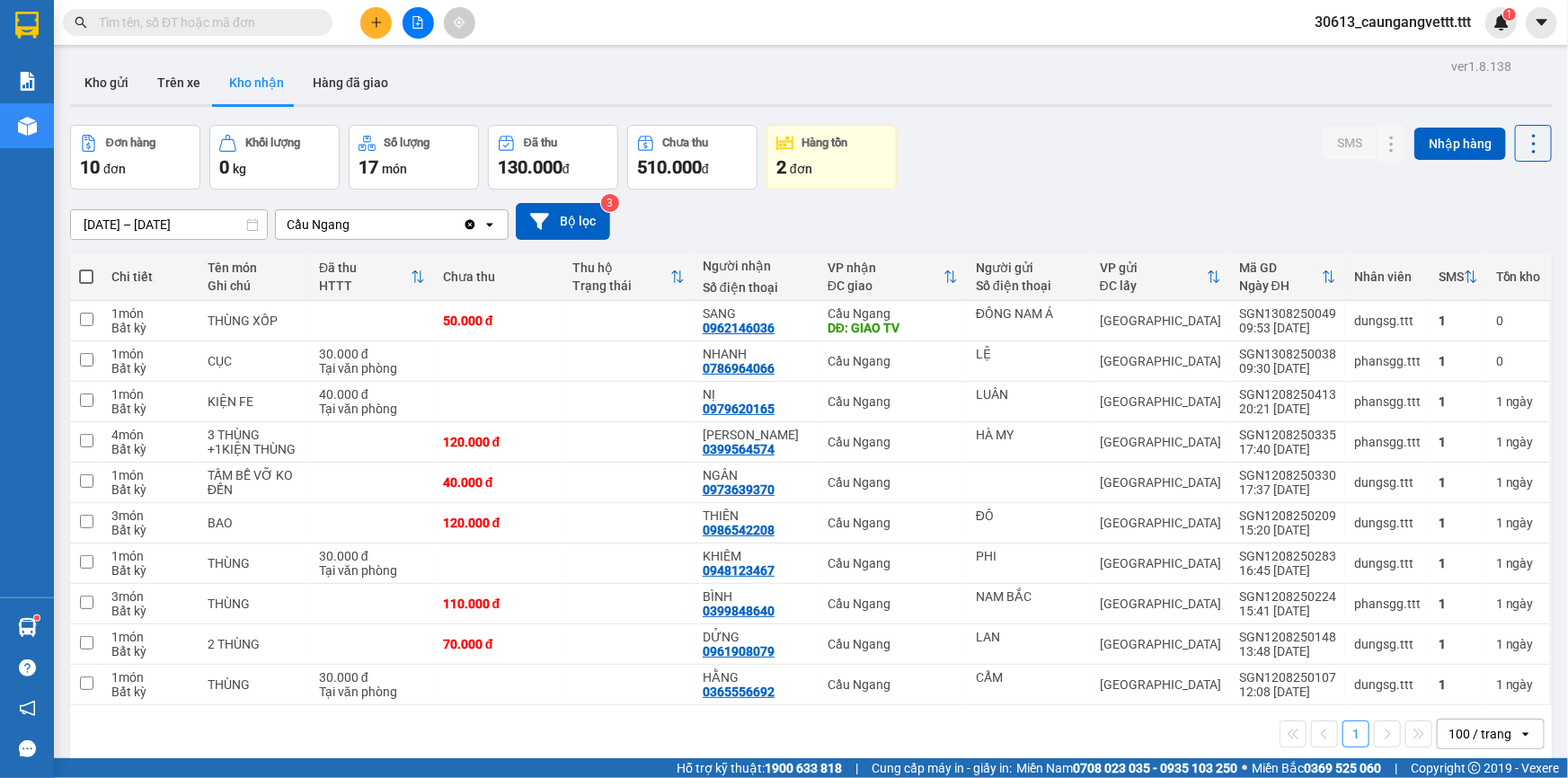
click at [380, 21] on icon "plus" at bounding box center [375, 21] width 10 height 1
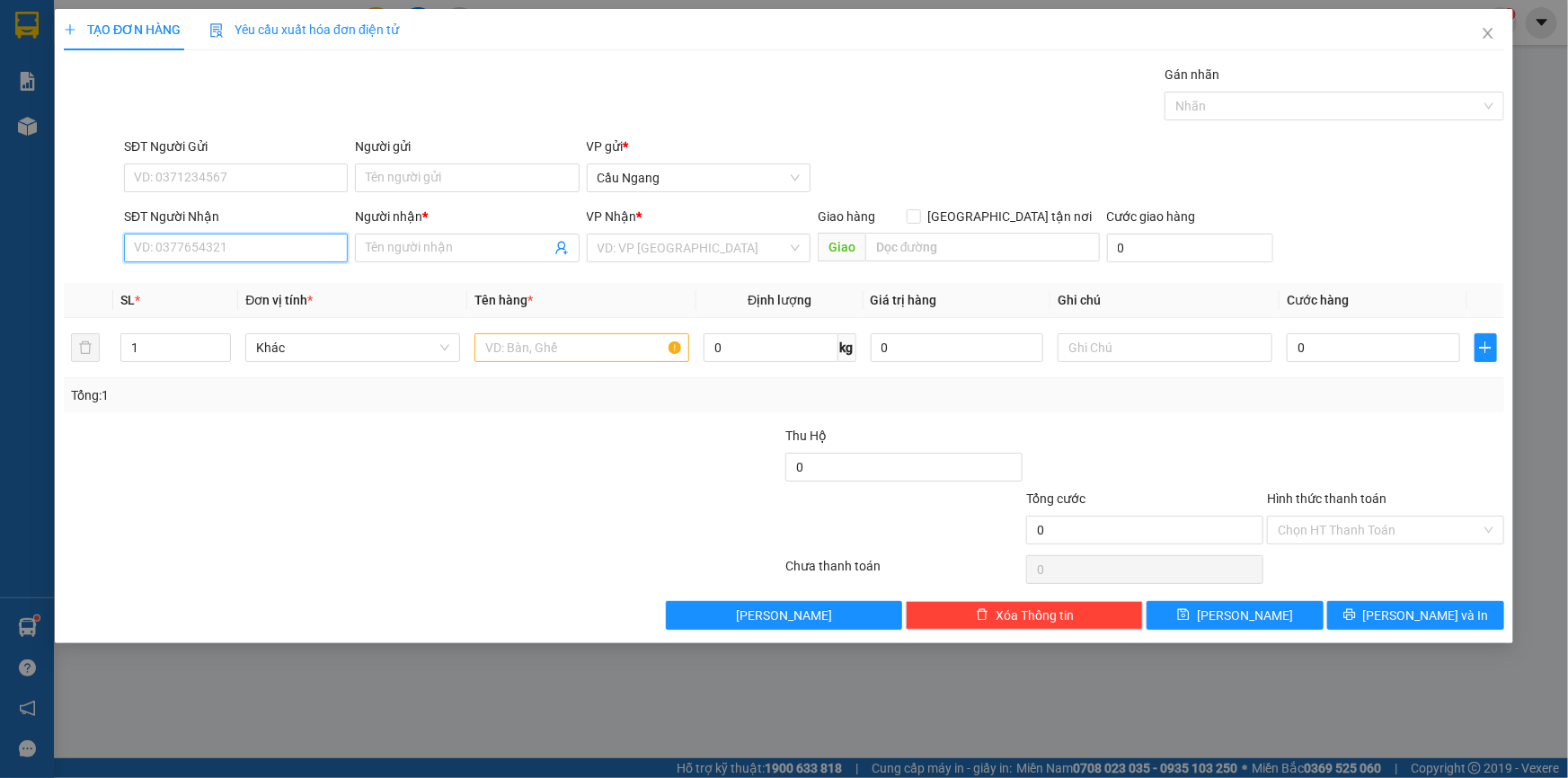
click at [251, 246] on input "SĐT Người Nhận" at bounding box center [236, 248] width 224 height 29
type input "0902505251"
click at [422, 242] on input "Người nhận *" at bounding box center [458, 248] width 184 height 19
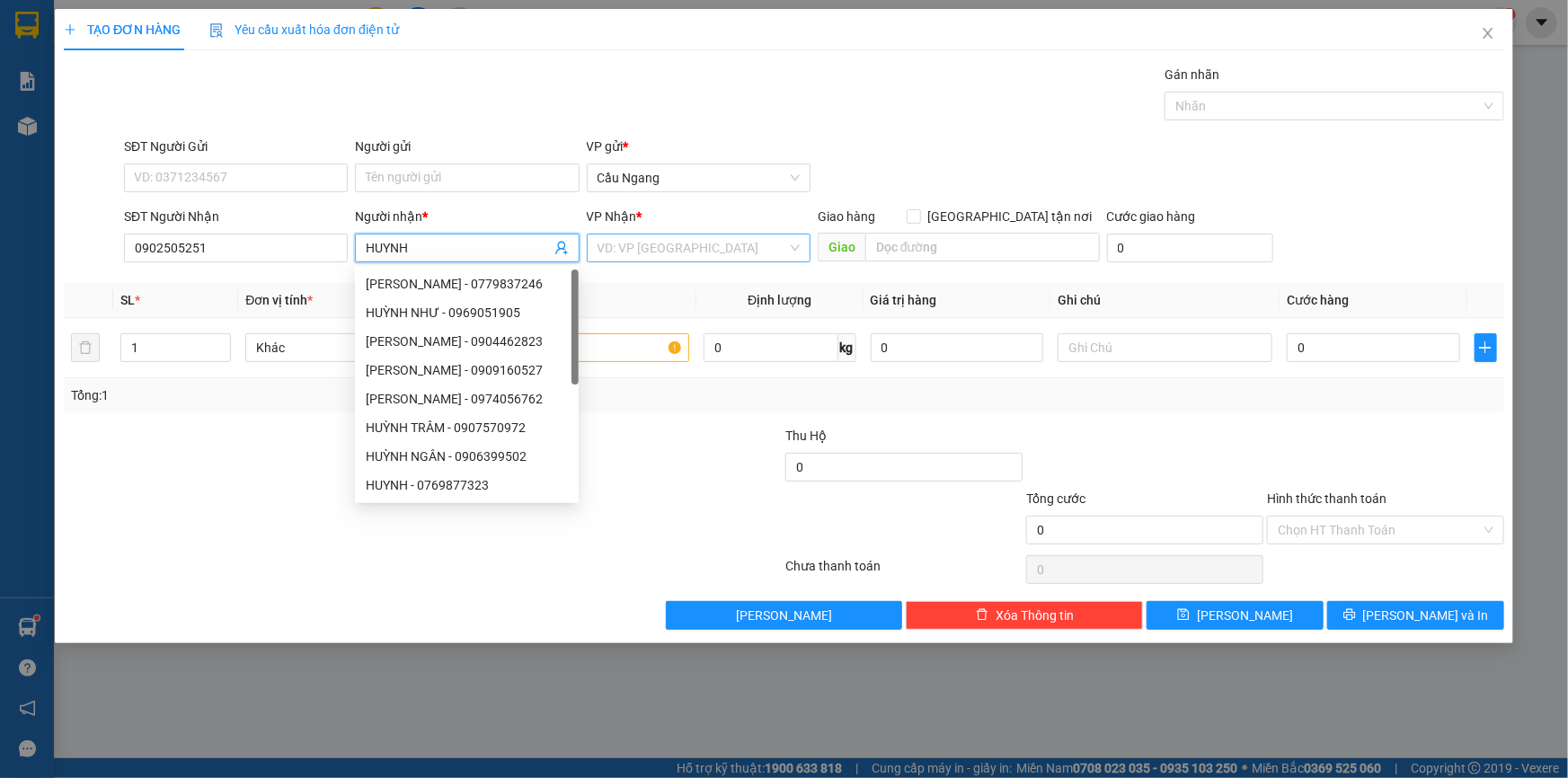
type input "HUYNH"
click at [653, 244] on input "search" at bounding box center [692, 248] width 190 height 27
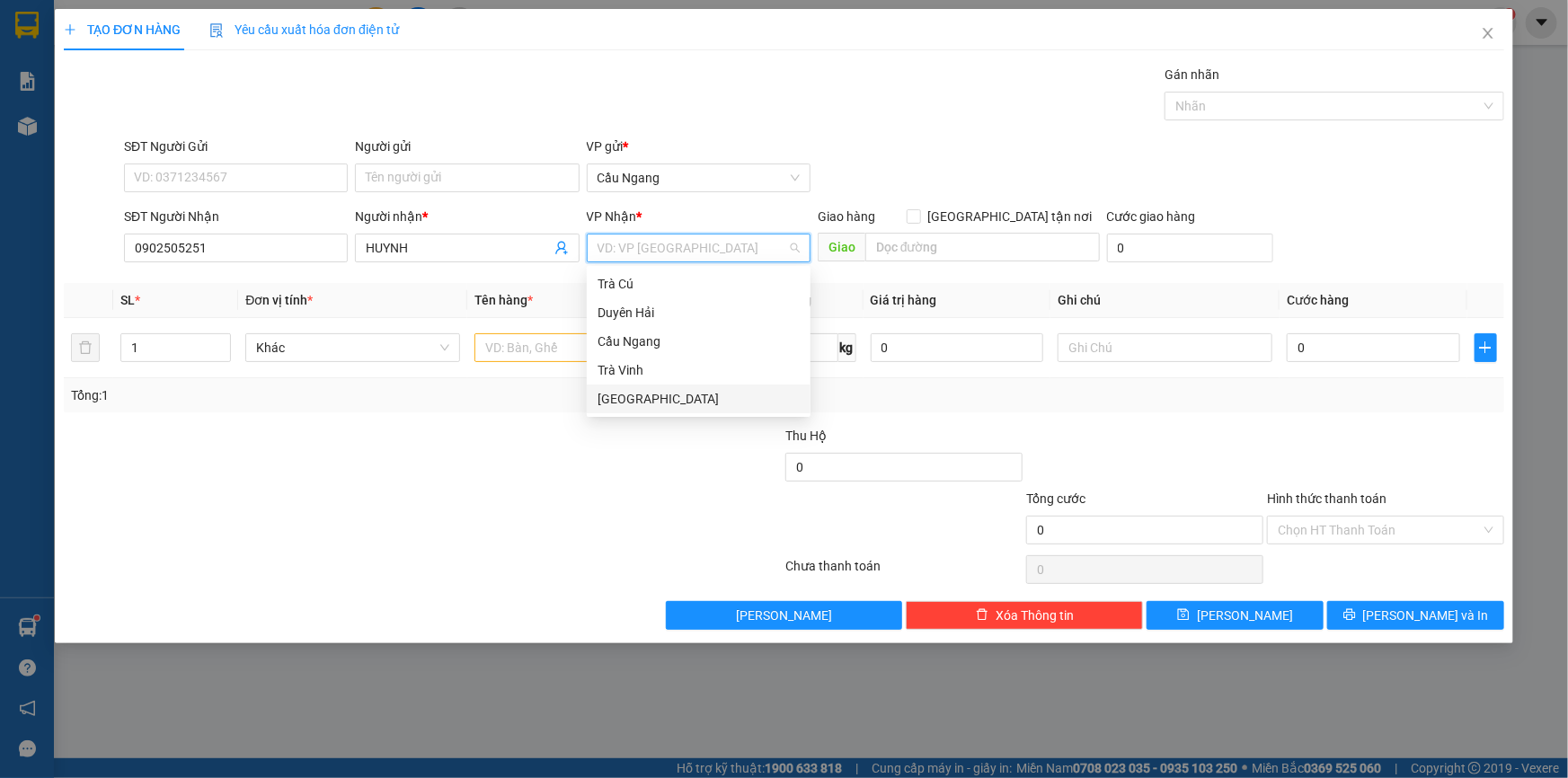
click at [622, 401] on div "[GEOGRAPHIC_DATA]" at bounding box center [698, 398] width 202 height 19
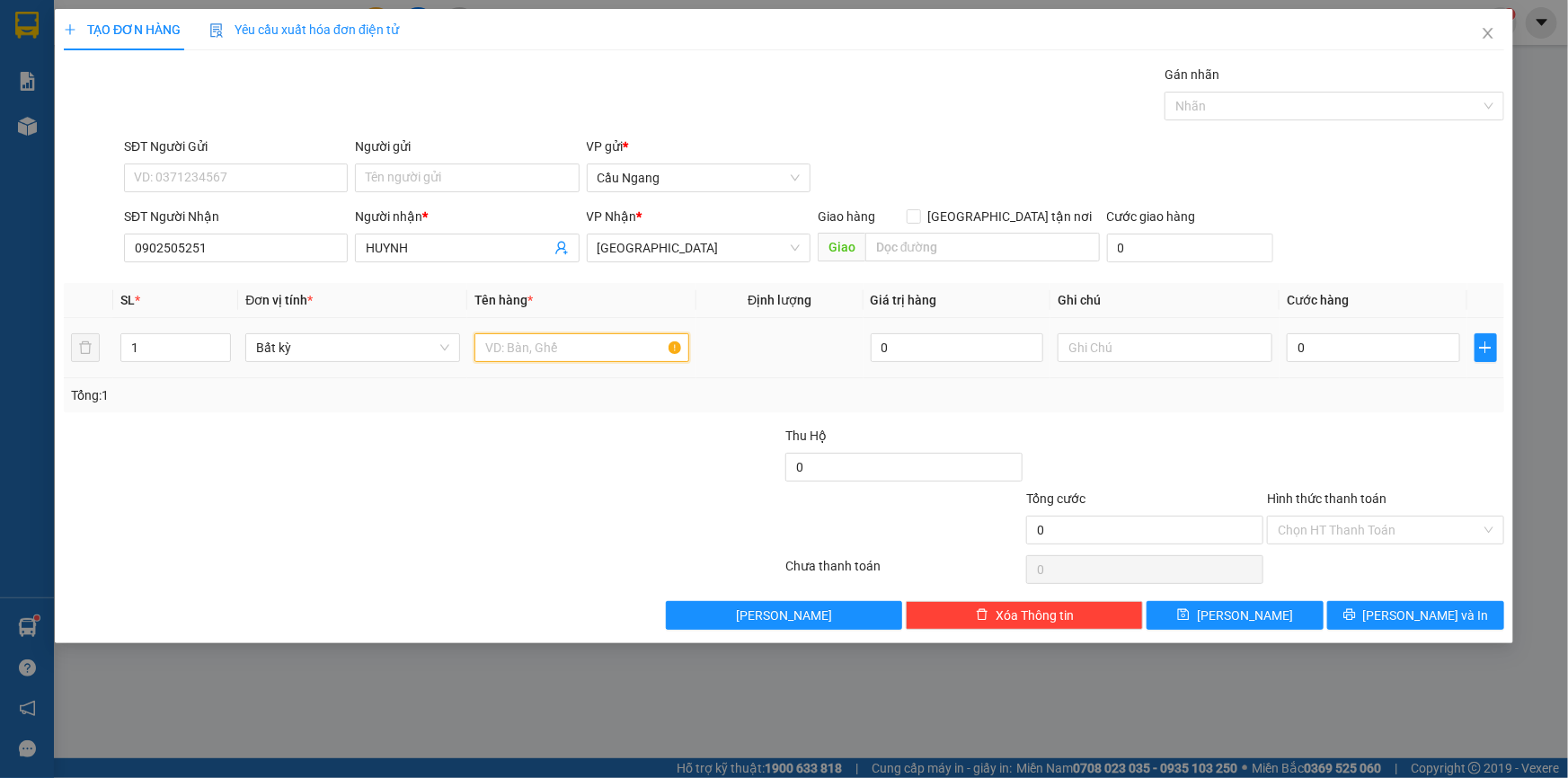
click at [546, 346] on input "text" at bounding box center [582, 347] width 214 height 29
type input "THÙNG"
click at [1345, 352] on input "0" at bounding box center [1374, 347] width 174 height 29
type input "4"
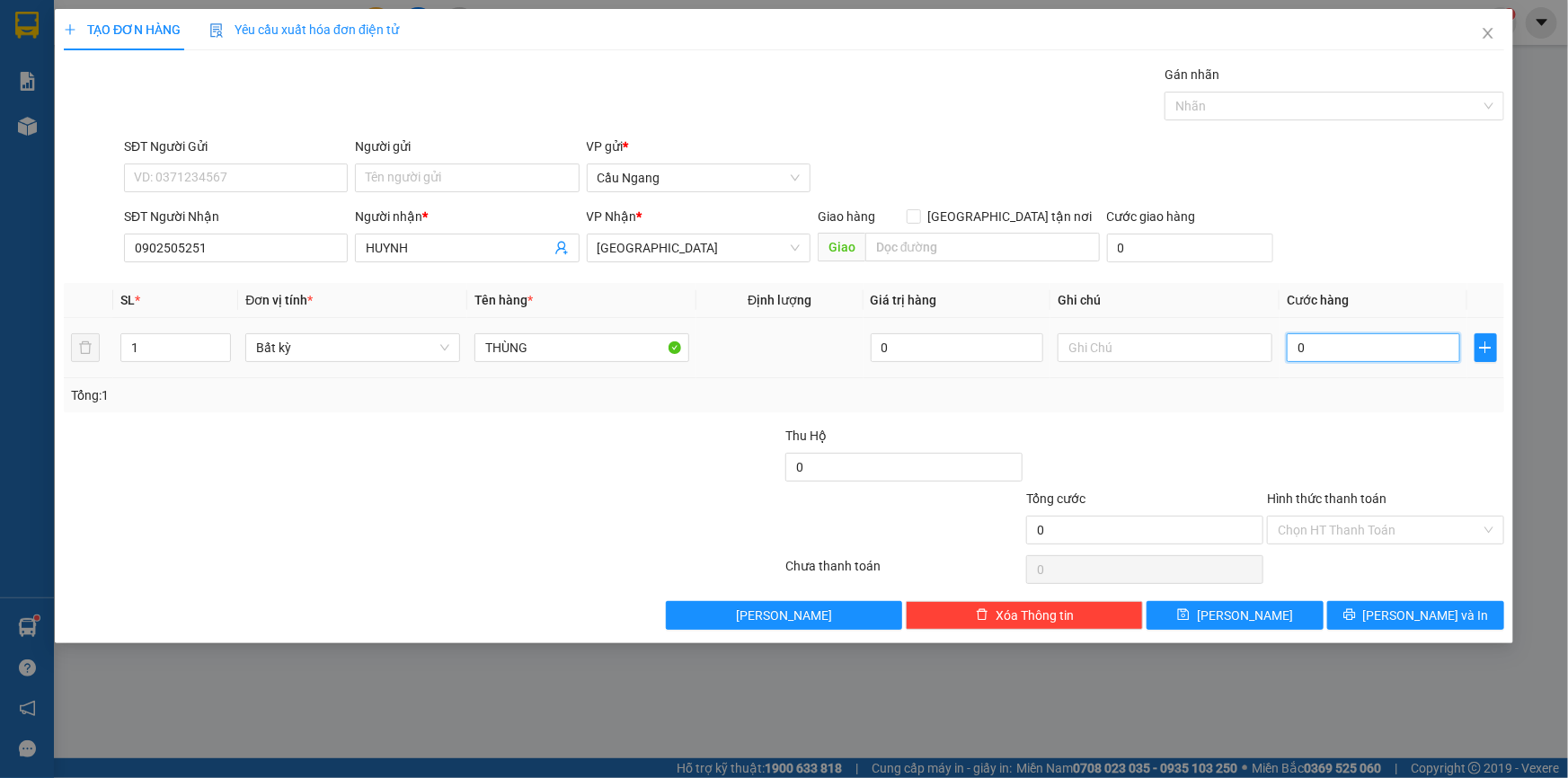
type input "4"
type input "40"
type input "400"
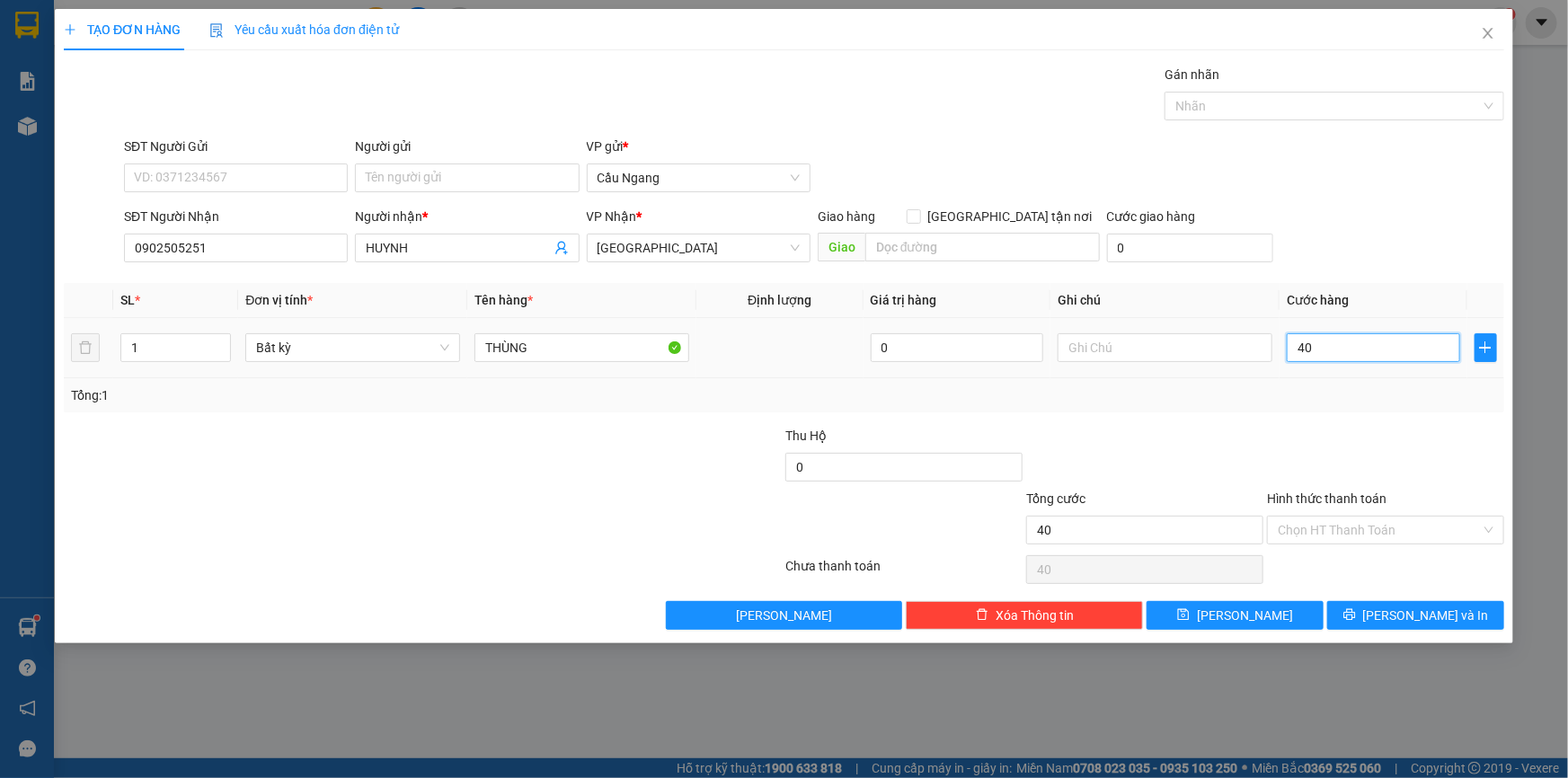
type input "400"
type input "4.000"
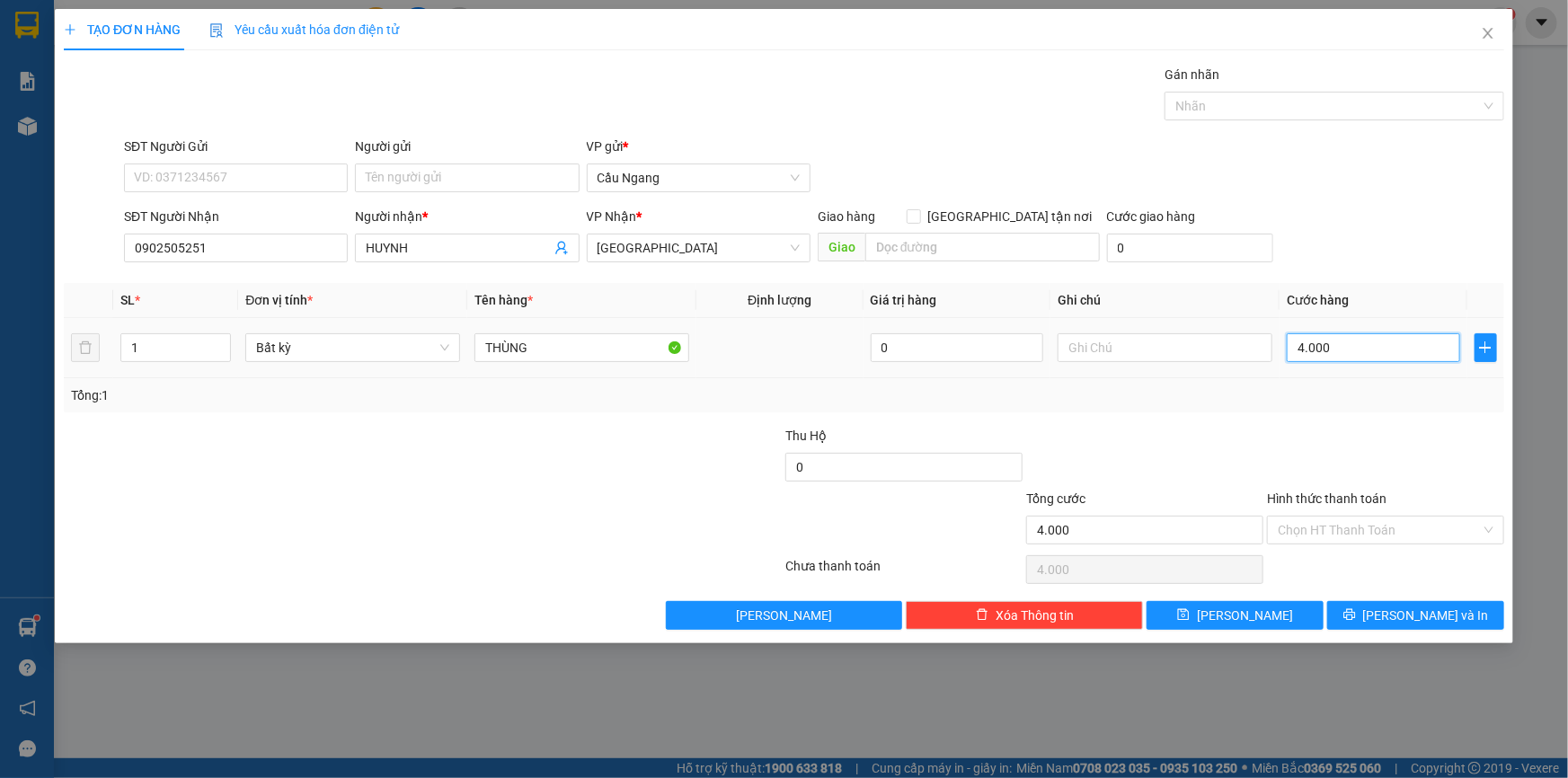
type input "40.000"
click at [1415, 620] on span "[PERSON_NAME] và In" at bounding box center [1426, 614] width 126 height 19
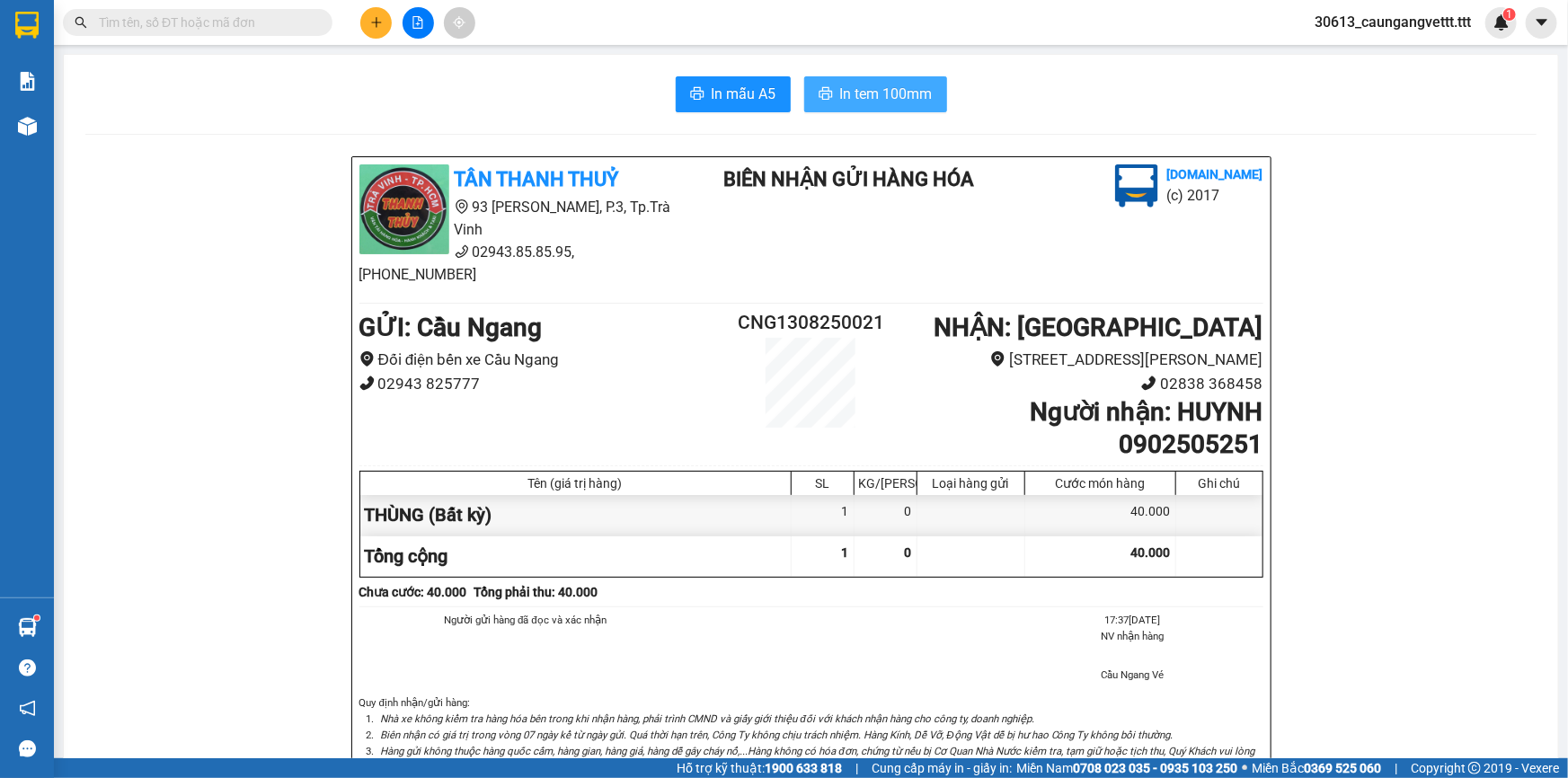
click at [842, 91] on span "In tem 100mm" at bounding box center [887, 93] width 92 height 22
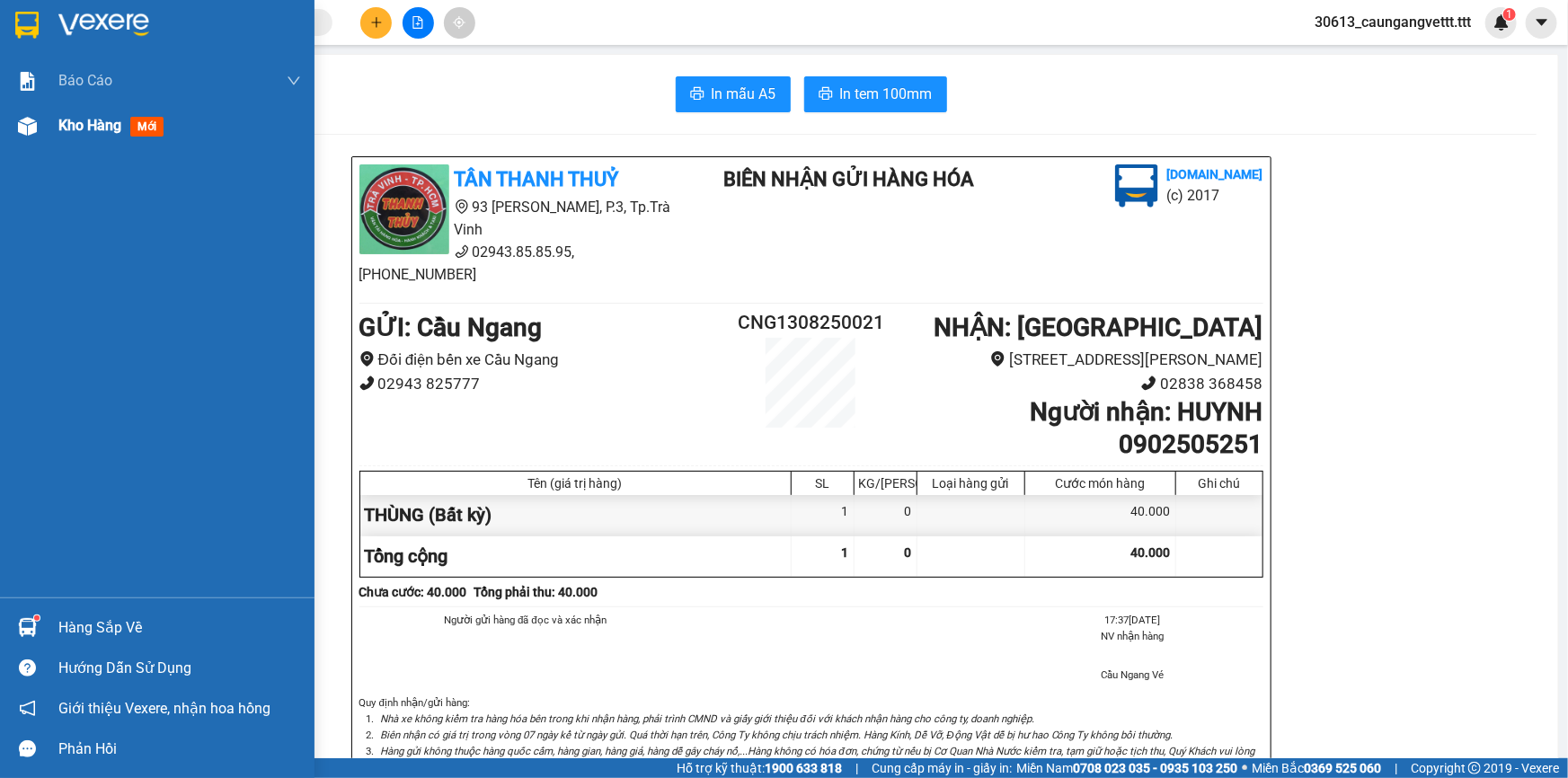
click at [60, 130] on span "Kho hàng" at bounding box center [90, 125] width 63 height 17
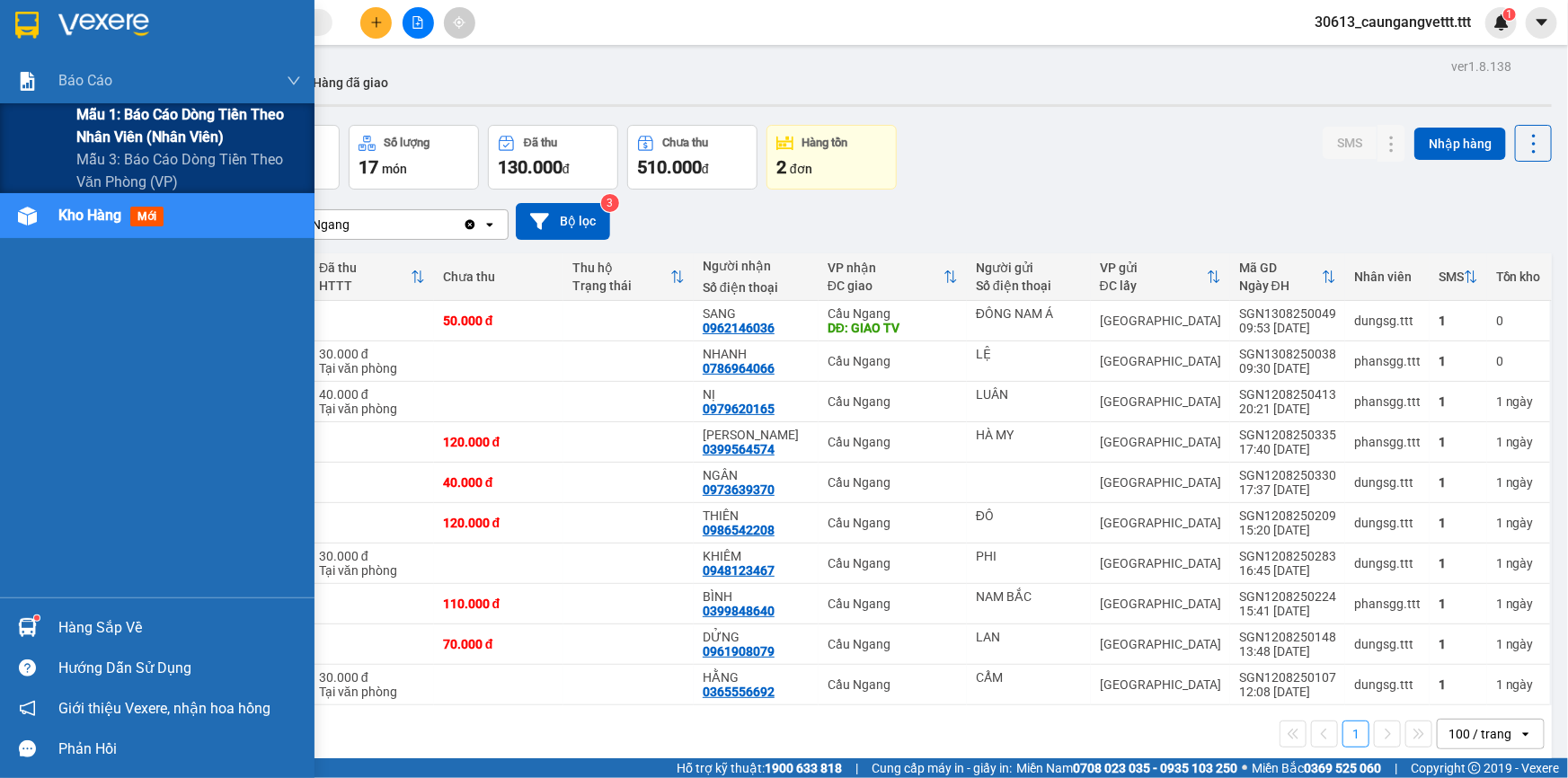
click at [112, 118] on span "Mẫu 1: Báo cáo dòng tiền theo nhân viên (nhân viên)" at bounding box center [189, 126] width 225 height 45
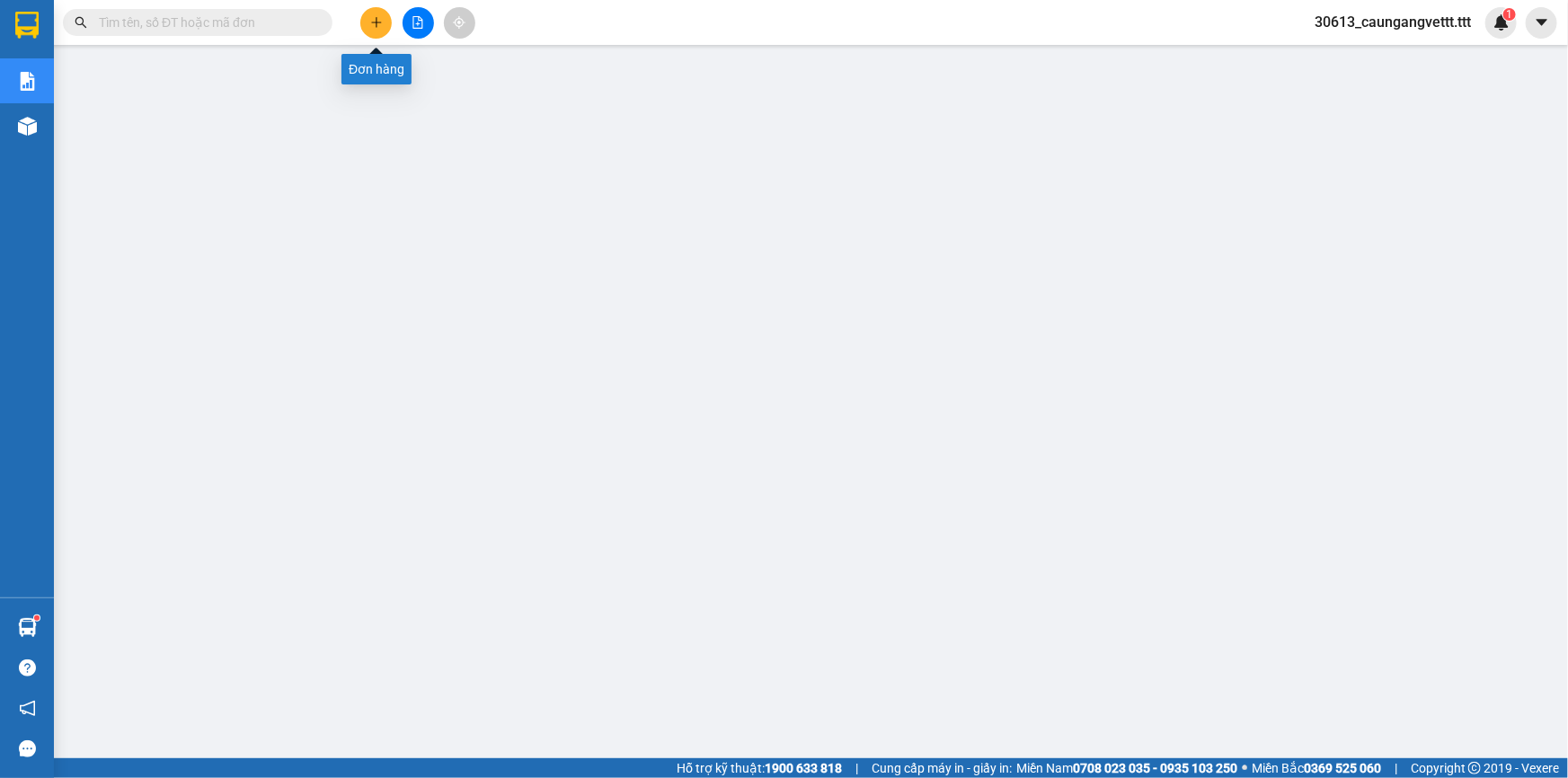
click at [370, 24] on icon "plus" at bounding box center [376, 22] width 13 height 13
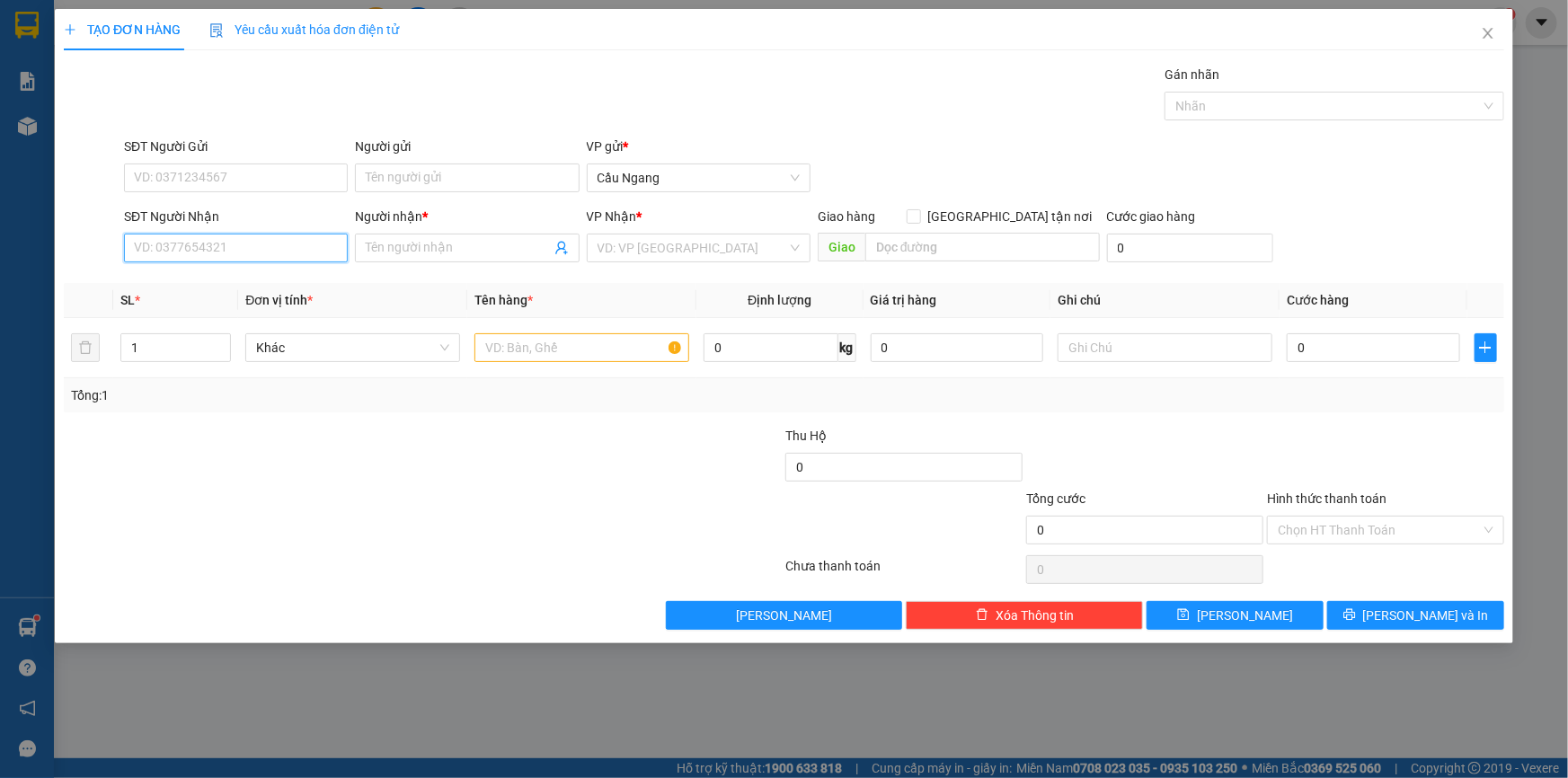
click at [190, 248] on input "SĐT Người Nhận" at bounding box center [236, 248] width 224 height 29
click at [390, 176] on input "Người gửi" at bounding box center [467, 177] width 224 height 29
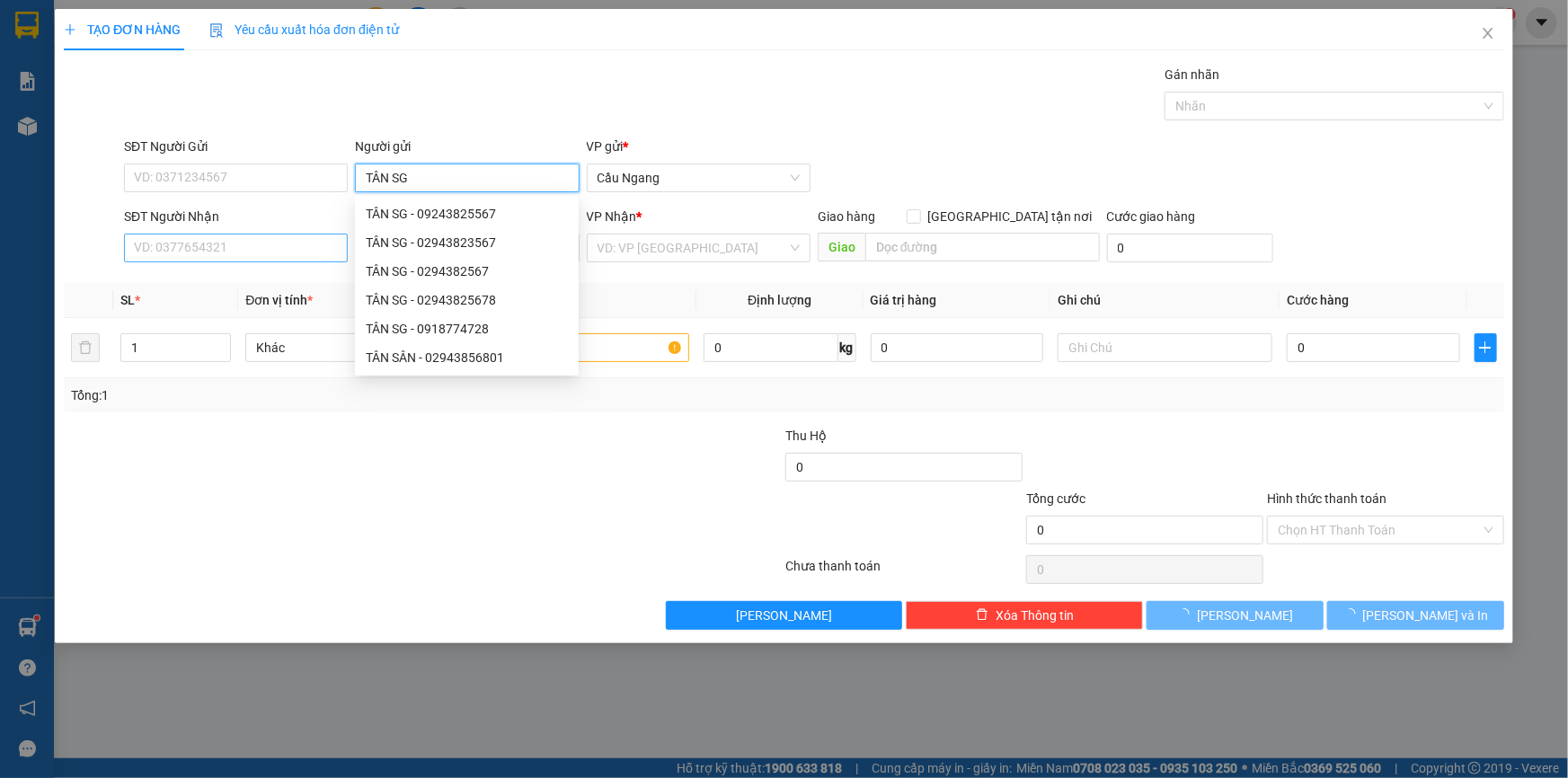
type input "TÂN SG"
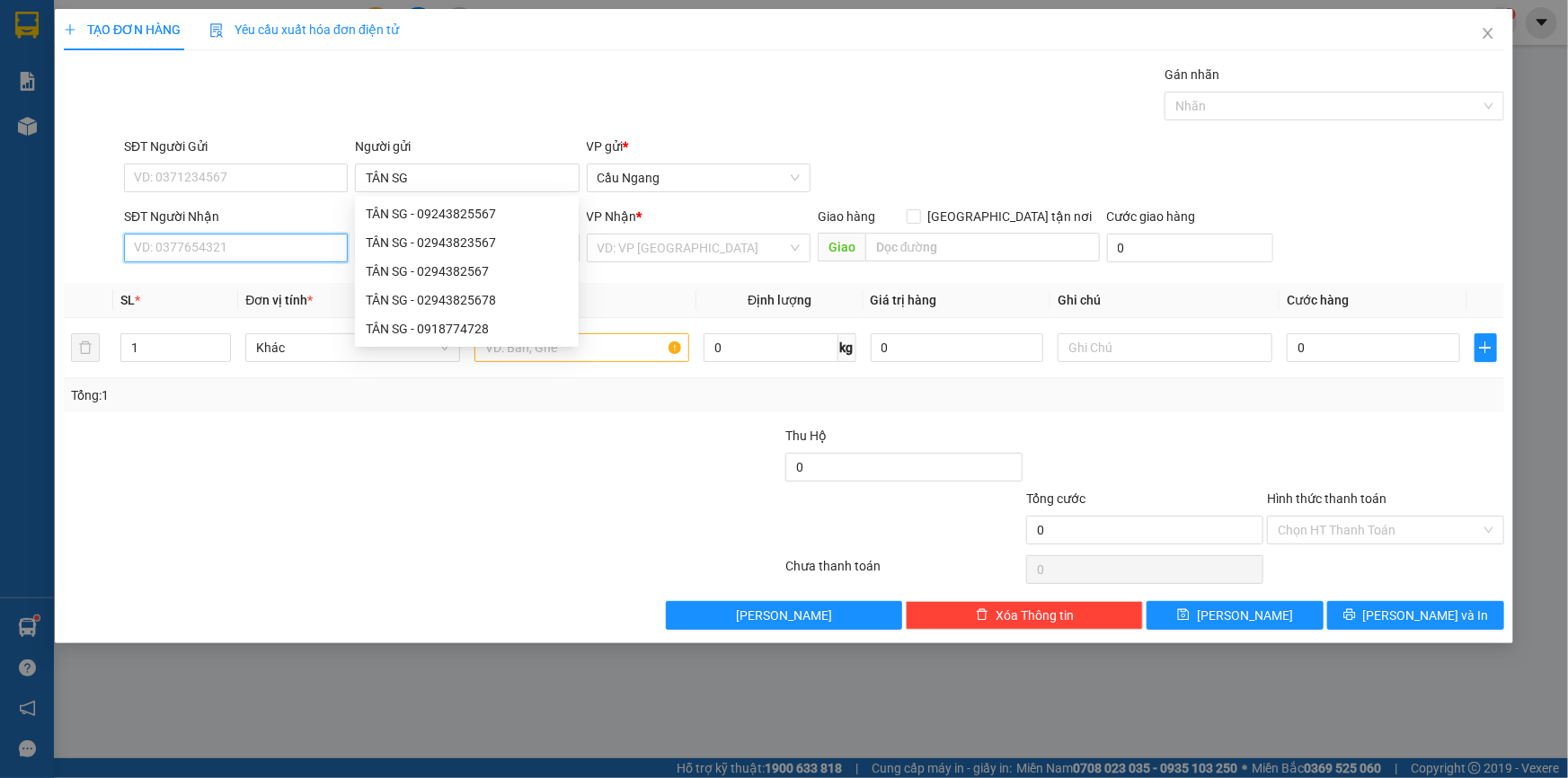
click at [279, 249] on input "SĐT Người Nhận" at bounding box center [236, 248] width 224 height 29
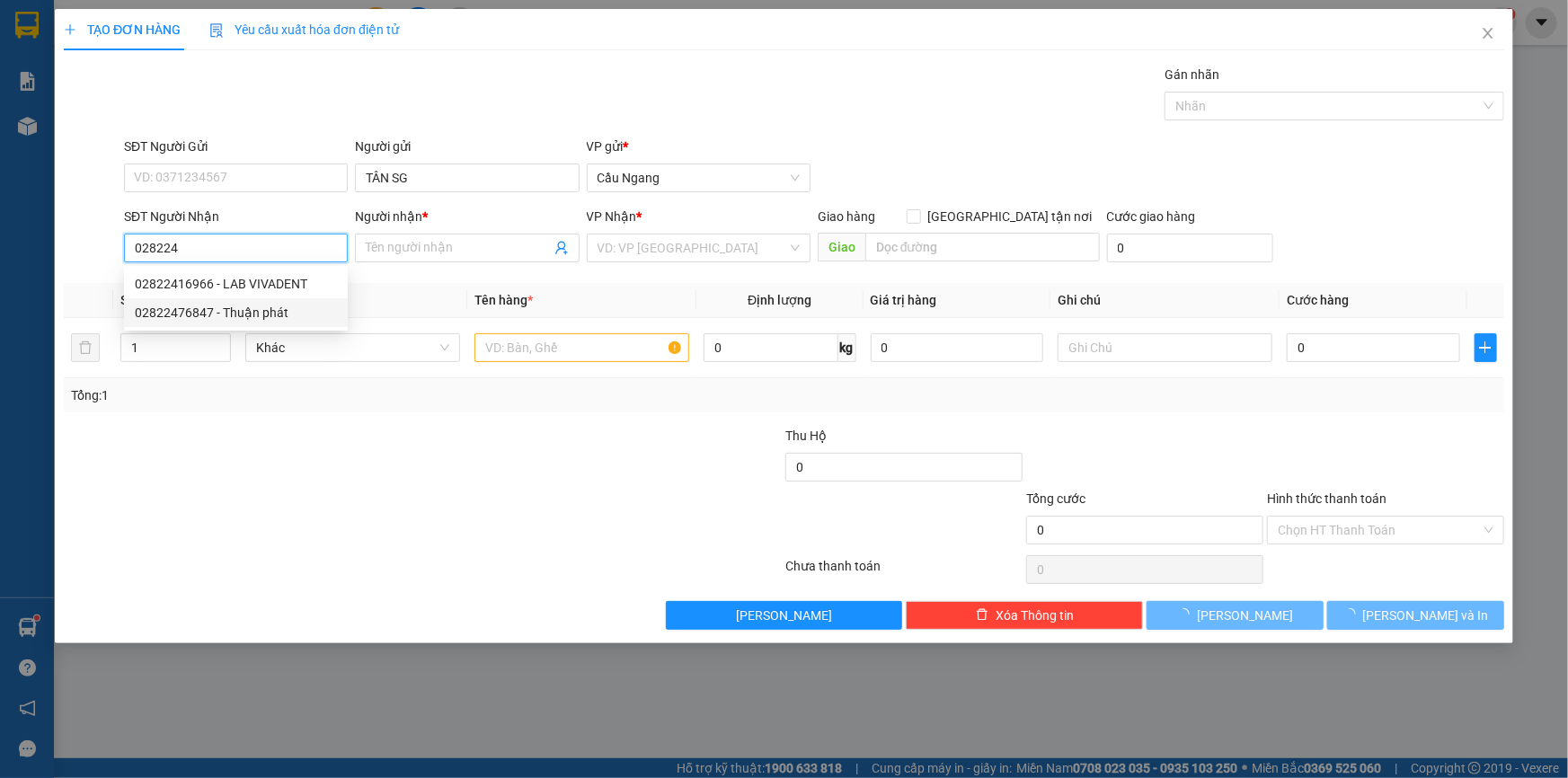
click at [278, 309] on div "02822476847 - Thuận phát" at bounding box center [236, 312] width 202 height 19
type input "02822476847"
type input "Thuận phát"
type input "02822476847"
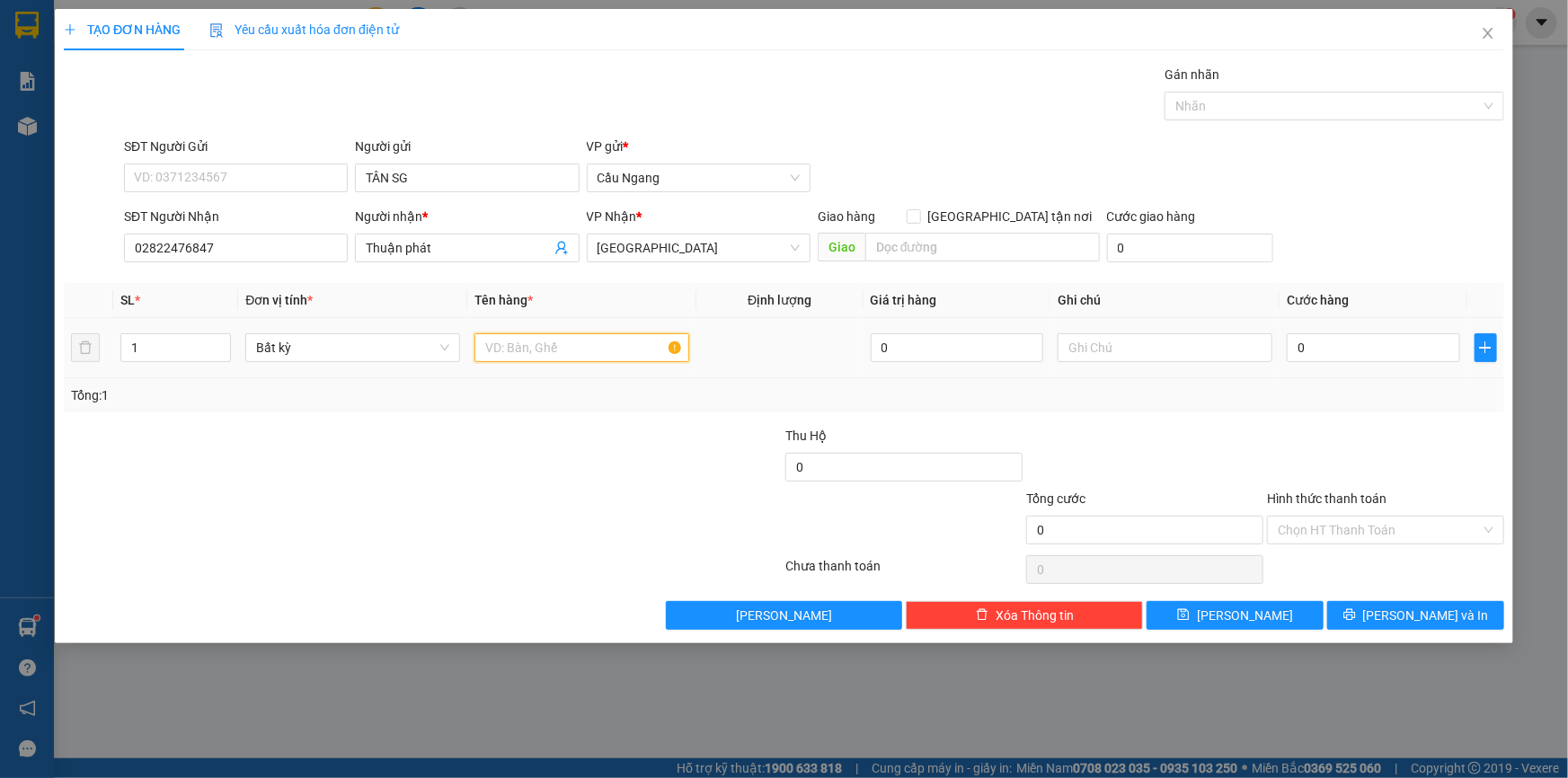
click at [526, 334] on input "text" at bounding box center [582, 347] width 214 height 29
type input "HOP"
click at [1315, 345] on input "0" at bounding box center [1374, 347] width 174 height 29
type input "2"
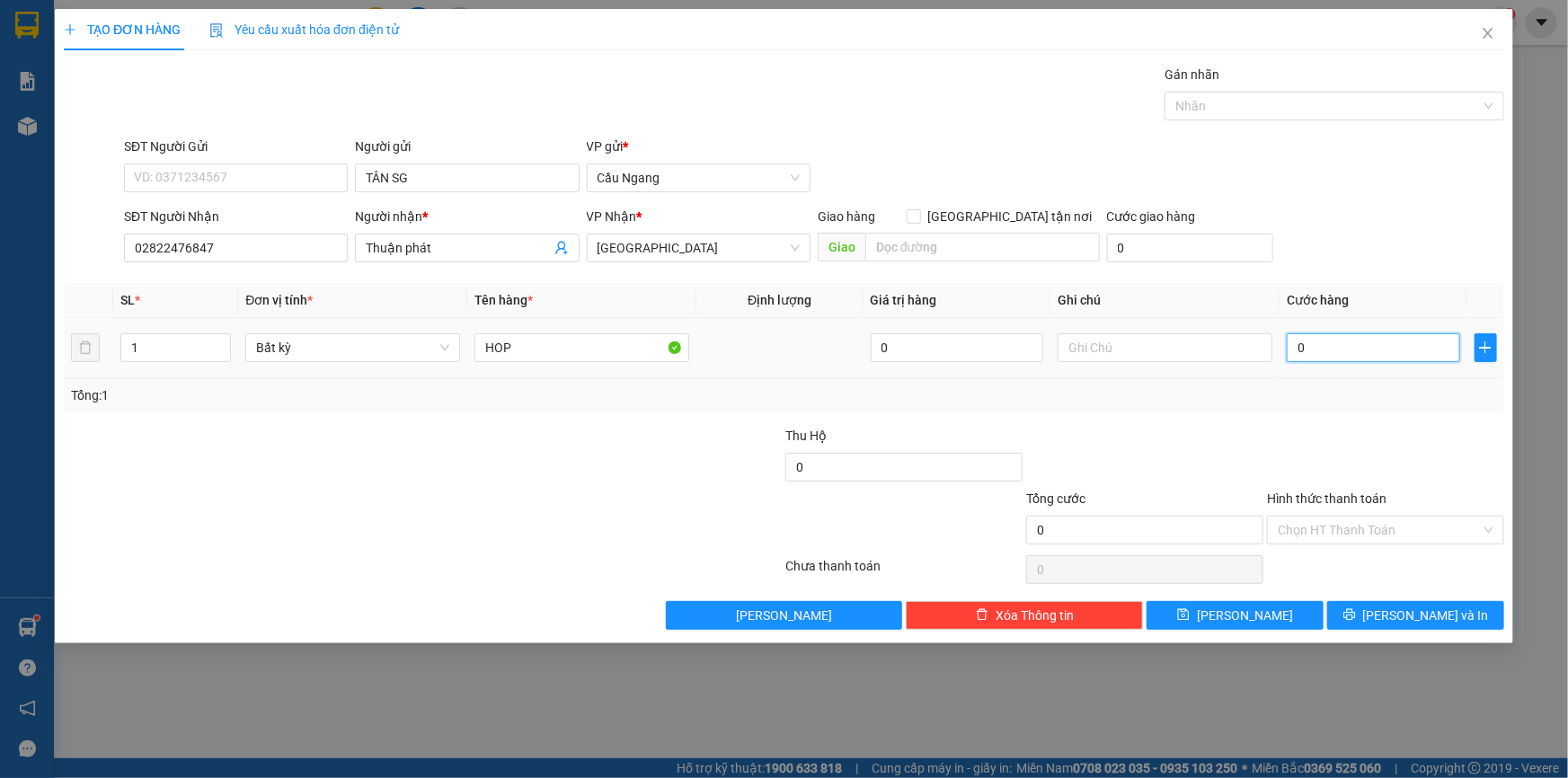
type input "2"
type input "20"
type input "200"
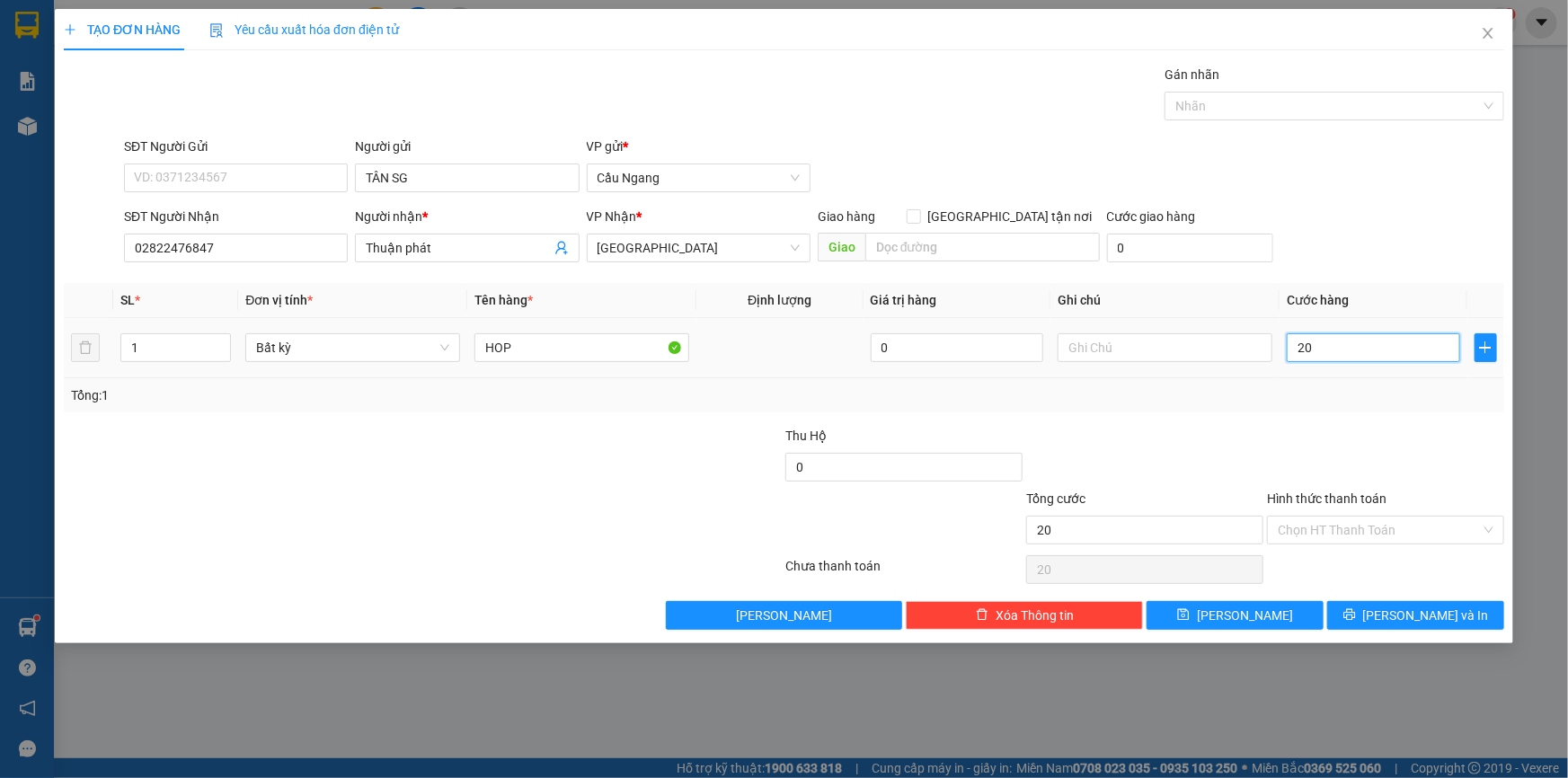
type input "200"
type input "2.000"
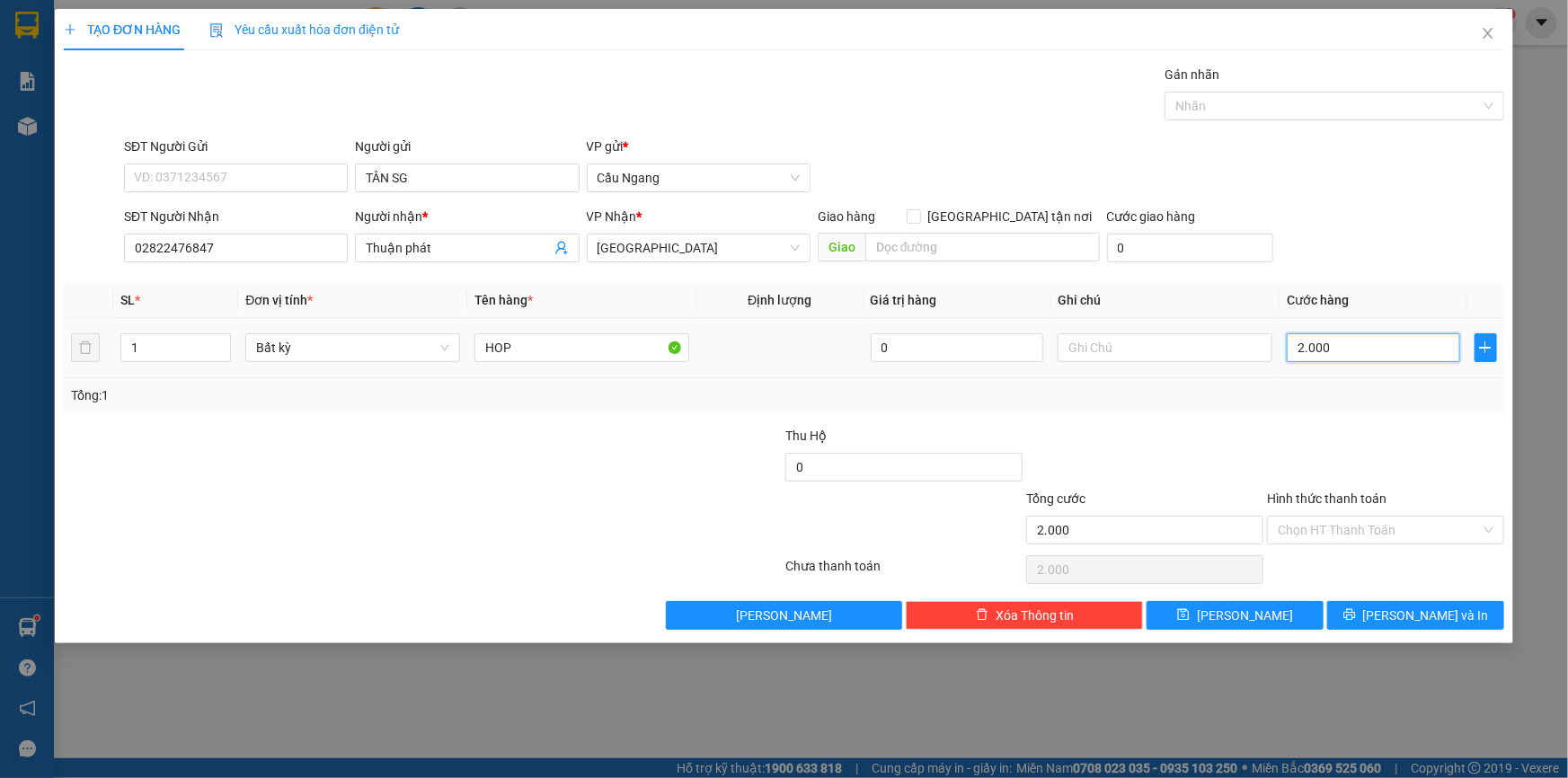
type input "20.000"
click at [1407, 617] on span "[PERSON_NAME] và In" at bounding box center [1426, 614] width 126 height 19
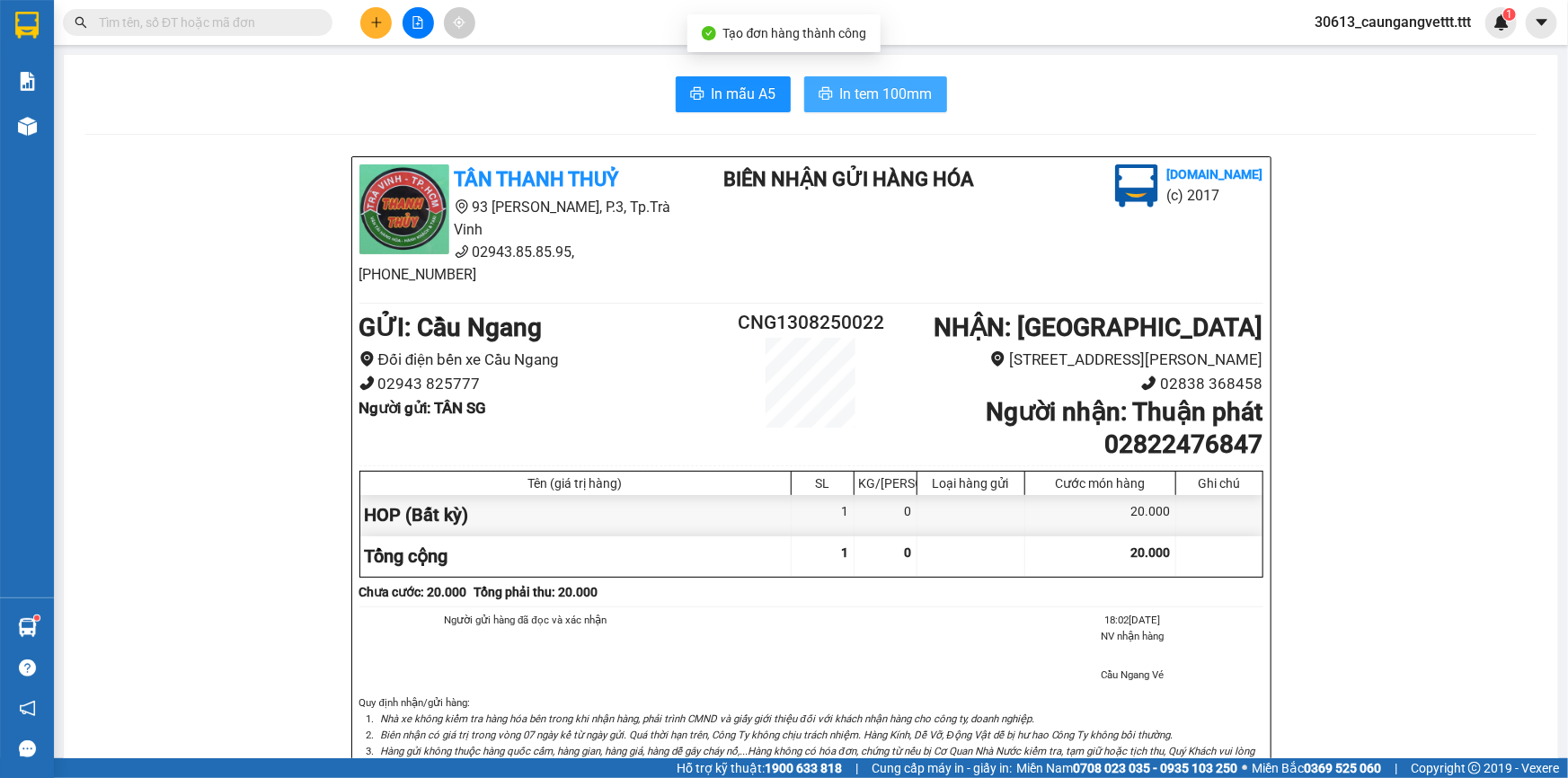
click at [888, 101] on span "In tem 100mm" at bounding box center [887, 93] width 92 height 22
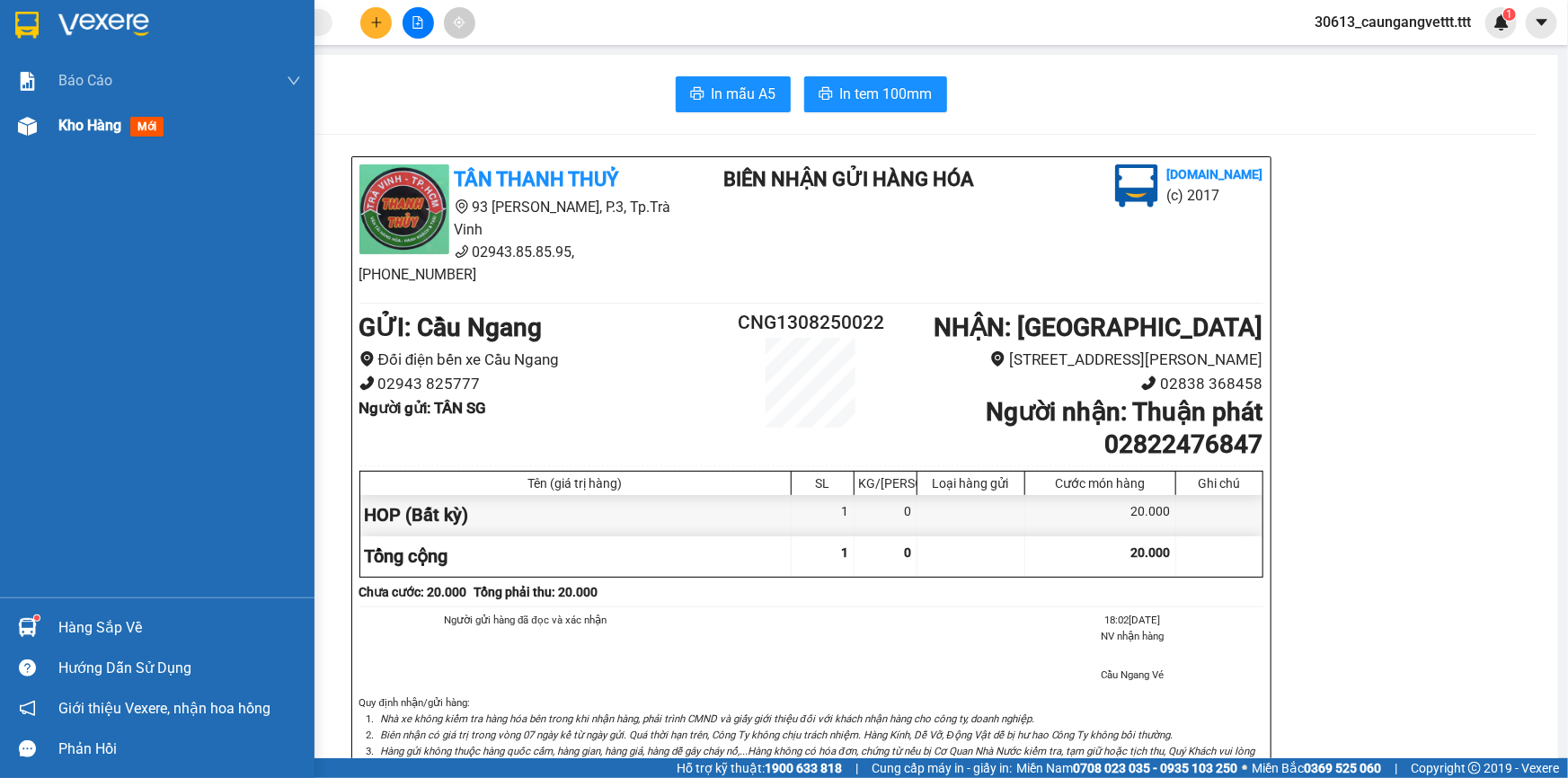
click at [95, 122] on span "Kho hàng" at bounding box center [90, 125] width 63 height 17
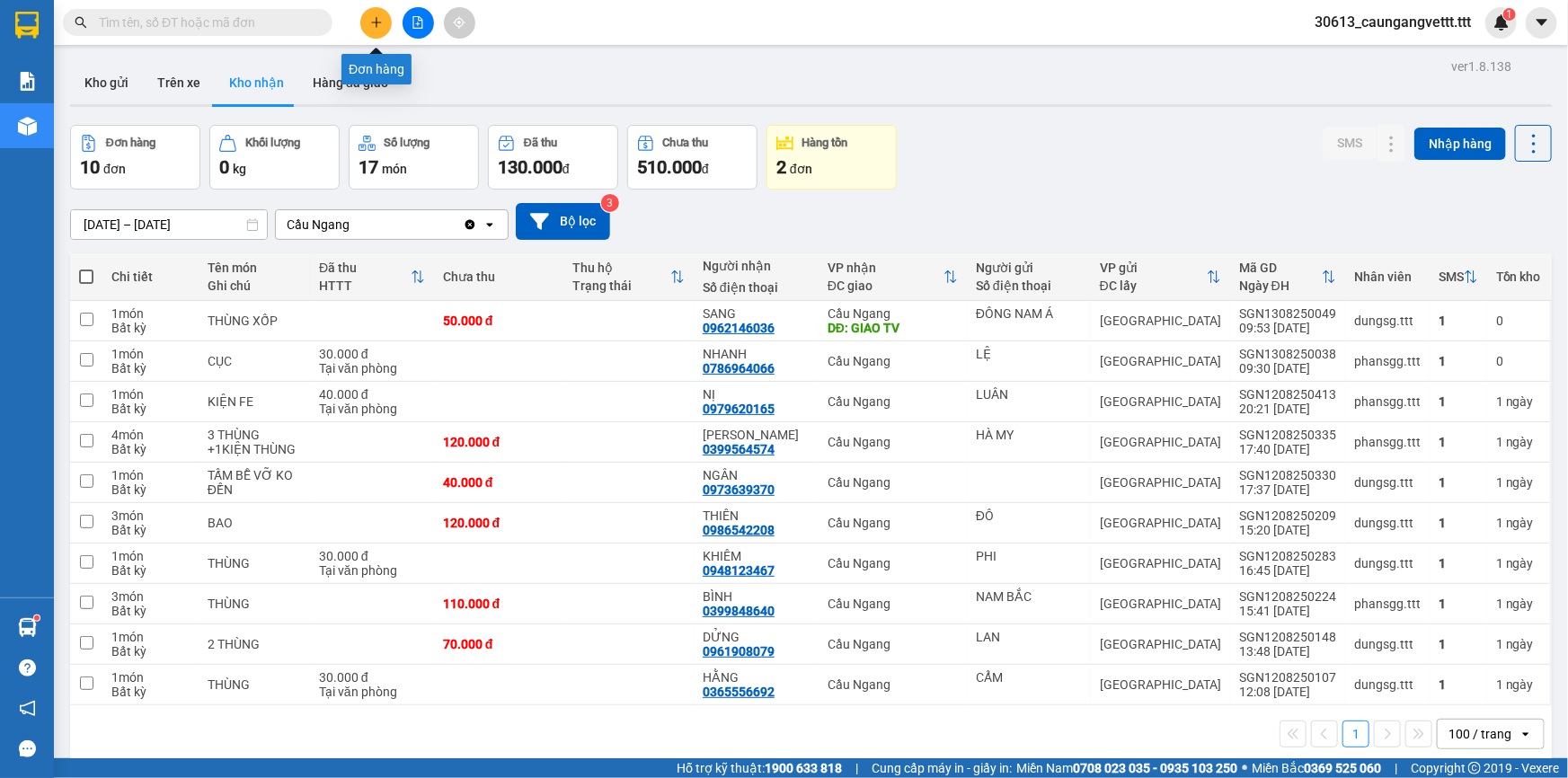
click at [370, 23] on icon "plus" at bounding box center [376, 22] width 13 height 13
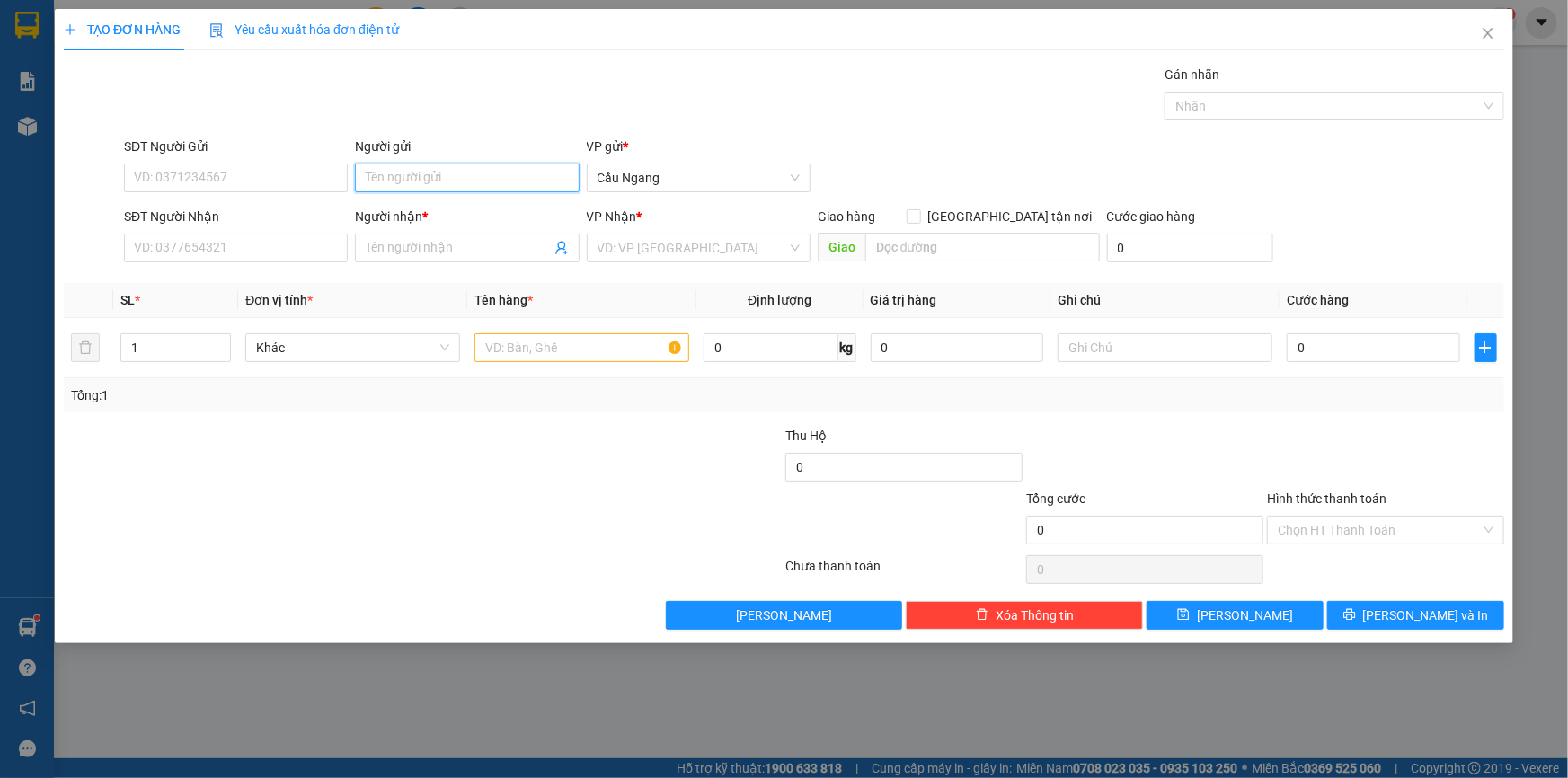
click at [451, 167] on input "Người gửi" at bounding box center [467, 177] width 224 height 29
type input "NKML"
click at [235, 250] on input "SĐT Người Nhận" at bounding box center [236, 248] width 224 height 29
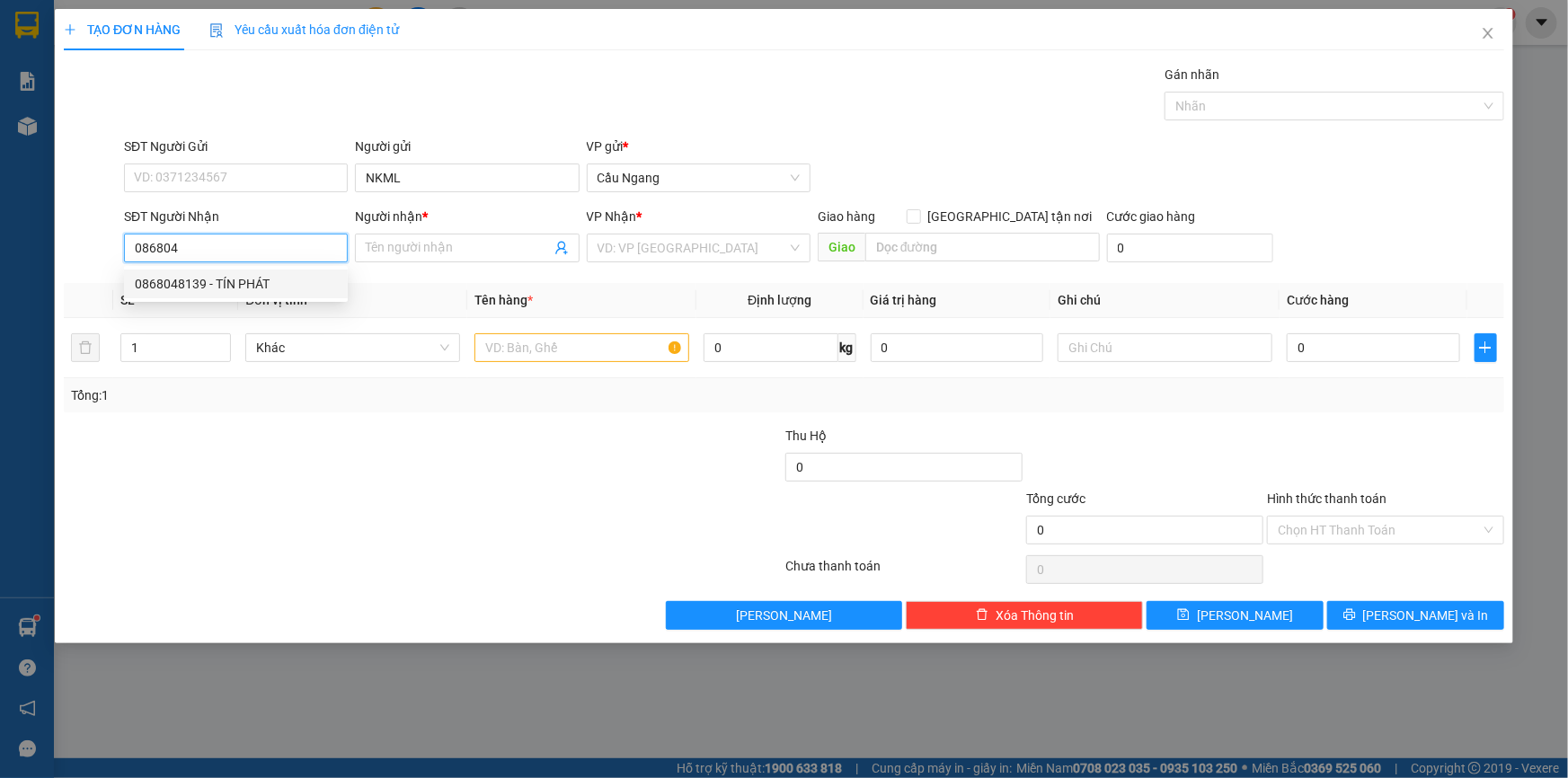
click at [248, 283] on div "0868048139 - TÍN PHÁT" at bounding box center [236, 283] width 202 height 19
type input "0868048139"
type input "TÍN PHÁT"
type input "0868048139"
click at [557, 343] on input "text" at bounding box center [582, 347] width 214 height 29
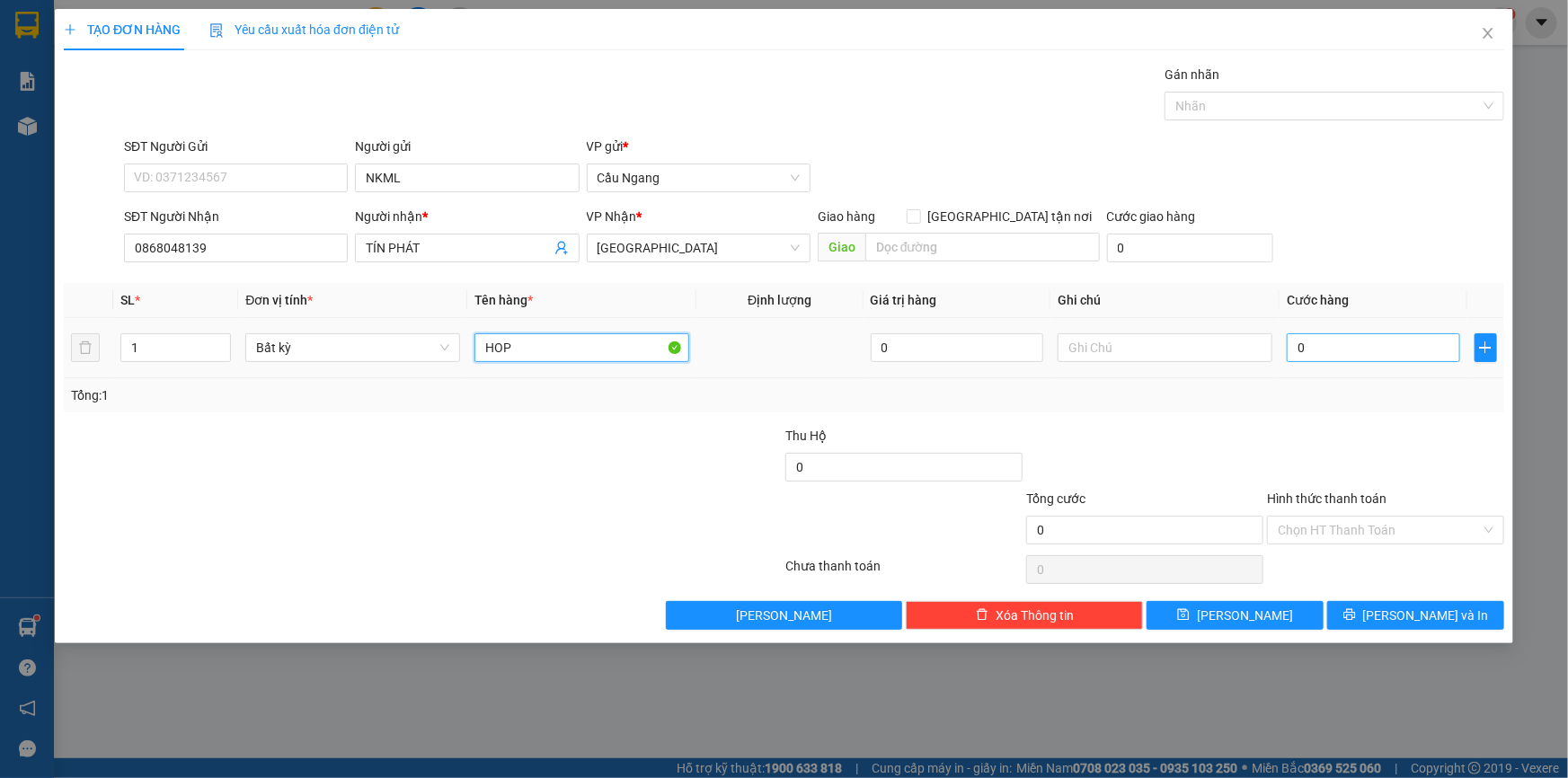
type input "HOP"
click at [1366, 342] on input "0" at bounding box center [1374, 347] width 174 height 29
type input "2"
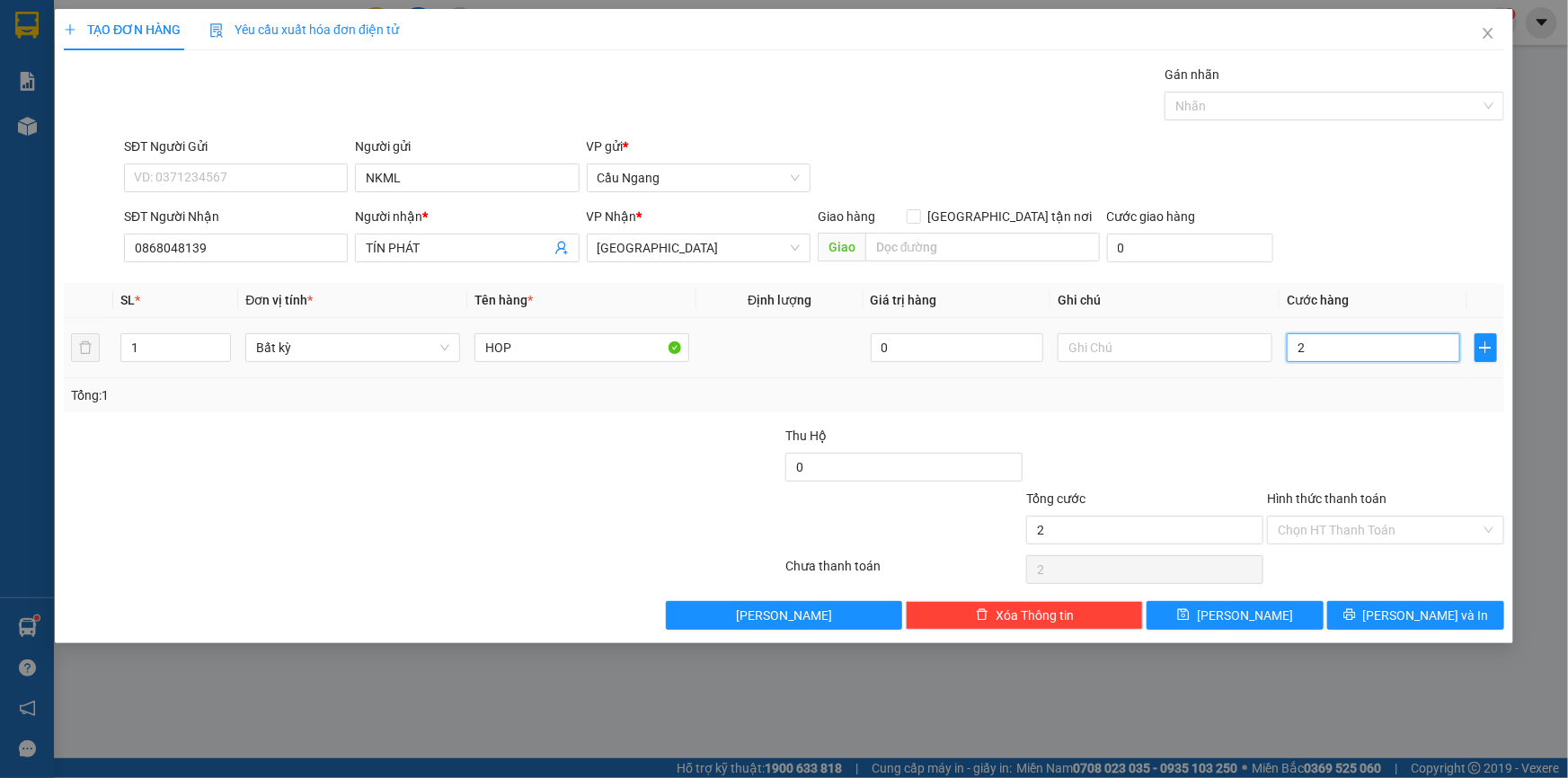
type input "20"
type input "200"
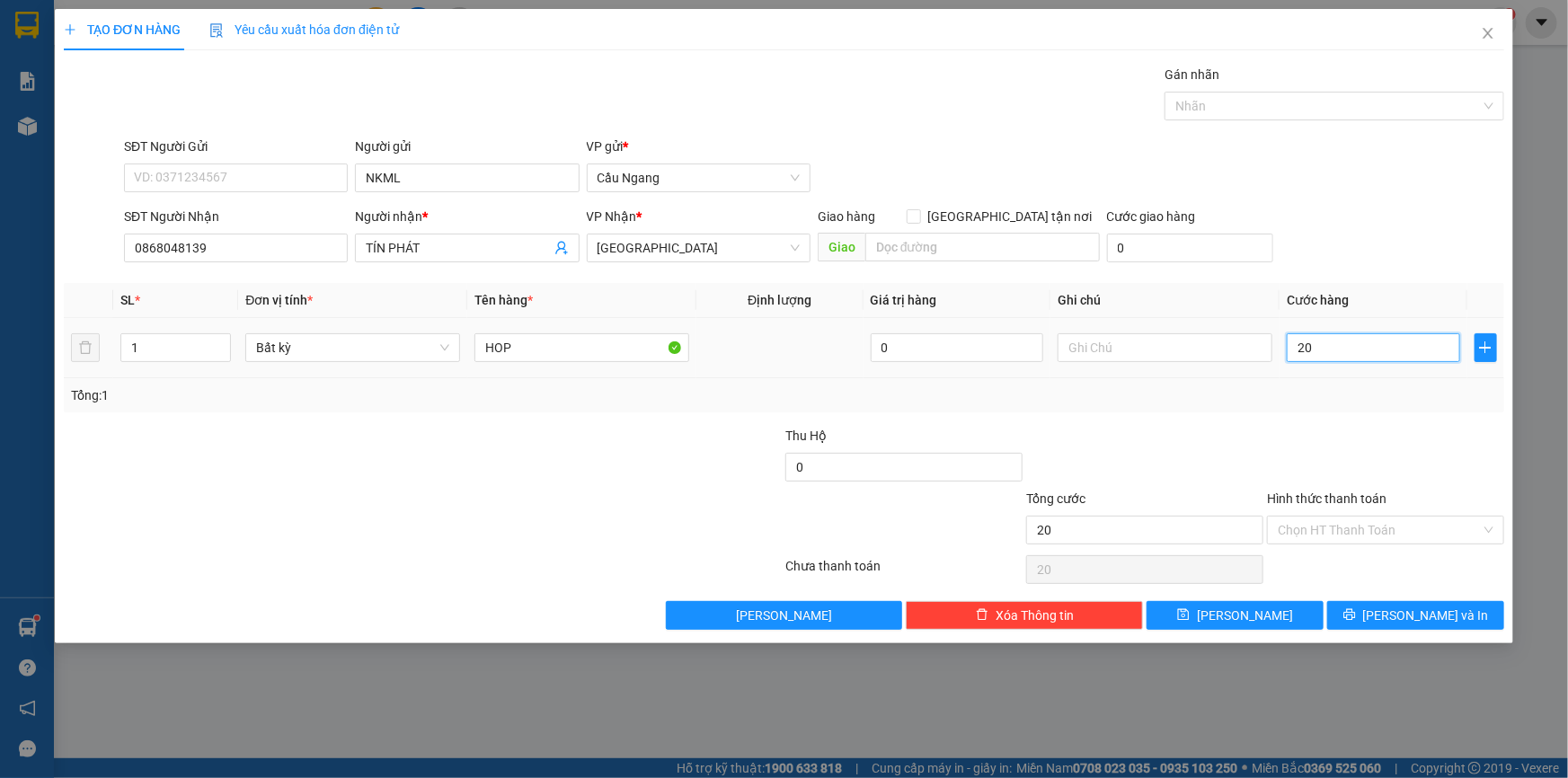
type input "200"
type input "2.000"
type input "20.000"
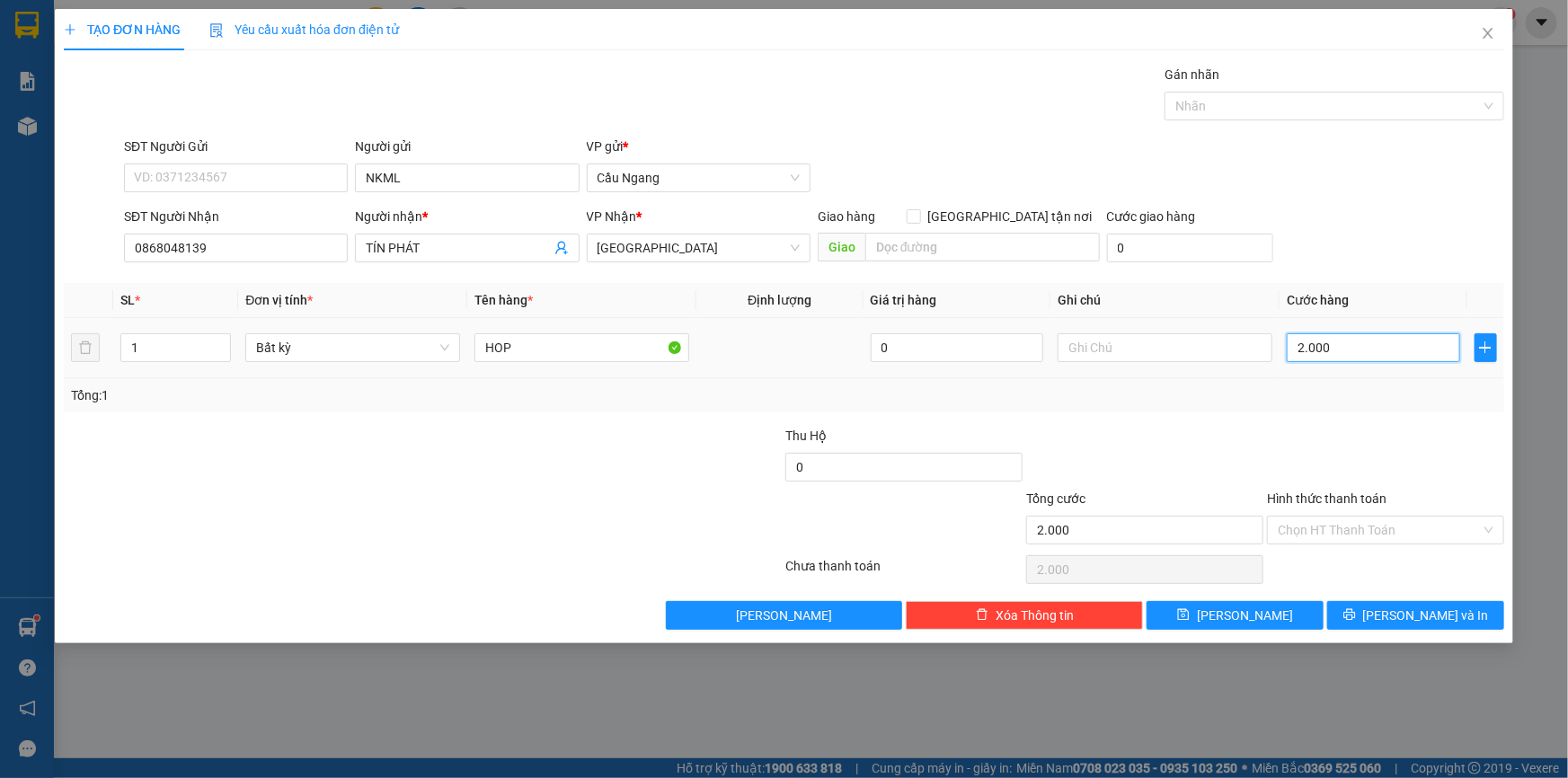
type input "20.000"
click at [1385, 535] on input "Hình thức thanh toán" at bounding box center [1379, 529] width 203 height 27
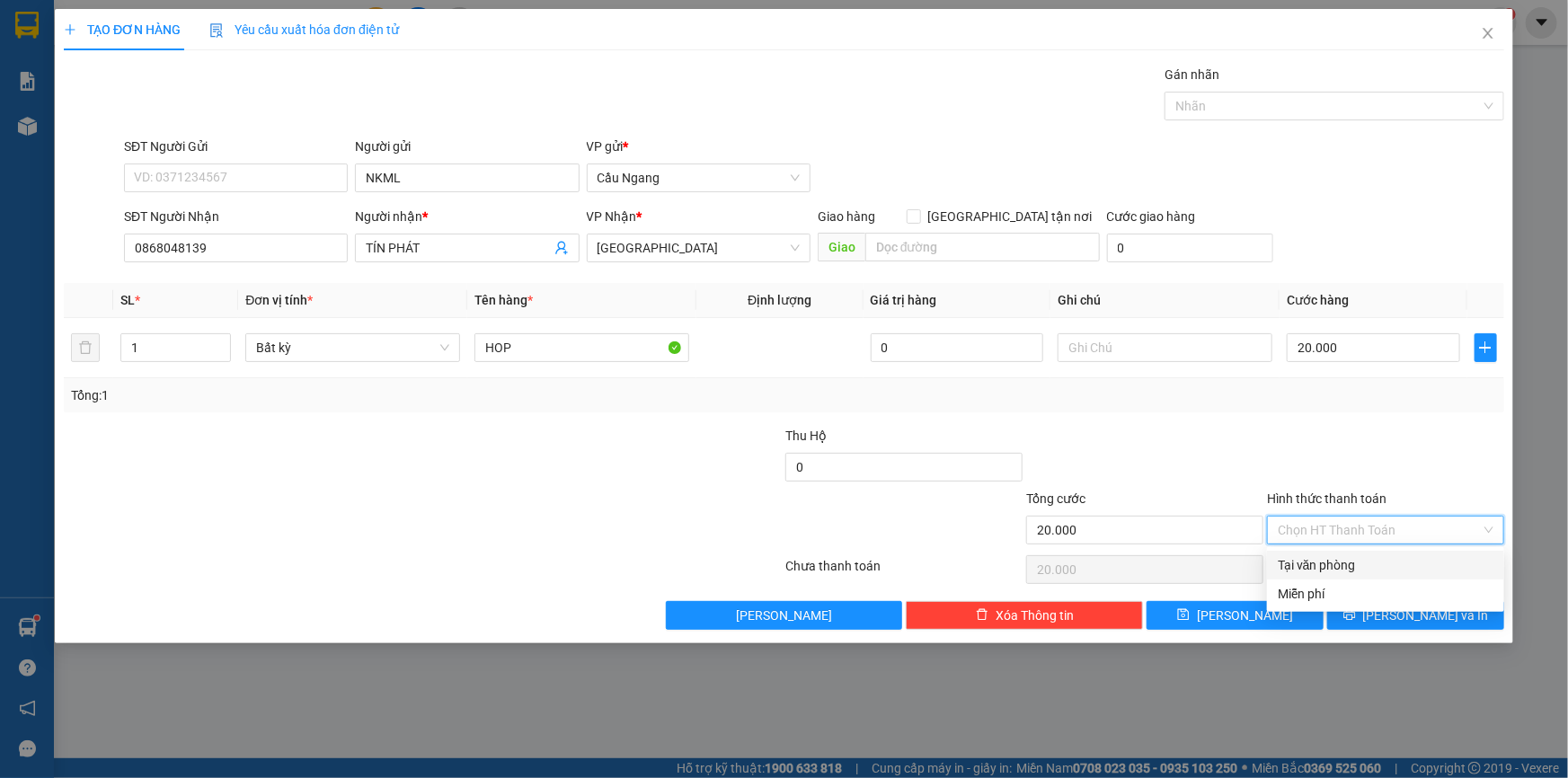
click at [1343, 569] on div "Tại văn phòng" at bounding box center [1385, 565] width 215 height 19
type input "0"
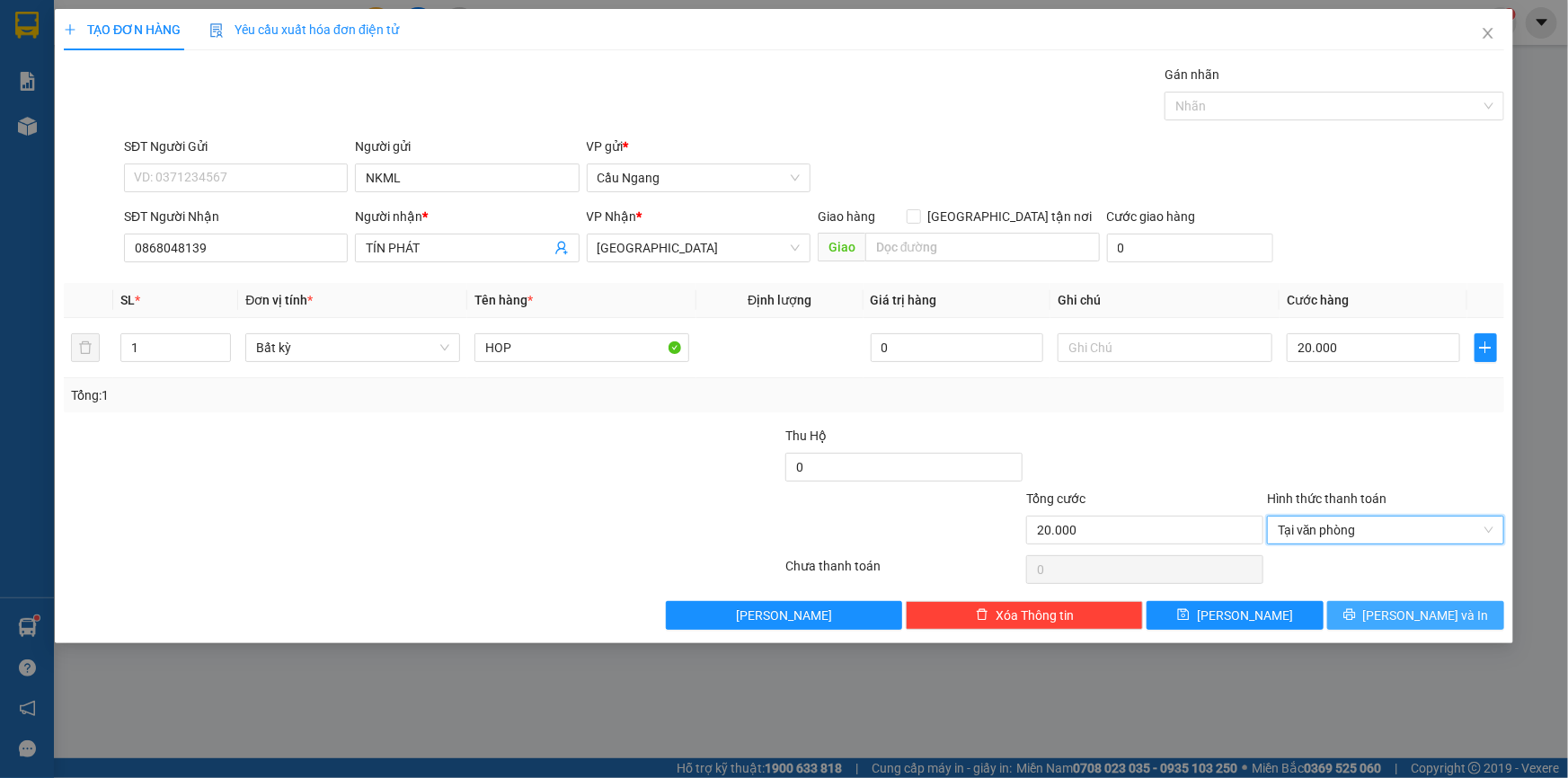
click at [1367, 604] on button "[PERSON_NAME] và In" at bounding box center [1415, 614] width 177 height 29
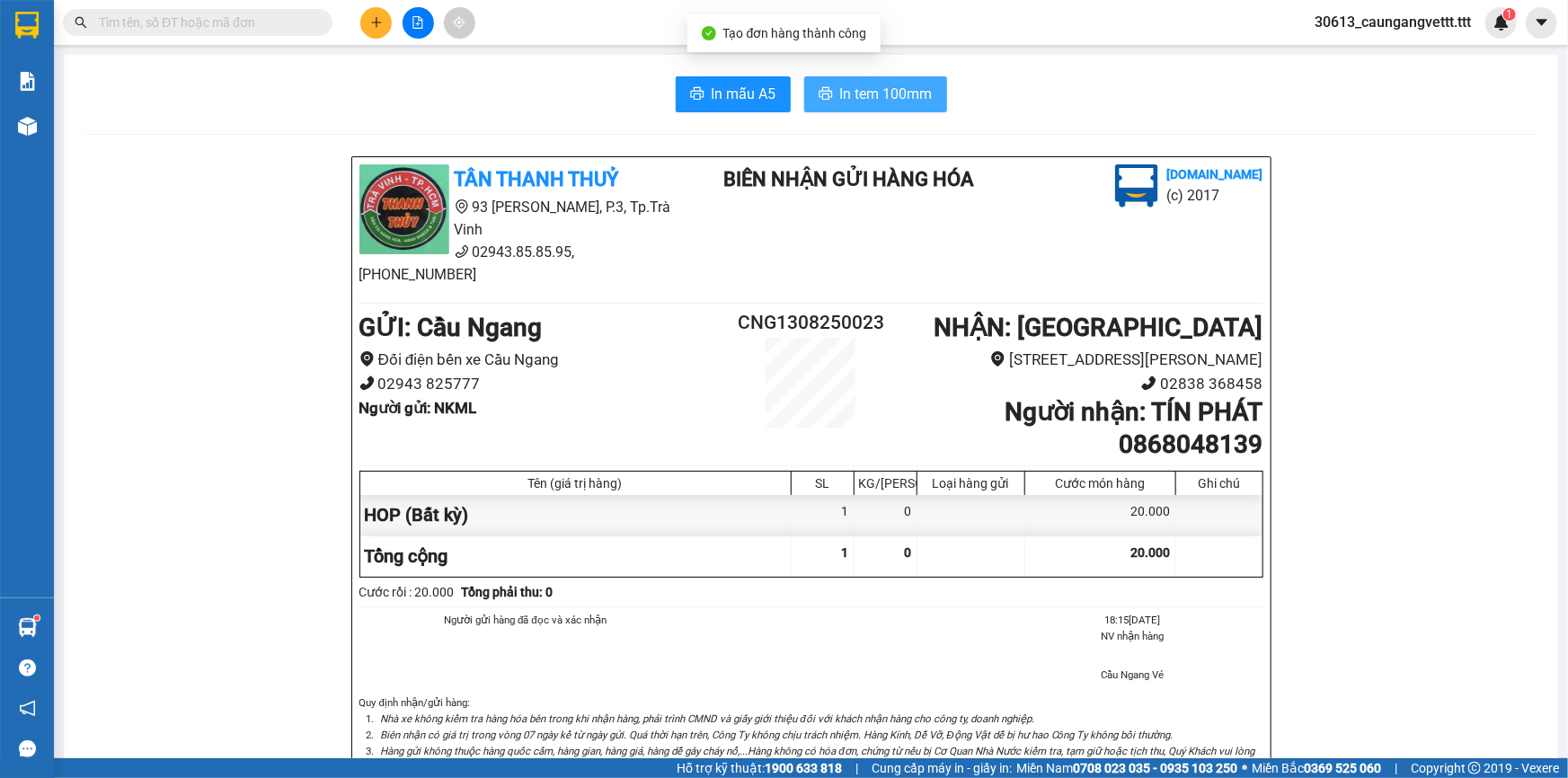
click at [862, 86] on span "In tem 100mm" at bounding box center [887, 93] width 92 height 22
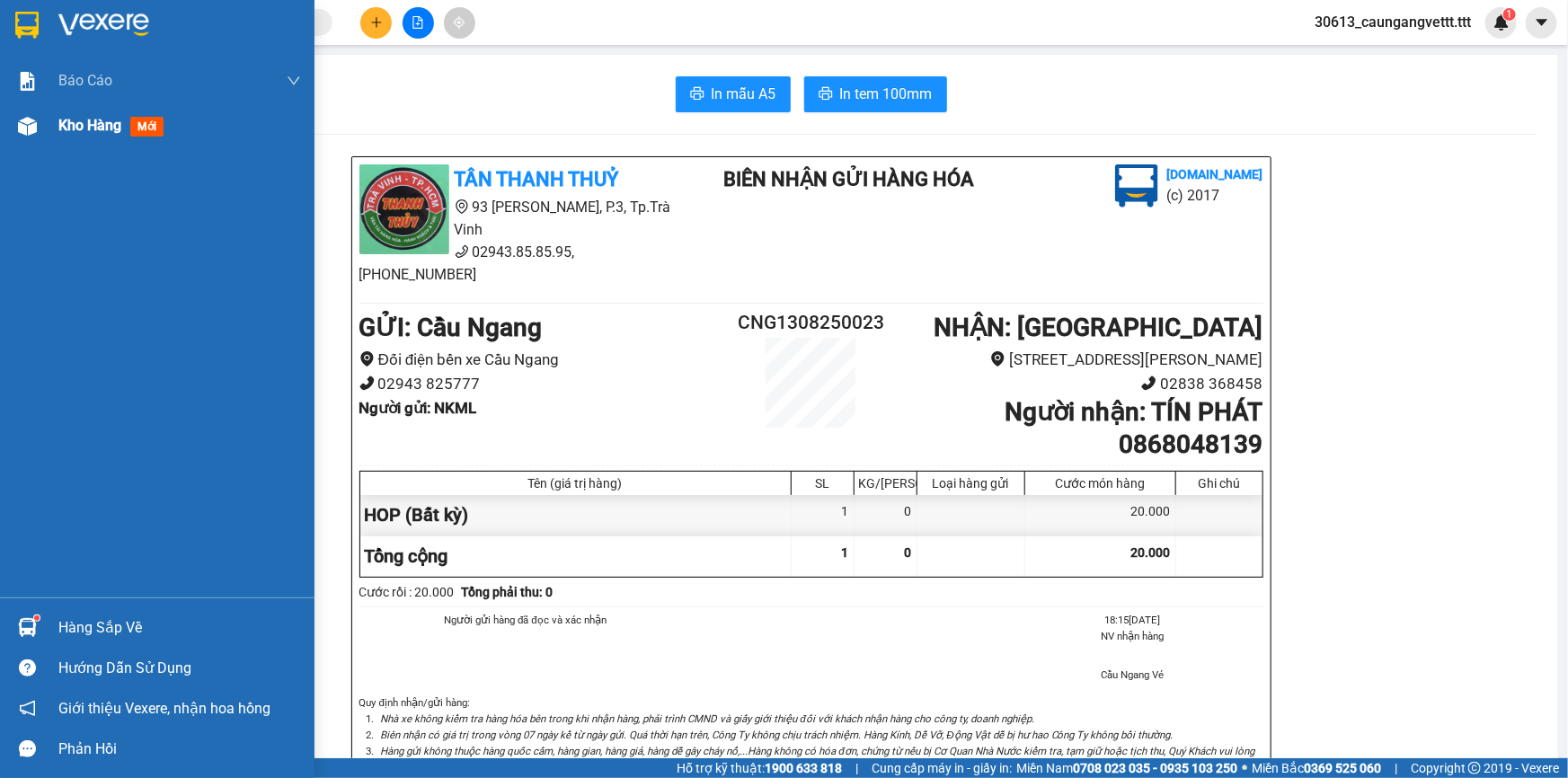
click at [85, 128] on span "Kho hàng" at bounding box center [90, 125] width 63 height 17
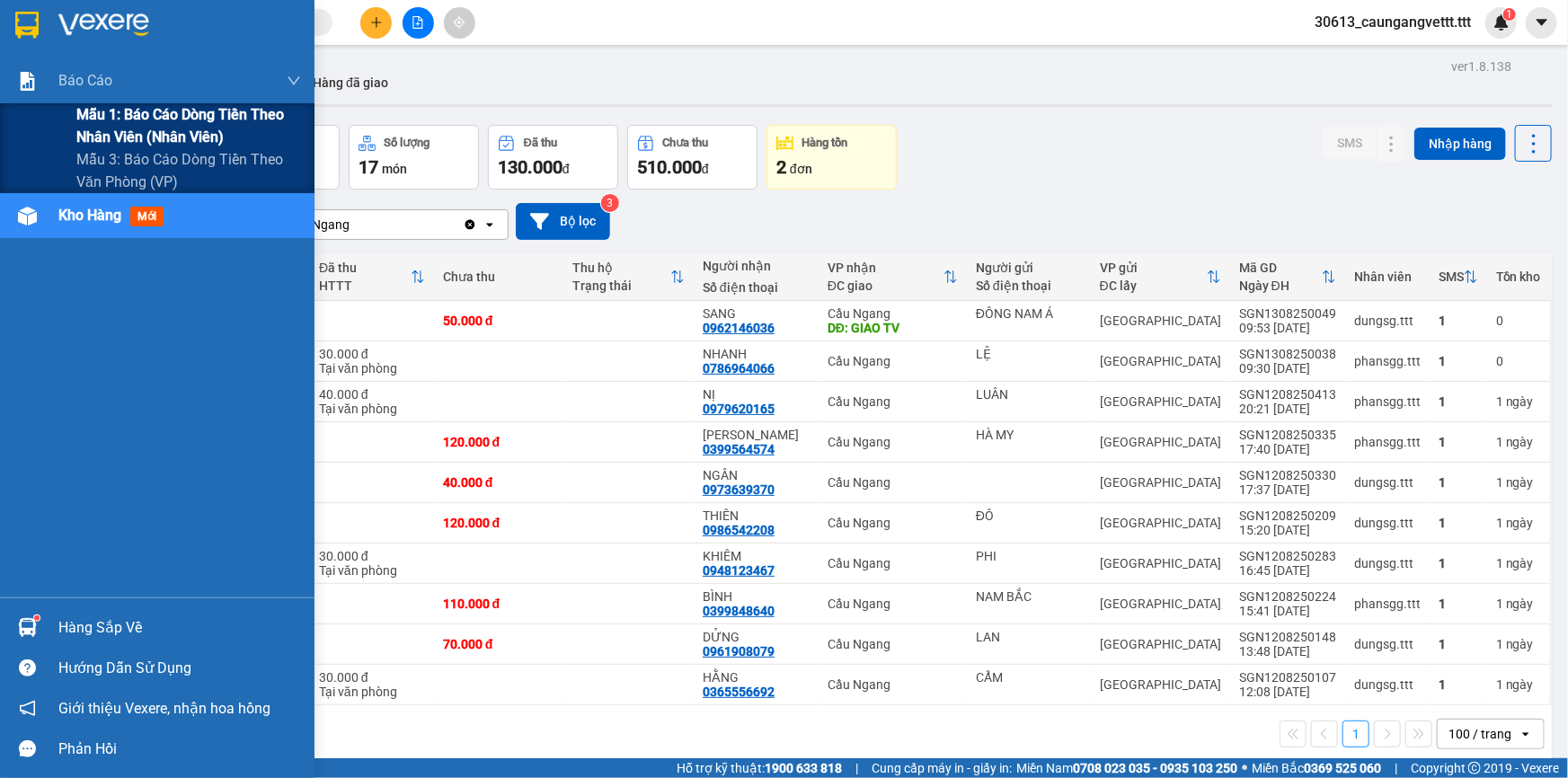
click at [112, 114] on span "Mẫu 1: Báo cáo dòng tiền theo nhân viên (nhân viên)" at bounding box center [189, 126] width 225 height 45
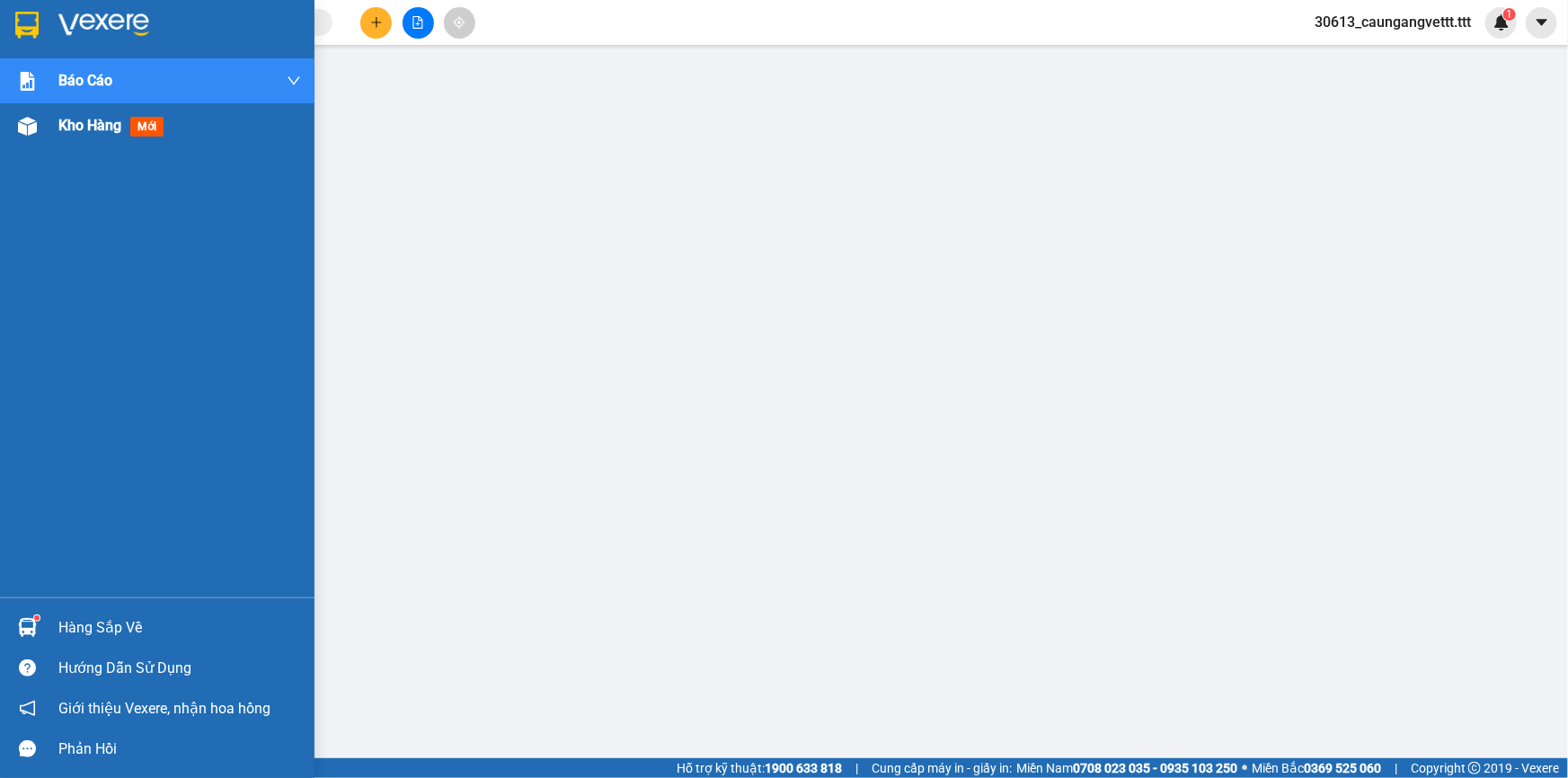
click at [88, 127] on span "Kho hàng" at bounding box center [90, 125] width 63 height 17
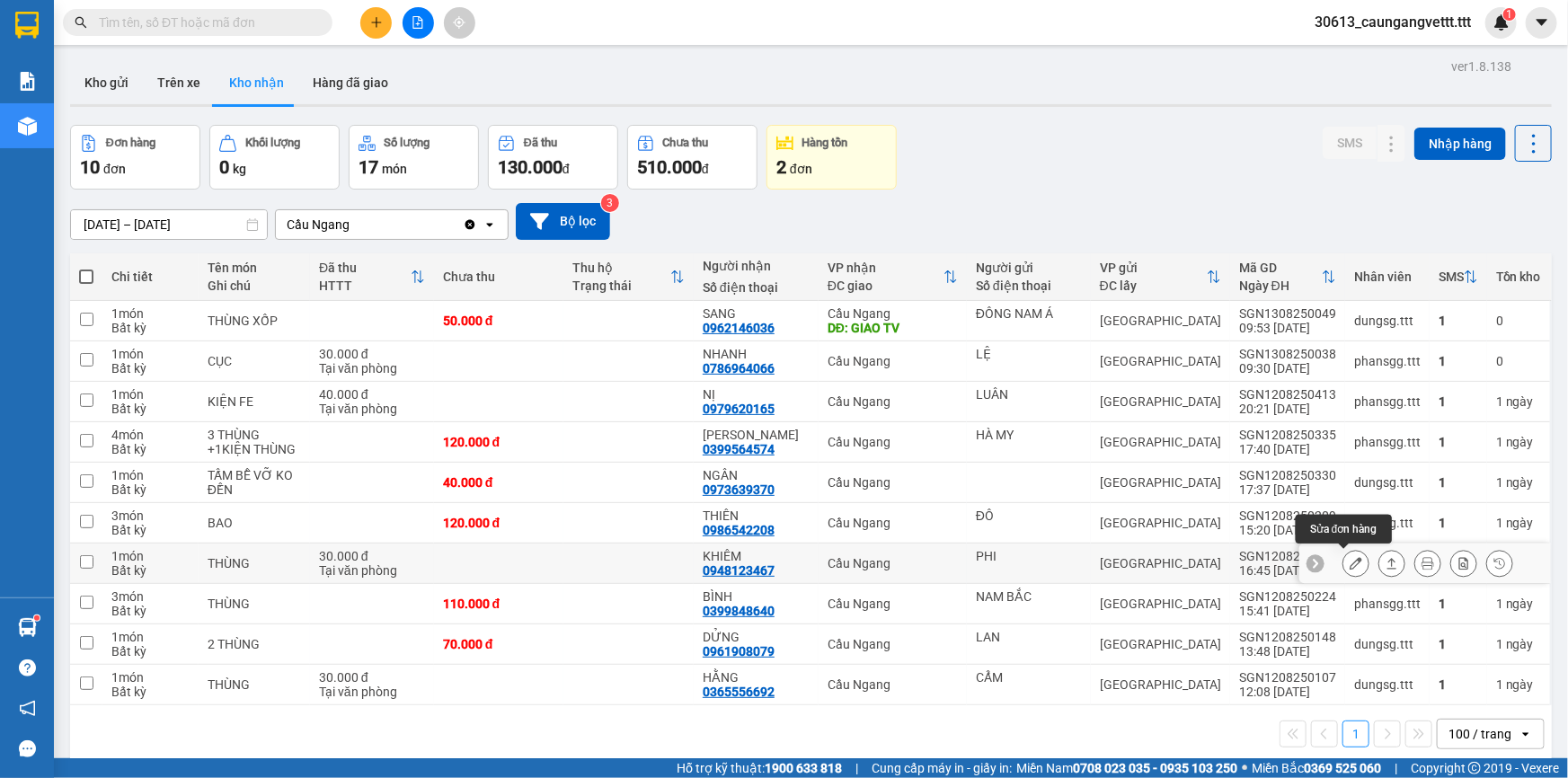
click at [1350, 560] on icon at bounding box center [1356, 564] width 13 height 13
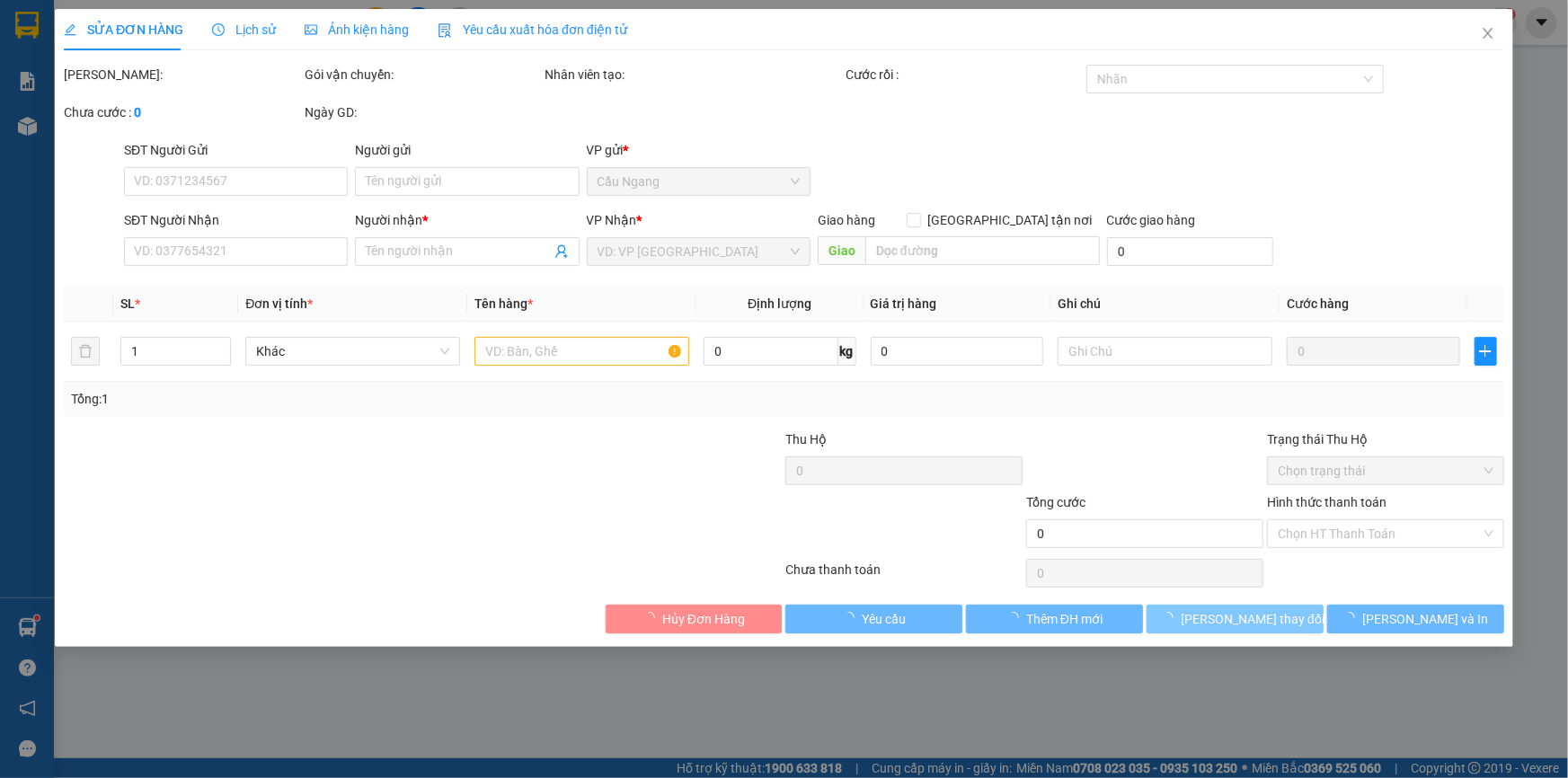
type input "PHI"
type input "0948123467"
type input "KHIÊM"
type input "30.000"
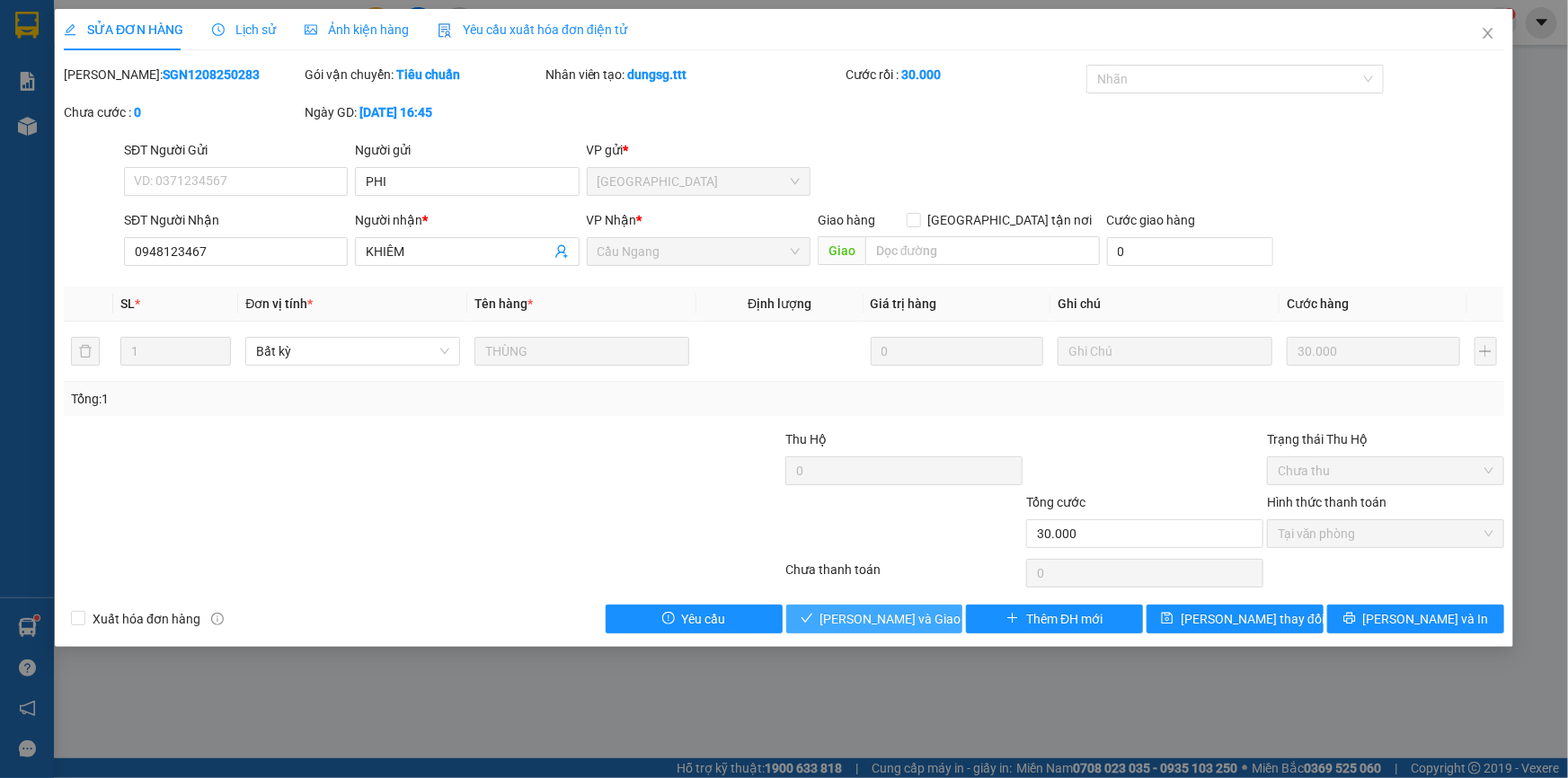
click at [896, 611] on span "[PERSON_NAME] và Giao hàng" at bounding box center [906, 618] width 173 height 19
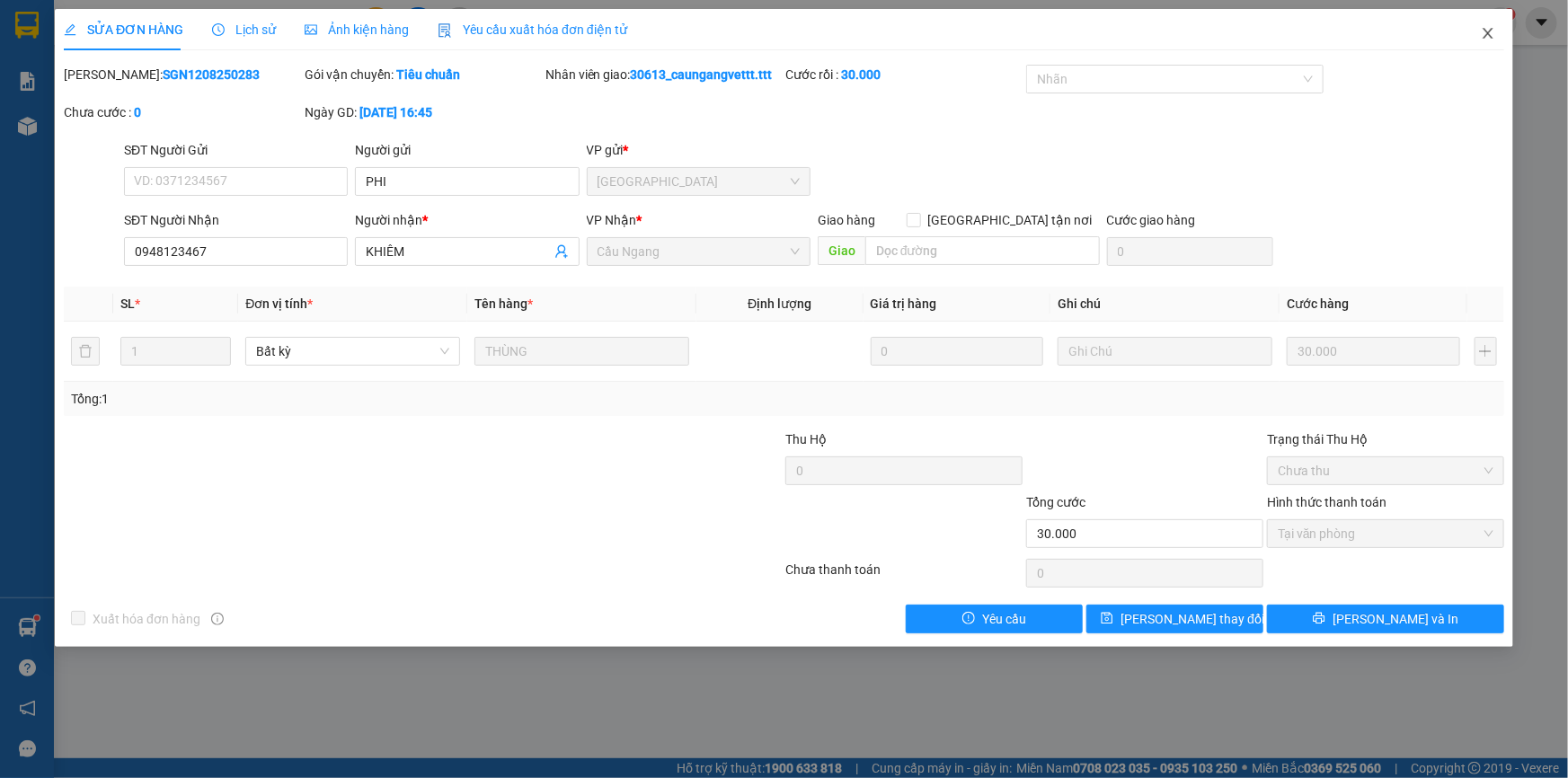
click at [1488, 30] on icon "close" at bounding box center [1488, 33] width 15 height 15
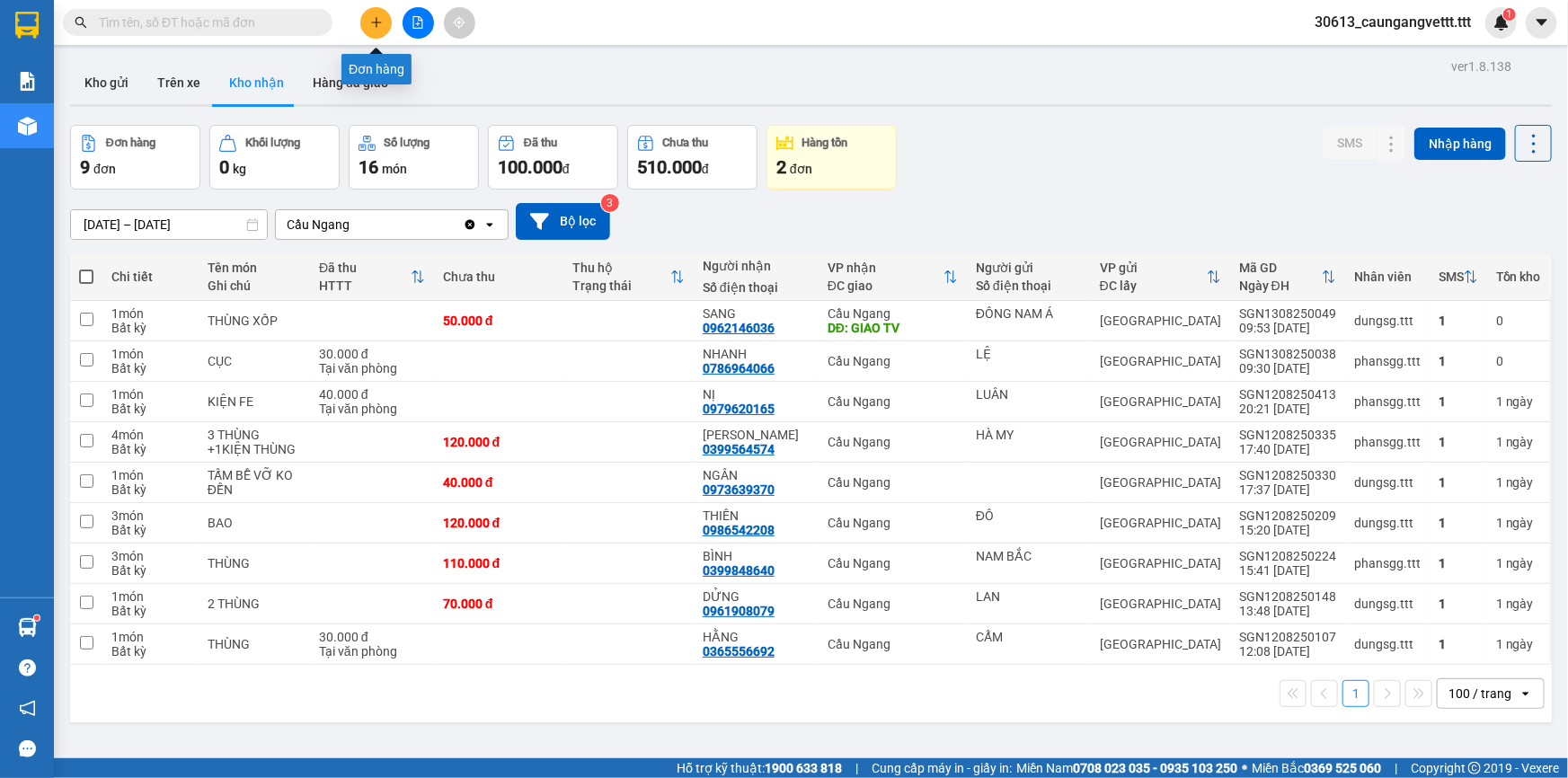
click at [380, 19] on icon "plus" at bounding box center [376, 22] width 13 height 13
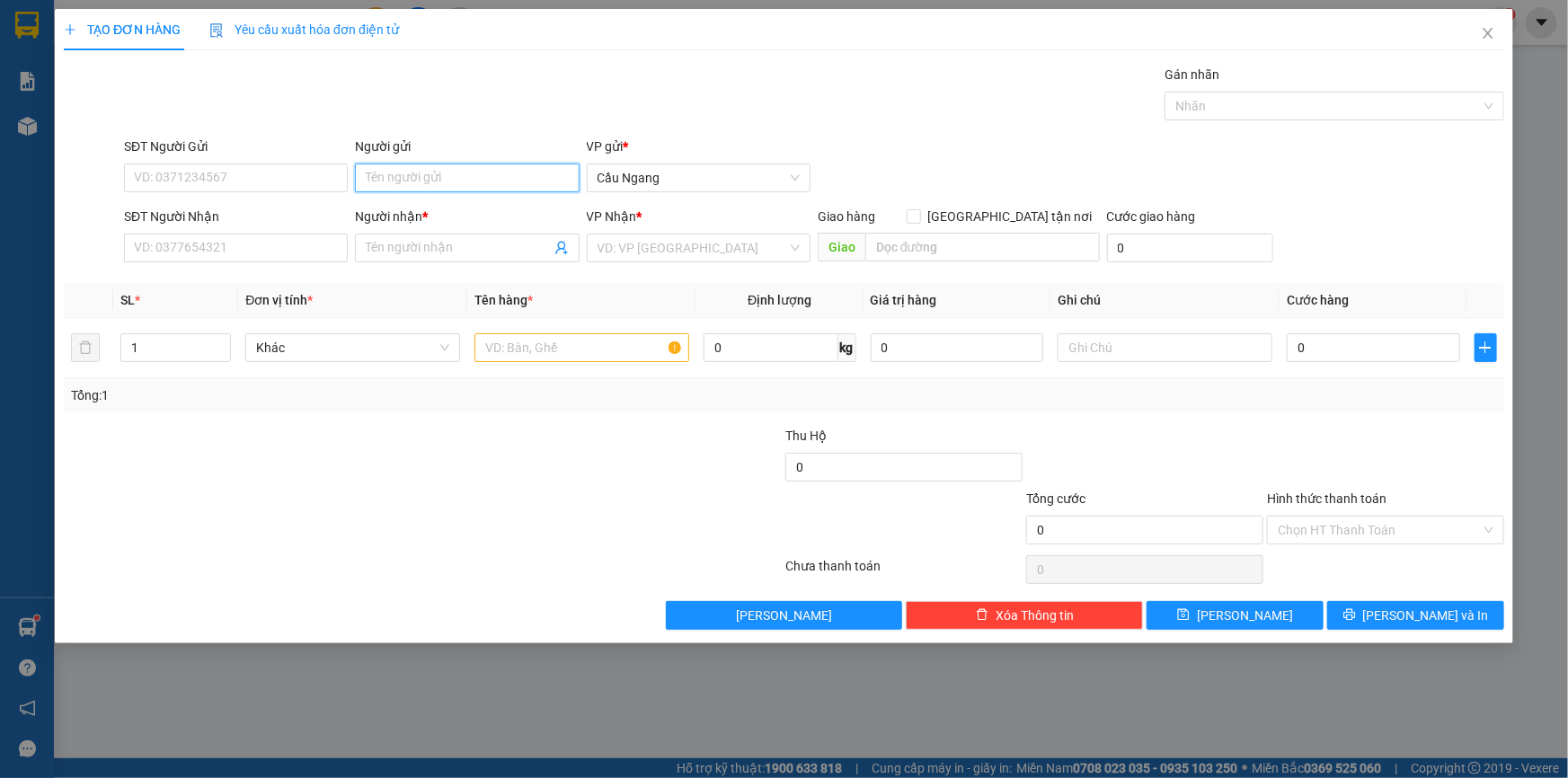
click at [464, 176] on input "Người gửi" at bounding box center [467, 177] width 224 height 29
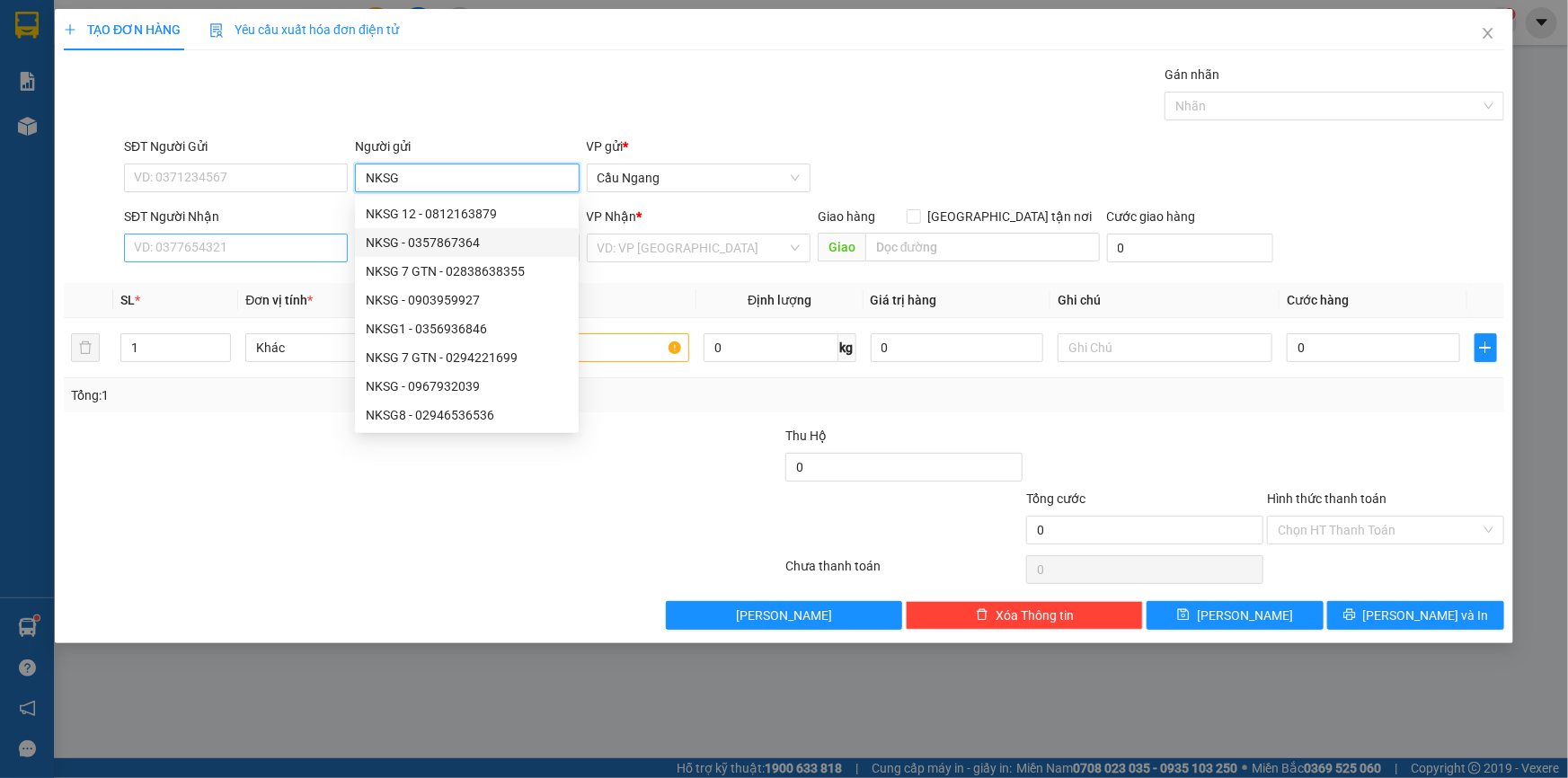
type input "NKSG"
click at [179, 259] on input "SĐT Người Nhận" at bounding box center [236, 248] width 224 height 29
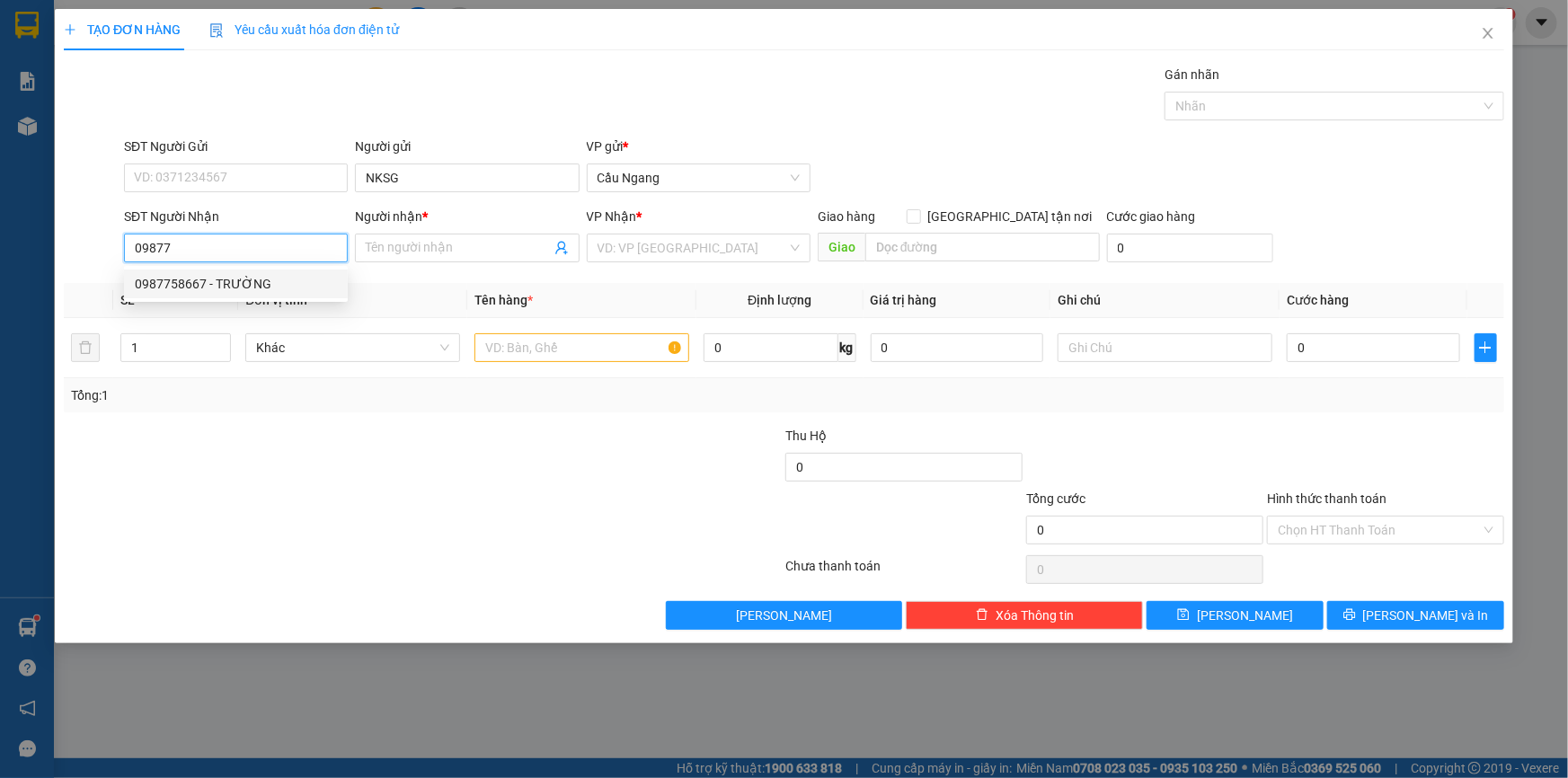
click at [213, 287] on div "0987758667 - TRƯỜNG" at bounding box center [236, 283] width 202 height 19
type input "0987758667"
type input "TRƯỜNG"
type input "0987758667"
click at [544, 347] on input "text" at bounding box center [582, 347] width 214 height 29
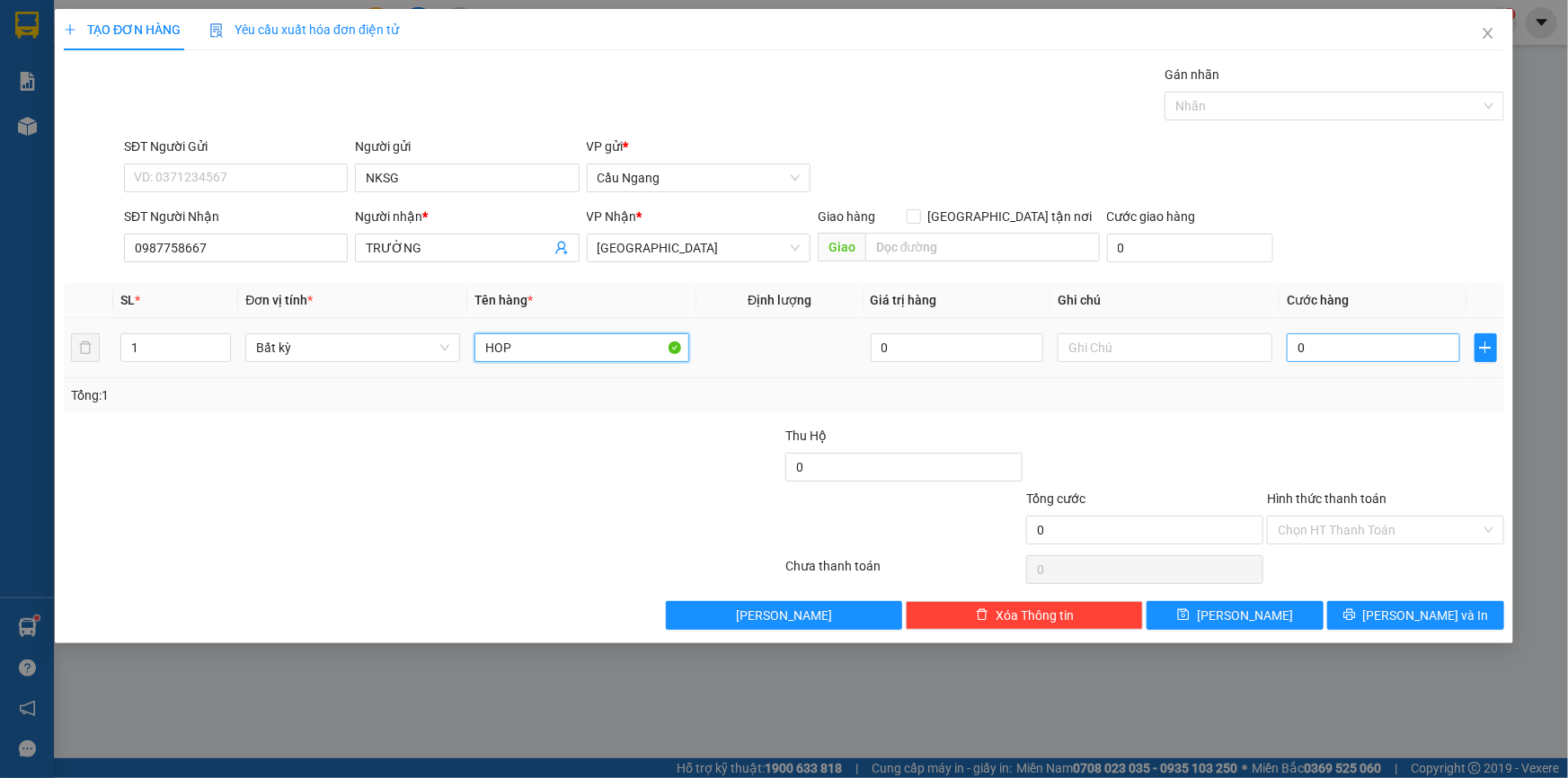
type input "HOP"
click at [1411, 351] on input "0" at bounding box center [1374, 347] width 174 height 29
type input "2"
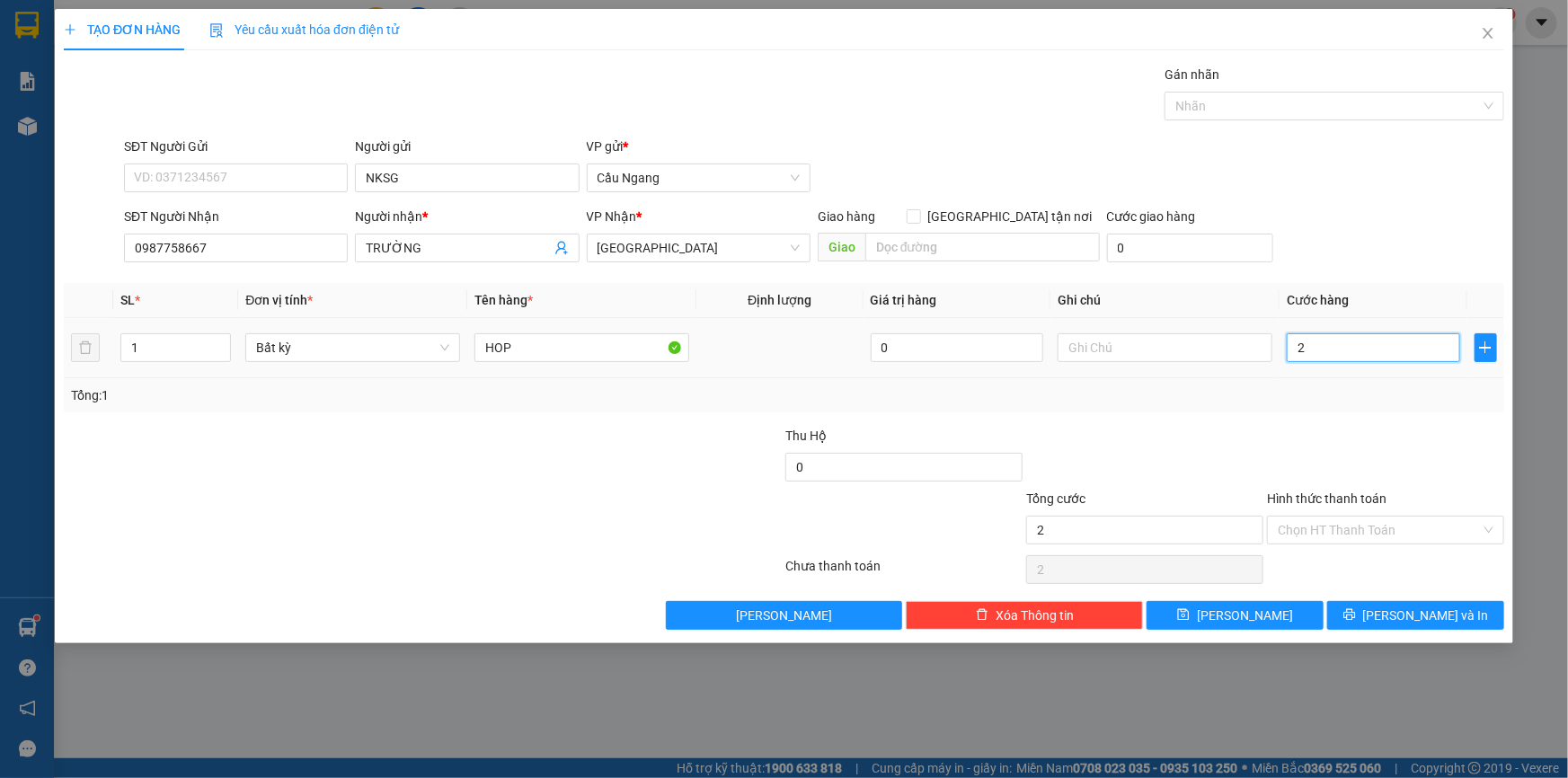
type input "20"
type input "200"
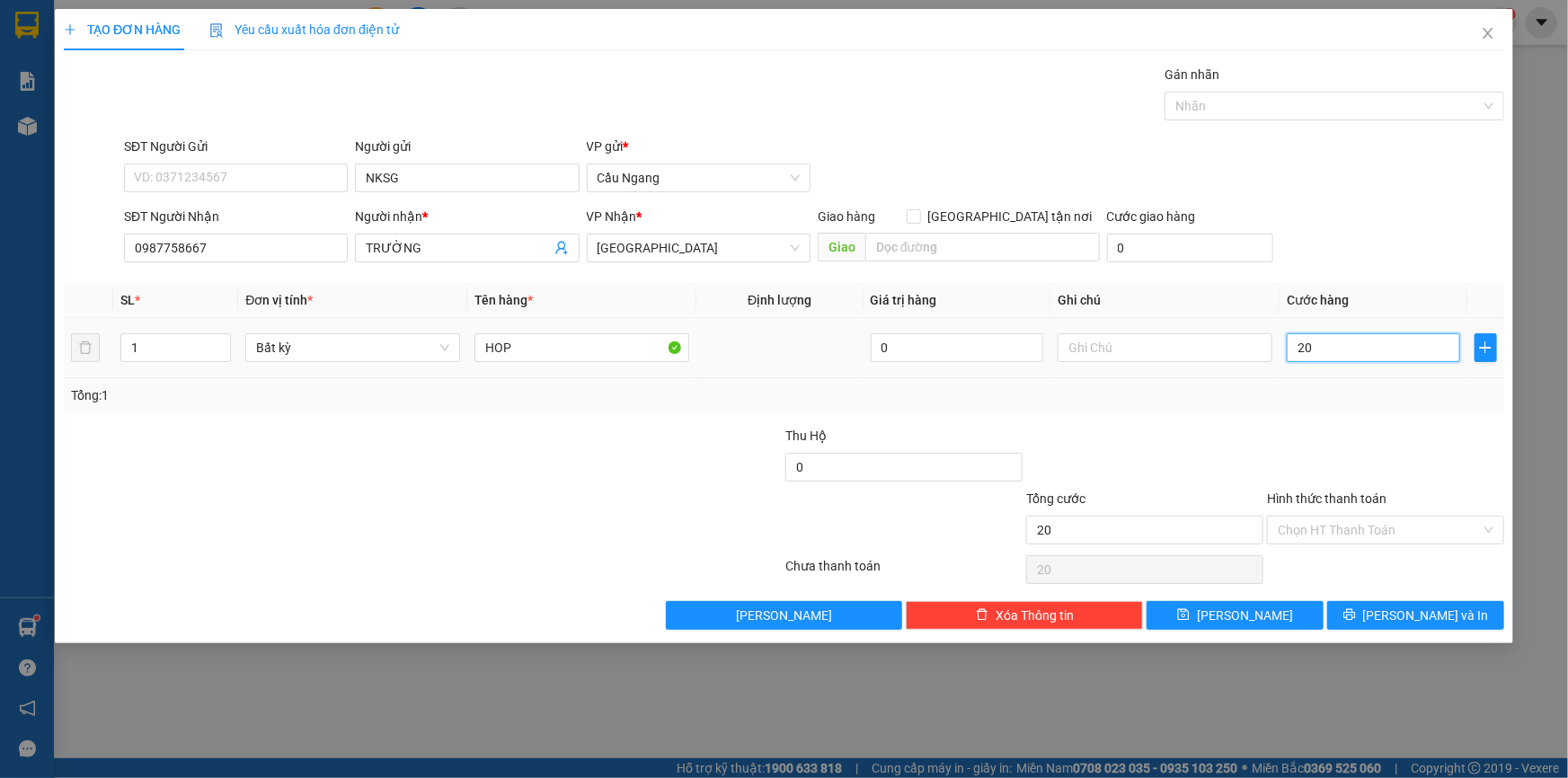
type input "200"
type input "2.000"
type input "20.000"
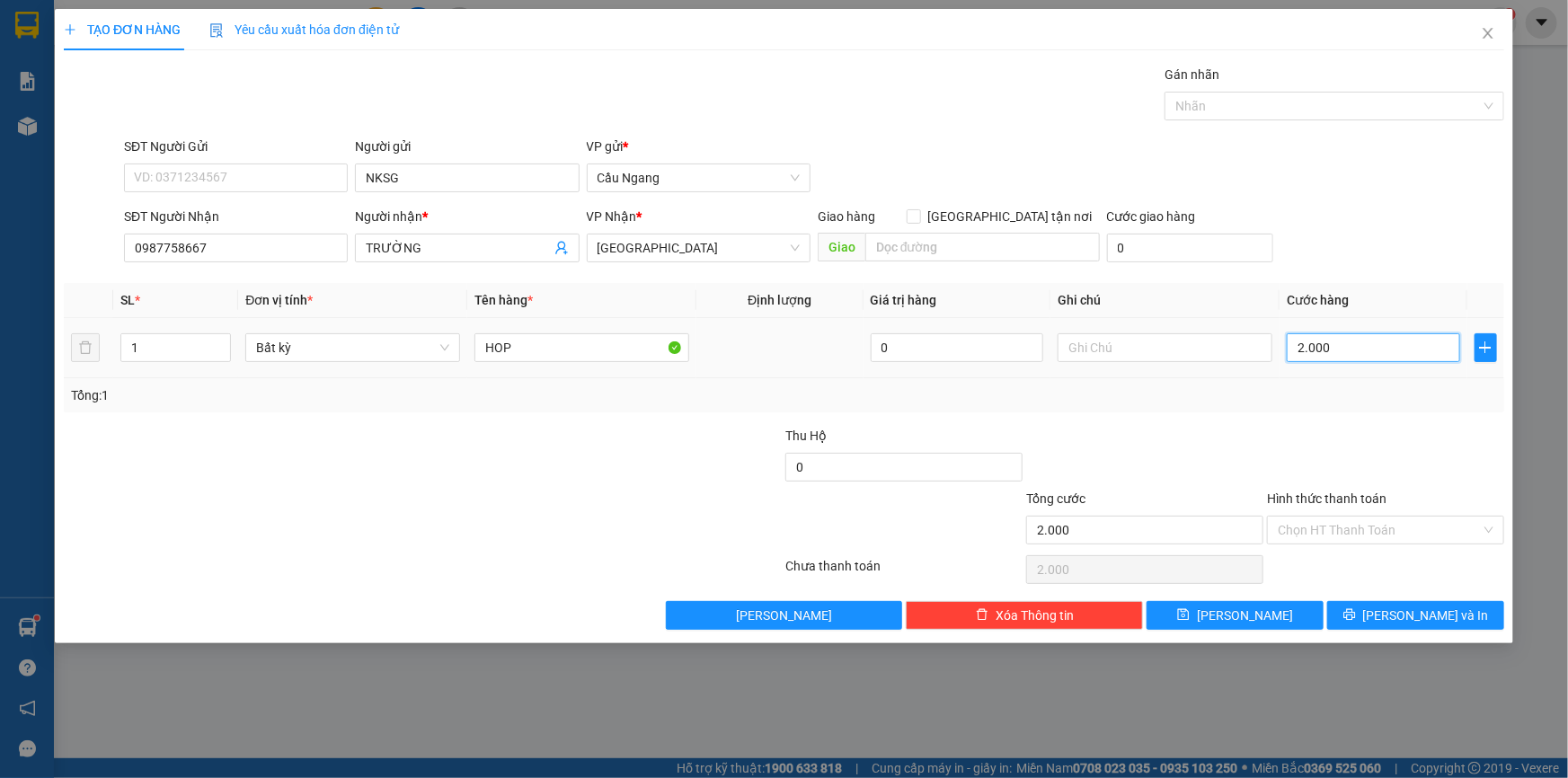
type input "20.000"
click at [1415, 620] on span "[PERSON_NAME] và In" at bounding box center [1426, 614] width 126 height 19
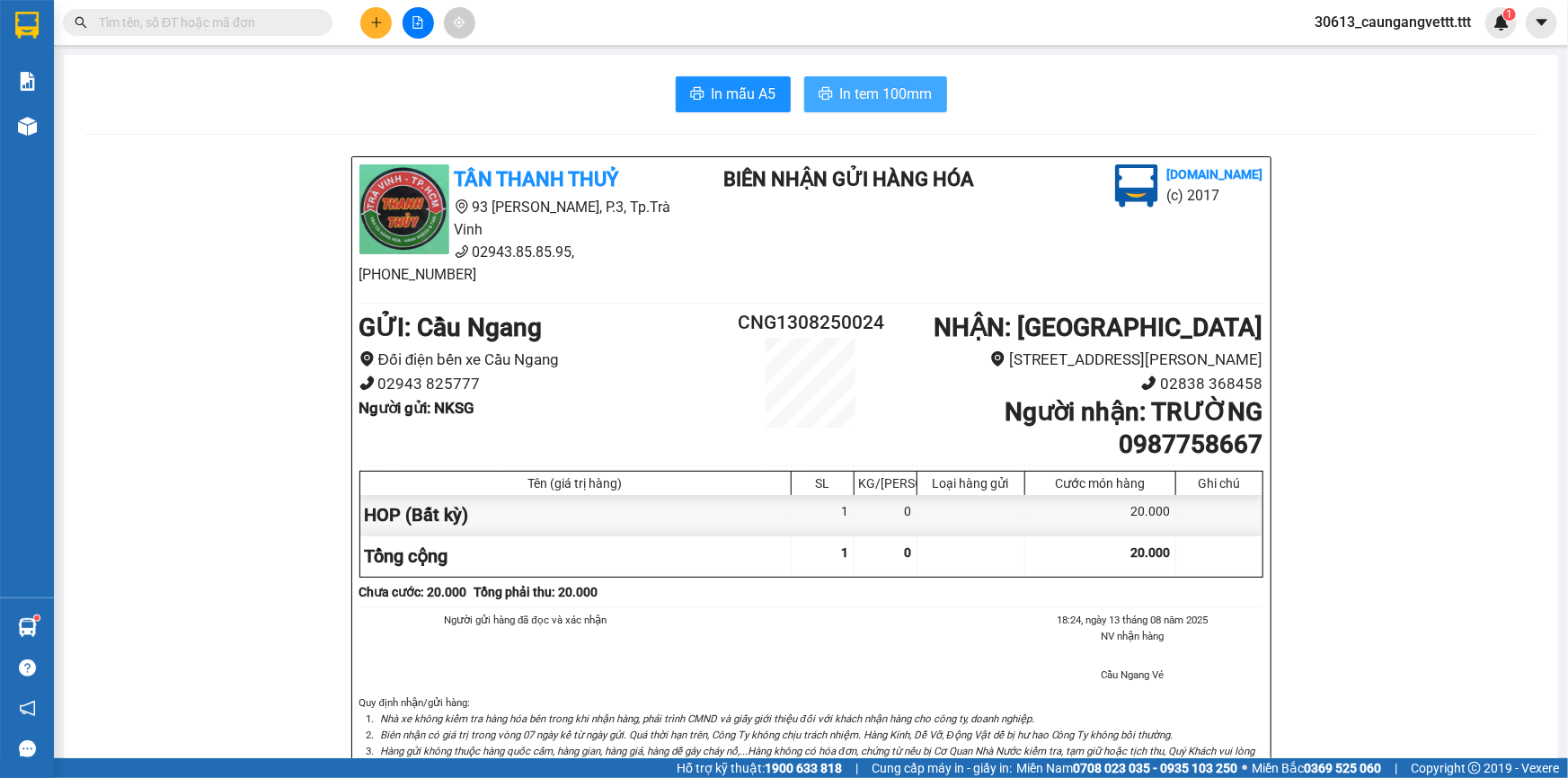
click at [859, 100] on span "In tem 100mm" at bounding box center [887, 93] width 92 height 22
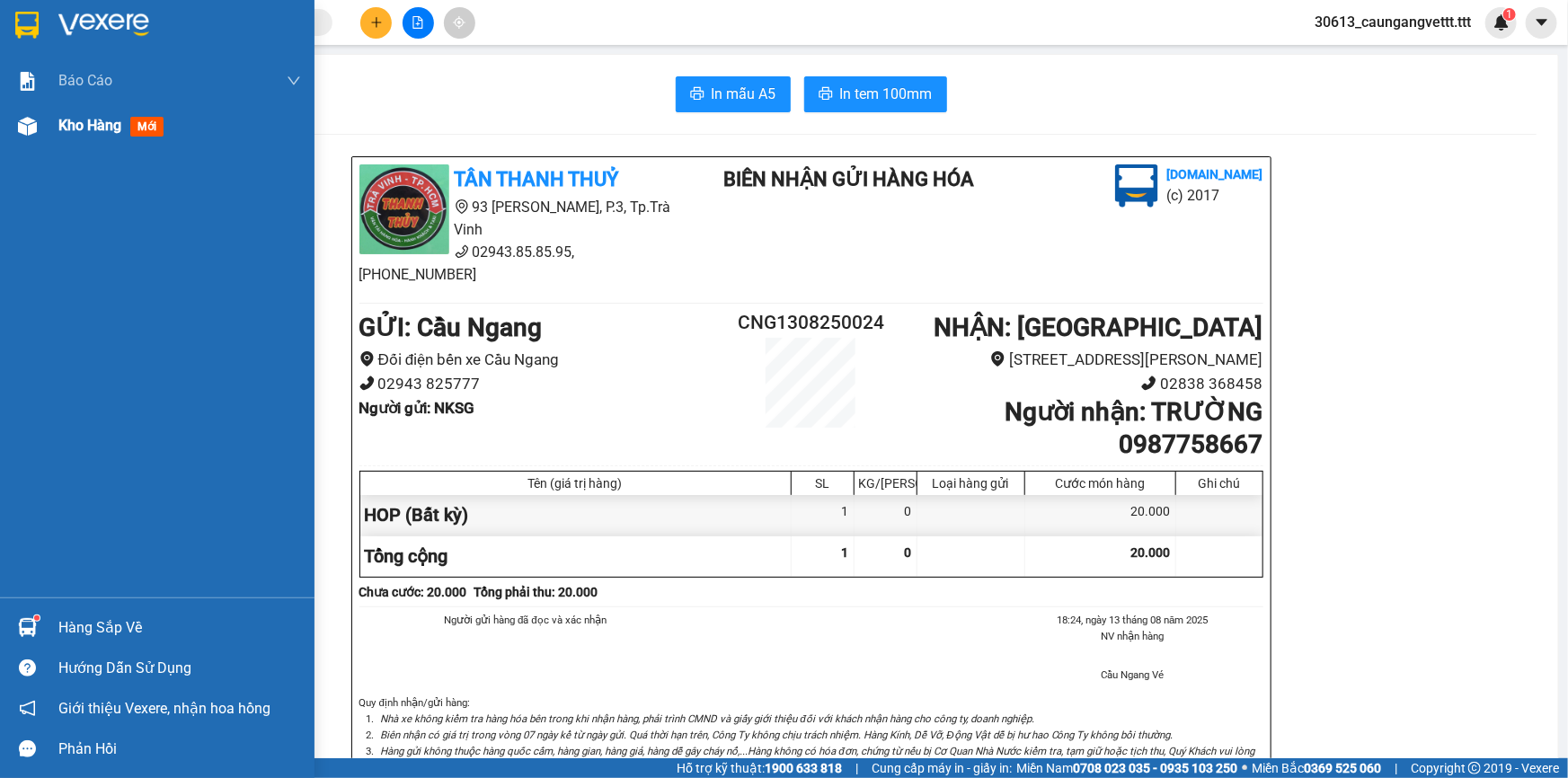
click at [78, 117] on span "Kho hàng" at bounding box center [90, 125] width 63 height 17
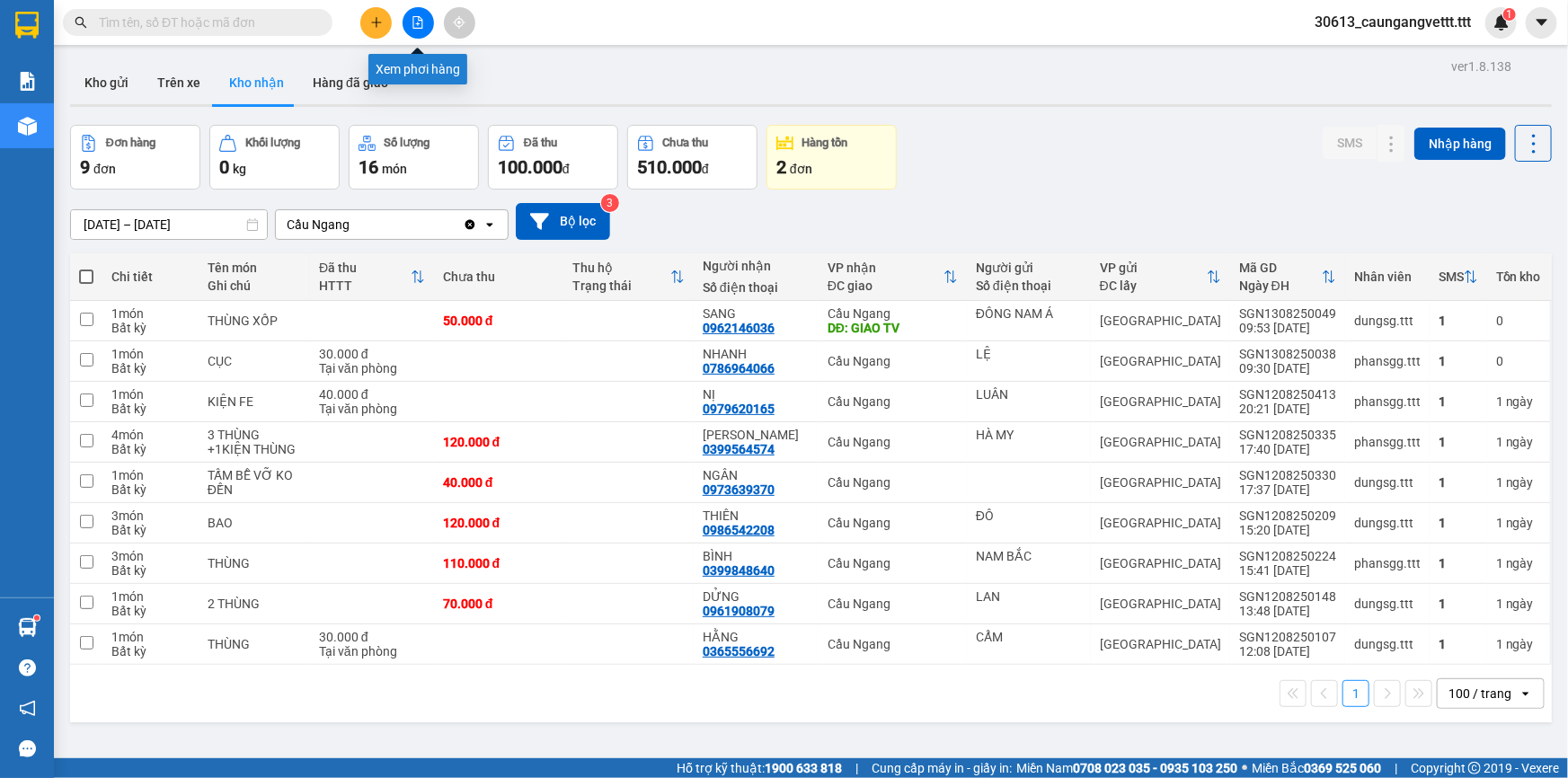
click at [411, 22] on icon "file-add" at bounding box center [418, 22] width 13 height 13
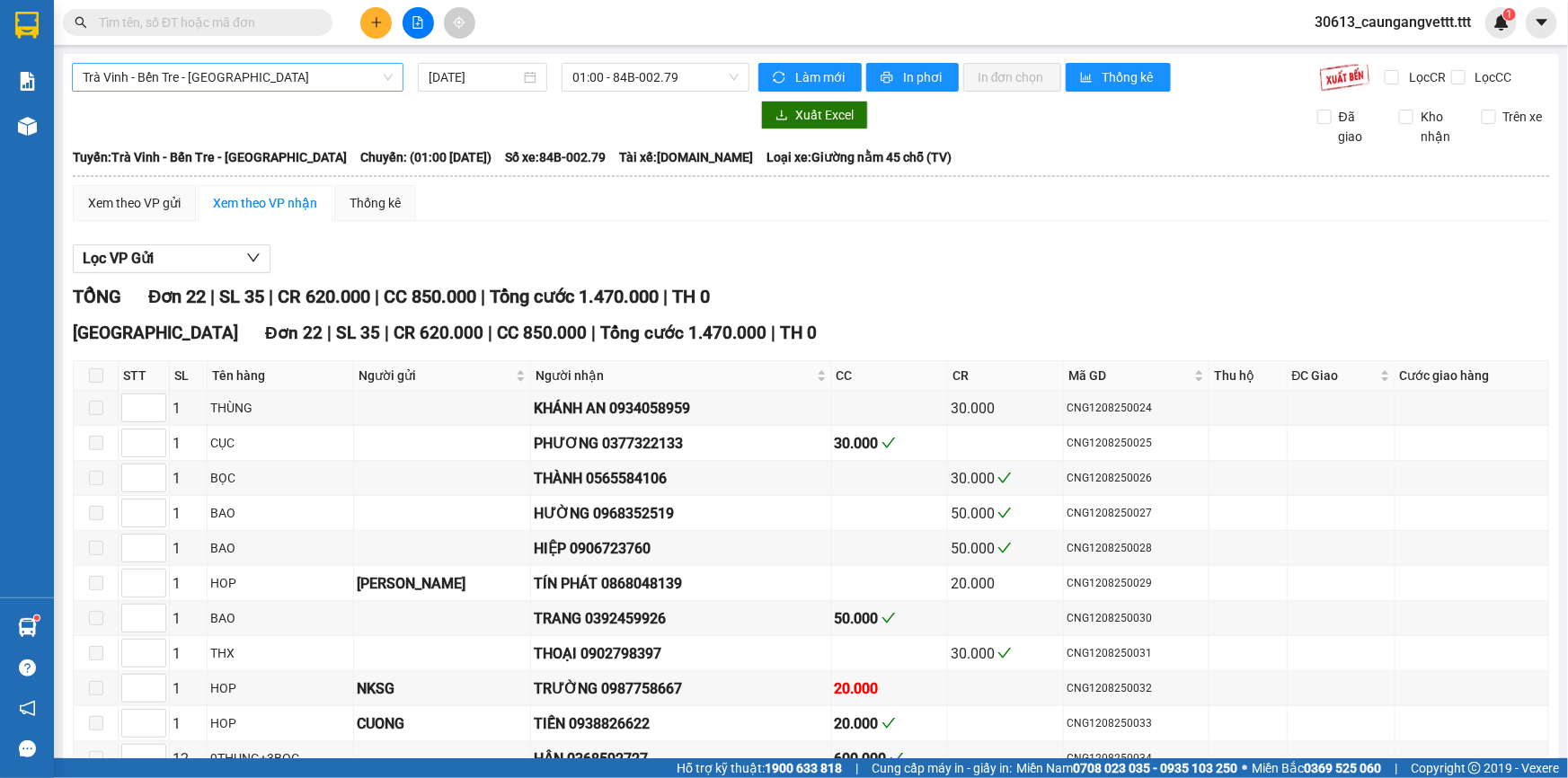
click at [250, 80] on span "Trà Vinh - Bến Tre - [GEOGRAPHIC_DATA]" at bounding box center [237, 77] width 310 height 27
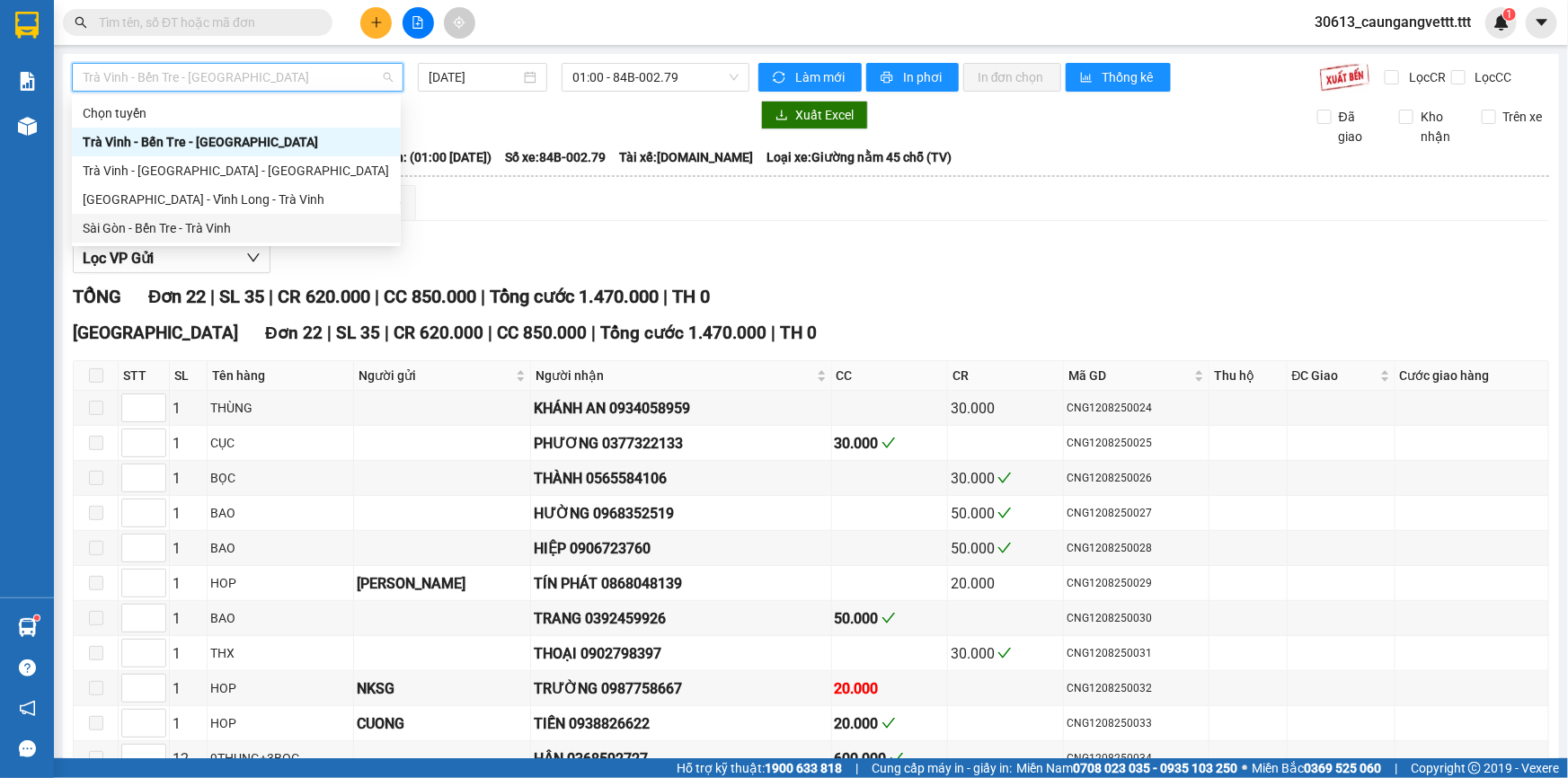
click at [214, 224] on div "Sài Gòn - Bến Tre - Trà Vinh" at bounding box center [236, 227] width 307 height 19
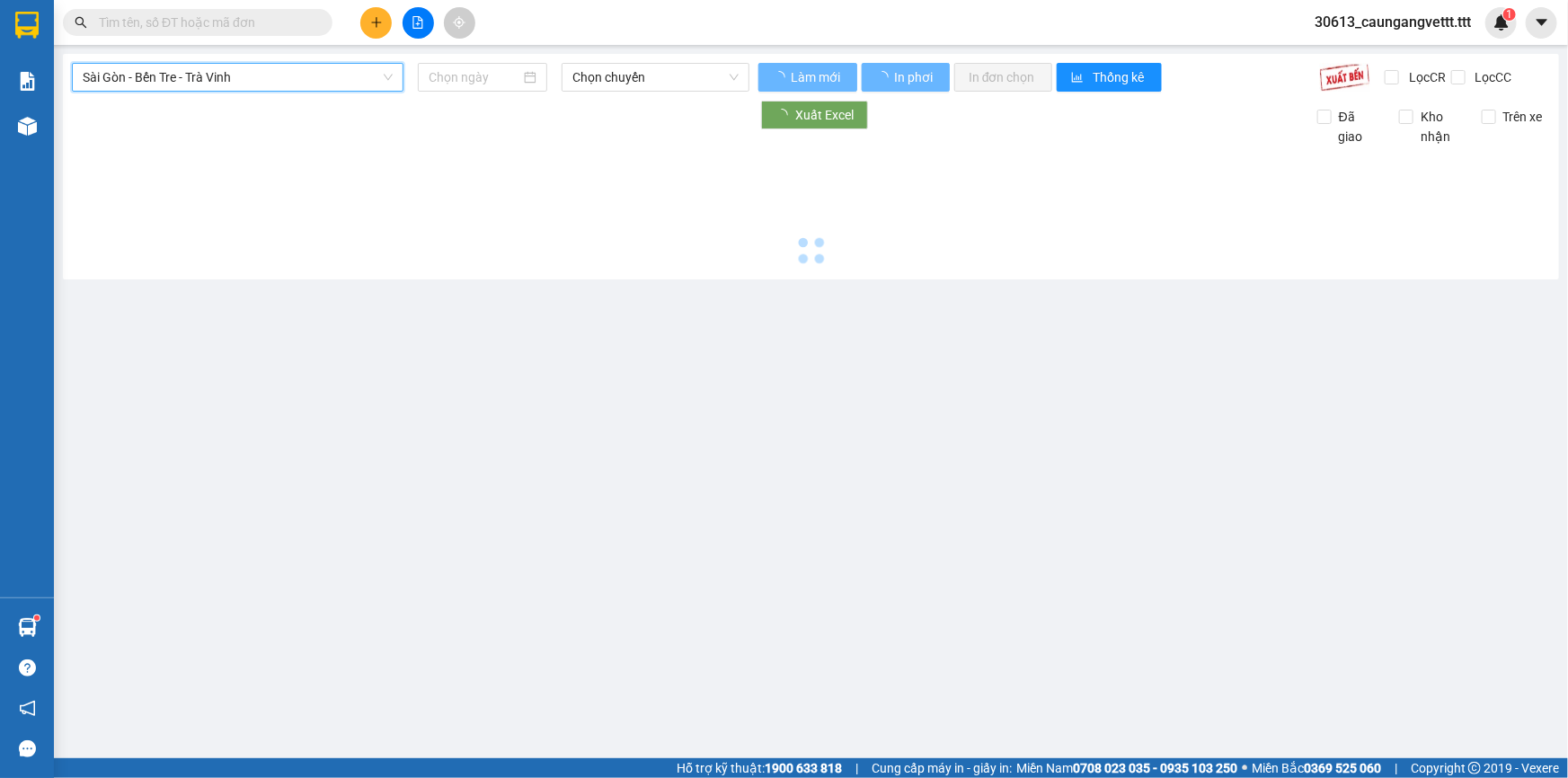
type input "[DATE]"
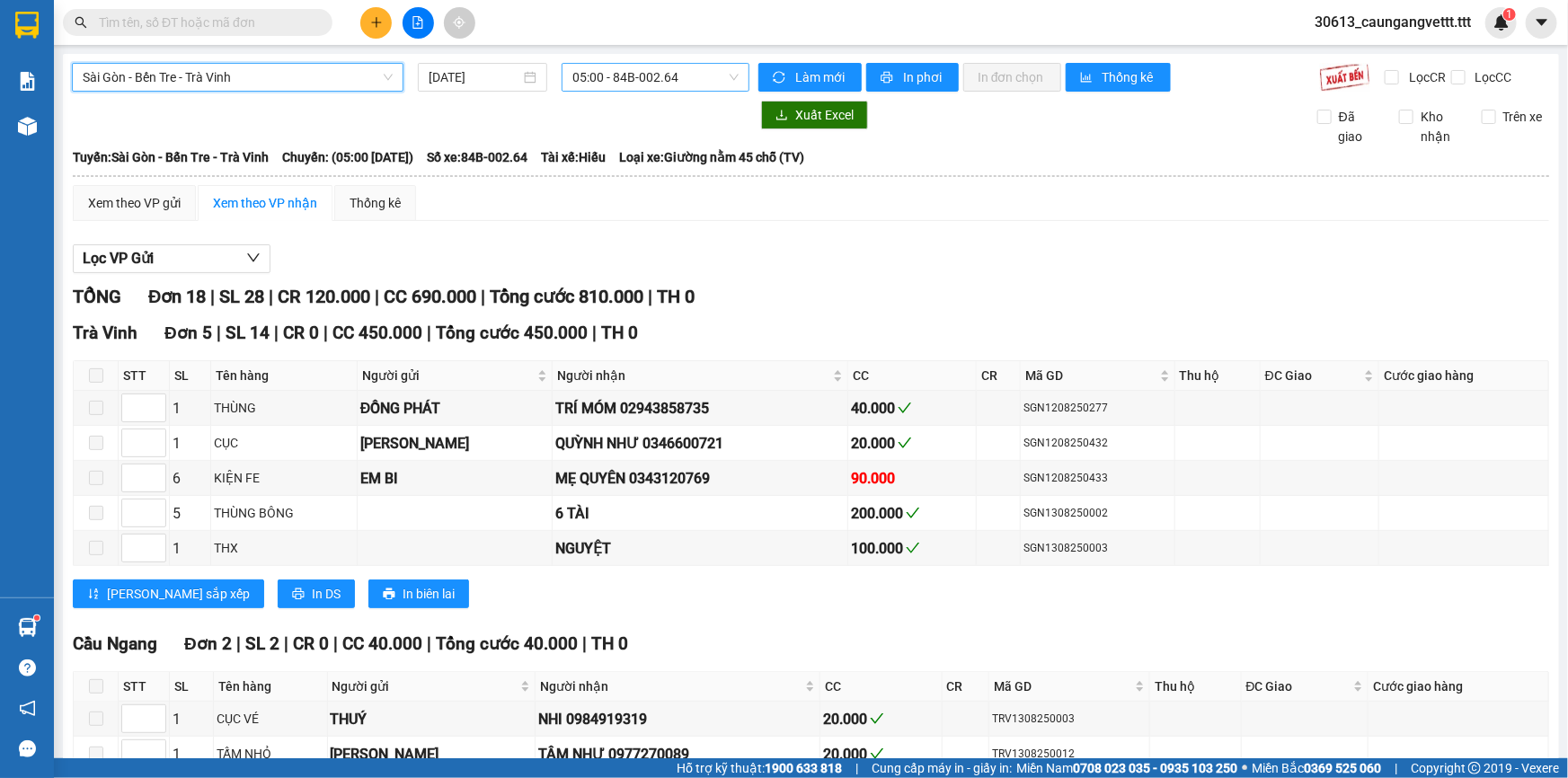
click at [662, 79] on span "05:00 - 84B-002.64" at bounding box center [655, 77] width 166 height 27
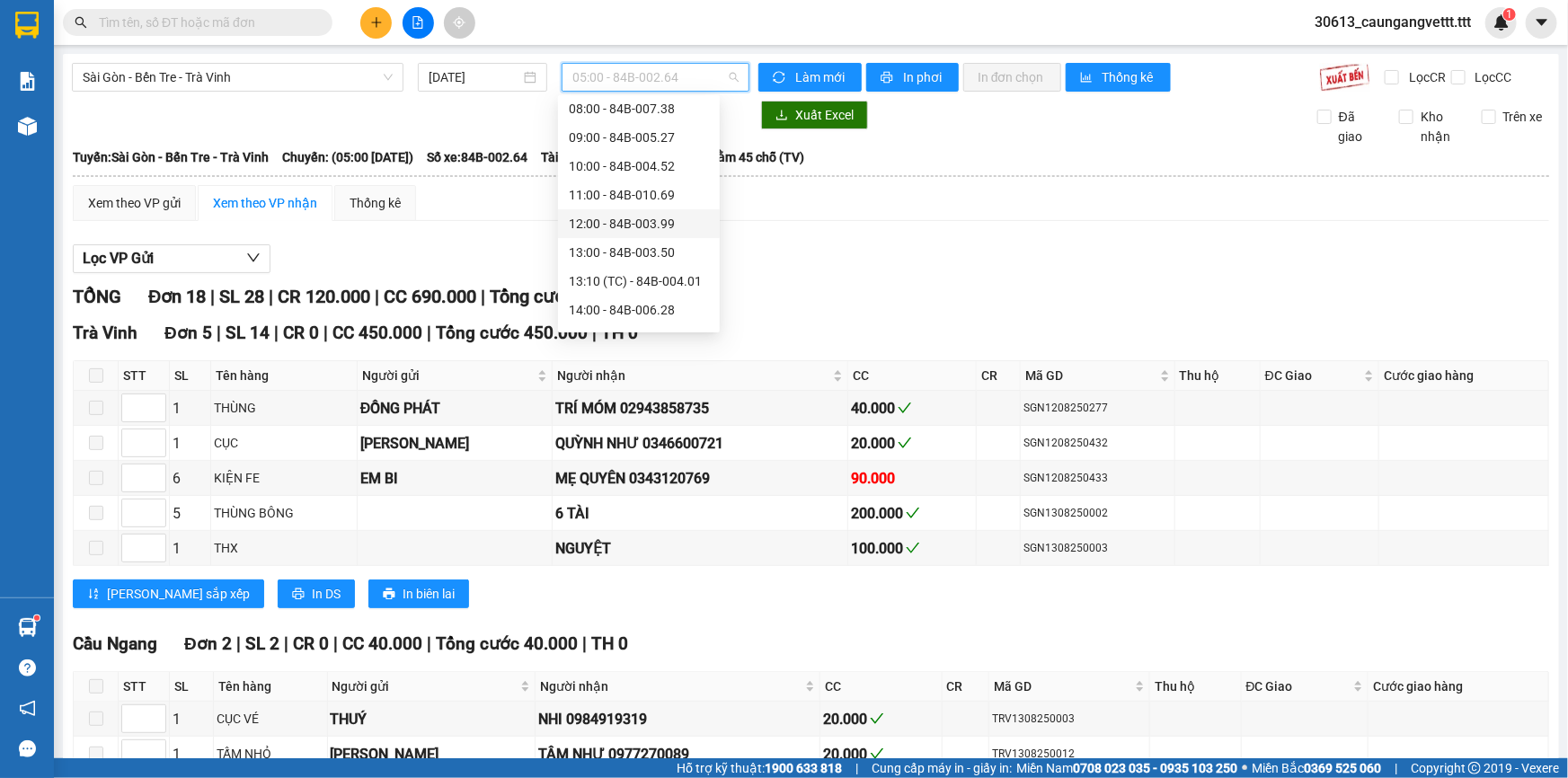
scroll to position [163, 0]
click at [617, 203] on div "12:00 - 84B-003.99" at bounding box center [639, 209] width 141 height 19
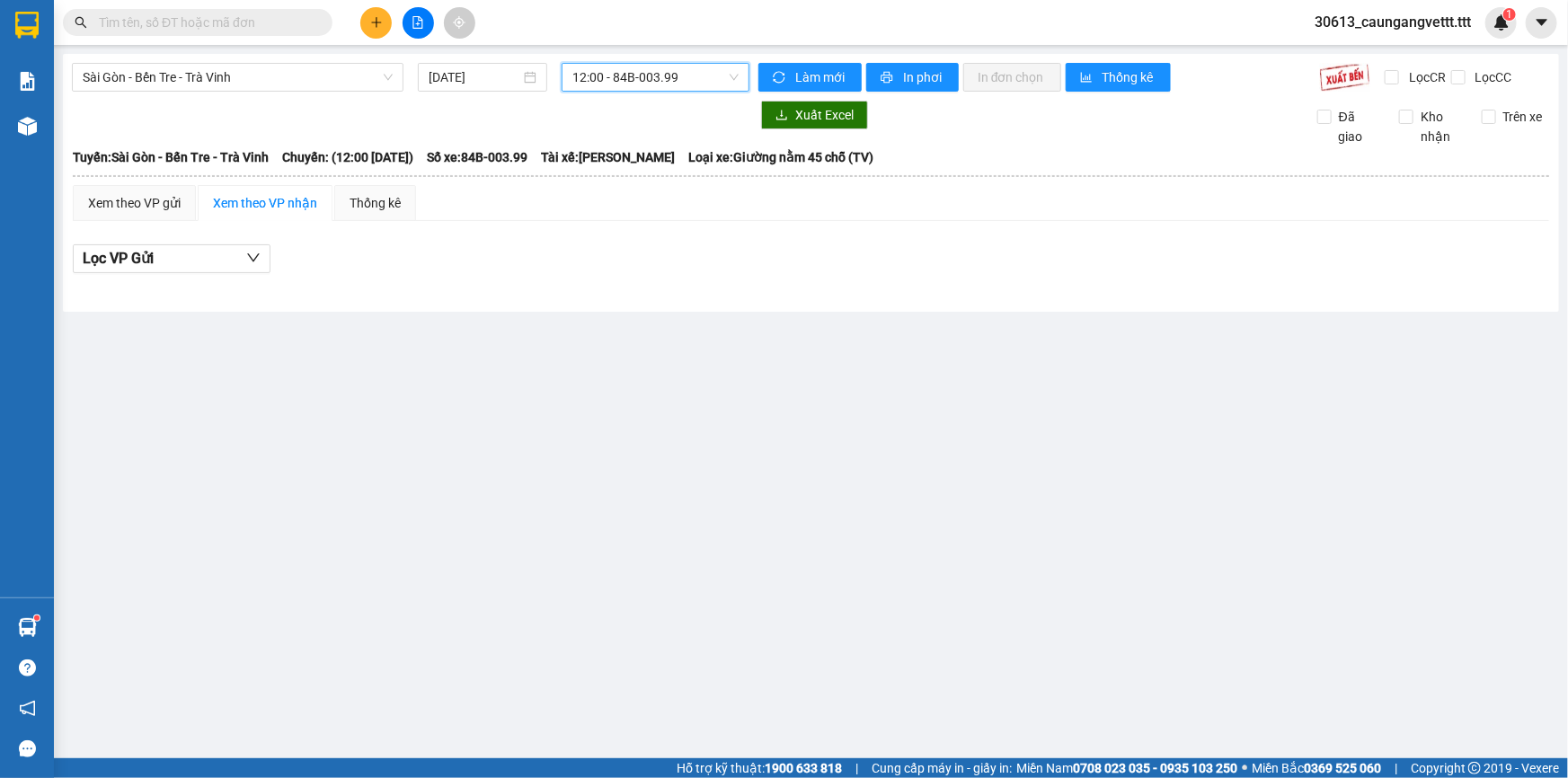
click at [619, 83] on span "12:00 - 84B-003.99" at bounding box center [655, 77] width 166 height 27
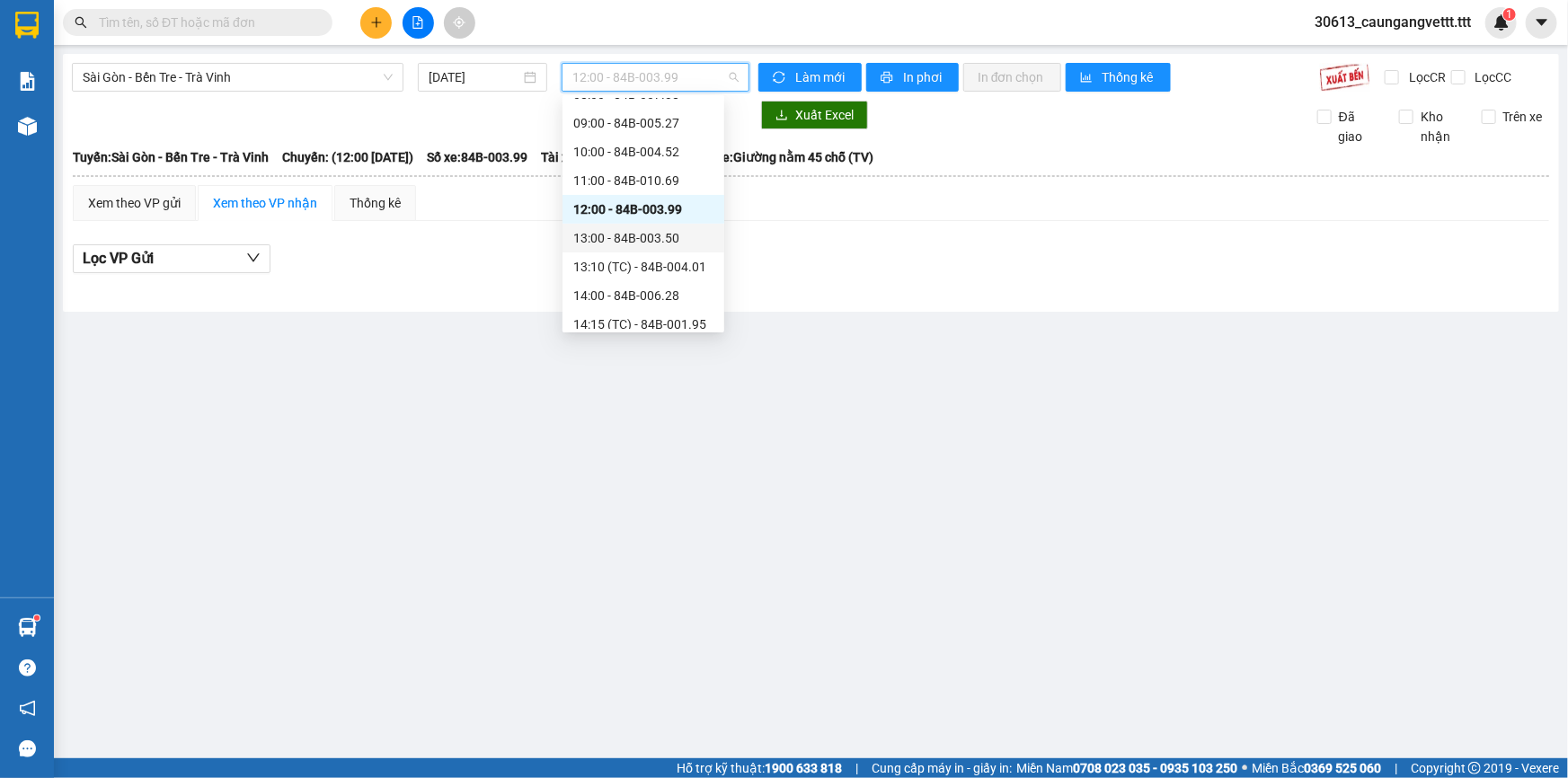
click at [625, 230] on div "13:00 - 84B-003.50" at bounding box center [643, 237] width 141 height 19
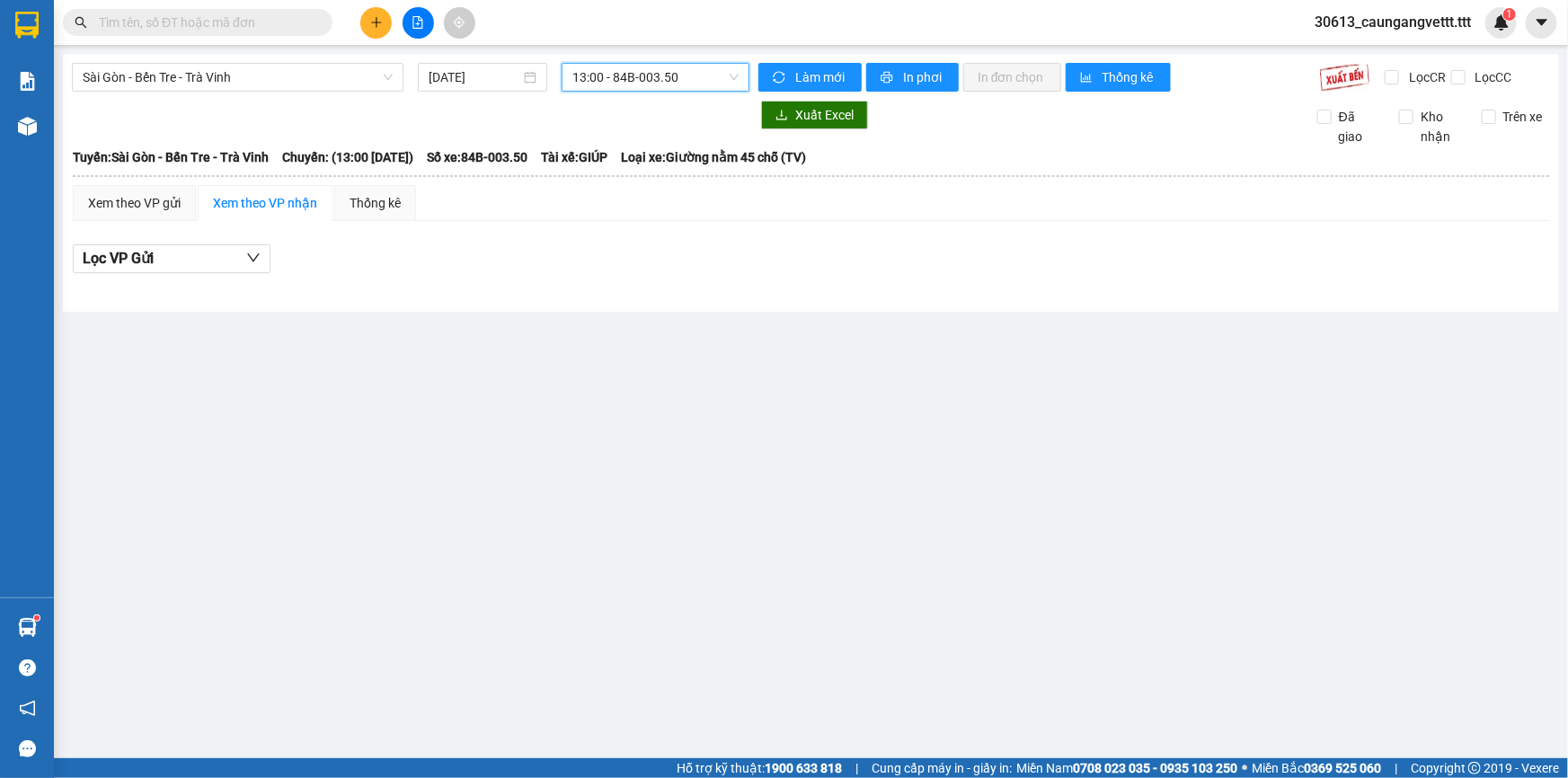
click at [648, 88] on span "13:00 - 84B-003.50" at bounding box center [655, 77] width 166 height 27
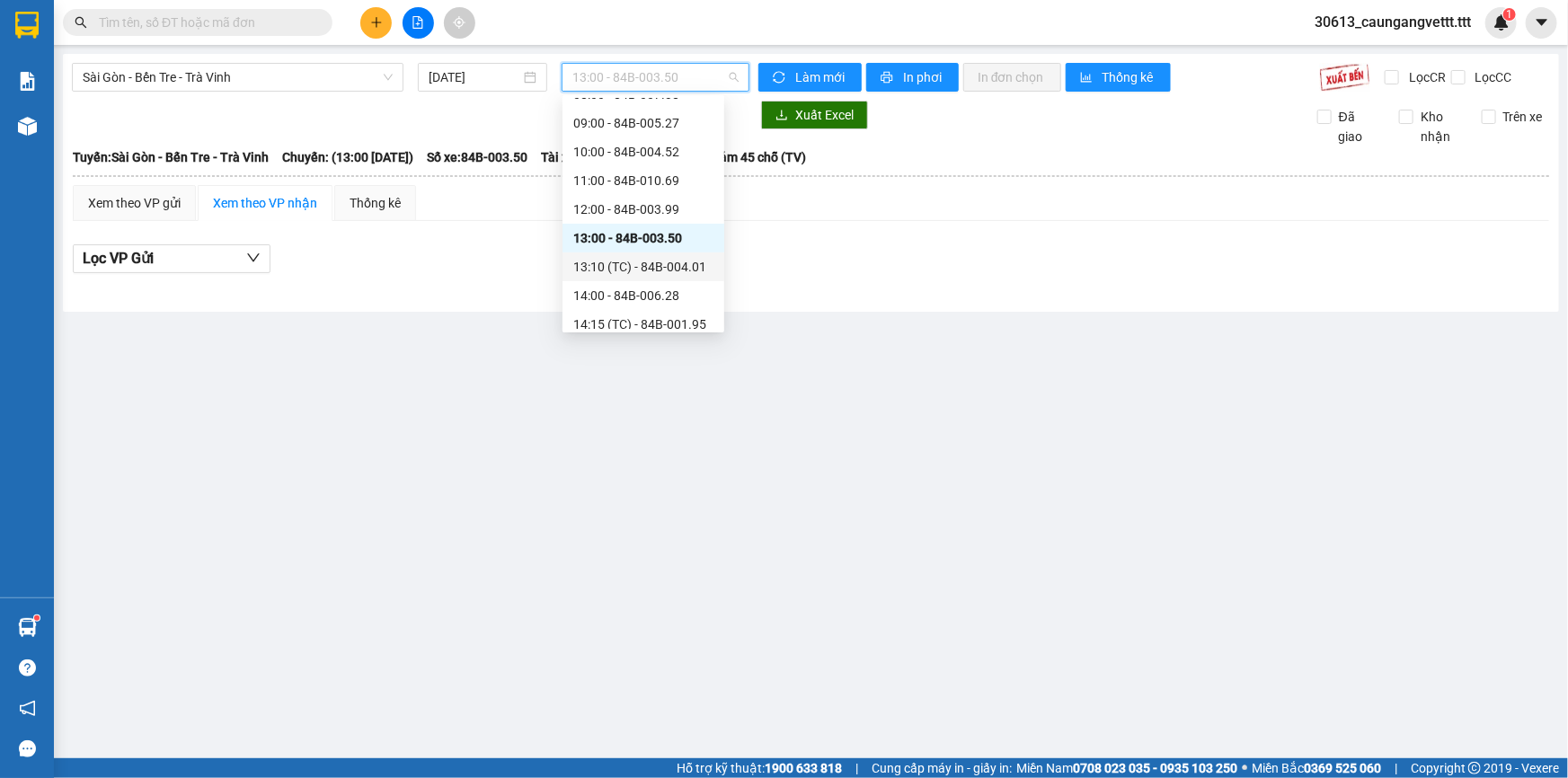
click at [631, 264] on div "13:10 (TC) - 84B-004.01" at bounding box center [643, 266] width 141 height 19
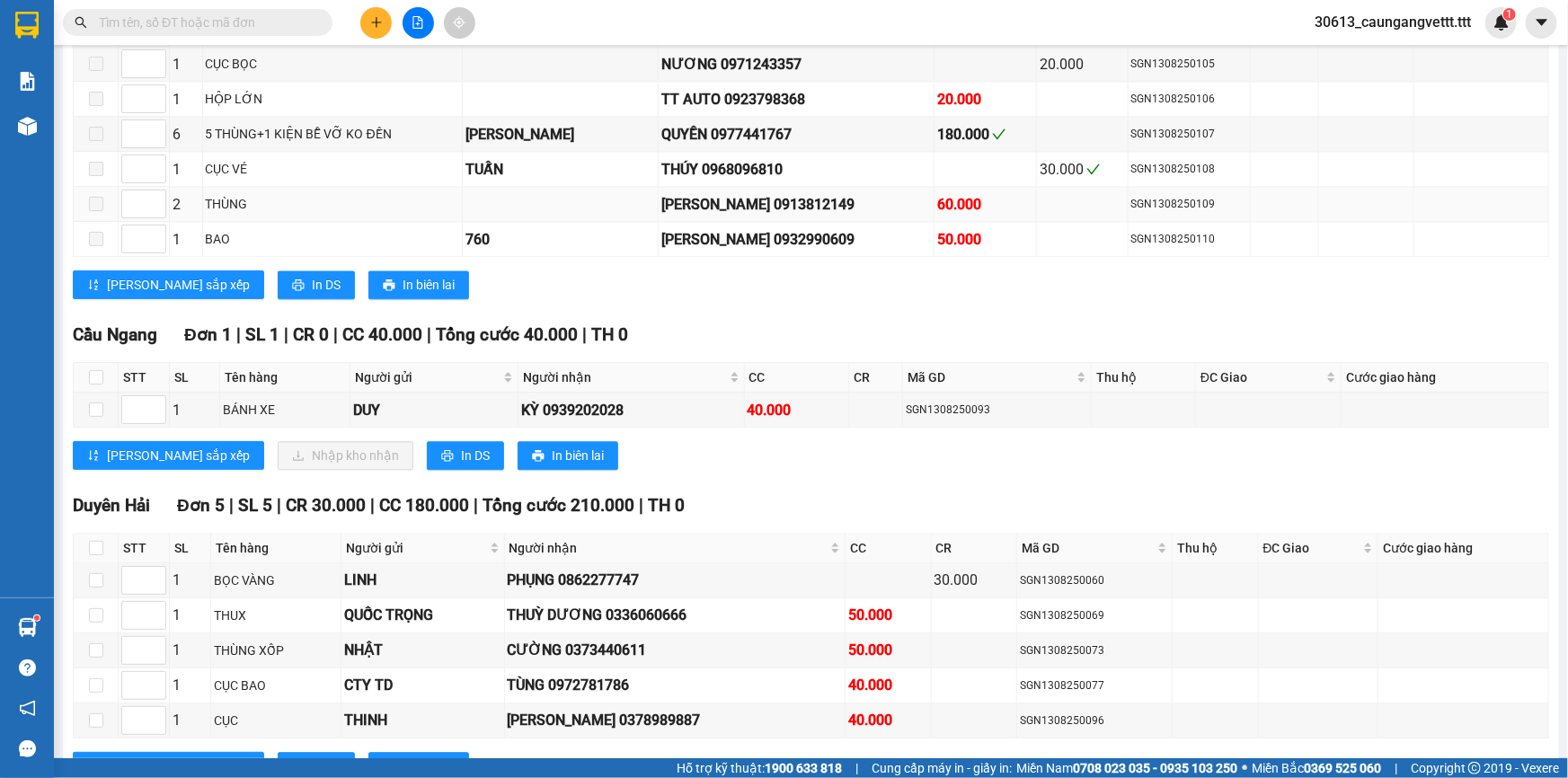
scroll to position [1959, 0]
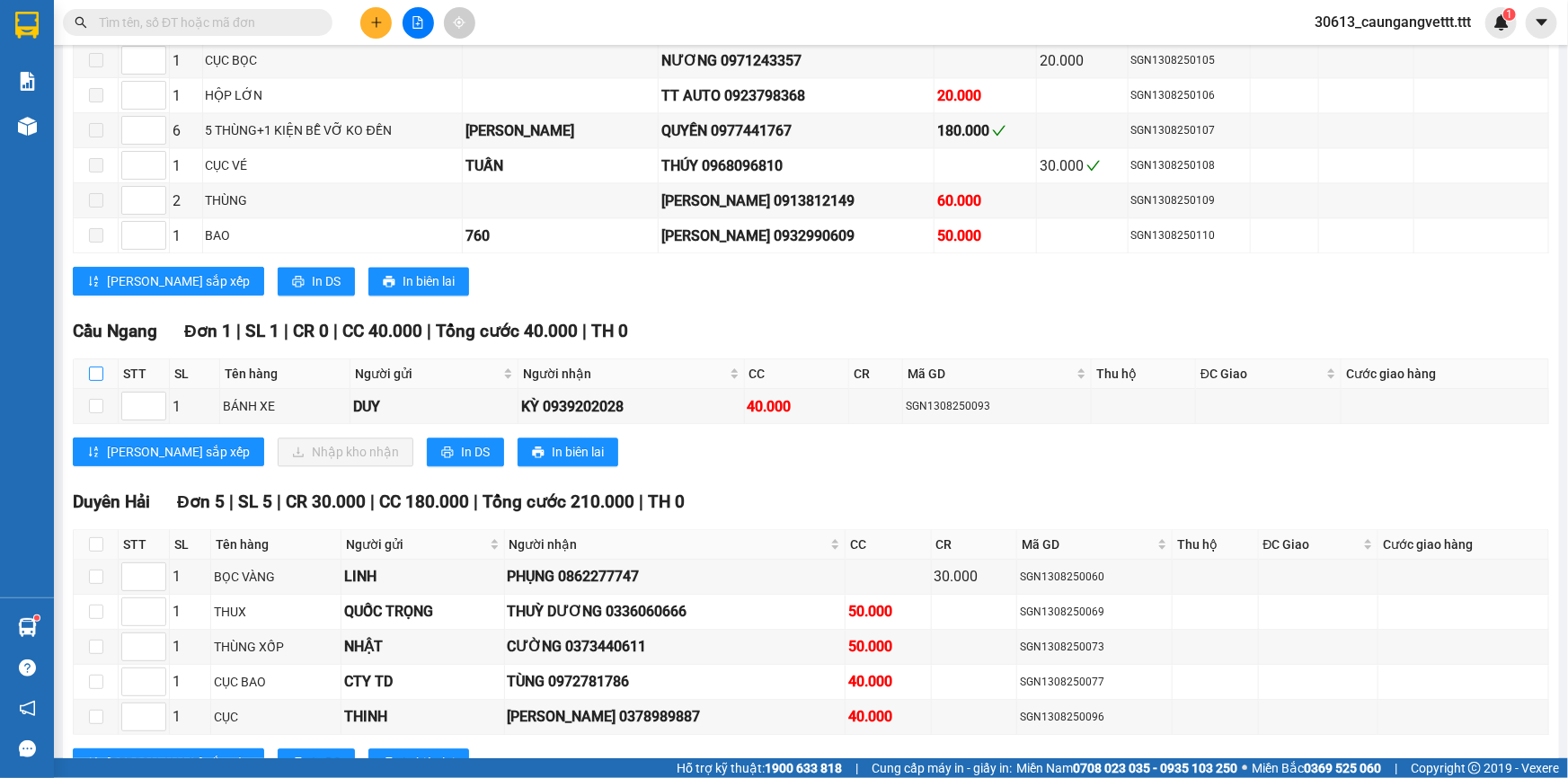
click at [92, 367] on input "checkbox" at bounding box center [96, 374] width 15 height 15
checkbox input "true"
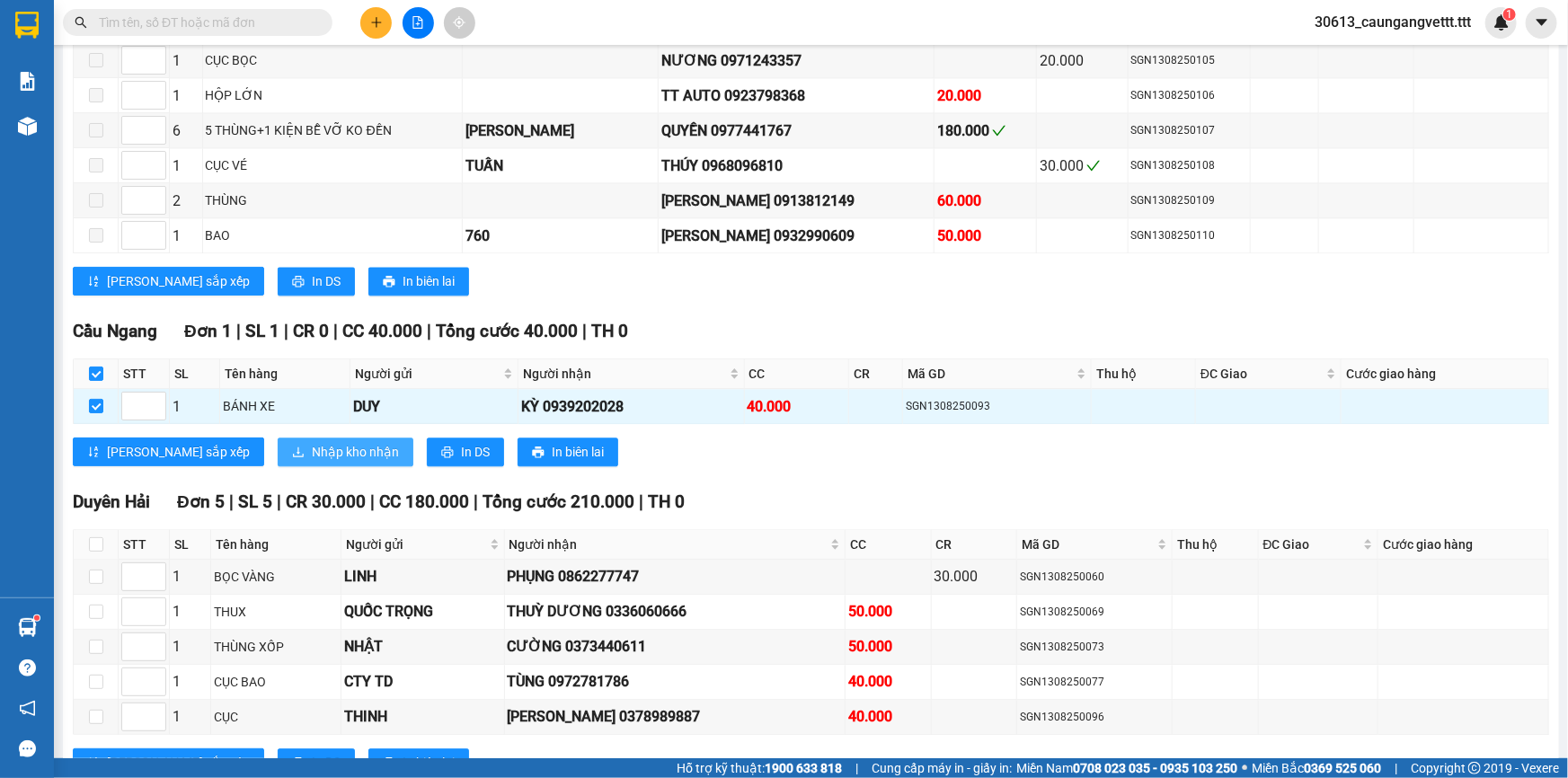
click at [312, 442] on span "Nhập kho nhận" at bounding box center [355, 451] width 87 height 19
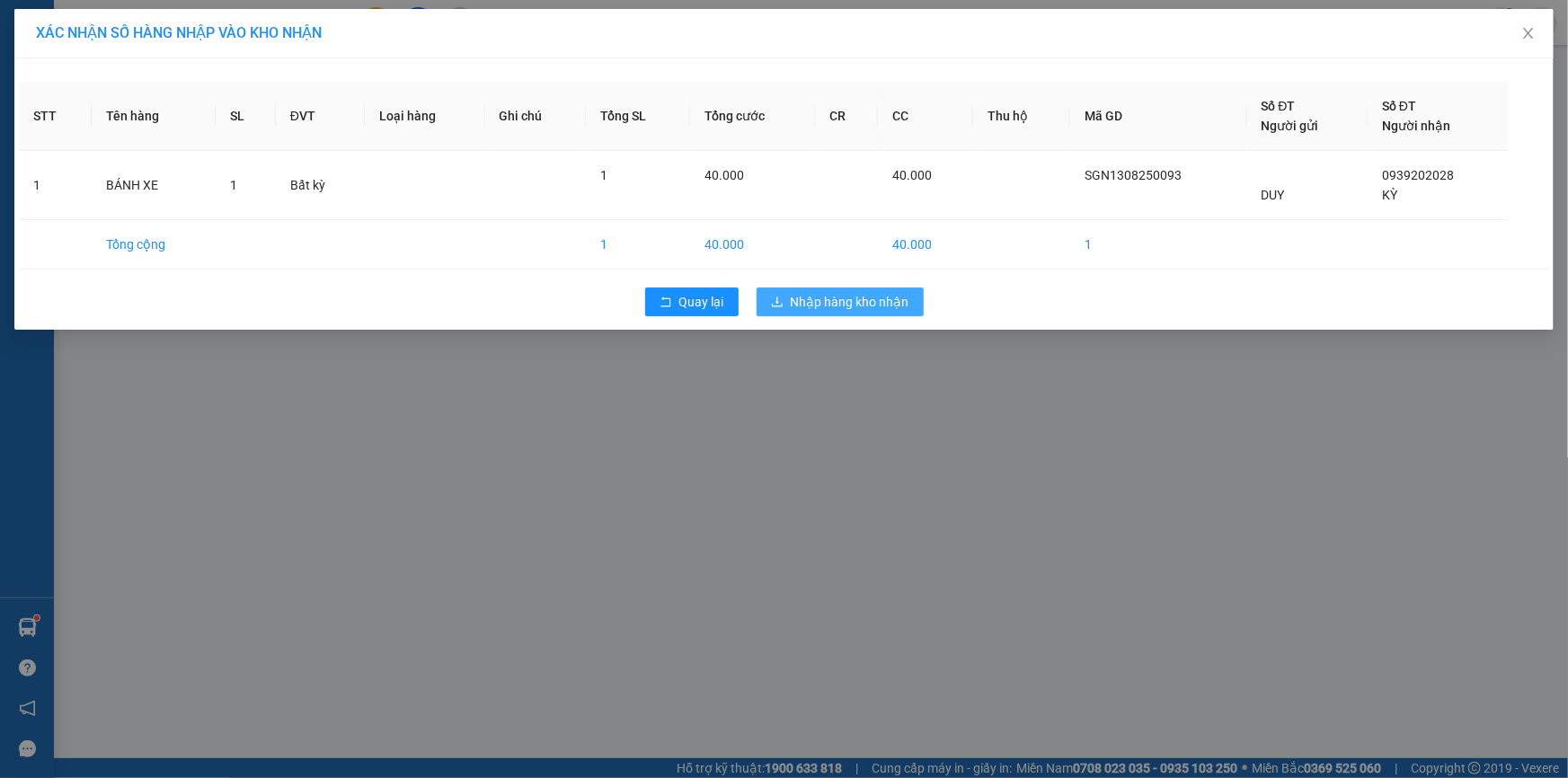
click at [841, 298] on span "Nhập hàng kho nhận" at bounding box center [850, 301] width 118 height 19
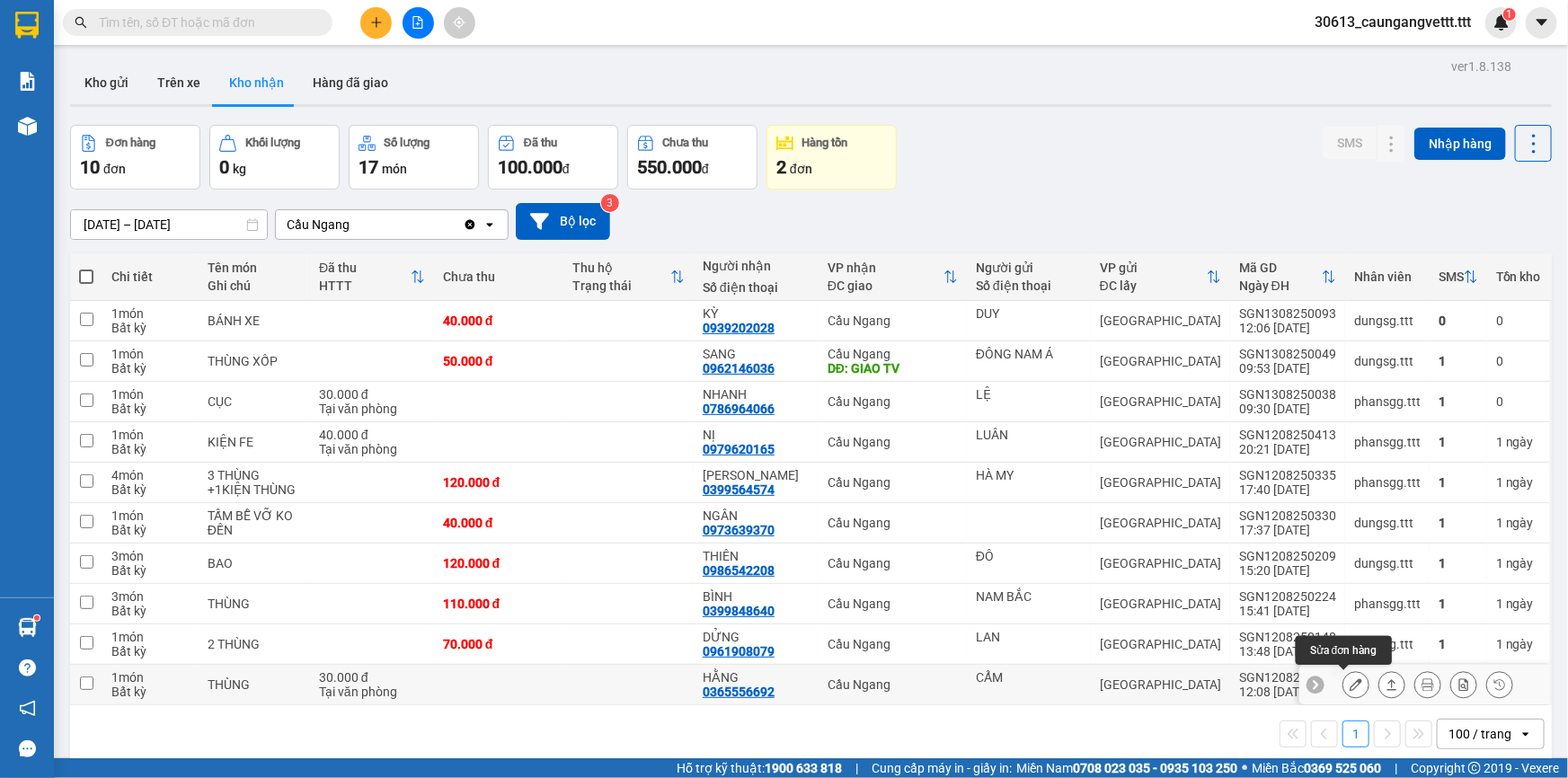
click at [1350, 685] on icon at bounding box center [1356, 685] width 13 height 13
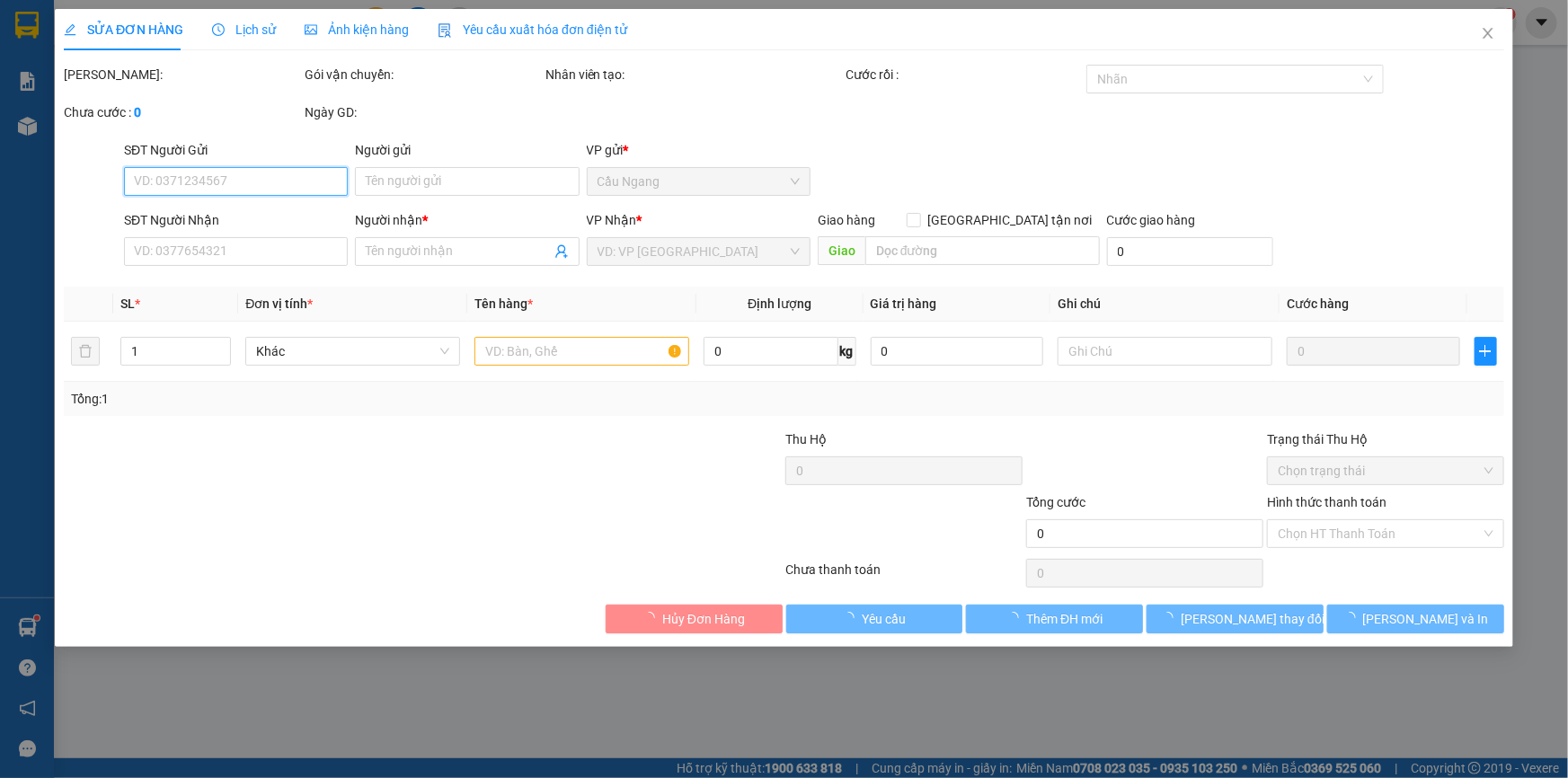
type input "CẨM"
type input "0365556692"
type input "HẰNG"
type input "30.000"
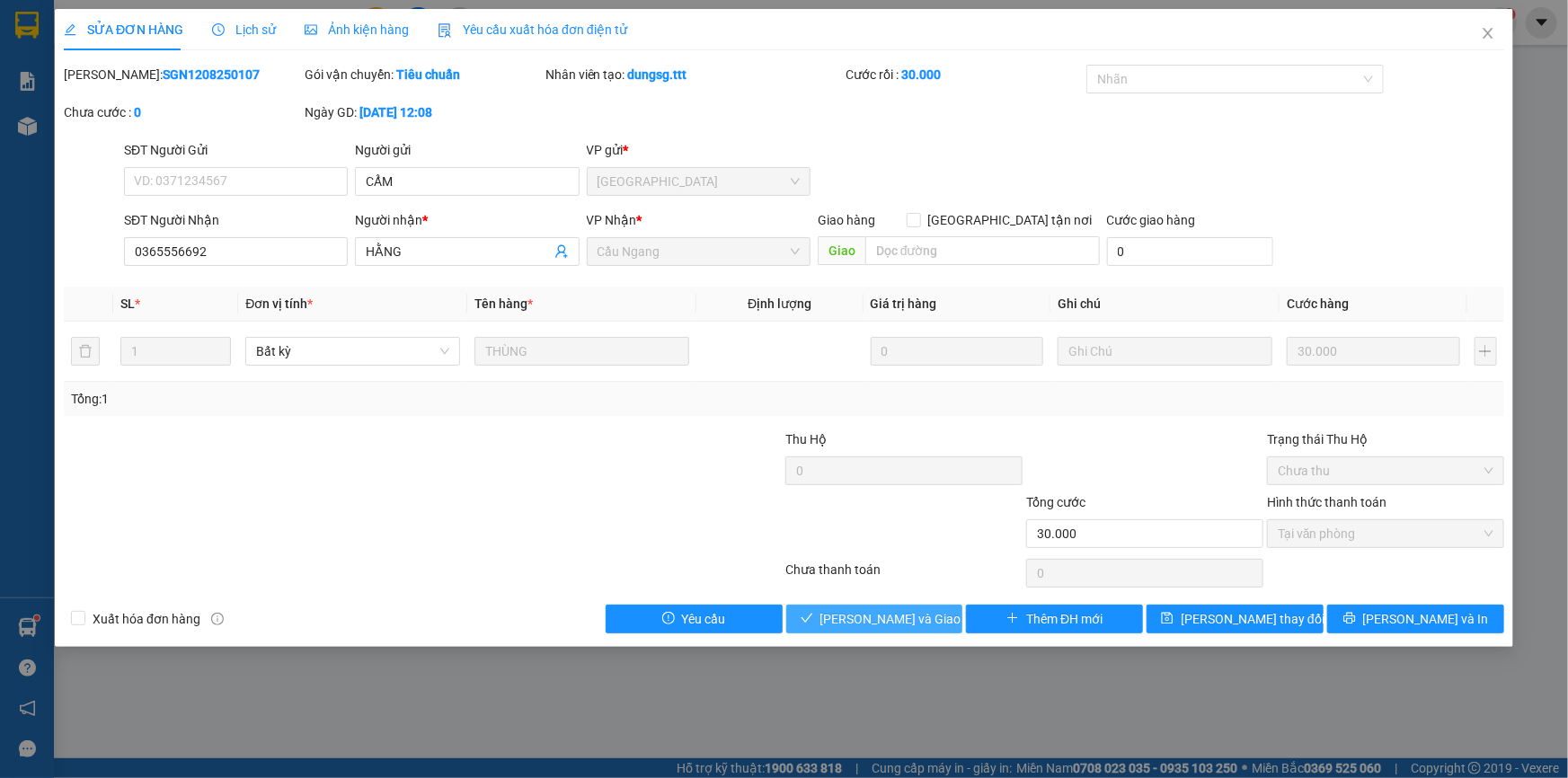
click at [884, 613] on span "[PERSON_NAME] và Giao hàng" at bounding box center [906, 618] width 173 height 19
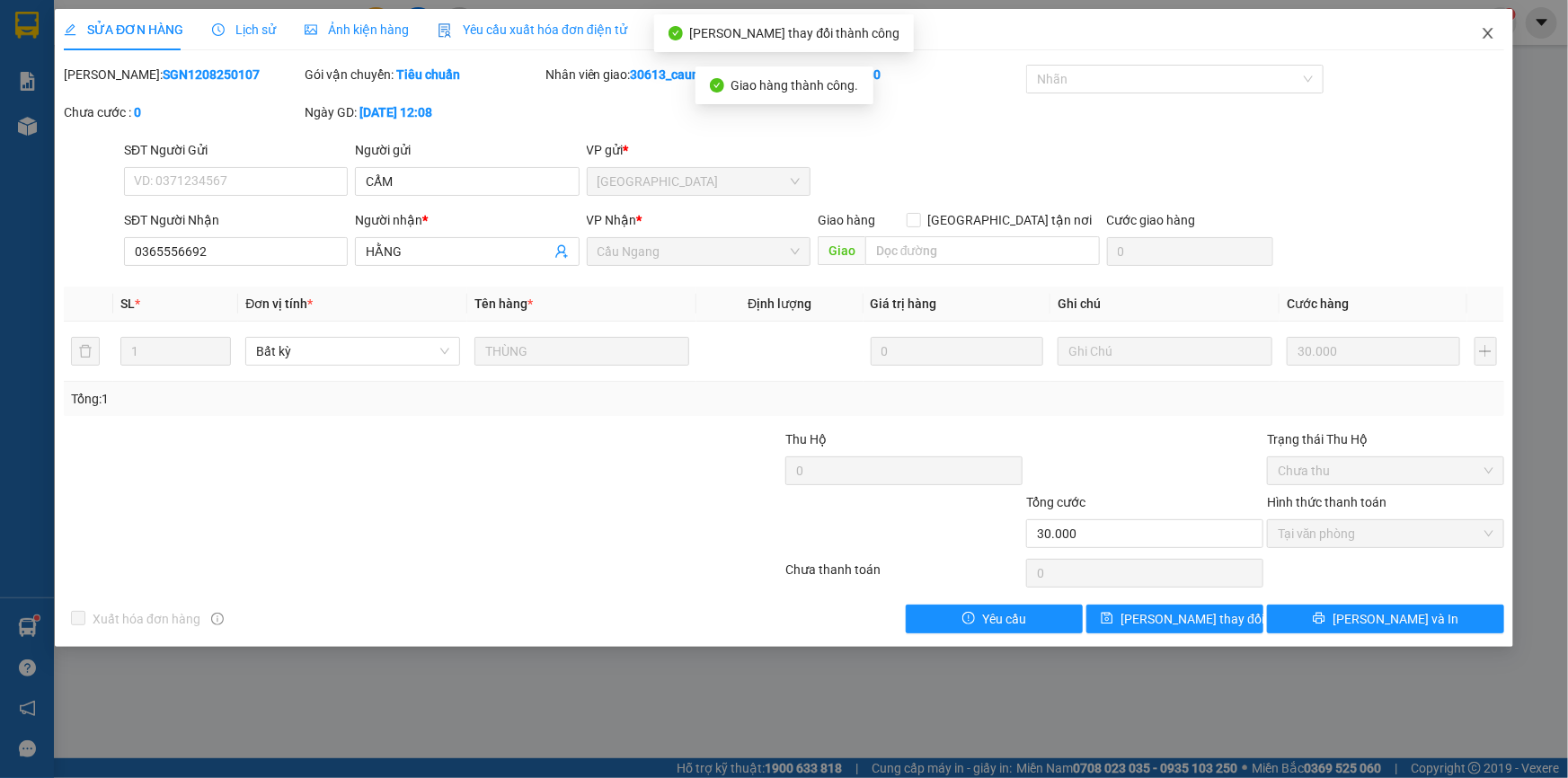
click at [1487, 32] on icon "close" at bounding box center [1488, 33] width 10 height 11
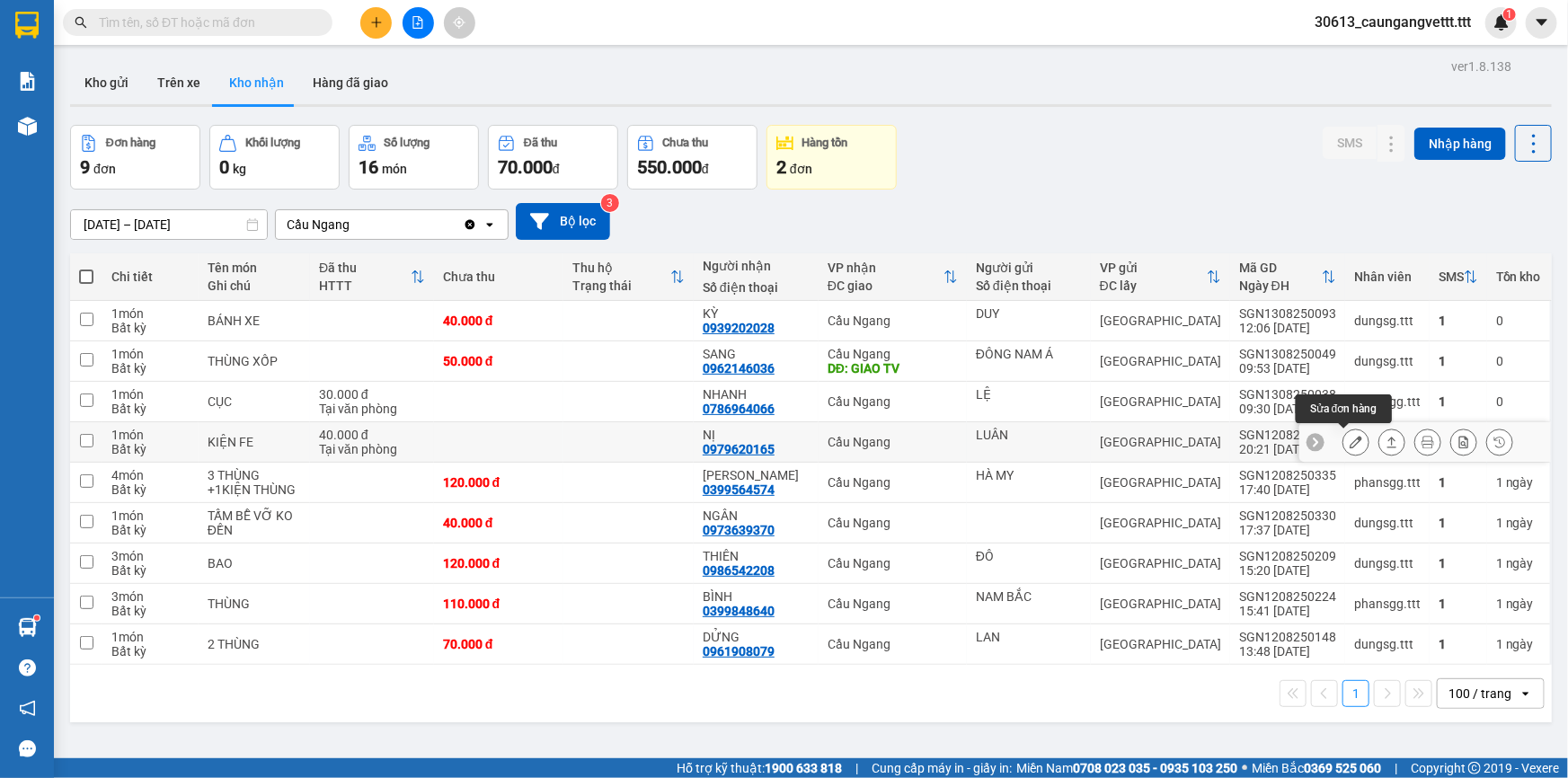
click at [1350, 437] on icon at bounding box center [1356, 442] width 13 height 13
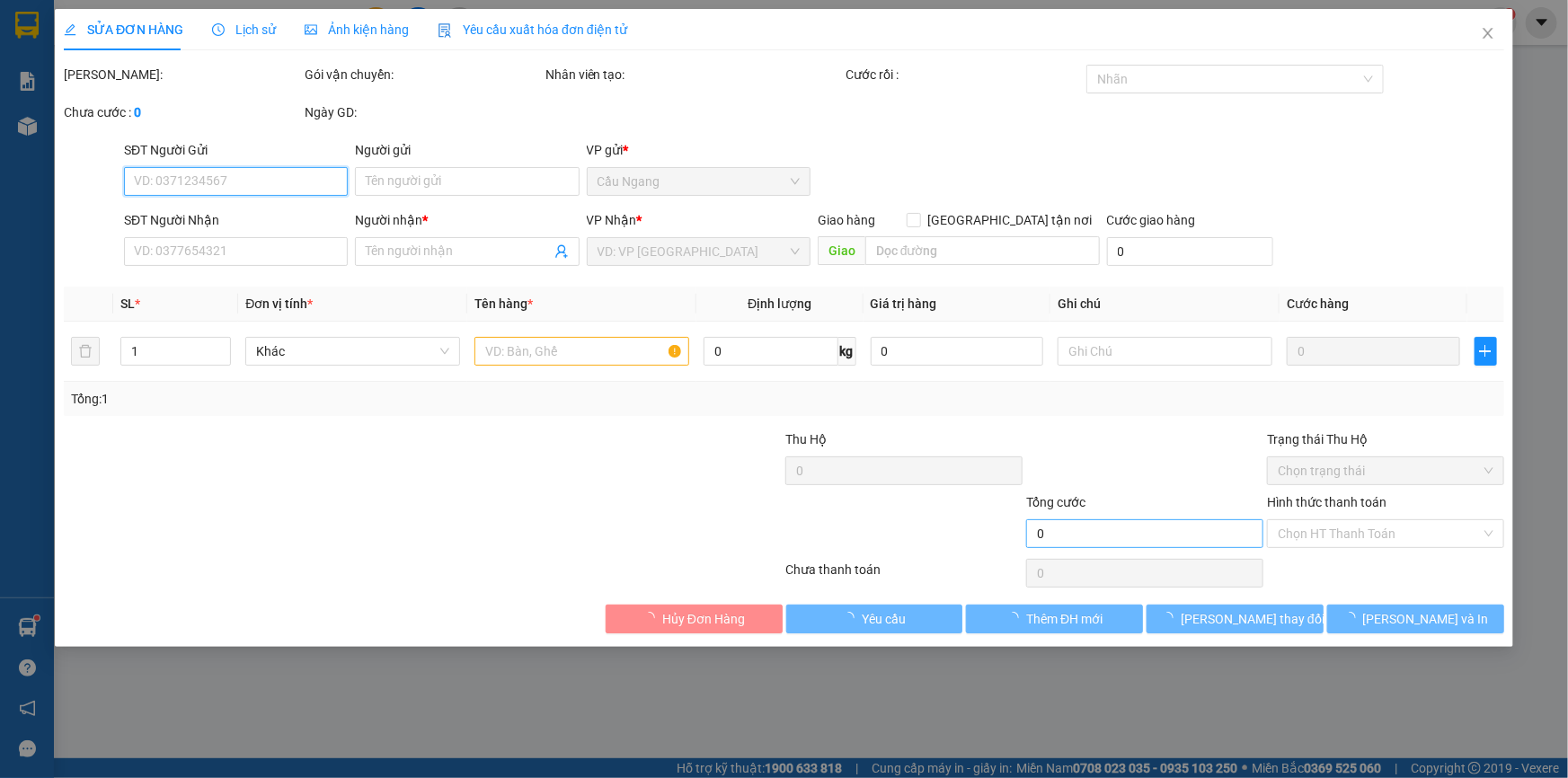
type input "LUÂN"
type input "0979620165"
type input "NỊ"
type input "40.000"
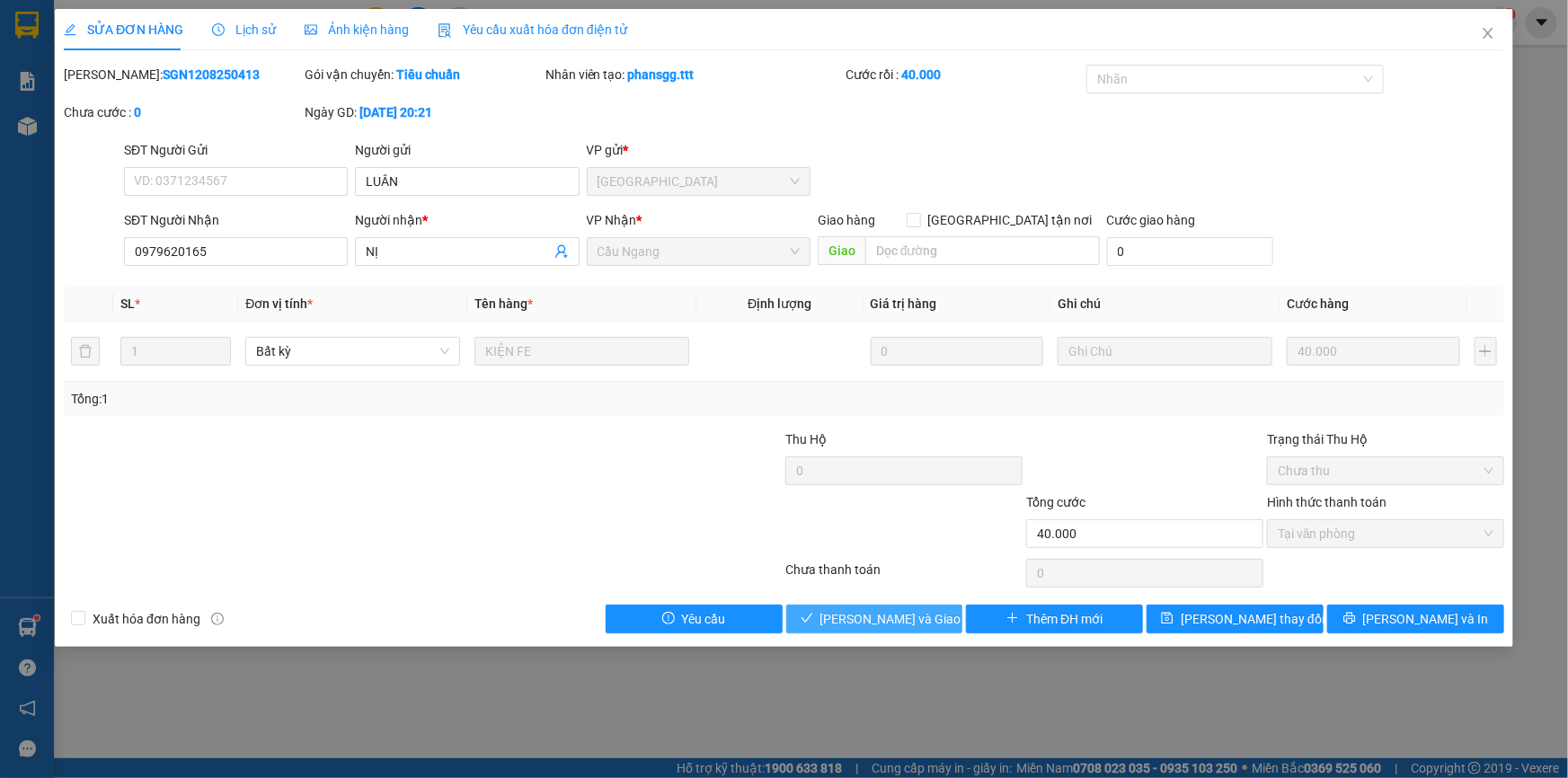
click at [879, 617] on span "[PERSON_NAME] và Giao hàng" at bounding box center [906, 618] width 173 height 19
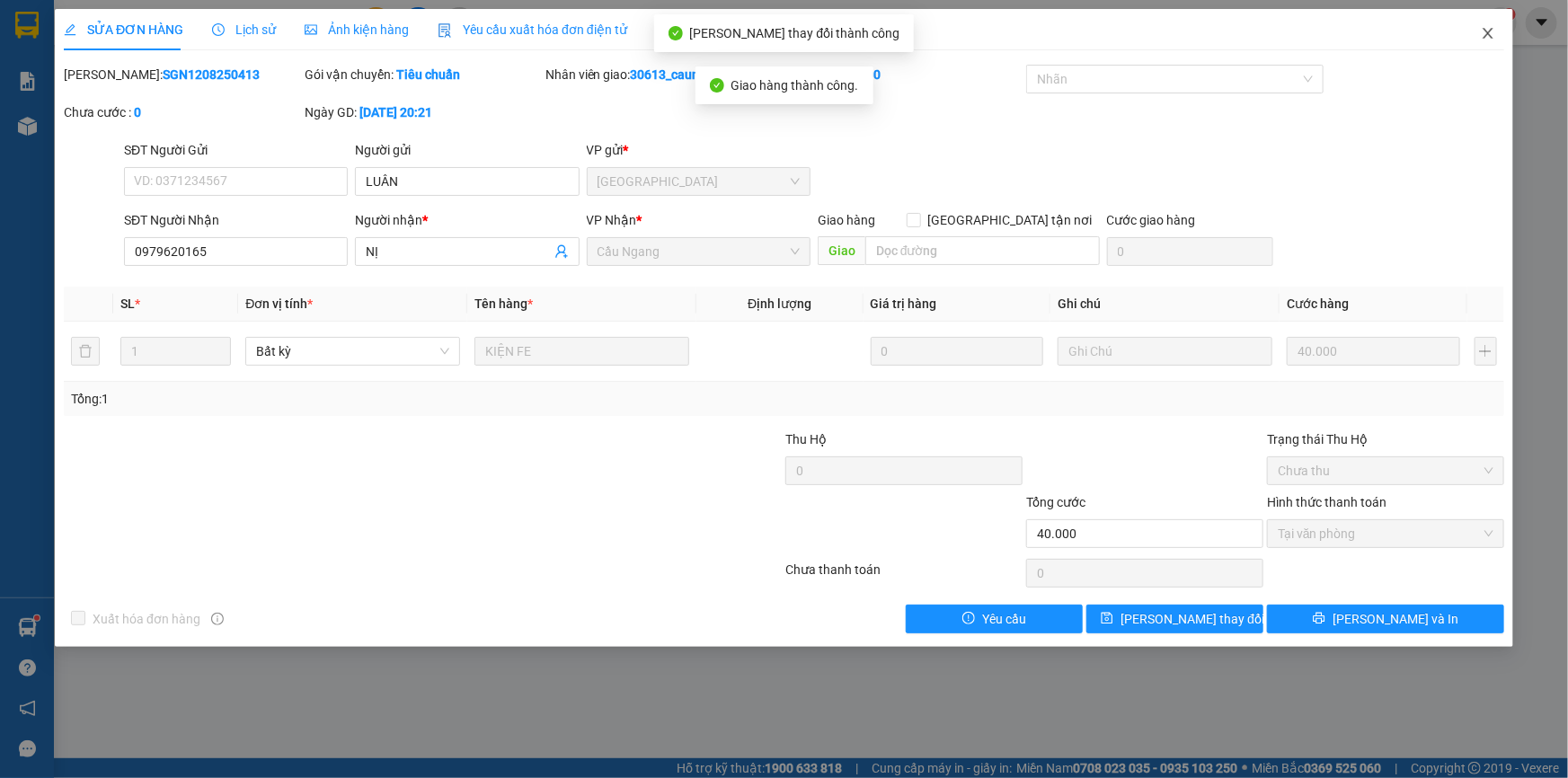
click at [1490, 31] on icon "close" at bounding box center [1488, 33] width 10 height 11
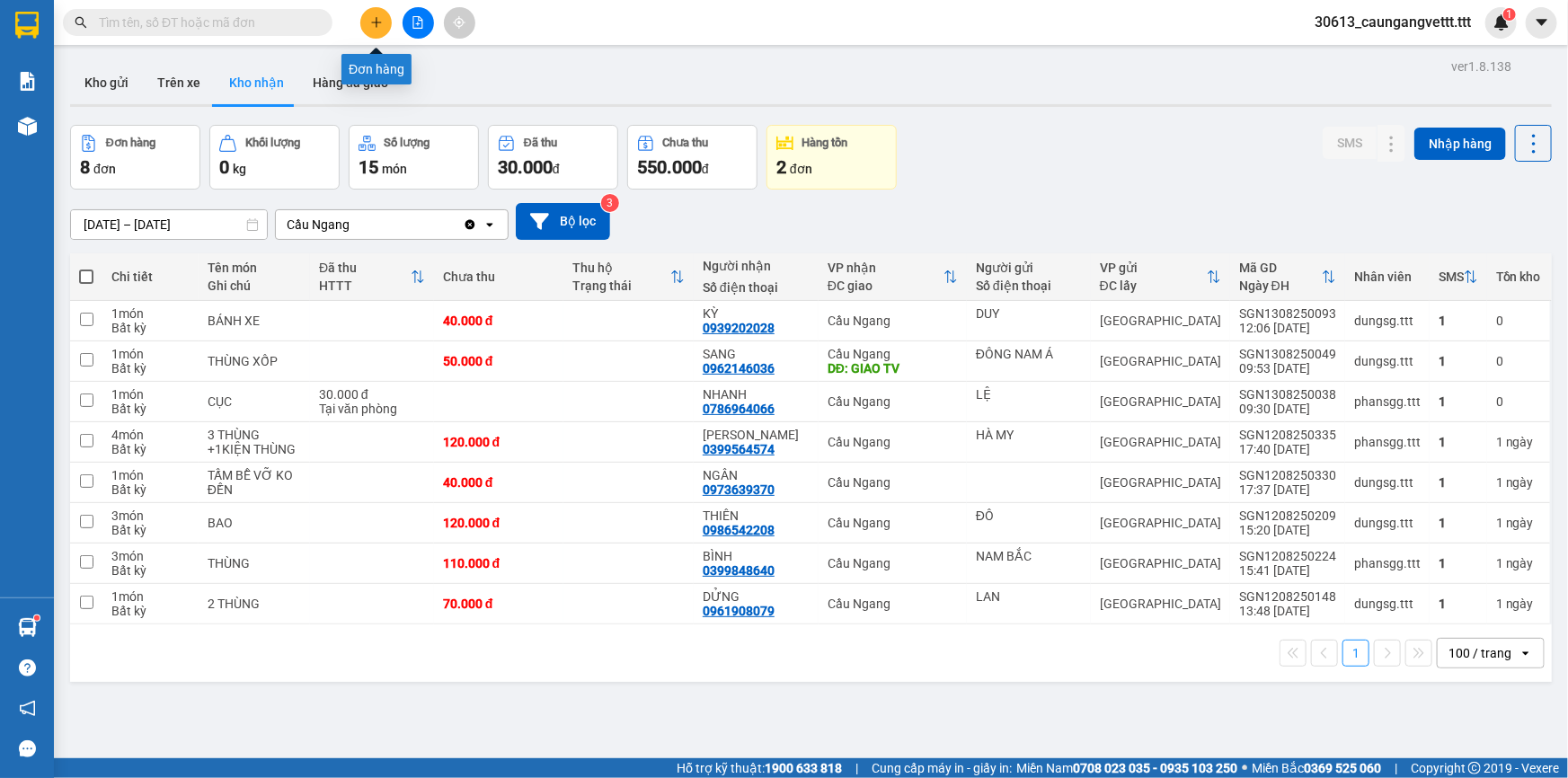
click at [368, 24] on button at bounding box center [376, 23] width 31 height 31
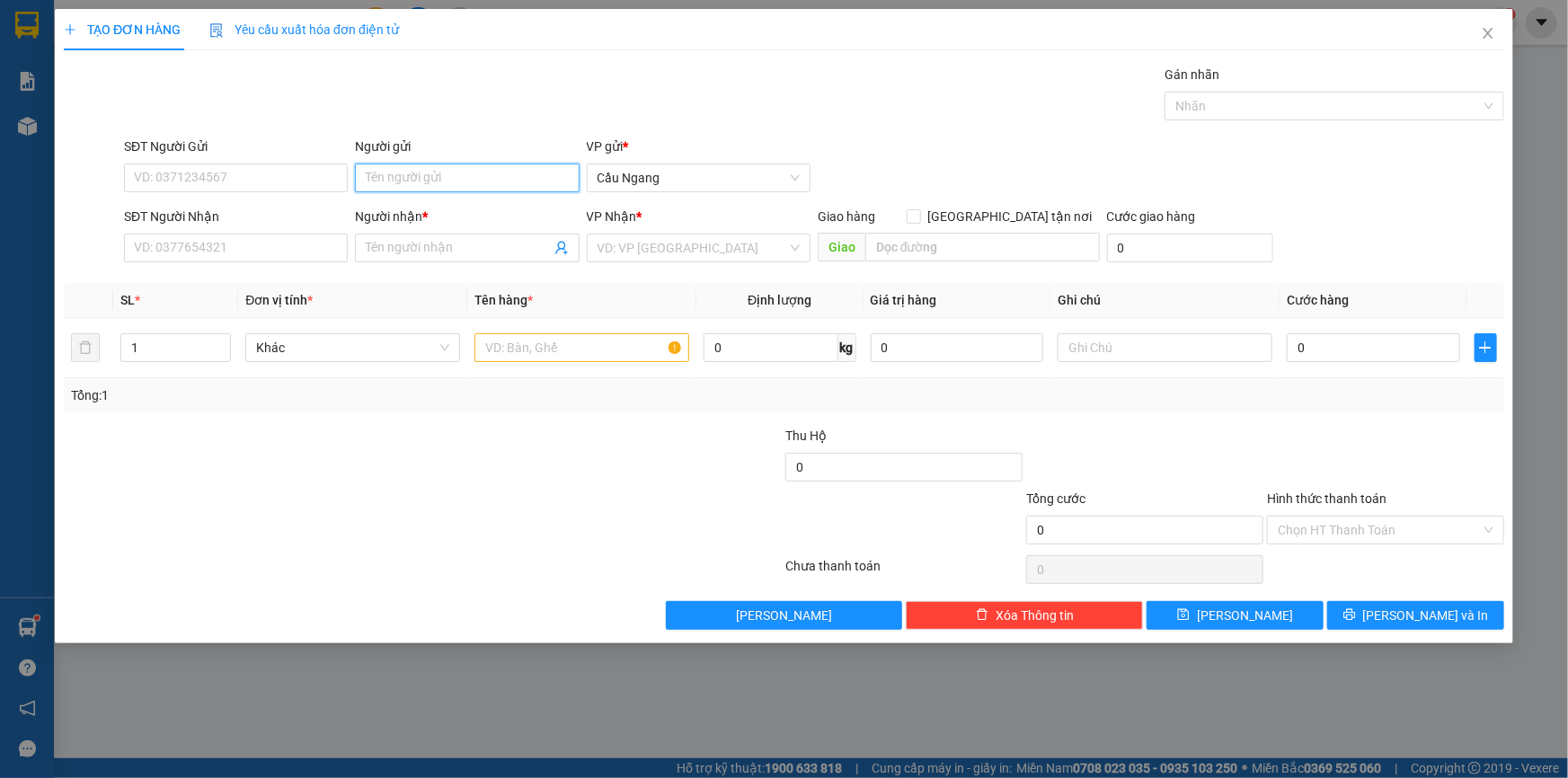
click at [432, 175] on input "Người gửi" at bounding box center [467, 177] width 224 height 29
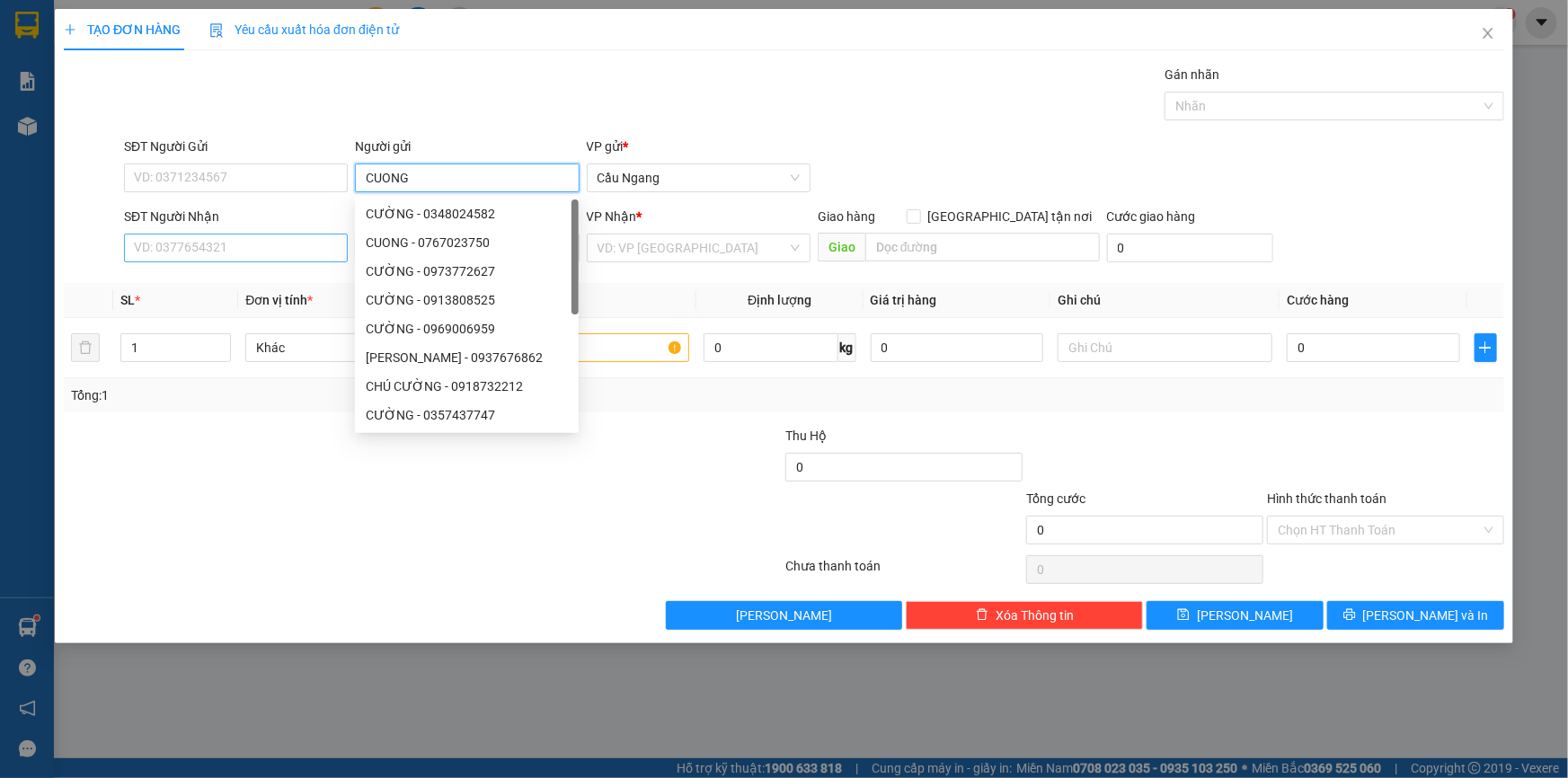
type input "CUONG"
click at [233, 251] on input "SĐT Người Nhận" at bounding box center [236, 248] width 224 height 29
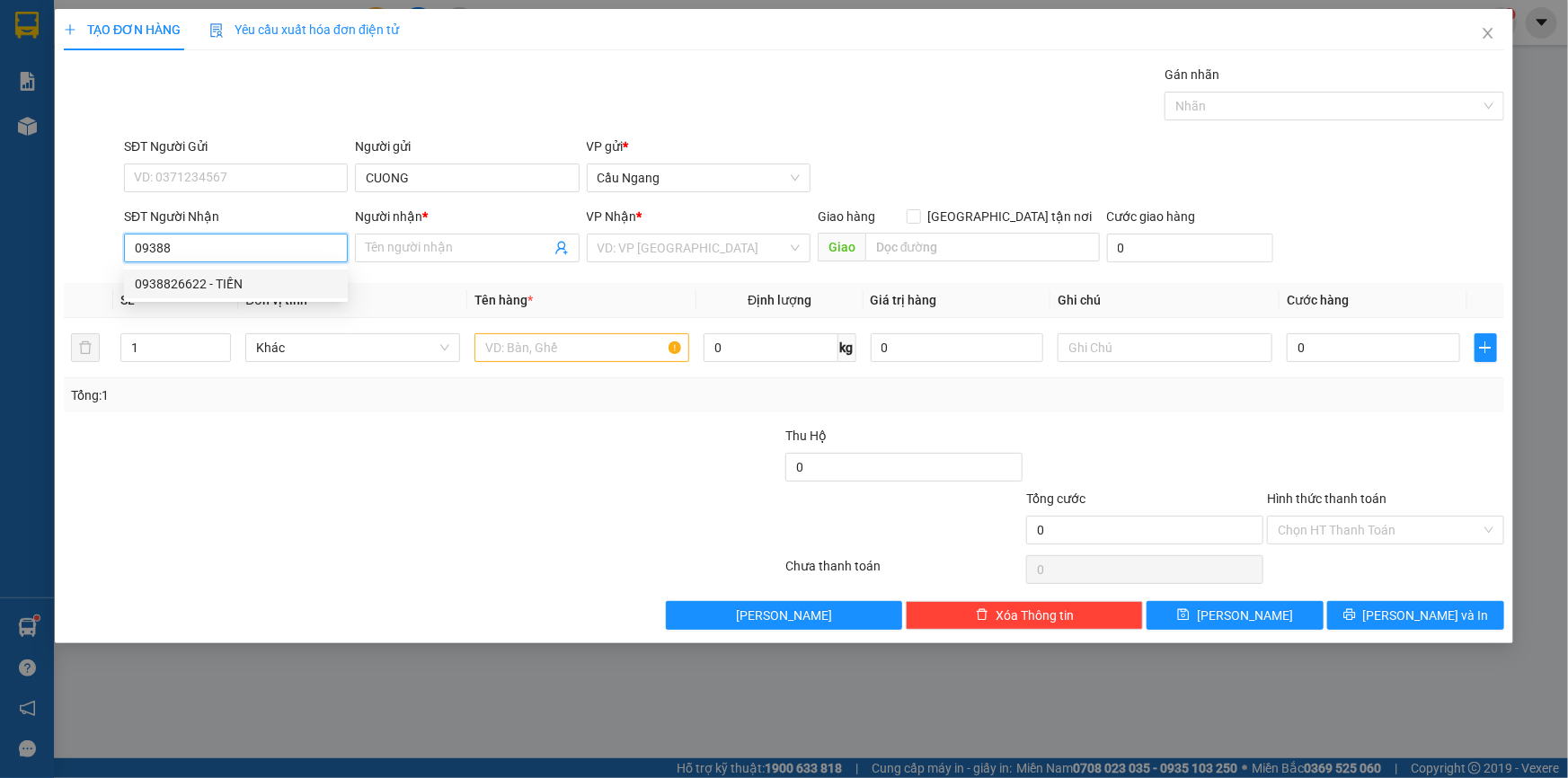
drag, startPoint x: 223, startPoint y: 288, endPoint x: 242, endPoint y: 290, distance: 19.1
click at [224, 288] on div "0938826622 - TIẾN" at bounding box center [236, 283] width 202 height 19
type input "0938826622"
type input "TIẾN"
type input "0938826622"
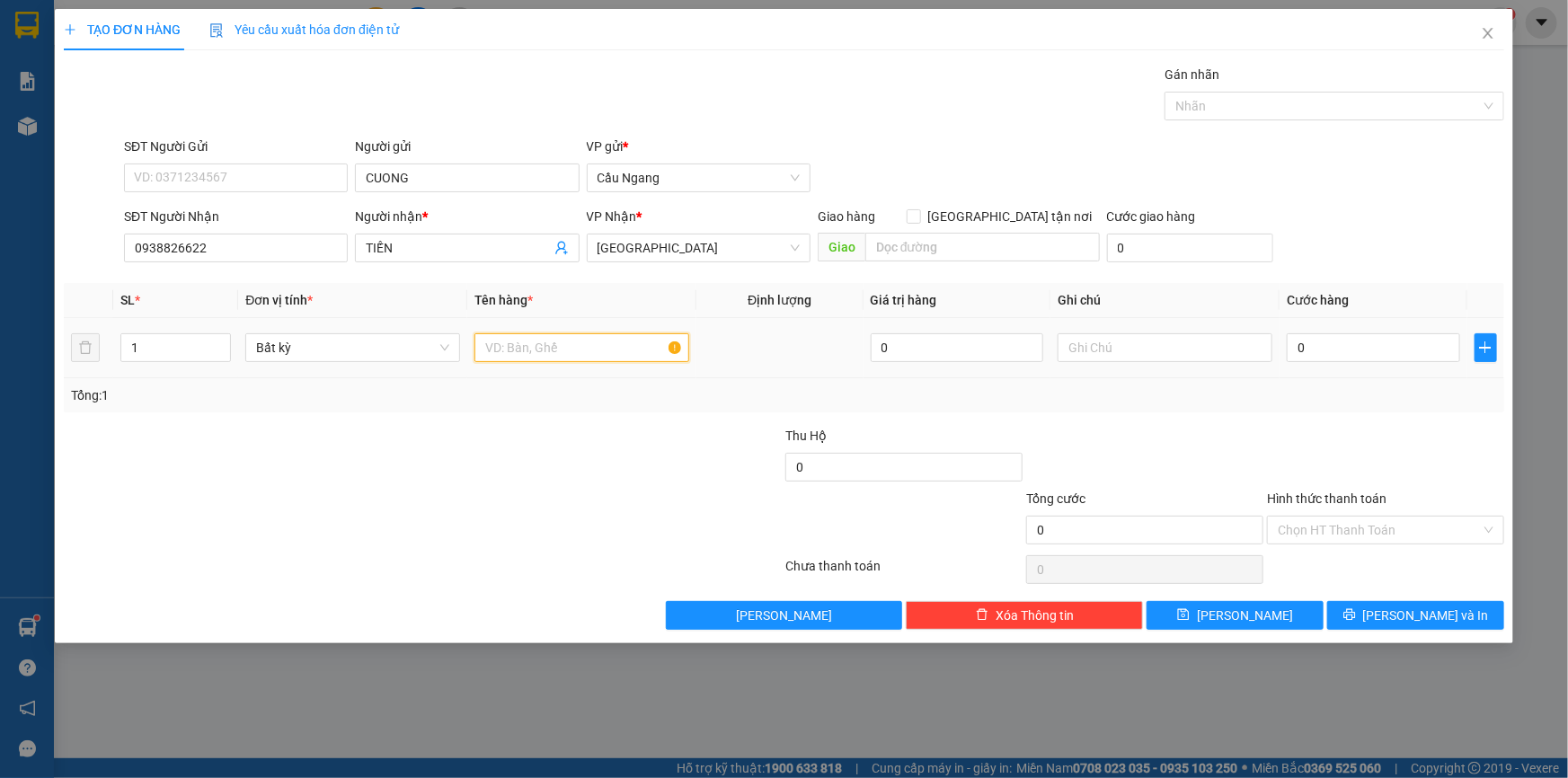
click at [578, 349] on input "text" at bounding box center [582, 347] width 214 height 29
type input "HOP"
click at [1348, 350] on input "0" at bounding box center [1374, 347] width 174 height 29
type input "2"
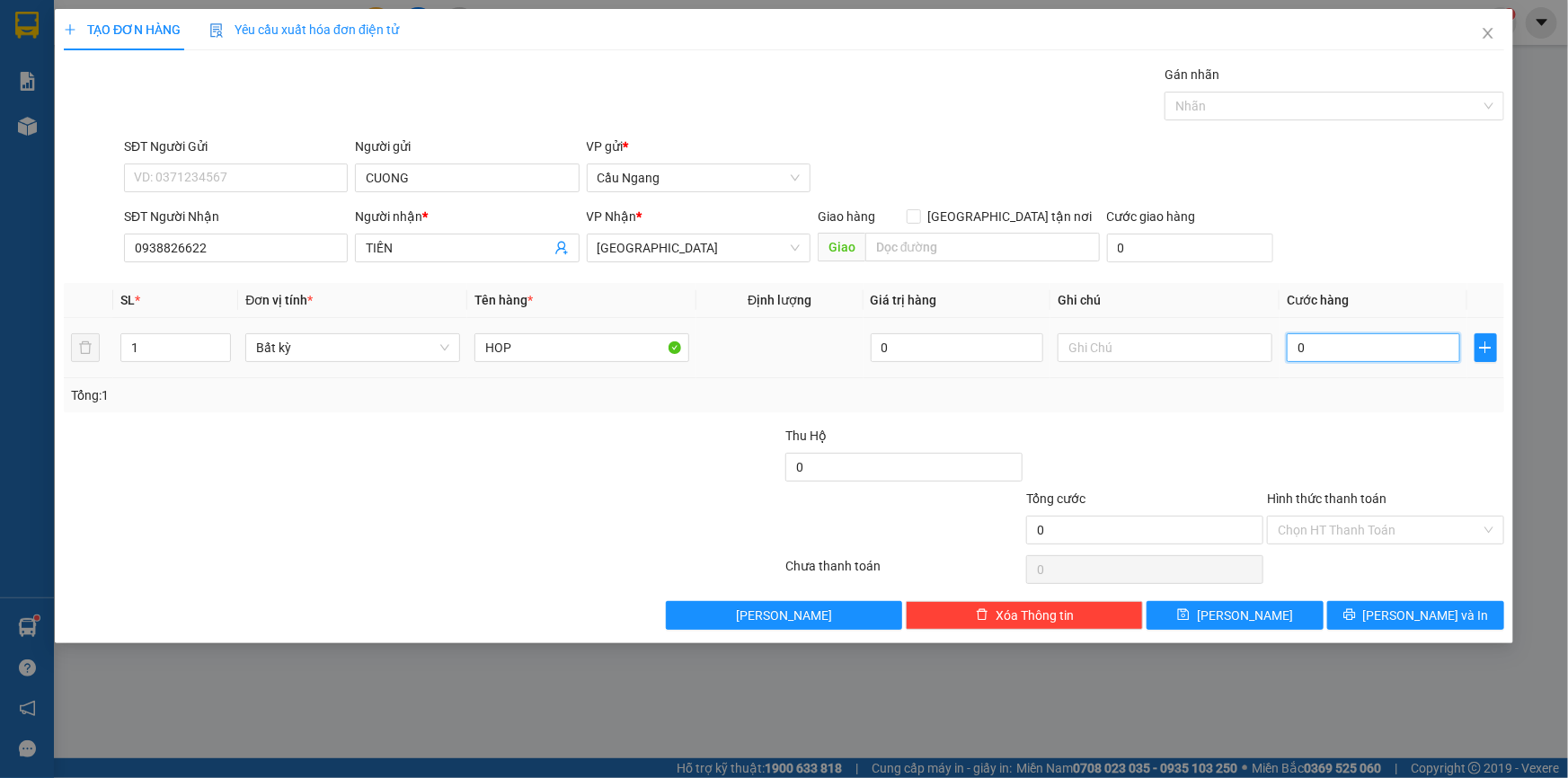
type input "2"
type input "20"
type input "200"
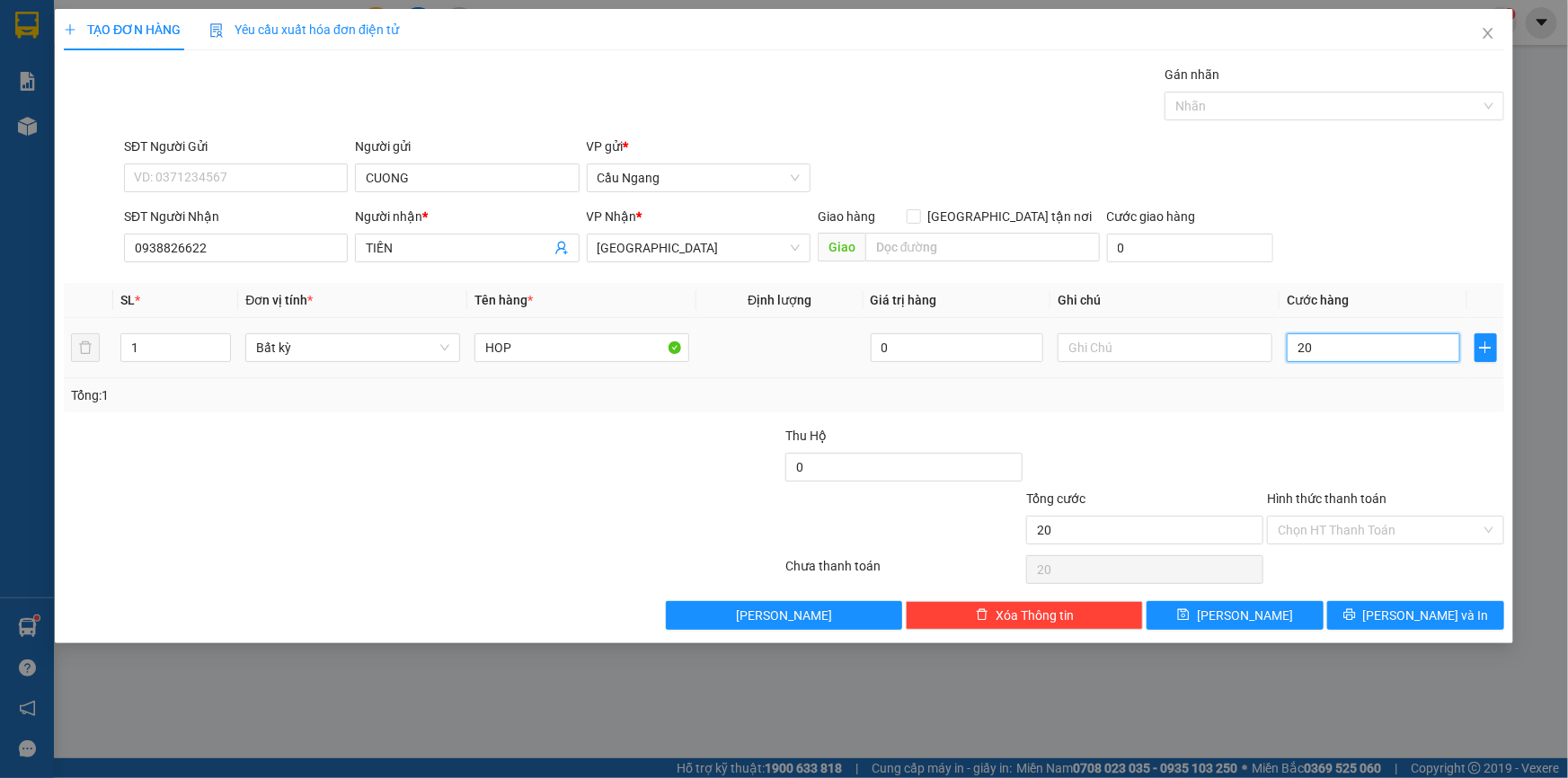
type input "200"
type input "2.000"
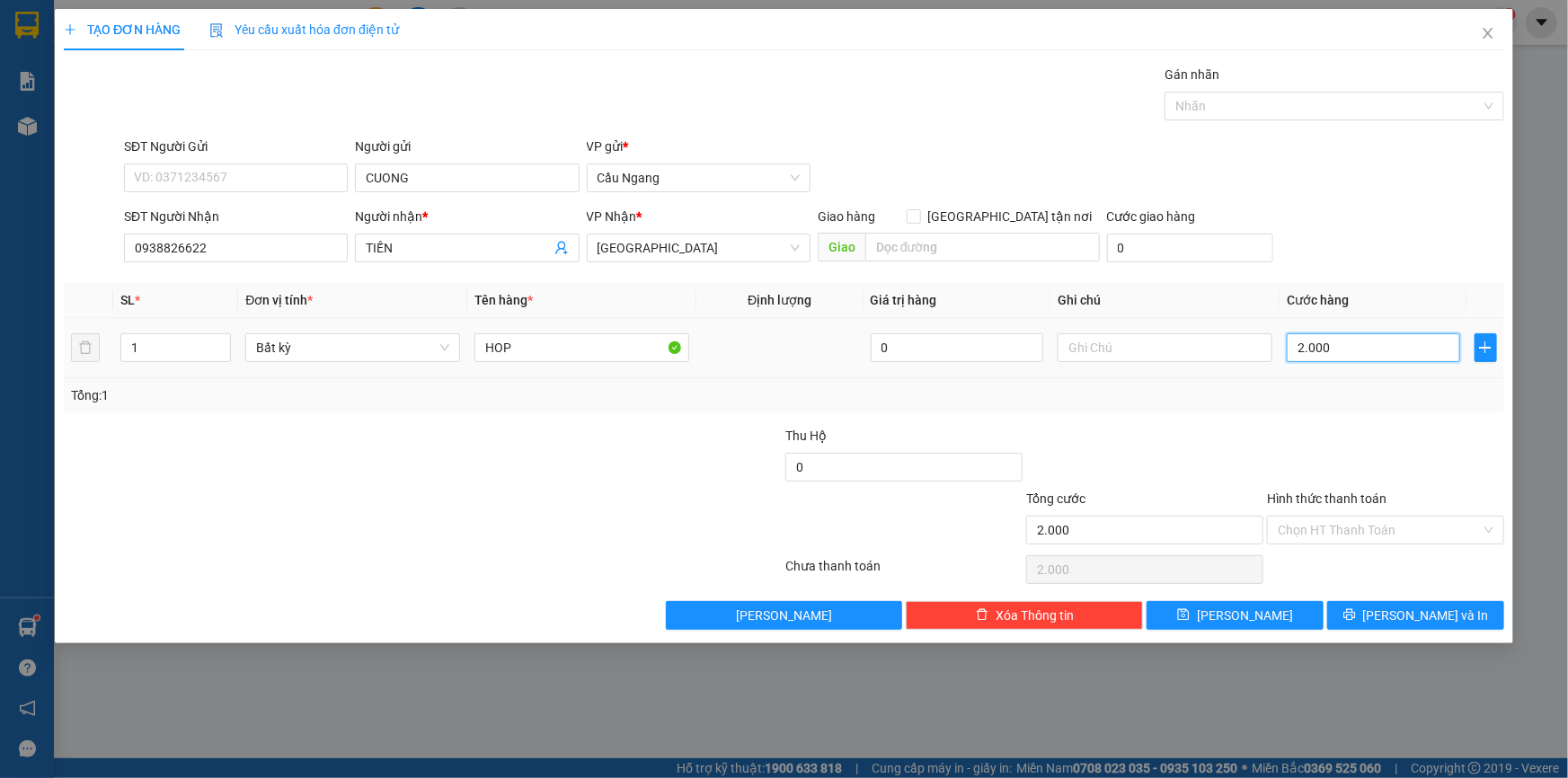
type input "20.000"
click at [1411, 605] on span "[PERSON_NAME] và In" at bounding box center [1426, 614] width 126 height 19
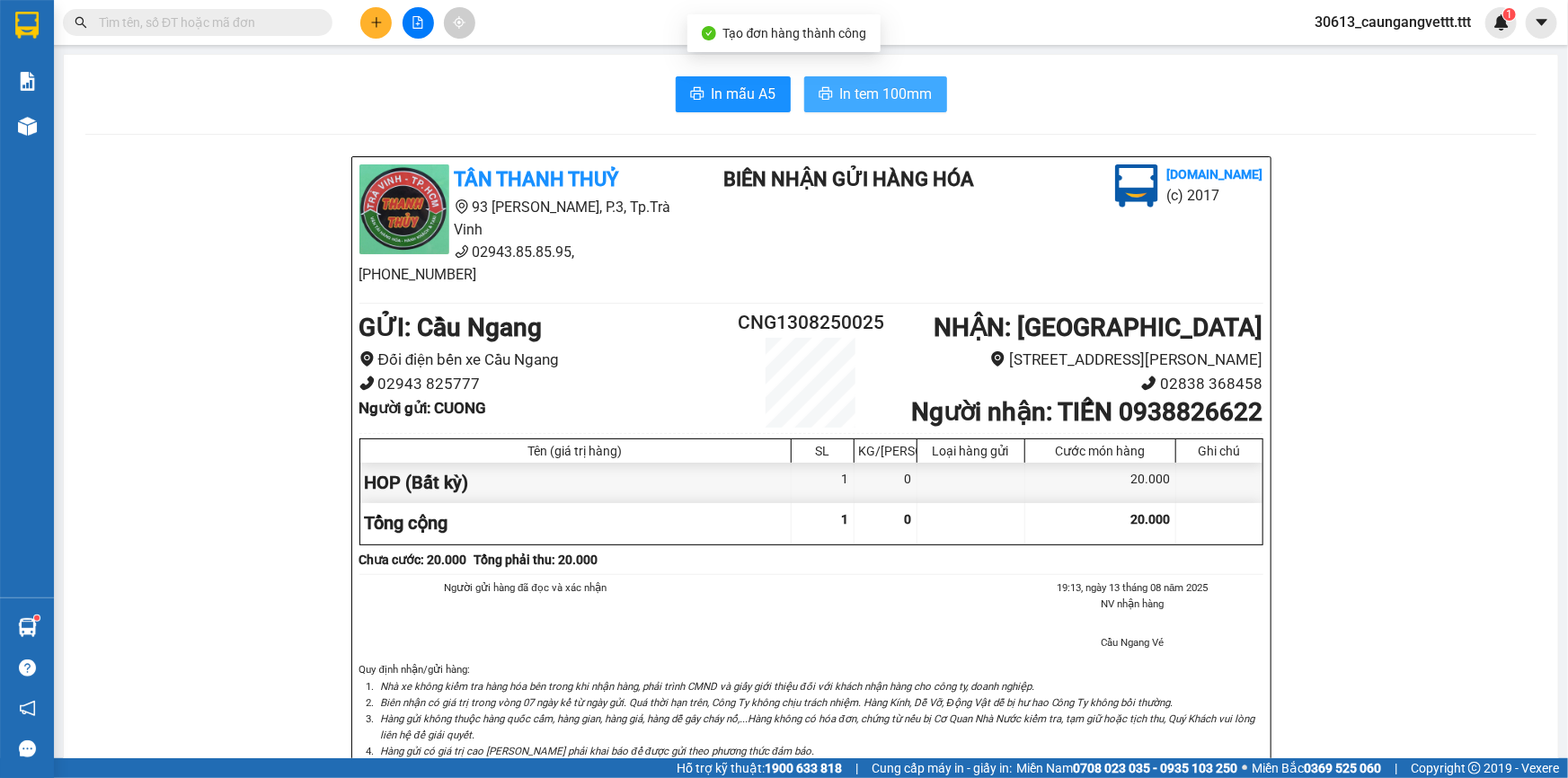
click at [864, 102] on span "In tem 100mm" at bounding box center [887, 93] width 92 height 22
